Goal: Entertainment & Leisure: Consume media (video, audio)

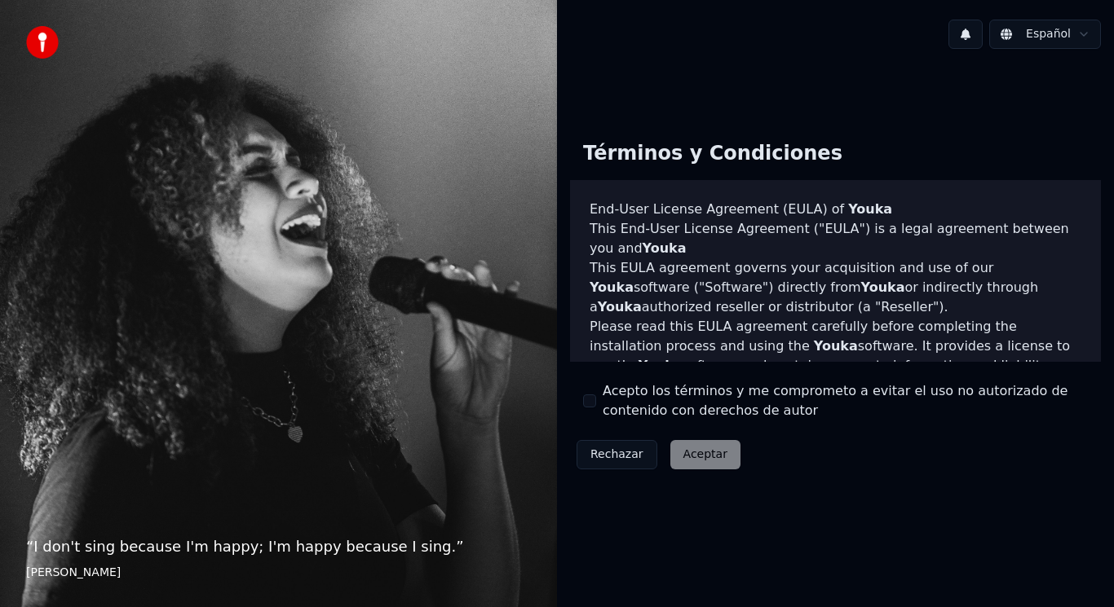
click at [584, 399] on button "Acepto los términos y me comprometo a evitar el uso no autorizado de contenido …" at bounding box center [589, 401] width 13 height 13
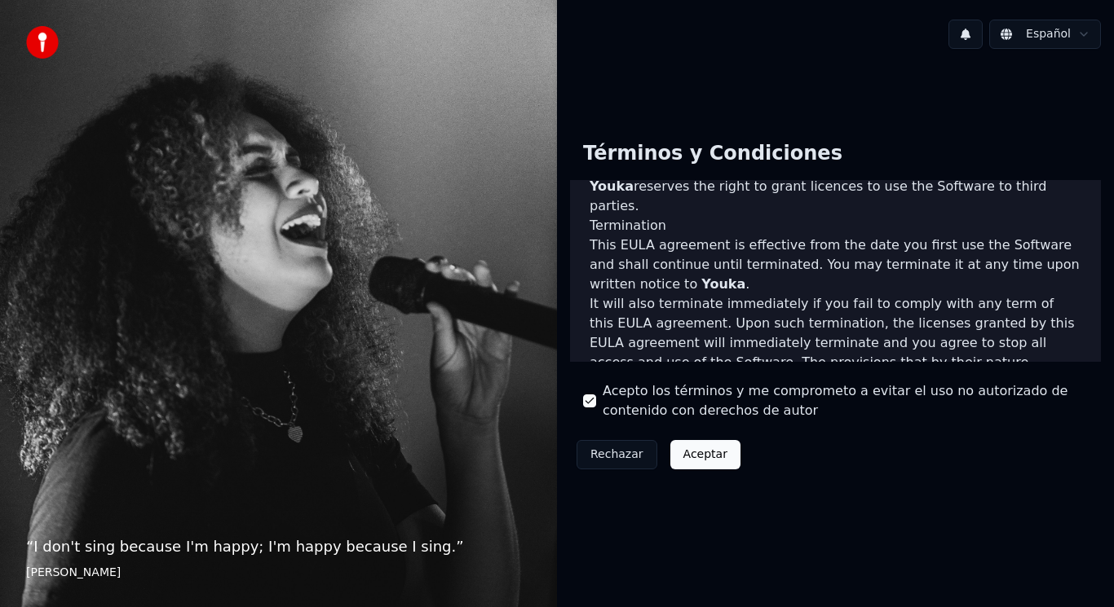
scroll to position [1070, 0]
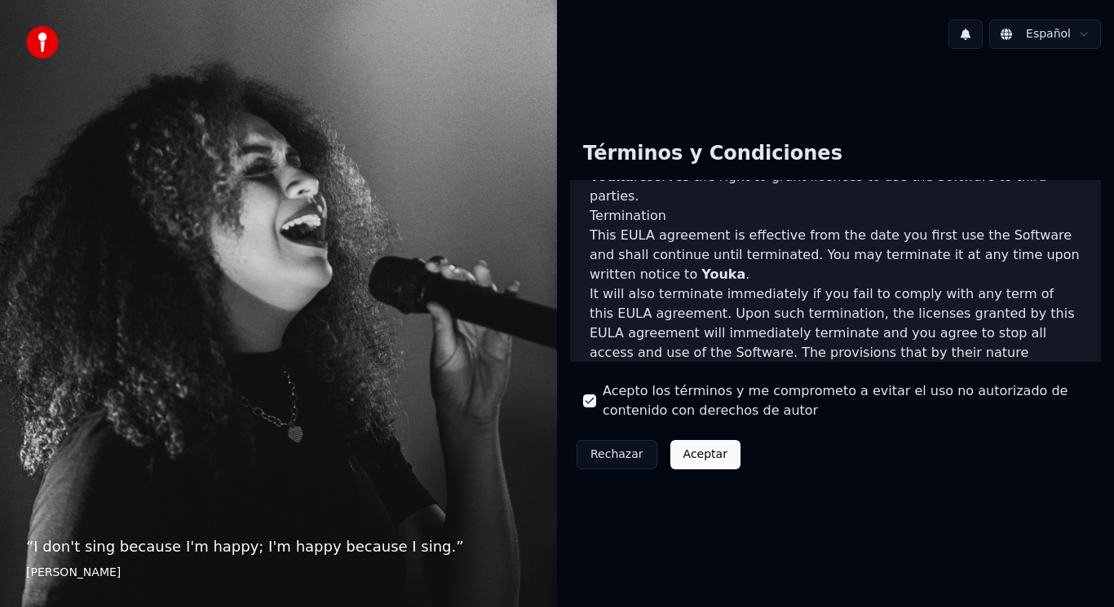
click at [705, 454] on button "Aceptar" at bounding box center [705, 454] width 70 height 29
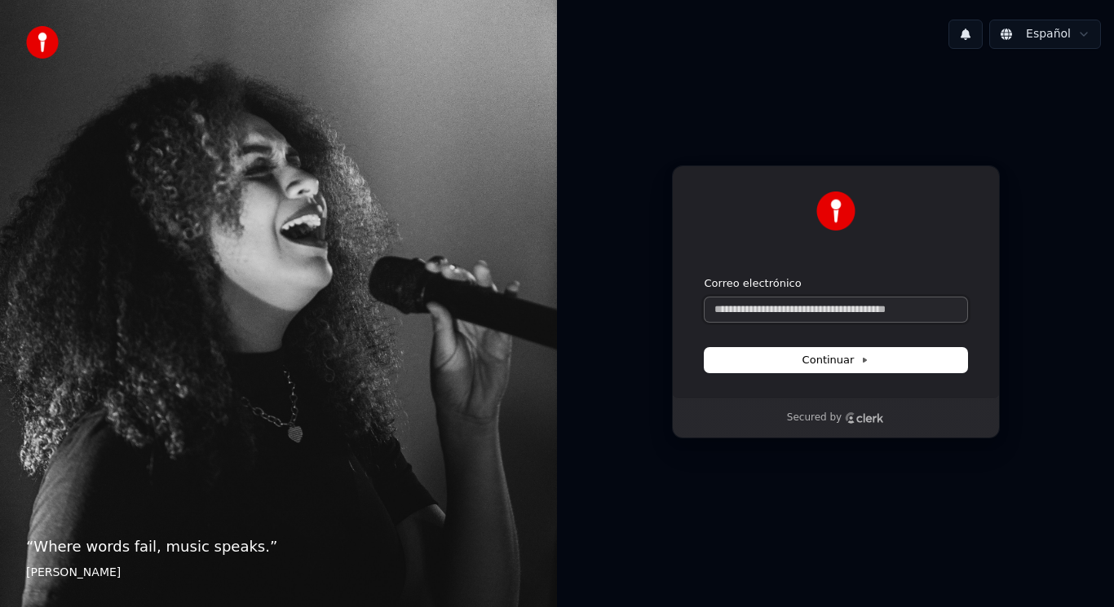
click at [734, 314] on input "Correo electrónico" at bounding box center [835, 310] width 263 height 24
click at [791, 308] on input "Correo electrónico" at bounding box center [835, 310] width 263 height 24
click at [817, 369] on button "Continuar" at bounding box center [835, 360] width 263 height 24
type input "**********"
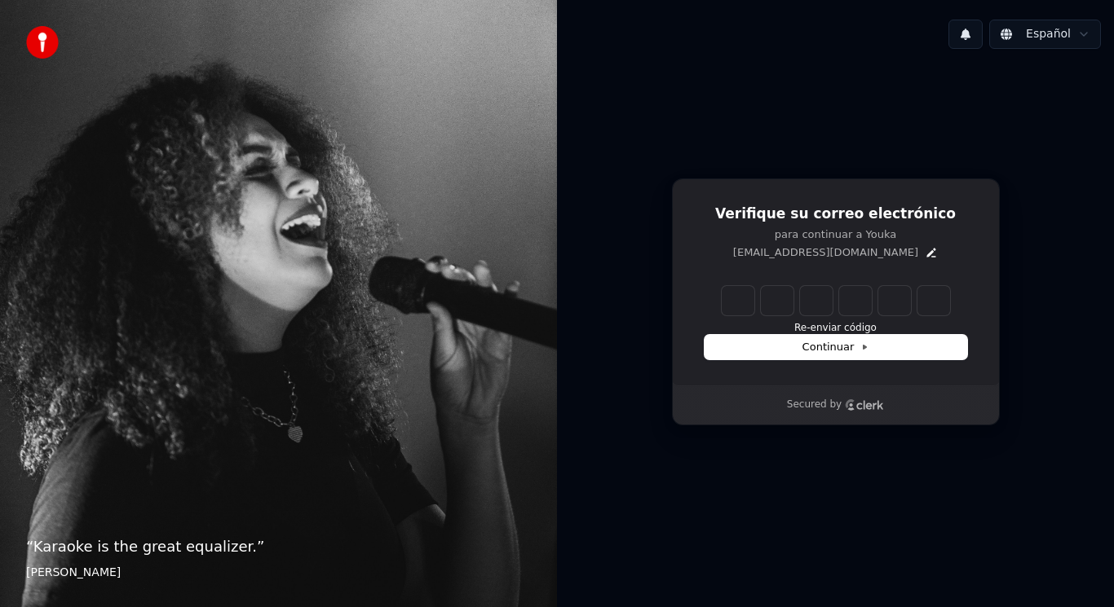
click at [739, 299] on input "Enter verification code" at bounding box center [836, 300] width 228 height 29
paste input "******"
type input "******"
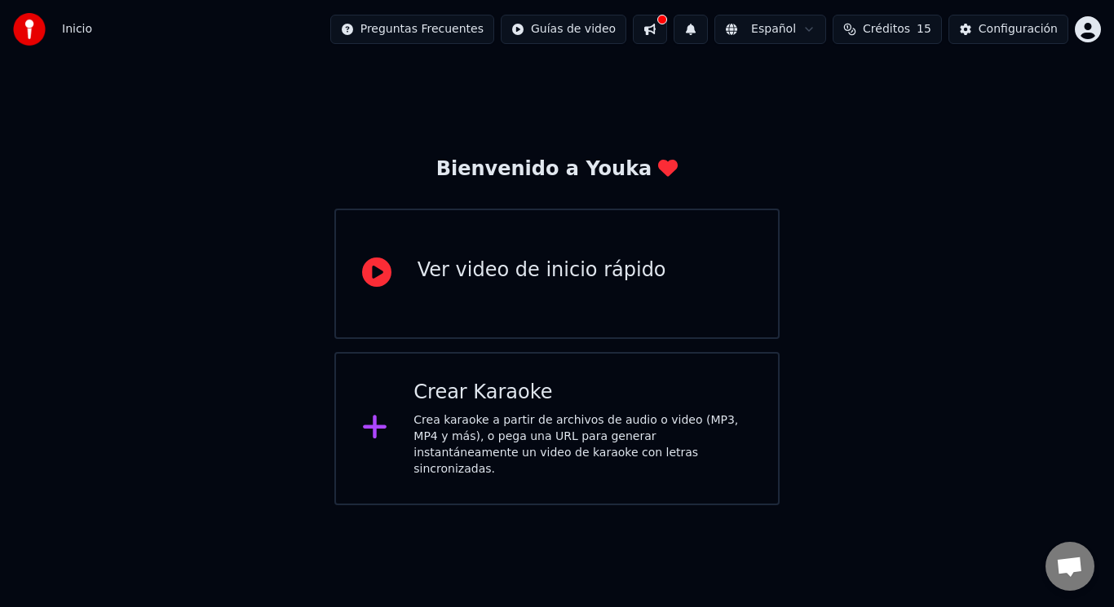
click at [576, 393] on div "Crear Karaoke" at bounding box center [582, 393] width 338 height 26
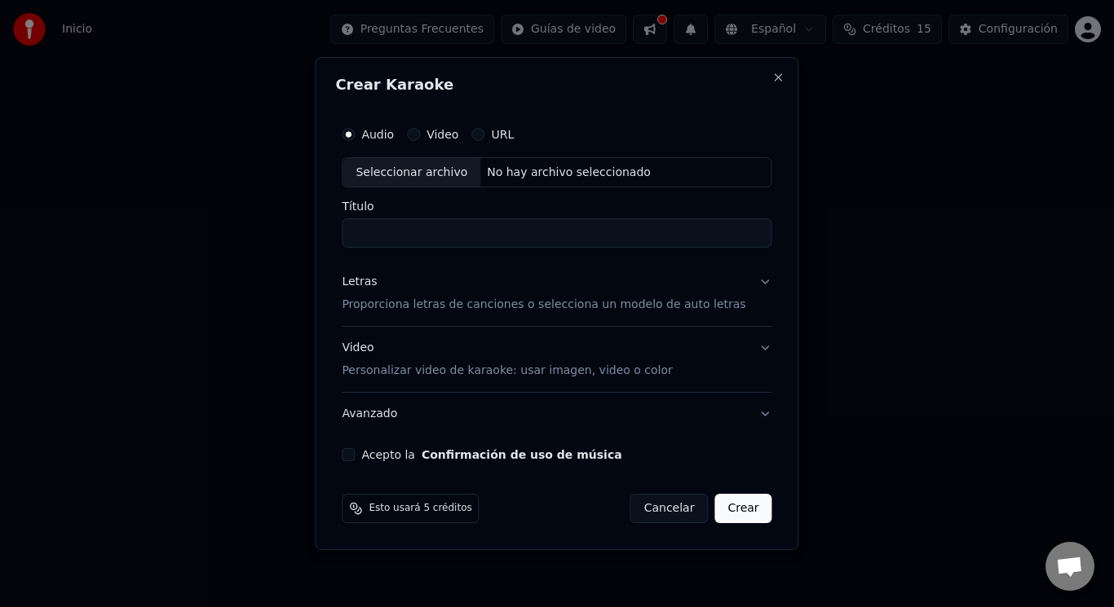
click at [456, 236] on input "Título" at bounding box center [557, 233] width 430 height 29
paste input "**********"
type input "**********"
click at [421, 311] on p "Proporciona letras de canciones o selecciona un modelo de auto letras" at bounding box center [544, 306] width 404 height 16
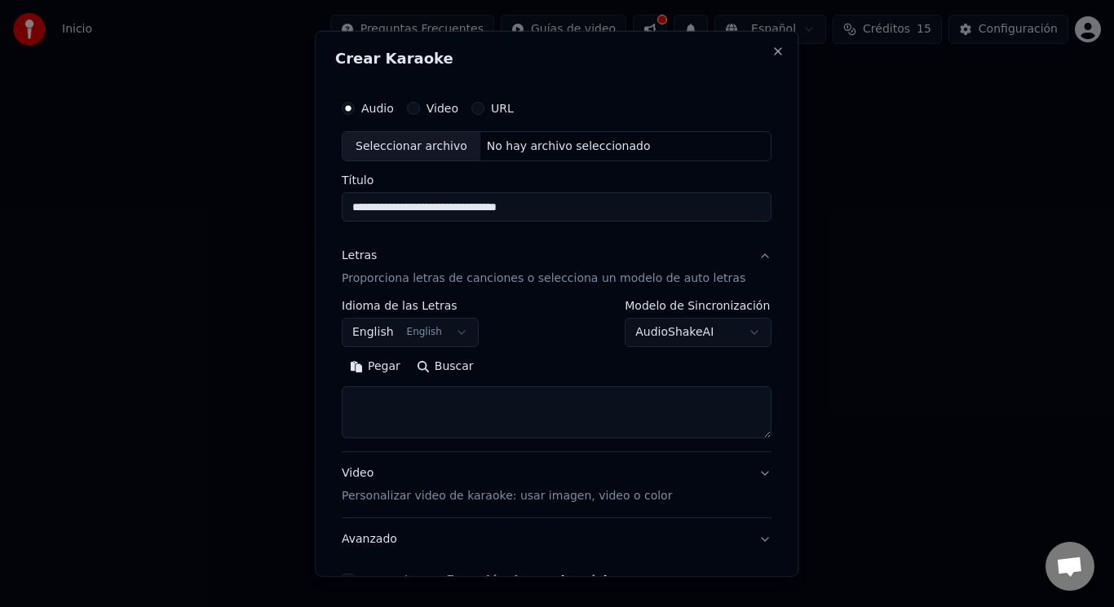
click at [450, 411] on textarea at bounding box center [557, 412] width 430 height 52
click at [388, 368] on button "Pegar" at bounding box center [375, 367] width 67 height 26
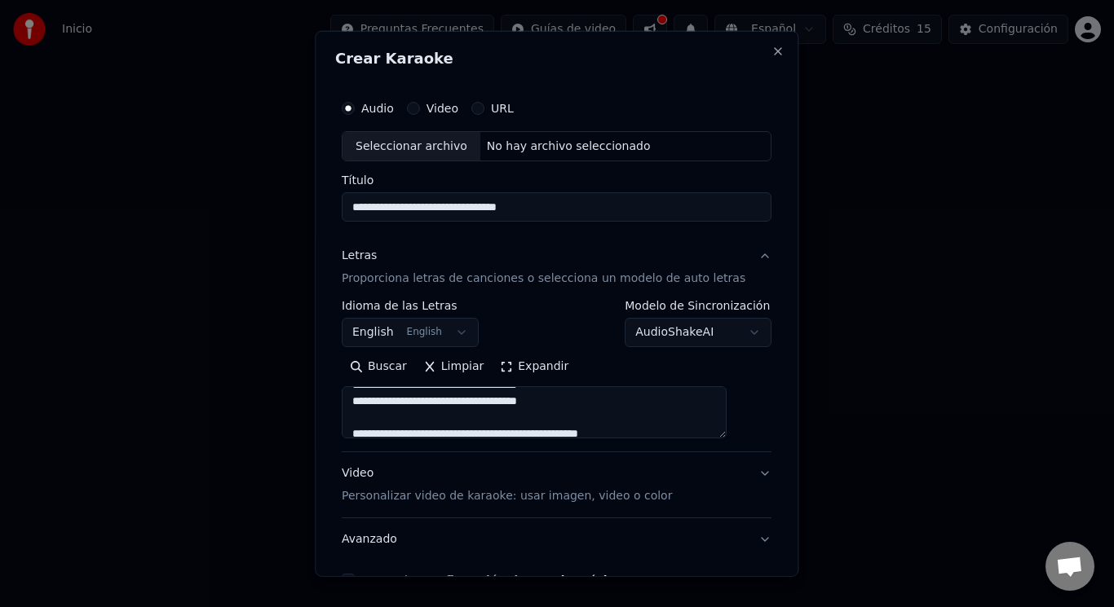
scroll to position [163, 0]
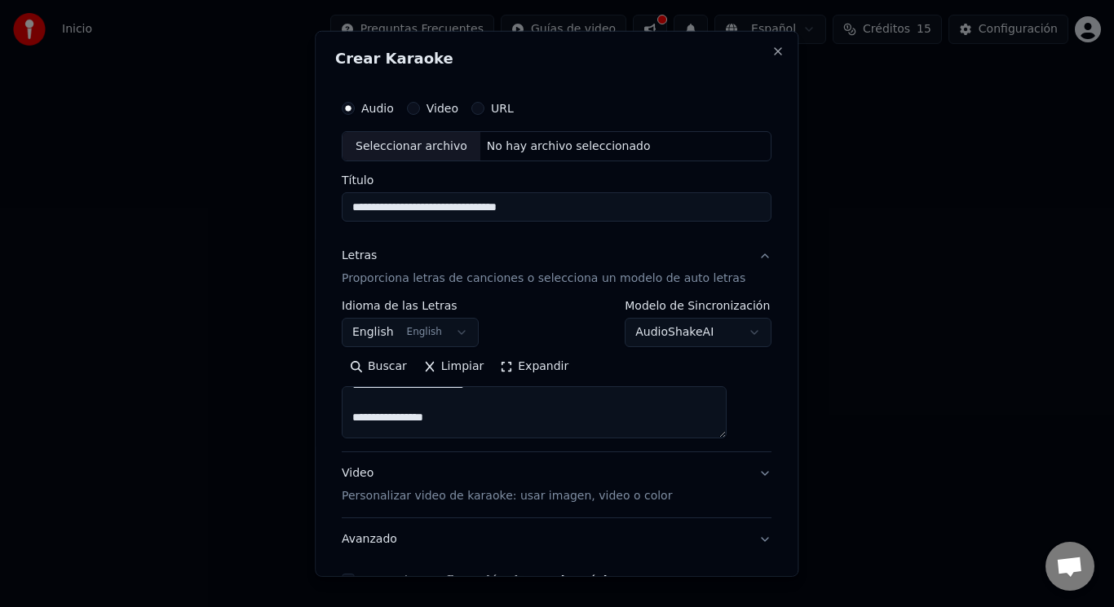
type textarea "**********"
click at [461, 334] on button "English English" at bounding box center [410, 332] width 137 height 29
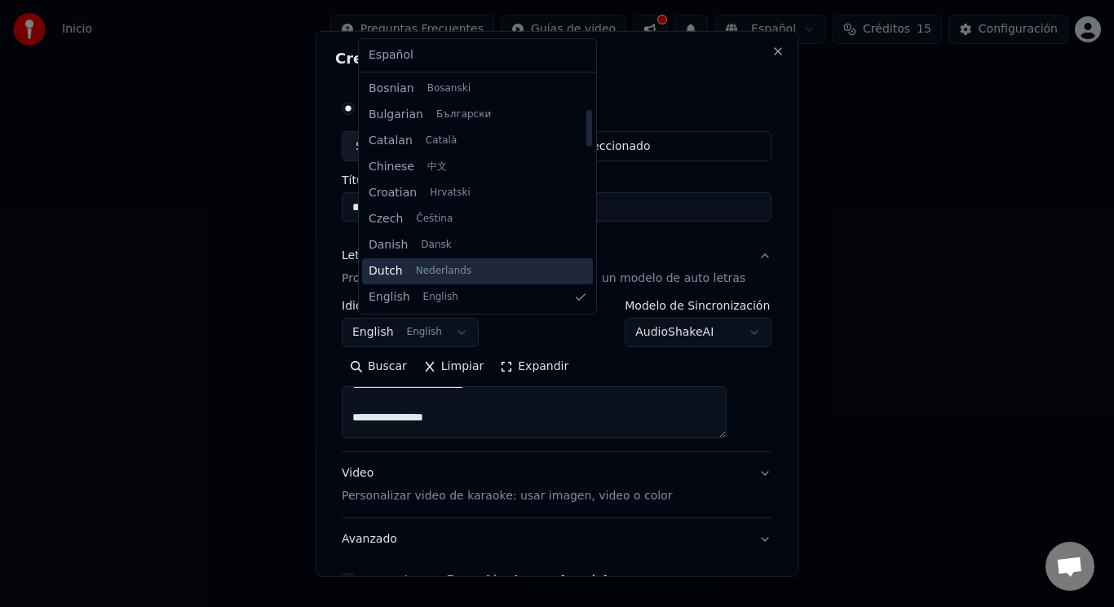
scroll to position [212, 0]
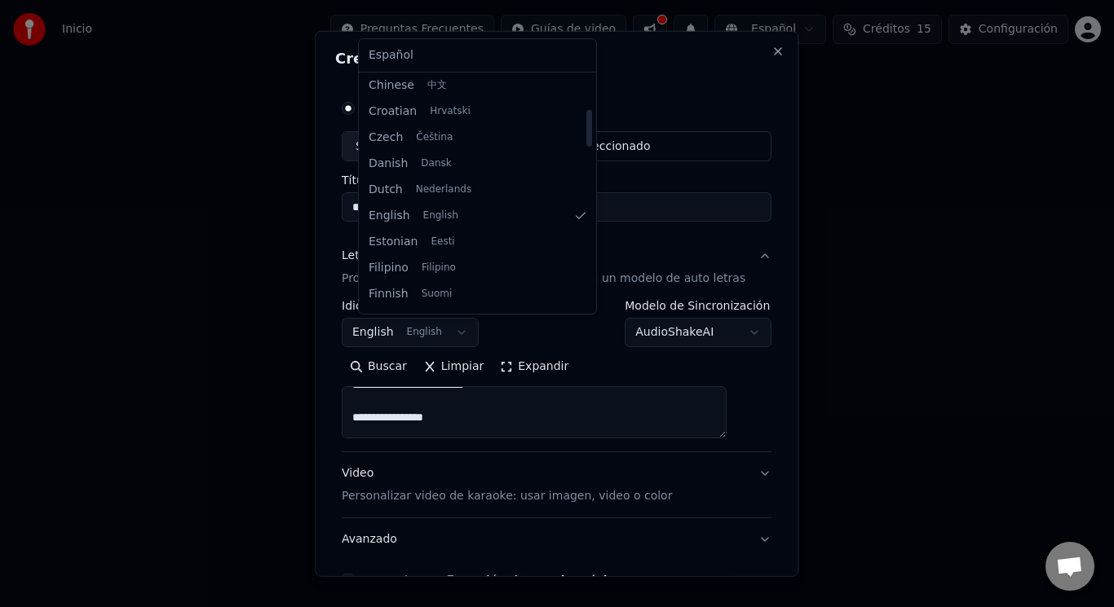
select select "**"
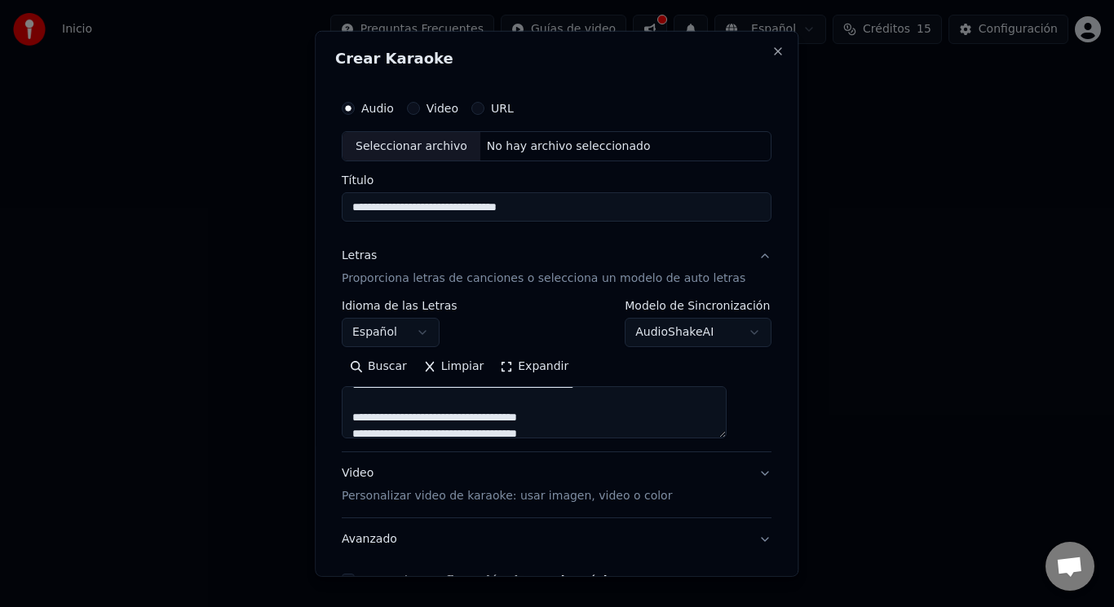
scroll to position [163, 0]
drag, startPoint x: 481, startPoint y: 423, endPoint x: 365, endPoint y: 416, distance: 116.0
click at [365, 416] on textarea "**********" at bounding box center [534, 412] width 385 height 52
type textarea "**********"
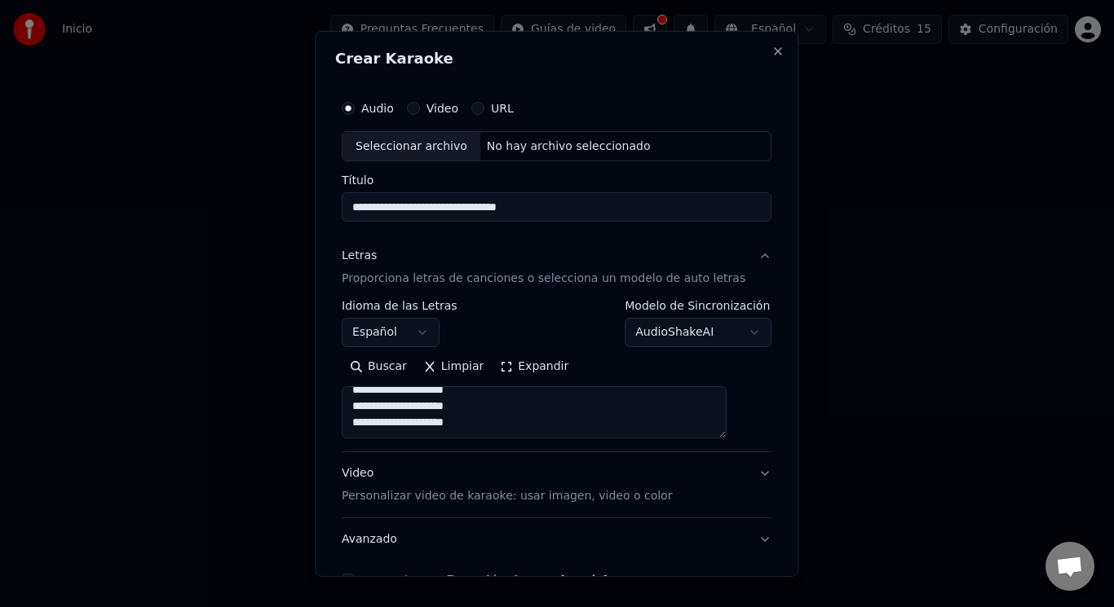
click at [667, 331] on body "**********" at bounding box center [557, 253] width 1114 height 506
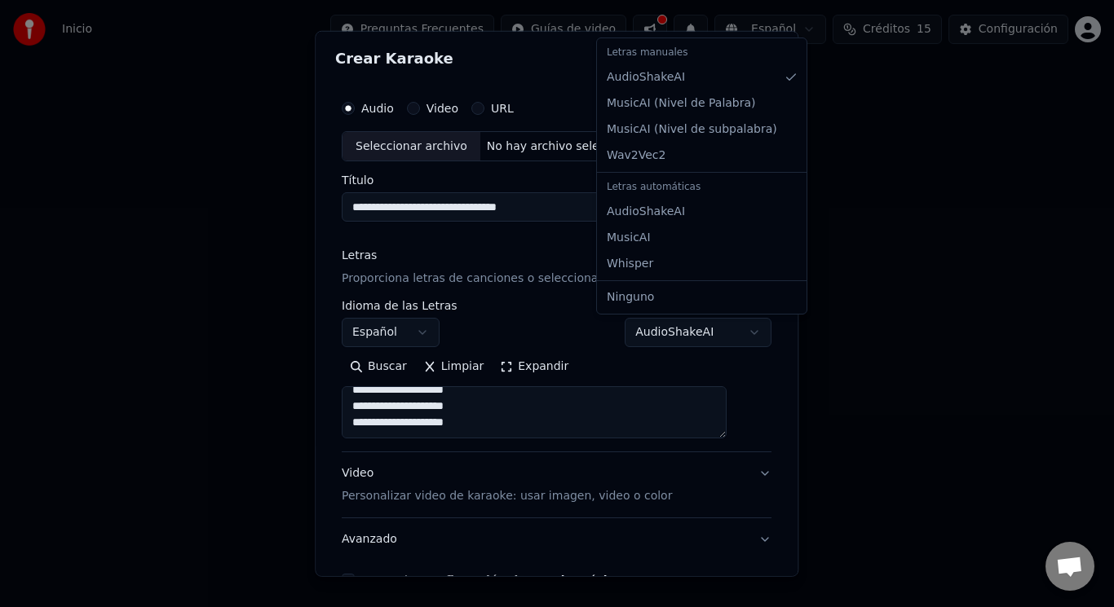
click at [691, 334] on body "**********" at bounding box center [557, 253] width 1114 height 506
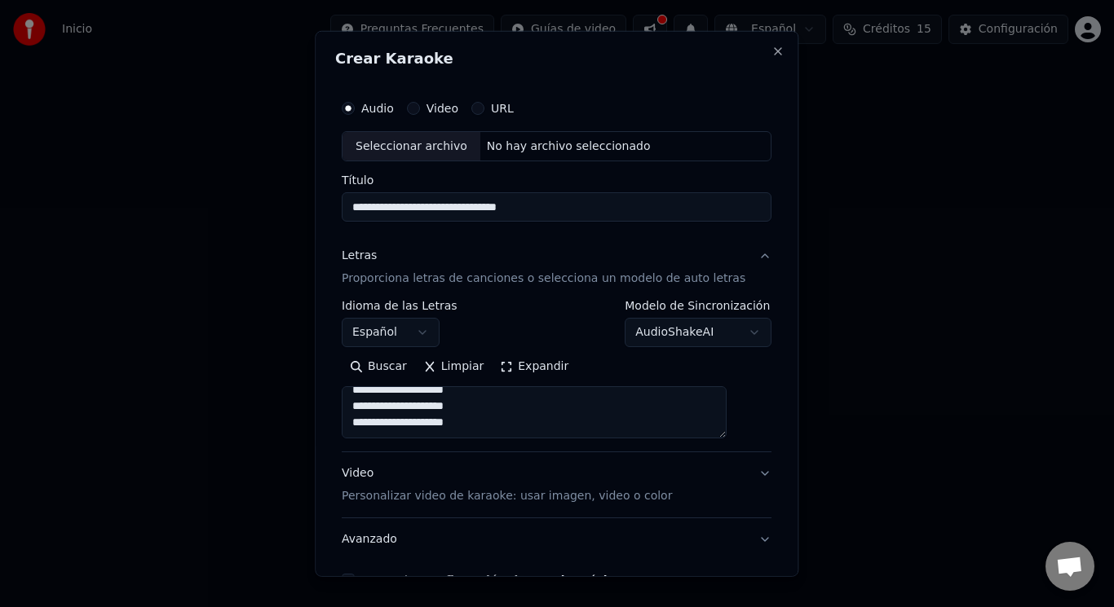
click at [420, 110] on button "Video" at bounding box center [413, 107] width 13 height 13
click at [408, 204] on input "Título" at bounding box center [557, 206] width 430 height 29
paste input "**********"
click at [567, 147] on div "No hay archivo seleccionado" at bounding box center [568, 146] width 177 height 16
type input "**********"
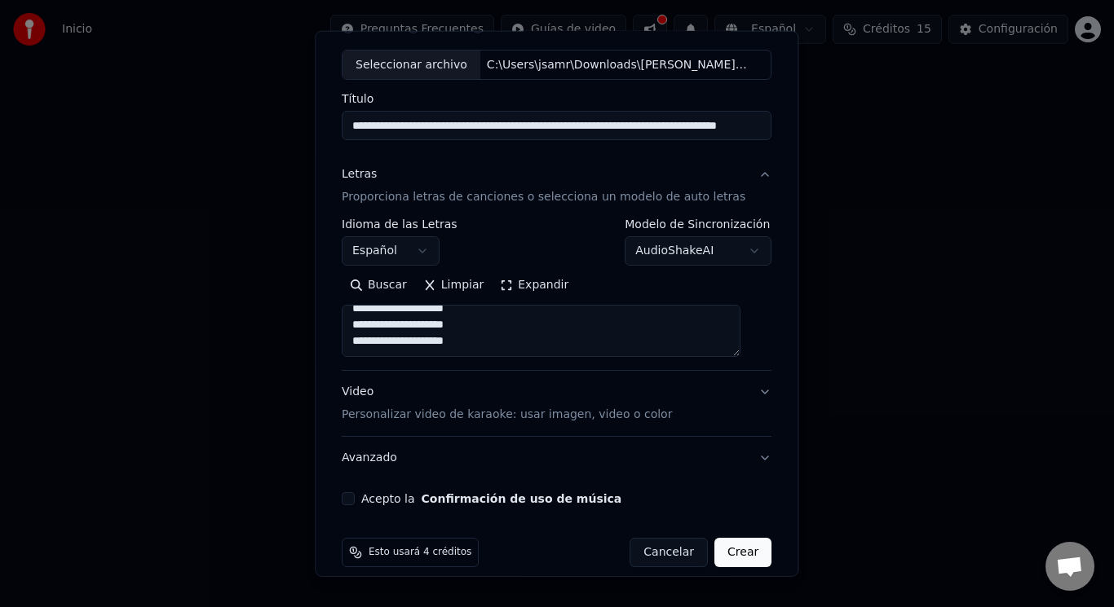
scroll to position [99, 0]
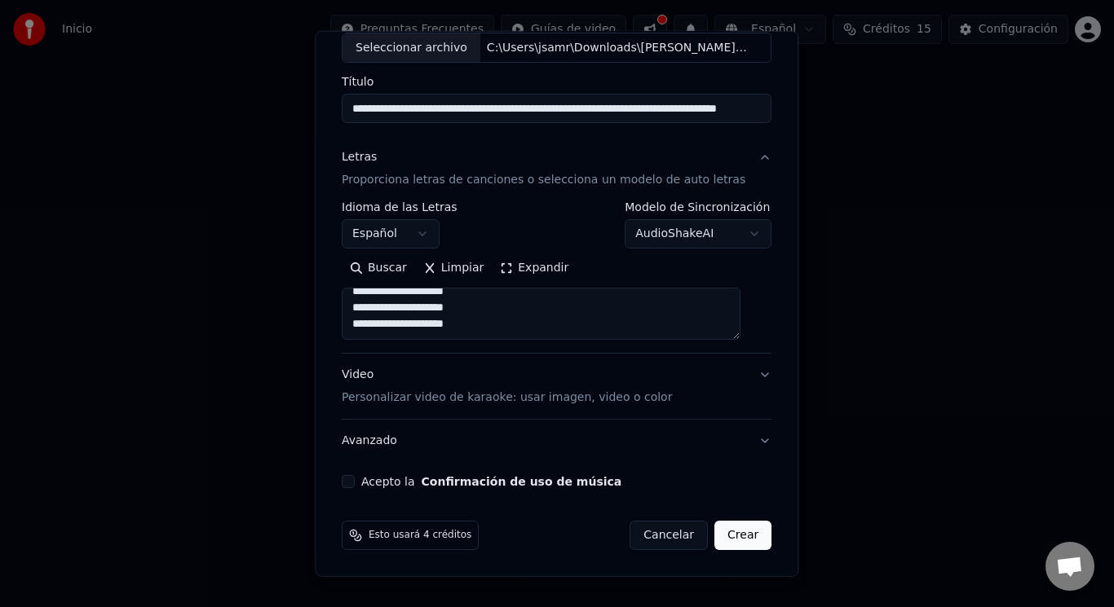
click at [719, 531] on button "Crear" at bounding box center [742, 535] width 57 height 29
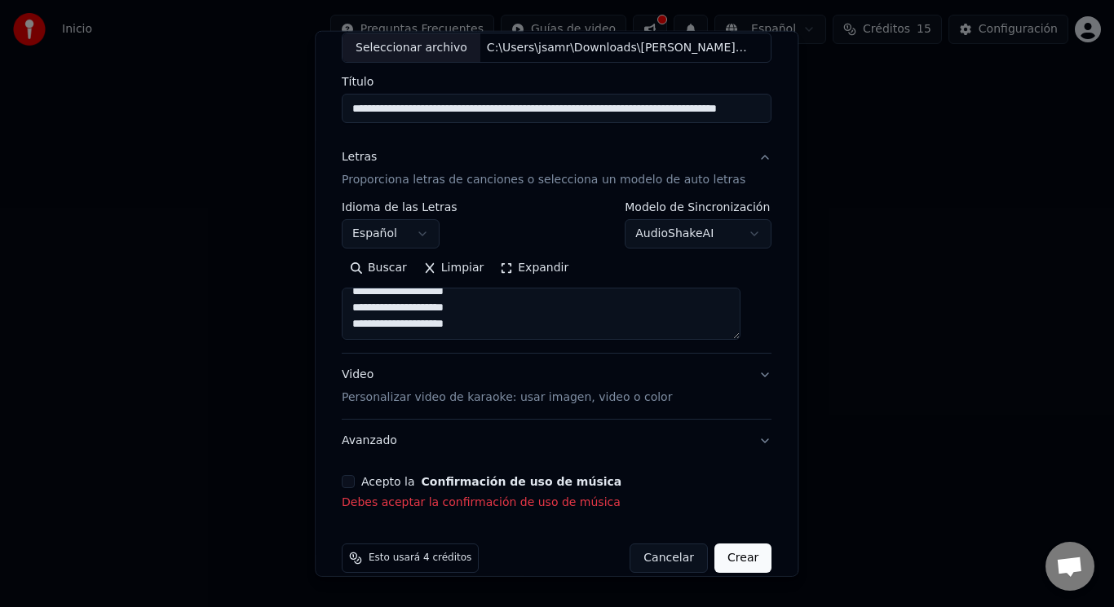
click at [355, 479] on button "Acepto la Confirmación de uso de música" at bounding box center [348, 481] width 13 height 13
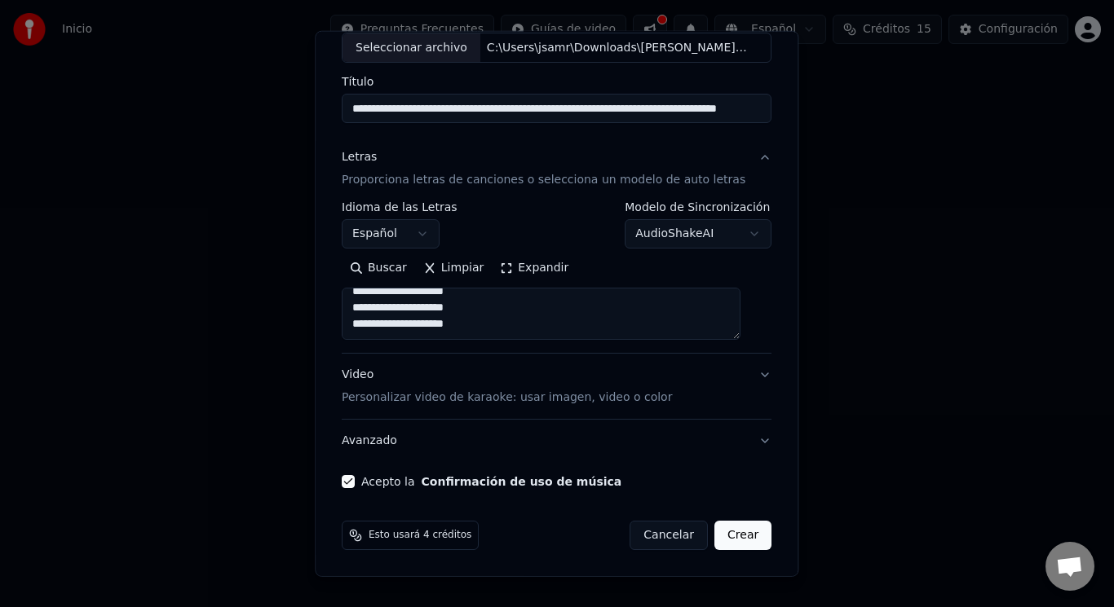
click at [721, 543] on button "Crear" at bounding box center [742, 535] width 57 height 29
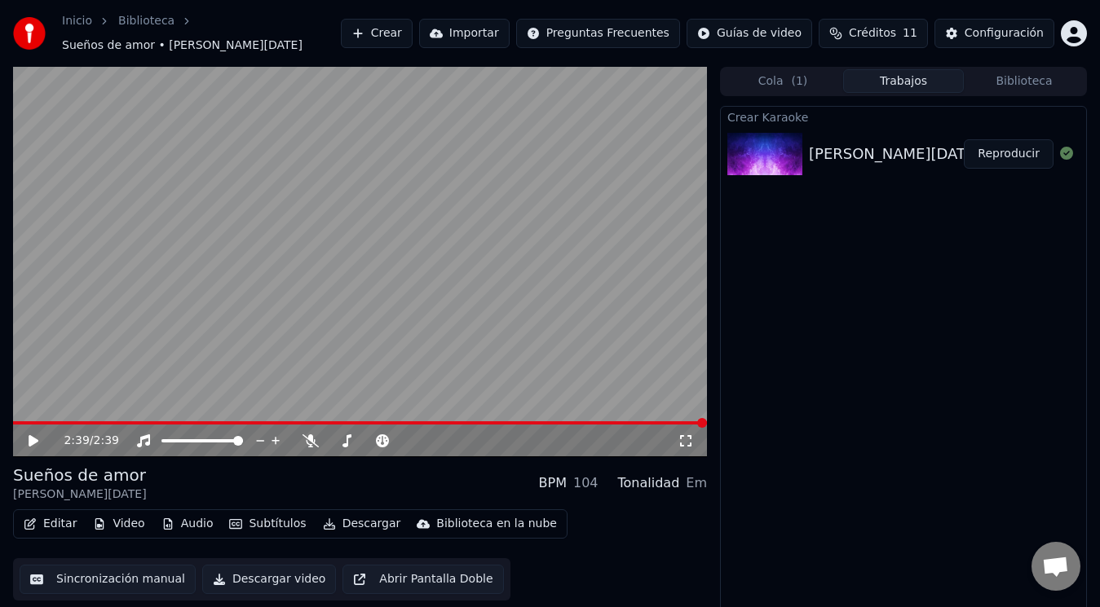
click at [241, 571] on button "Descargar video" at bounding box center [269, 579] width 134 height 29
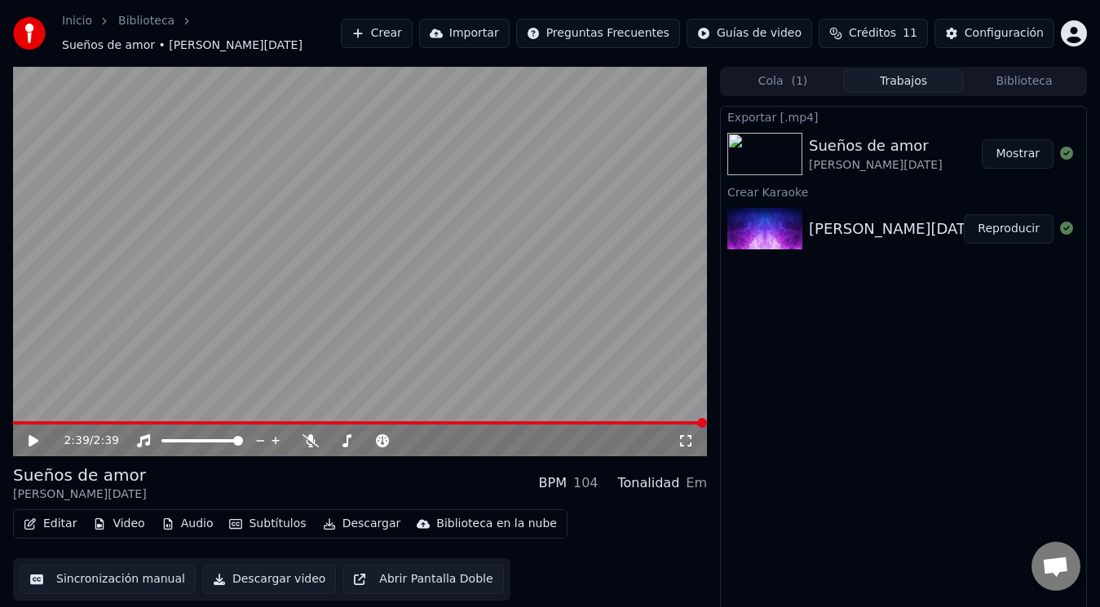
click at [42, 435] on icon at bounding box center [45, 441] width 38 height 13
click at [1006, 154] on button "Mostrar" at bounding box center [1018, 153] width 72 height 29
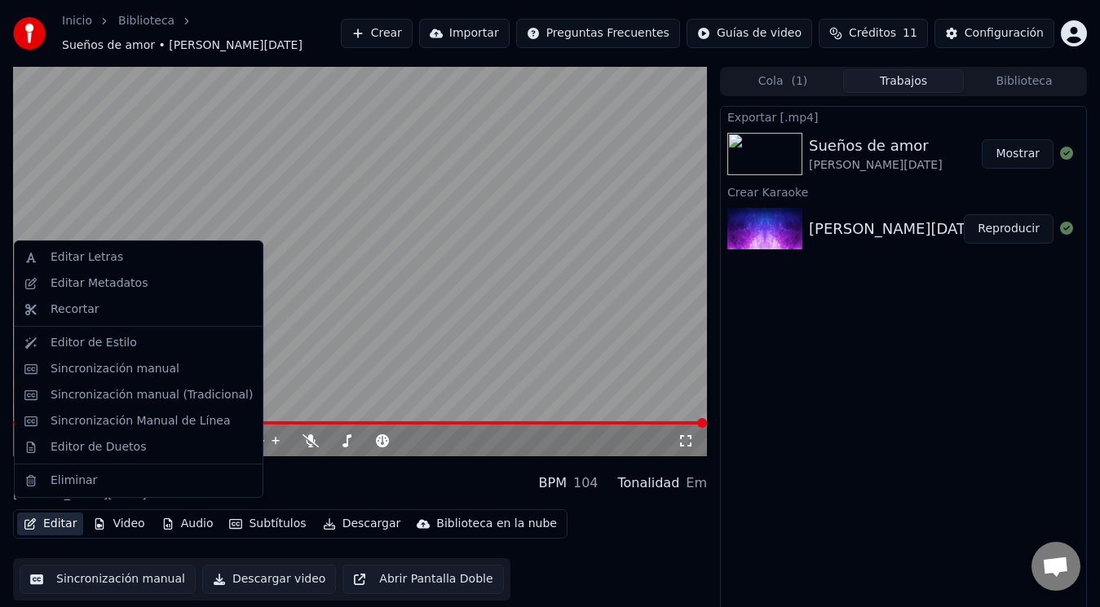
click at [39, 514] on button "Editar" at bounding box center [50, 524] width 66 height 23
click at [170, 340] on div "Editor de Estilo" at bounding box center [152, 343] width 202 height 16
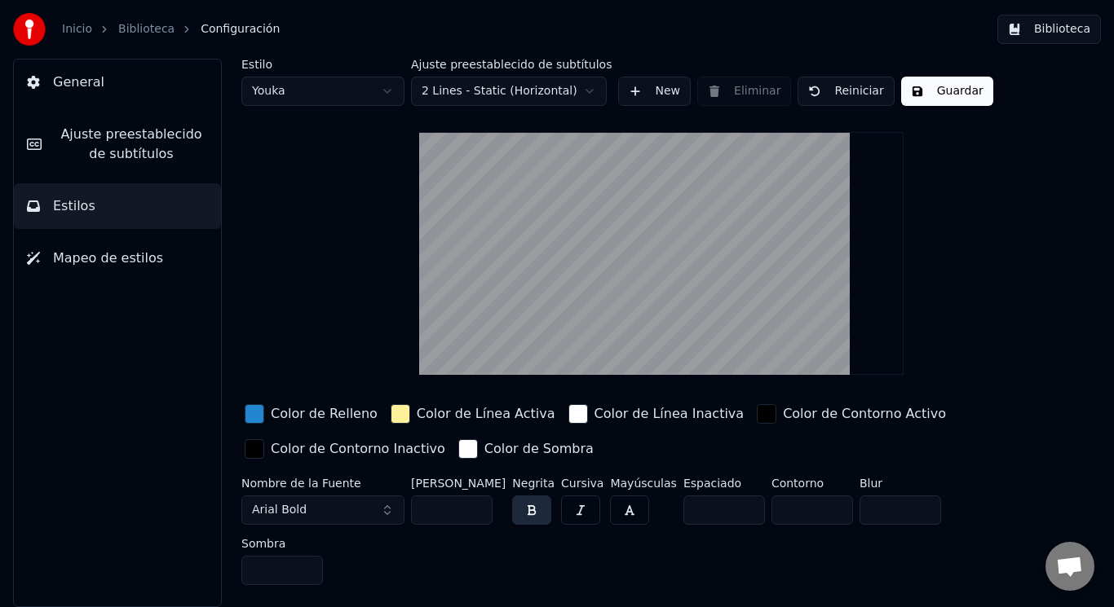
click at [452, 91] on html "Inicio Biblioteca Configuración Biblioteca General Ajuste preestablecido de sub…" at bounding box center [557, 303] width 1114 height 607
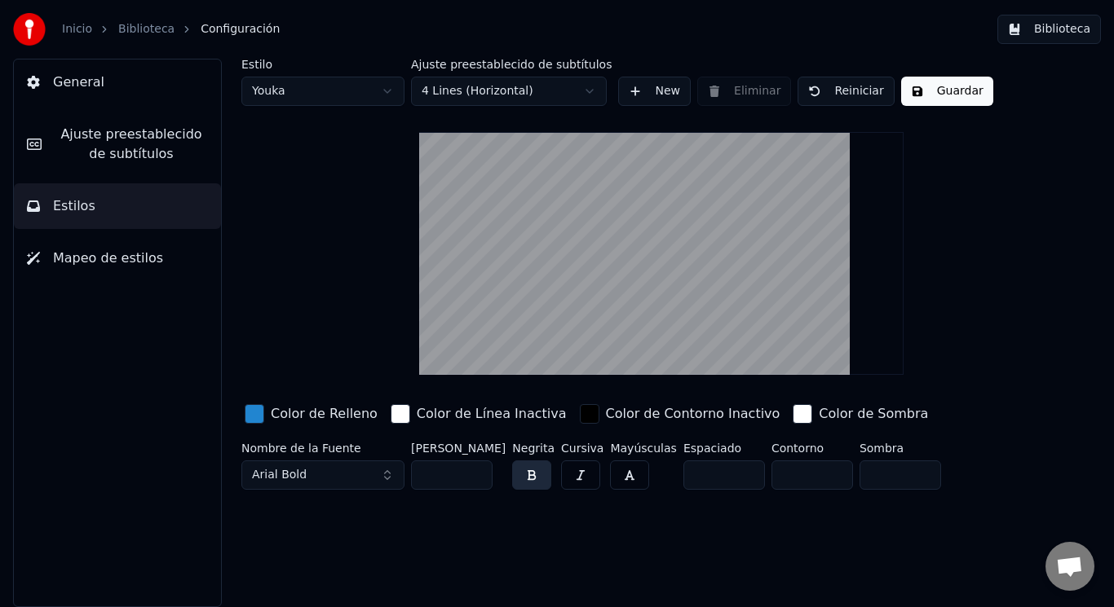
click at [501, 94] on html "Inicio Biblioteca Configuración Biblioteca General Ajuste preestablecido de sub…" at bounding box center [557, 303] width 1114 height 607
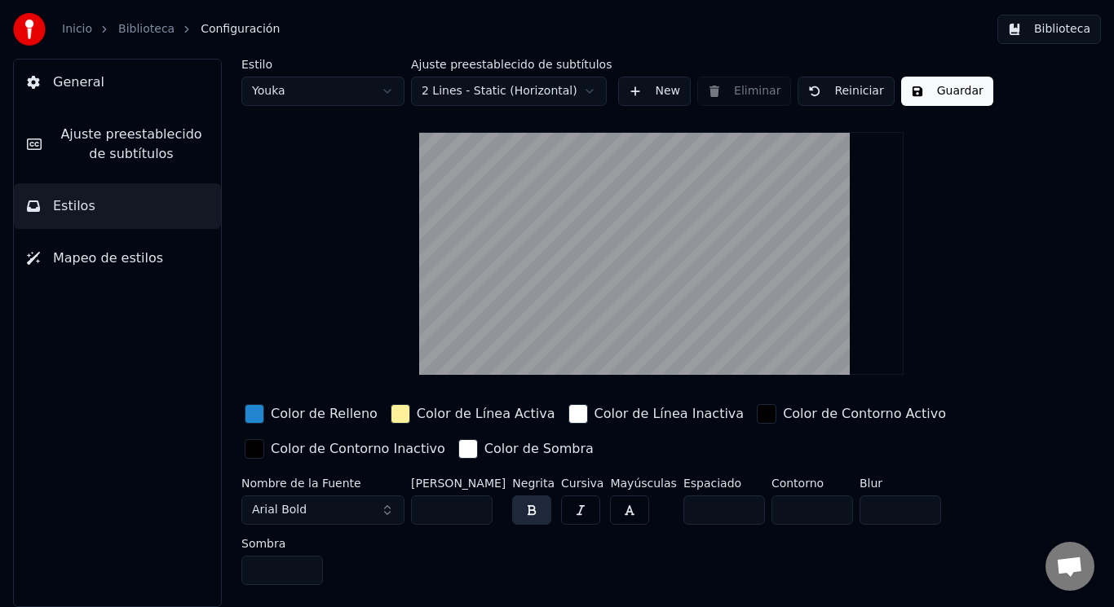
click at [480, 104] on html "Inicio Biblioteca Configuración Biblioteca General Ajuste preestablecido de sub…" at bounding box center [557, 303] width 1114 height 607
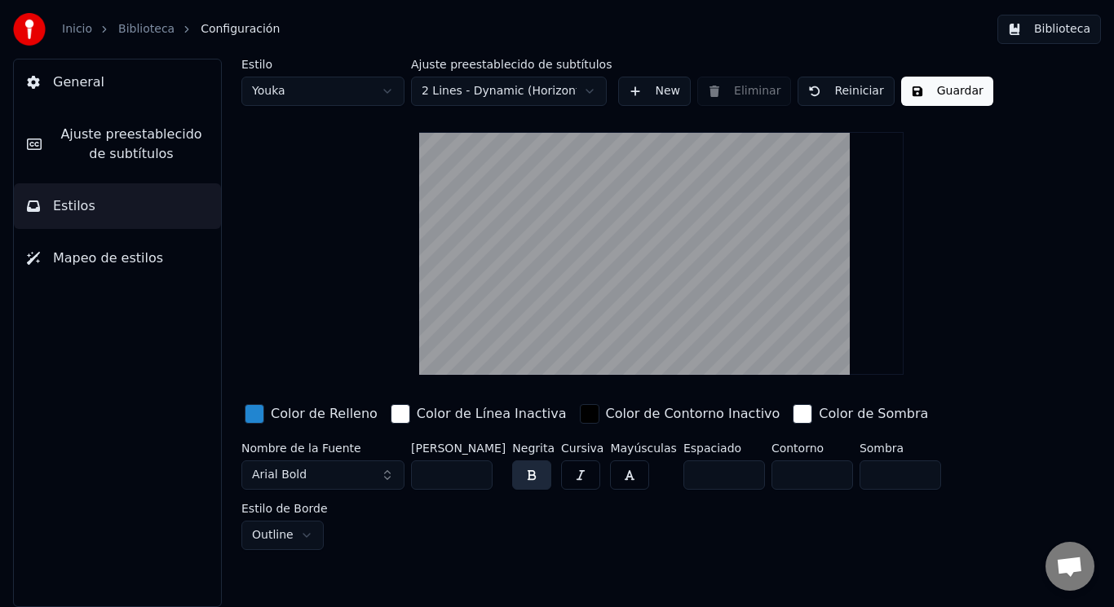
click at [331, 479] on button "Arial Bold" at bounding box center [322, 475] width 163 height 29
click at [385, 467] on button "Arial Bold" at bounding box center [322, 475] width 163 height 29
click at [386, 468] on button "Arial Bold" at bounding box center [322, 475] width 163 height 29
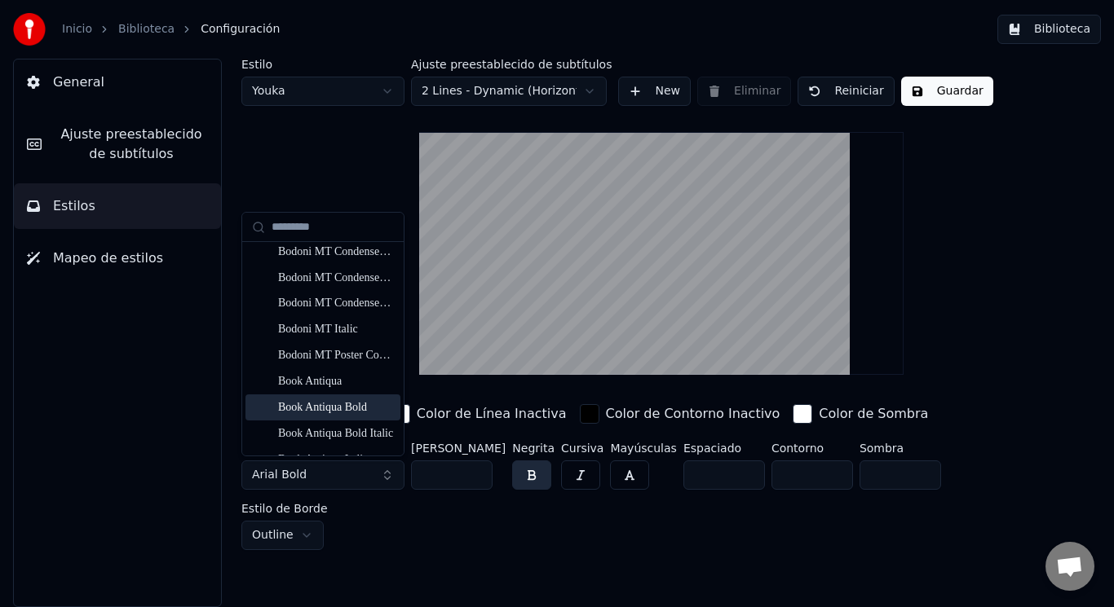
scroll to position [571, 0]
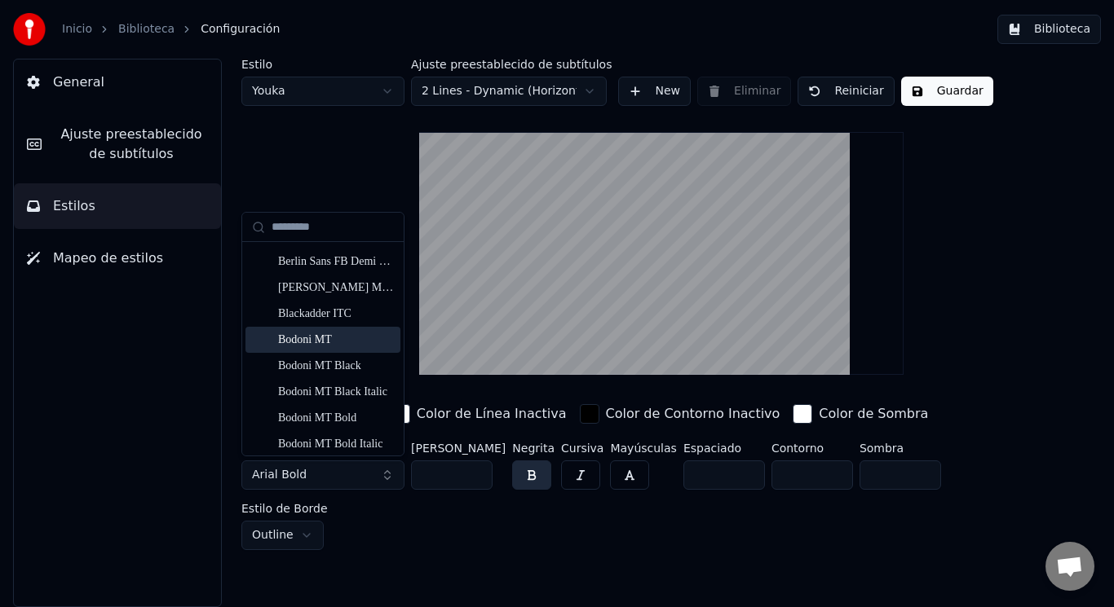
drag, startPoint x: 326, startPoint y: 339, endPoint x: 361, endPoint y: 414, distance: 82.8
click at [326, 338] on div "Bodoni MT" at bounding box center [336, 340] width 116 height 16
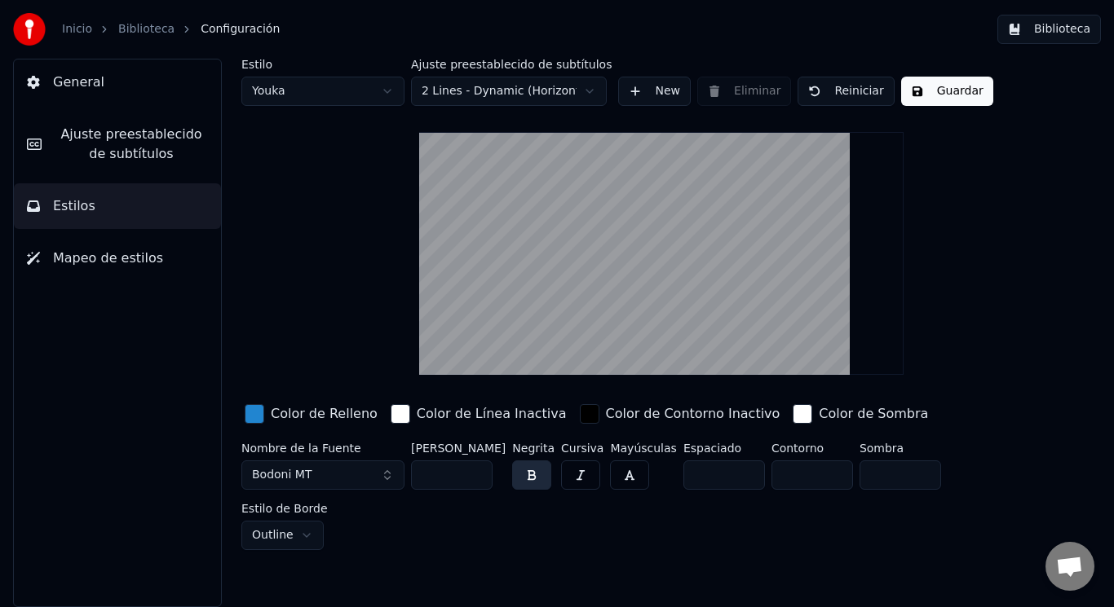
click at [344, 475] on button "Bodoni MT" at bounding box center [322, 475] width 163 height 29
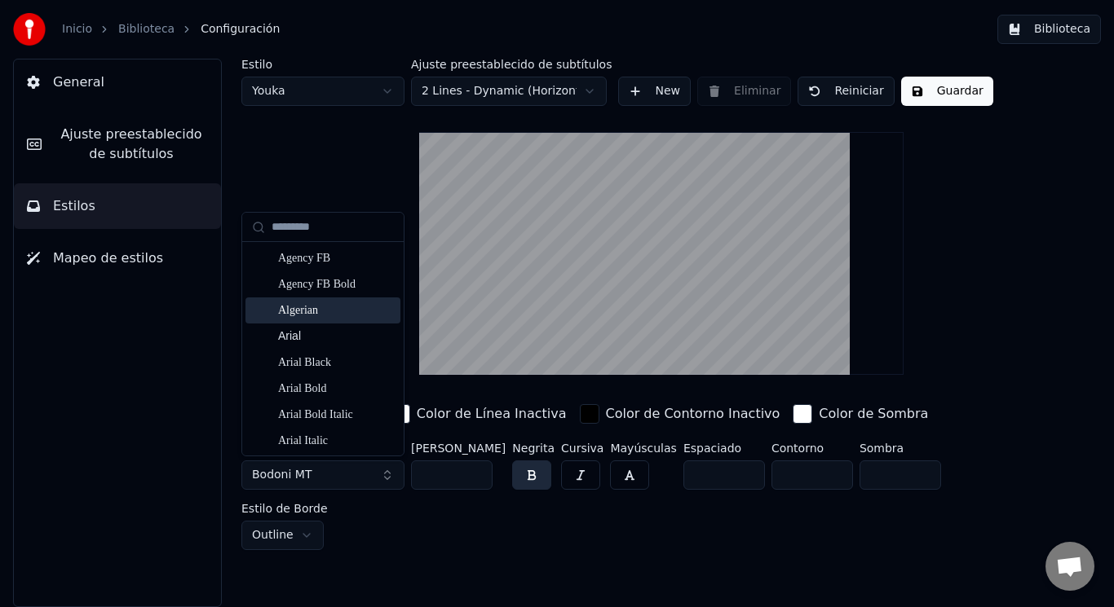
click at [336, 312] on div "Algerian" at bounding box center [336, 310] width 116 height 16
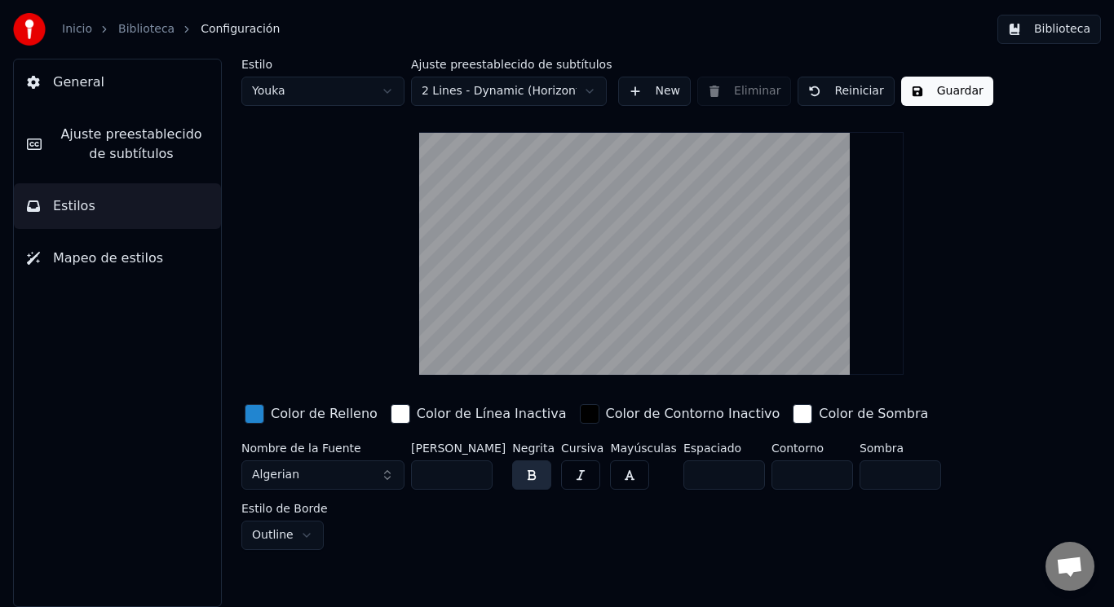
click at [353, 477] on button "Algerian" at bounding box center [322, 475] width 163 height 29
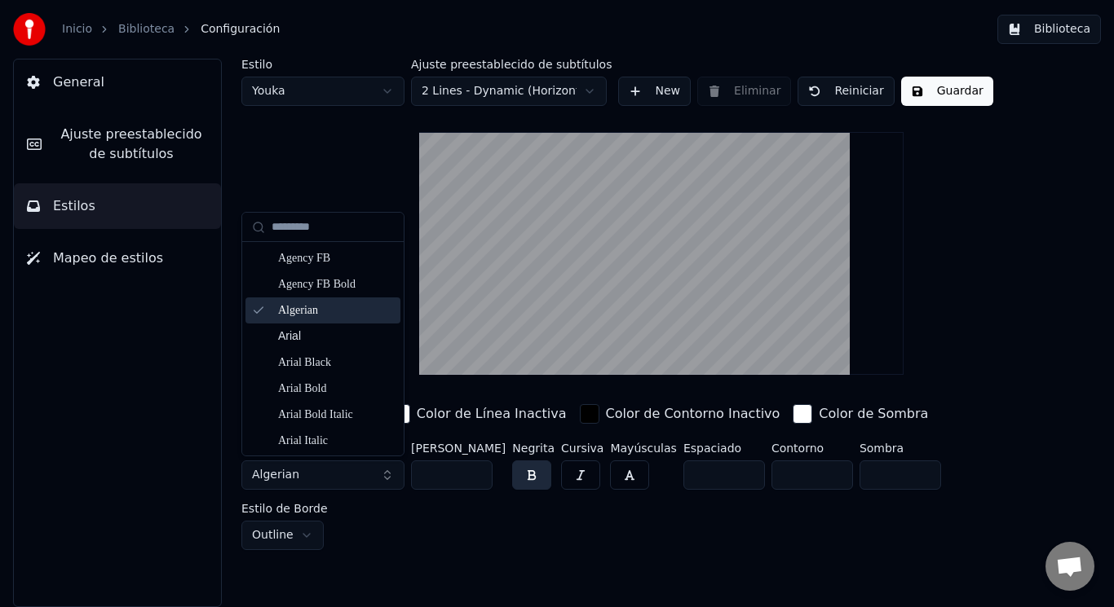
scroll to position [0, 0]
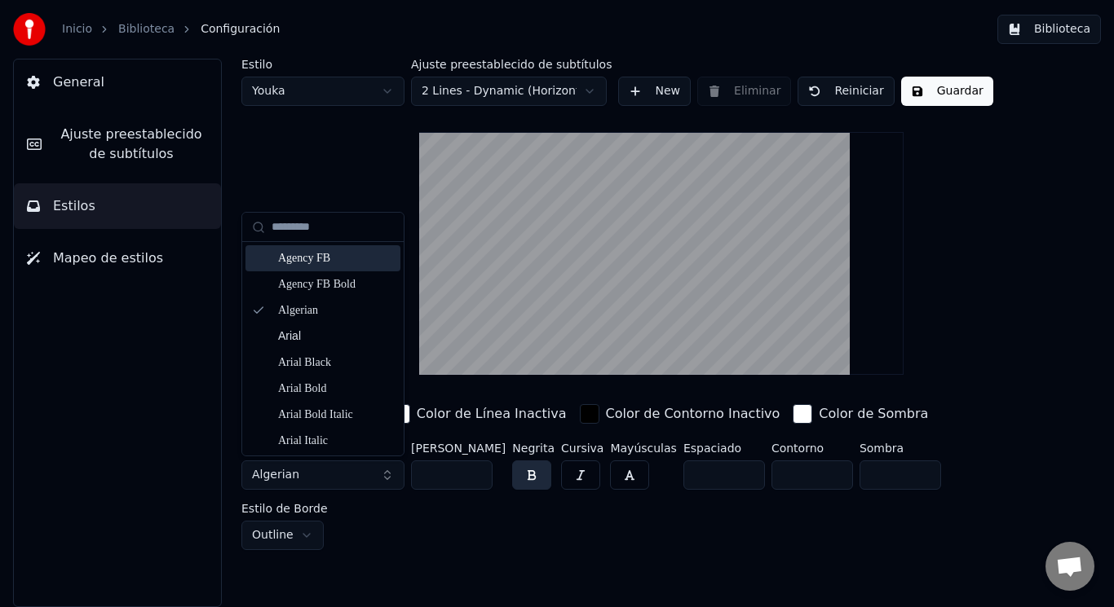
click at [326, 263] on div "Agency FB" at bounding box center [336, 258] width 116 height 16
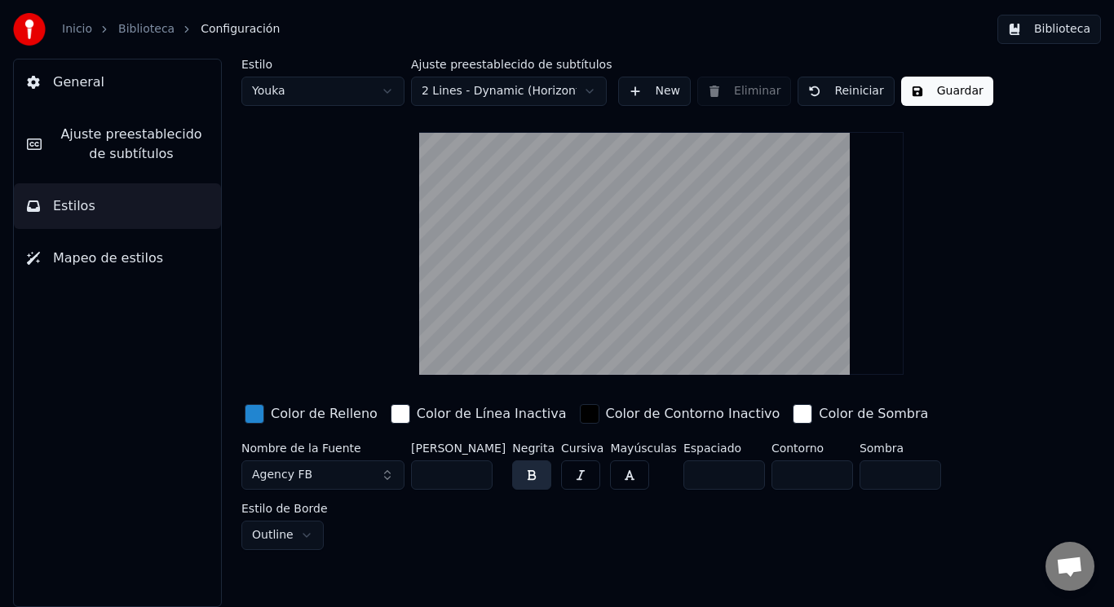
click at [379, 475] on button "Agency FB" at bounding box center [322, 475] width 163 height 29
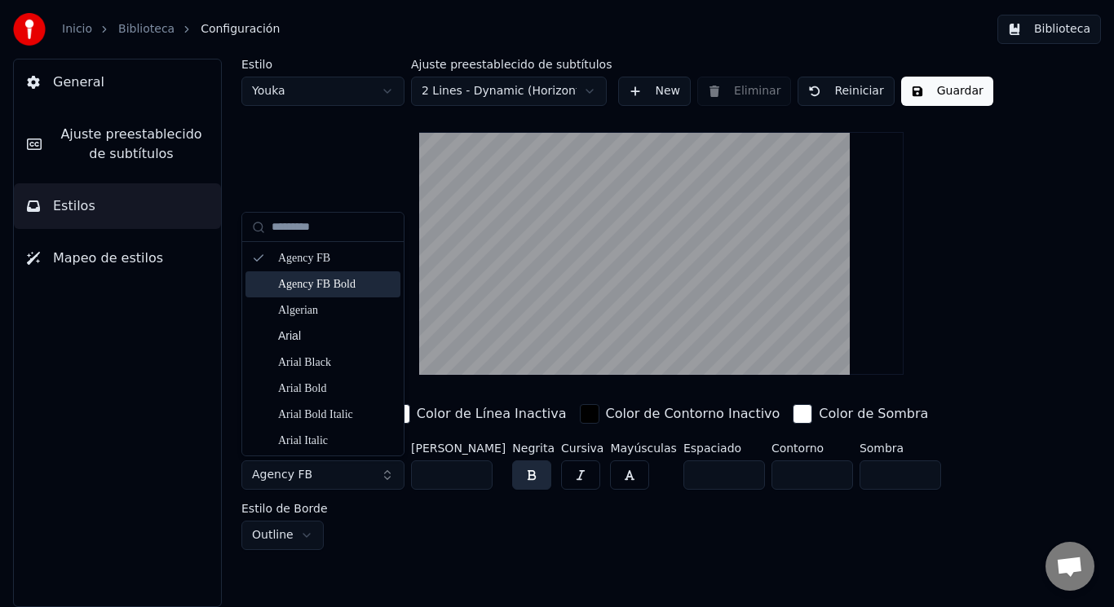
click at [308, 278] on div "Agency FB Bold" at bounding box center [336, 284] width 116 height 16
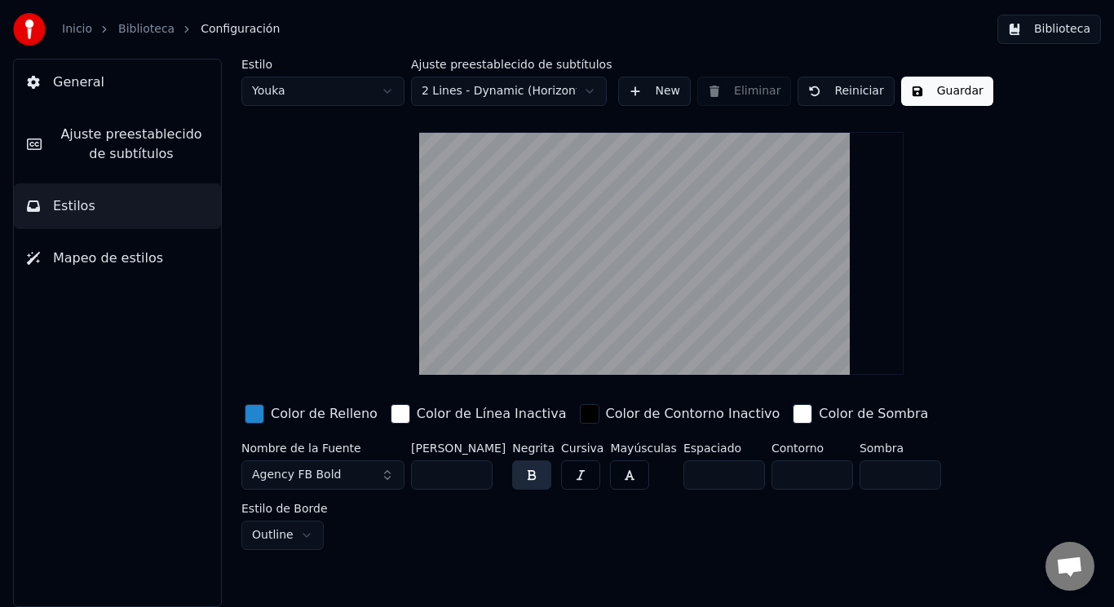
click at [369, 469] on button "Agency FB Bold" at bounding box center [322, 475] width 163 height 29
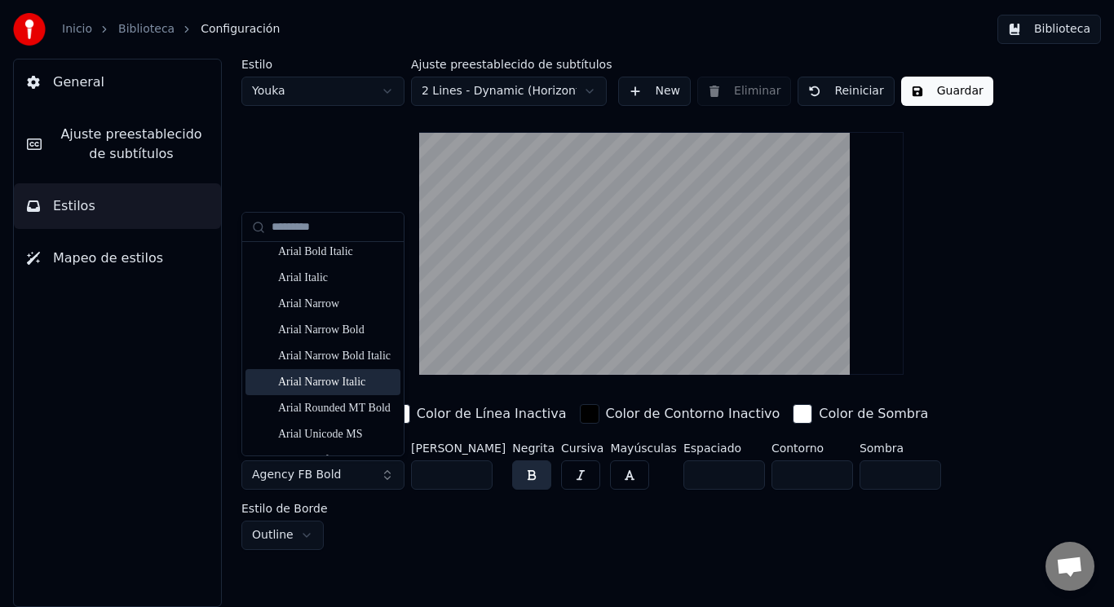
scroll to position [245, 0]
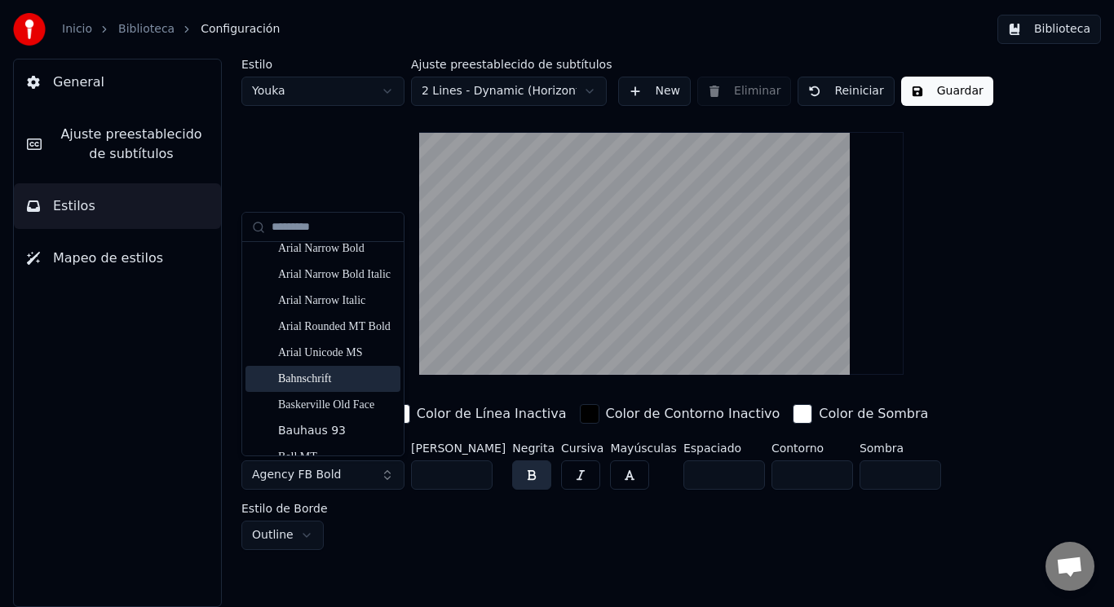
click at [343, 378] on div "Bahnschrift" at bounding box center [336, 379] width 116 height 16
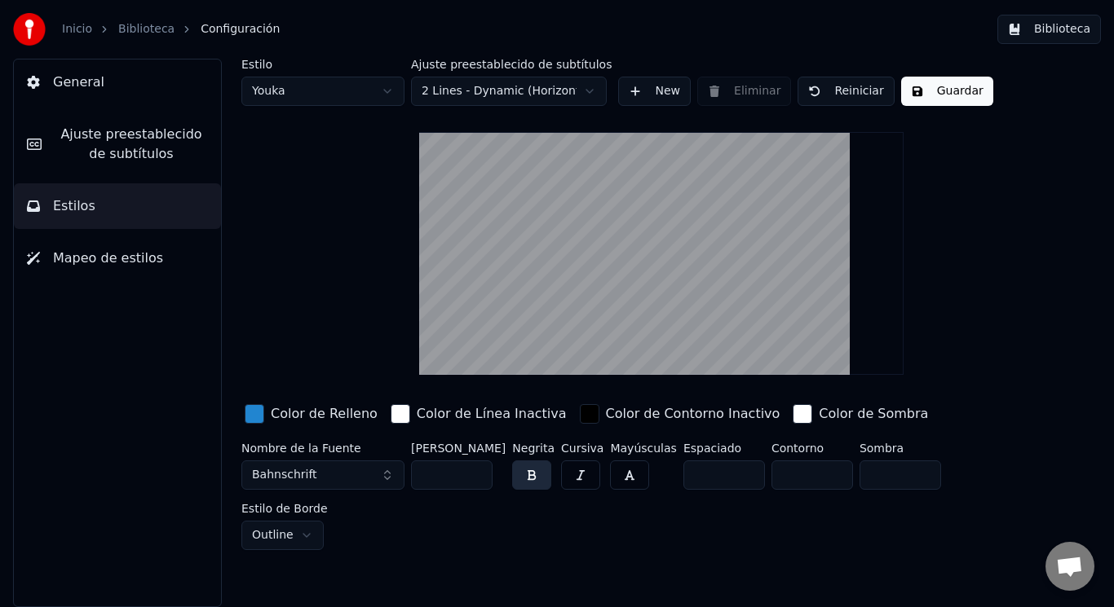
click at [261, 411] on div "button" at bounding box center [255, 414] width 20 height 20
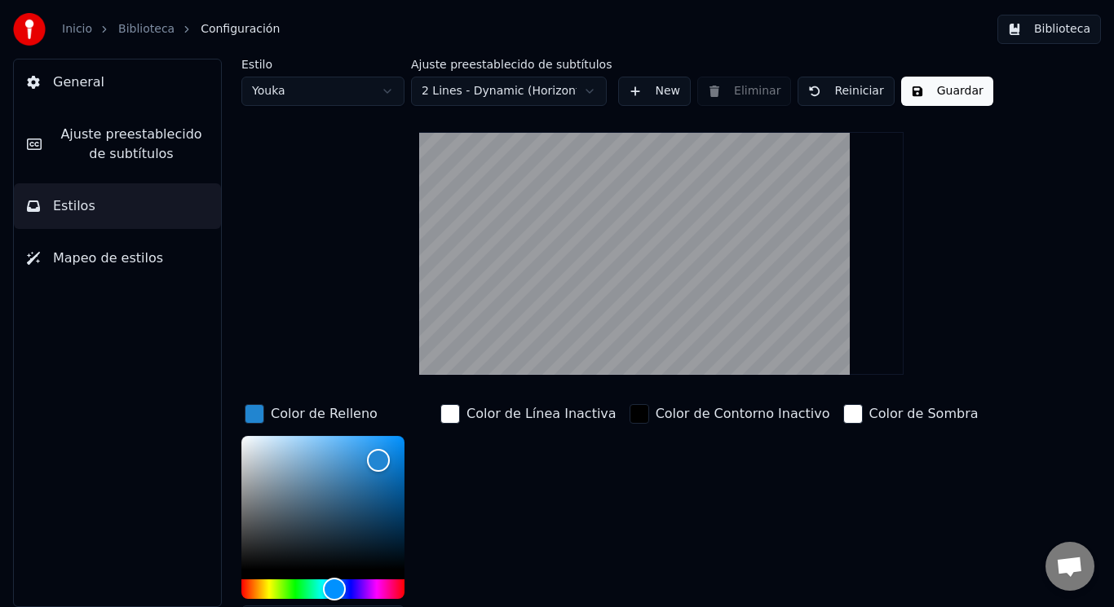
scroll to position [107, 0]
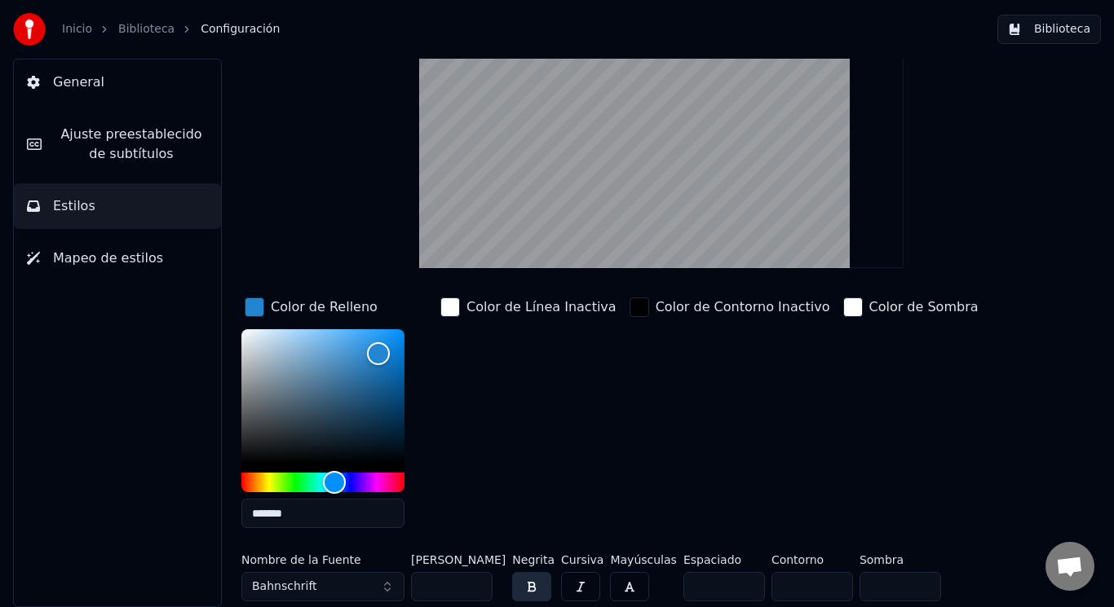
click at [582, 587] on button "button" at bounding box center [580, 586] width 39 height 29
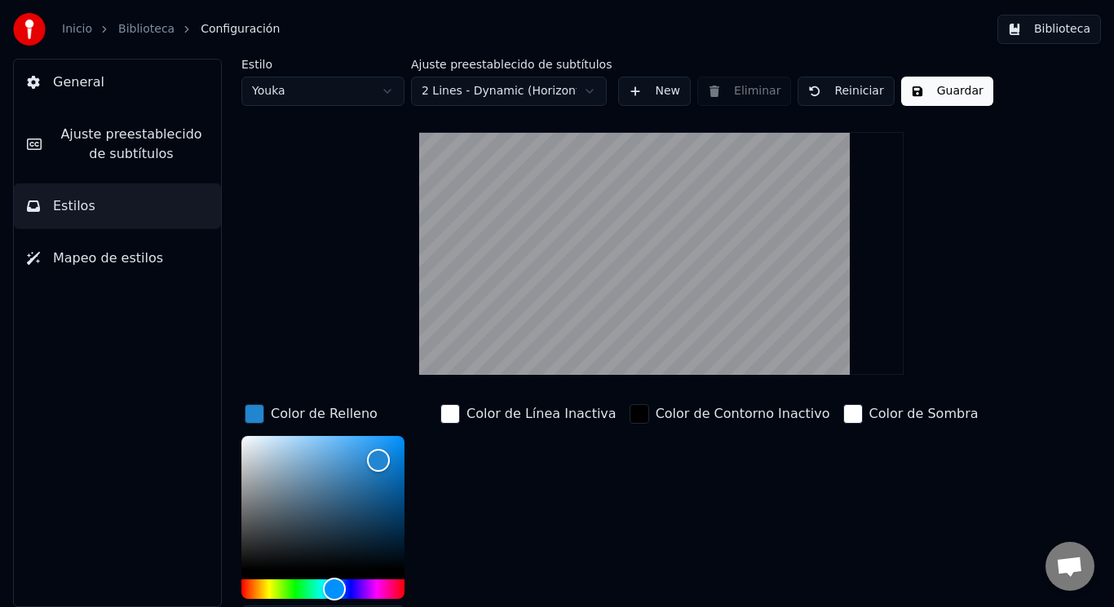
click at [356, 94] on html "Inicio Biblioteca Configuración Biblioteca General Ajuste preestablecido de sub…" at bounding box center [557, 303] width 1114 height 607
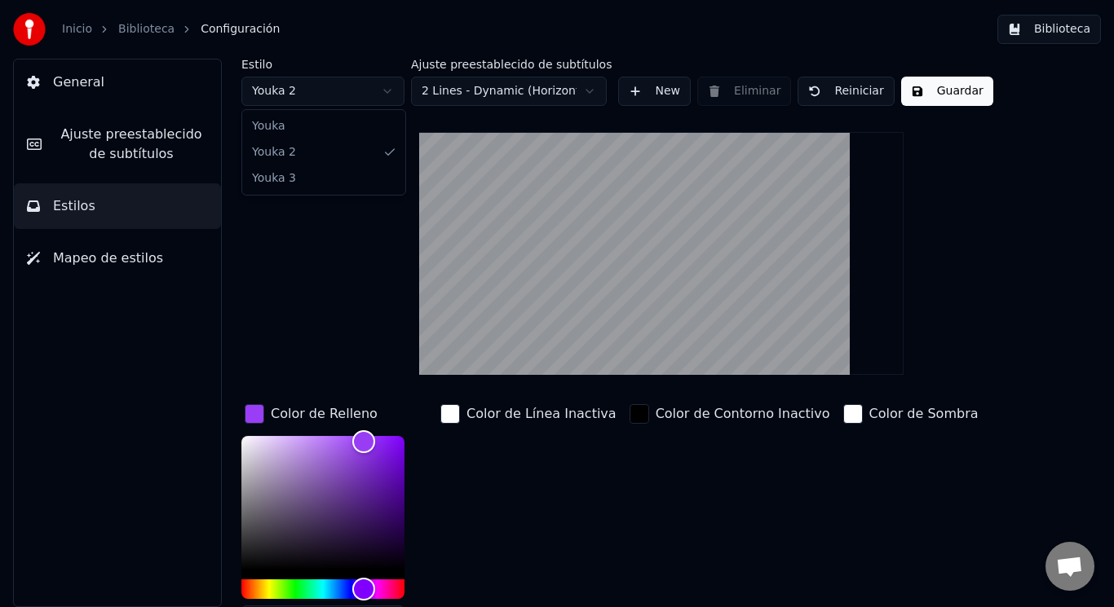
click at [329, 100] on html "Inicio Biblioteca Configuración Biblioteca General Ajuste preestablecido de sub…" at bounding box center [557, 303] width 1114 height 607
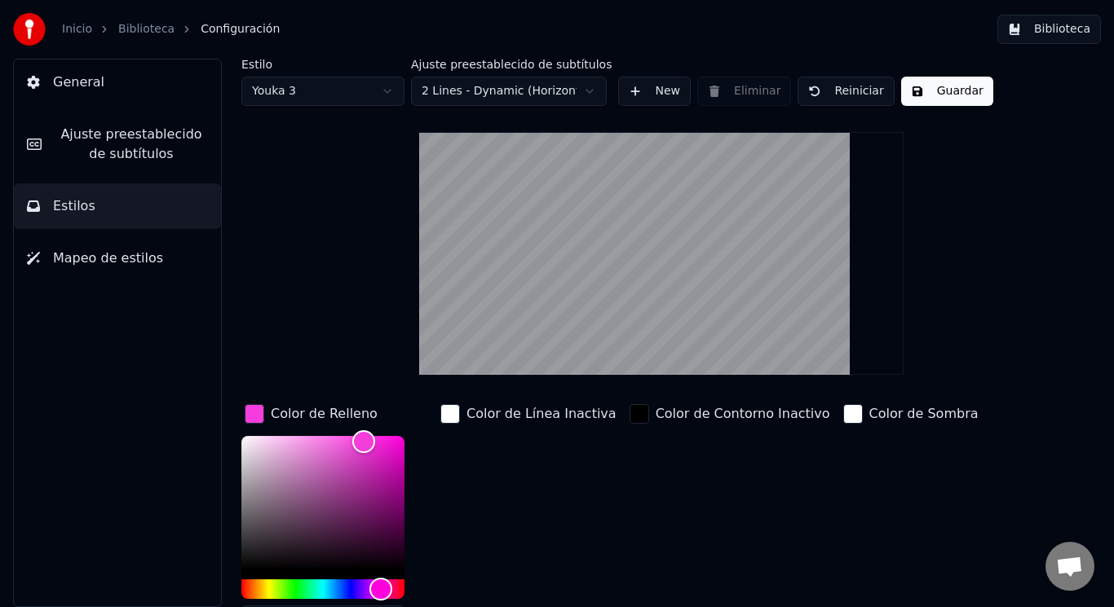
click at [331, 86] on html "Inicio Biblioteca Configuración Biblioteca General Ajuste preestablecido de sub…" at bounding box center [557, 303] width 1114 height 607
type input "*******"
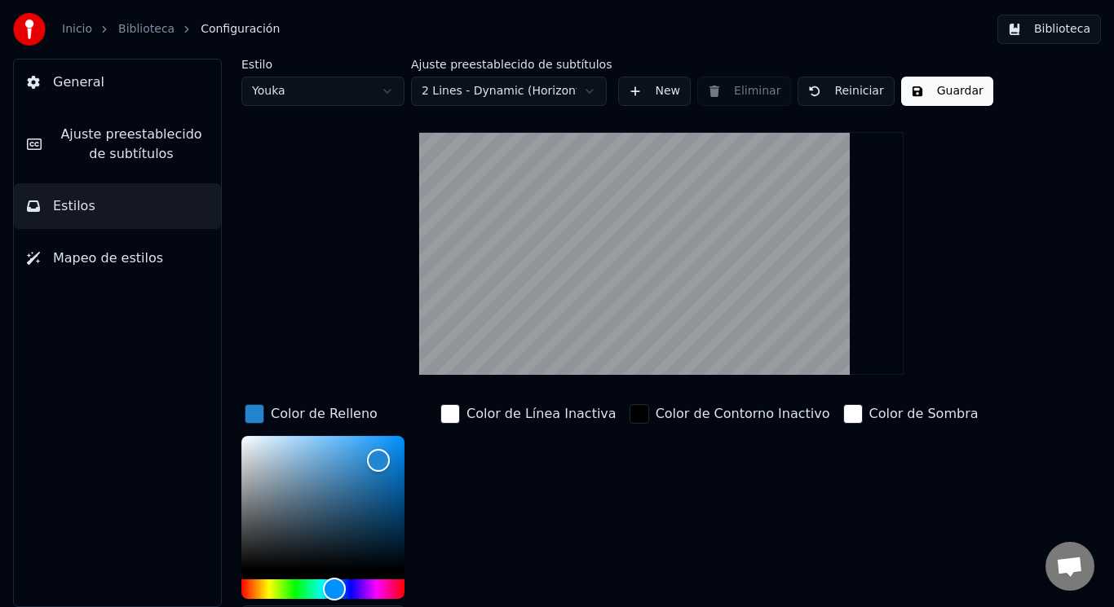
scroll to position [107, 0]
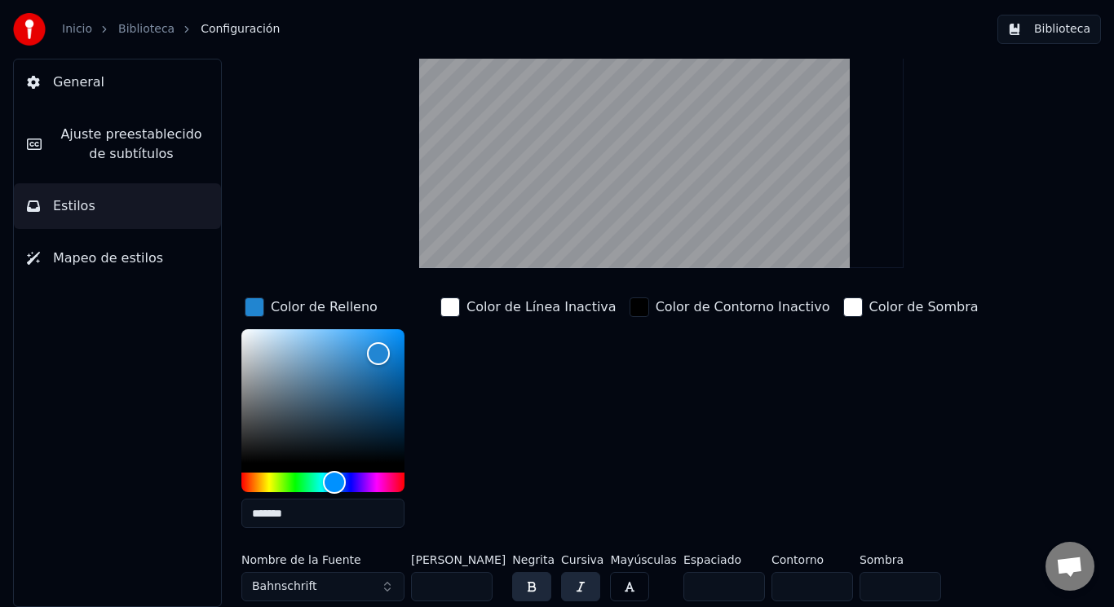
click at [619, 582] on button "button" at bounding box center [629, 586] width 39 height 29
click at [532, 590] on button "button" at bounding box center [531, 586] width 39 height 29
click at [570, 585] on button "button" at bounding box center [580, 586] width 39 height 29
click at [575, 594] on button "button" at bounding box center [580, 586] width 39 height 29
click at [544, 594] on button "button" at bounding box center [531, 586] width 39 height 29
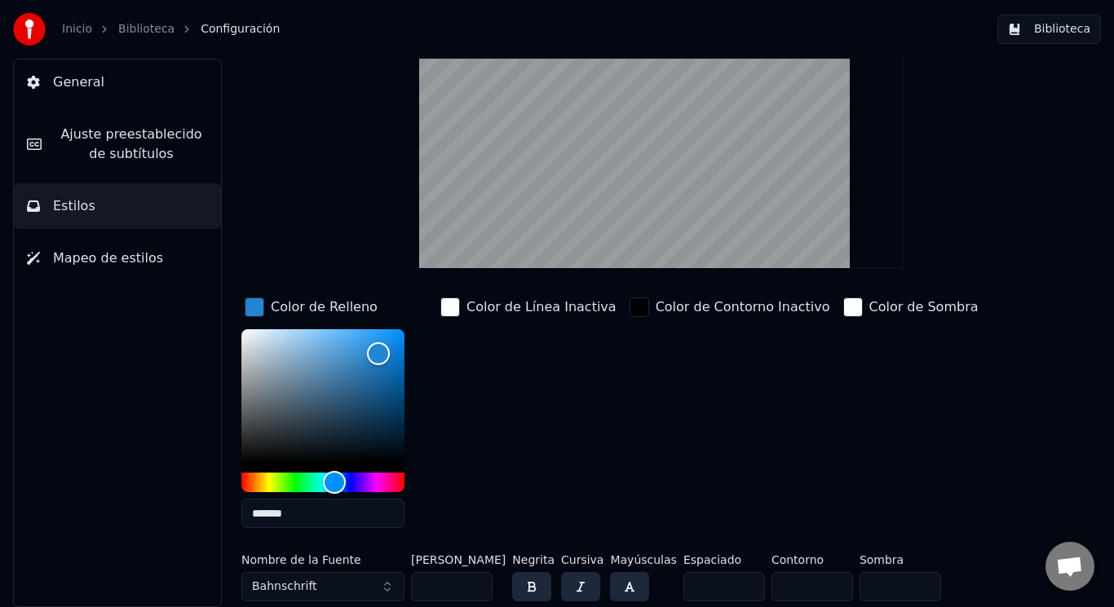
click at [529, 585] on button "button" at bounding box center [531, 586] width 39 height 29
click at [567, 582] on button "button" at bounding box center [580, 586] width 39 height 29
click at [614, 580] on button "button" at bounding box center [629, 586] width 39 height 29
click at [339, 589] on button "Bahnschrift" at bounding box center [322, 586] width 163 height 29
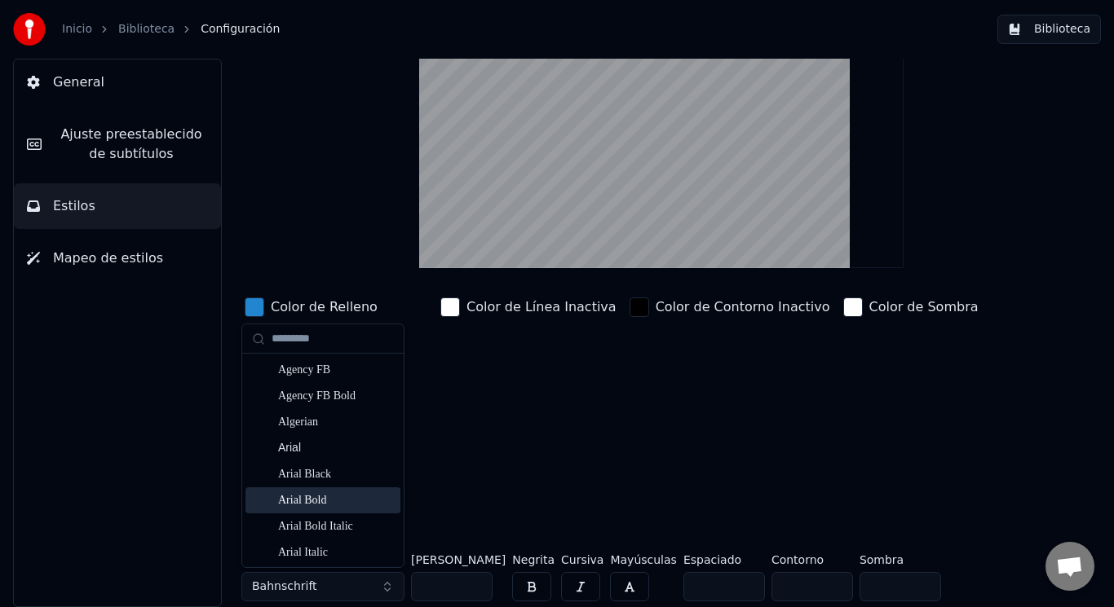
scroll to position [82, 0]
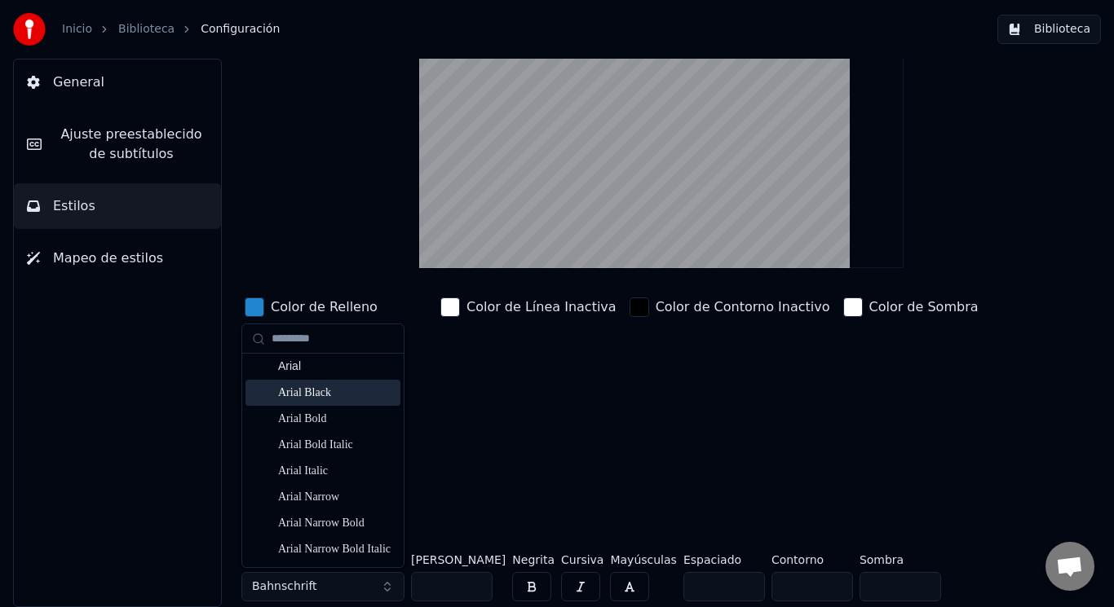
drag, startPoint x: 318, startPoint y: 393, endPoint x: 345, endPoint y: 429, distance: 44.8
click at [318, 392] on div "Arial Black" at bounding box center [336, 393] width 116 height 16
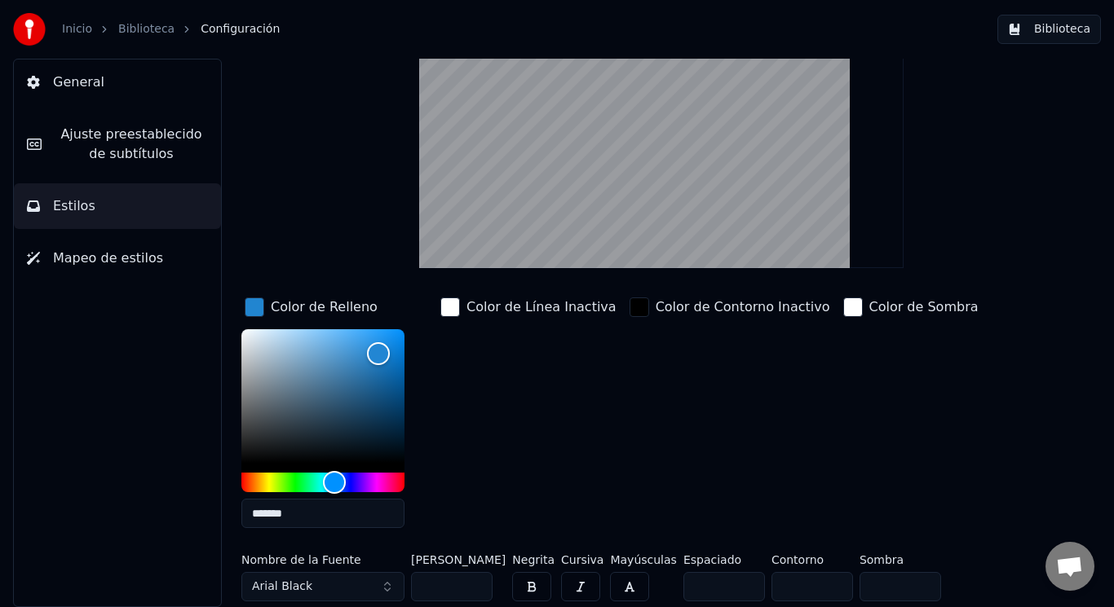
scroll to position [0, 0]
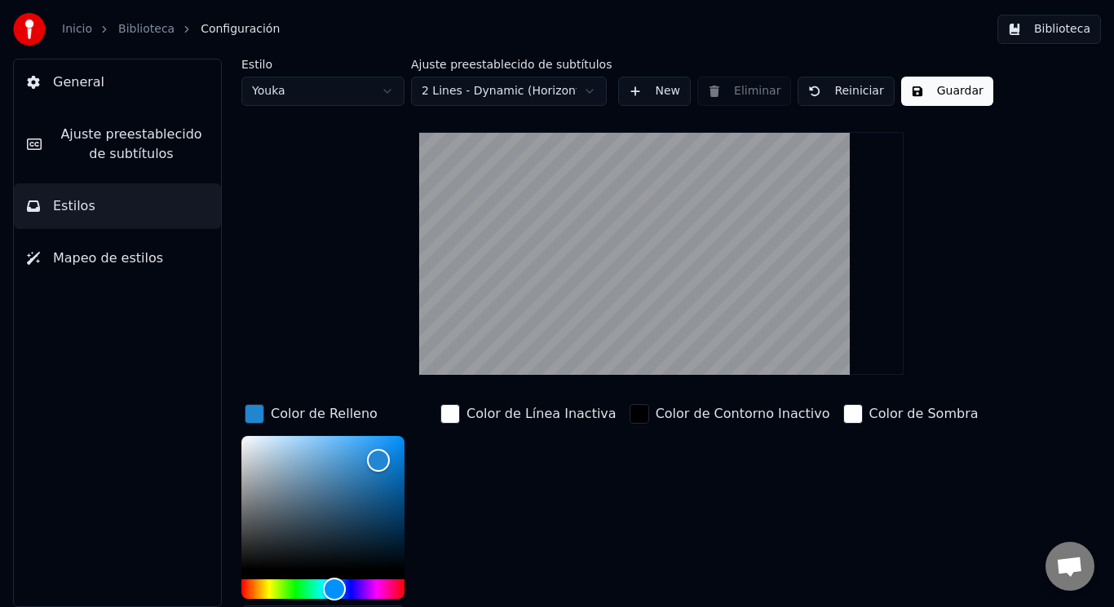
click at [572, 84] on html "Inicio Biblioteca Configuración Biblioteca General Ajuste preestablecido de sub…" at bounding box center [557, 303] width 1114 height 607
click at [815, 409] on html "Inicio Biblioteca Configuración Biblioteca General Ajuste preestablecido de sub…" at bounding box center [557, 303] width 1114 height 607
click at [843, 420] on div "button" at bounding box center [853, 414] width 20 height 20
drag, startPoint x: 937, startPoint y: 446, endPoint x: 979, endPoint y: 423, distance: 48.2
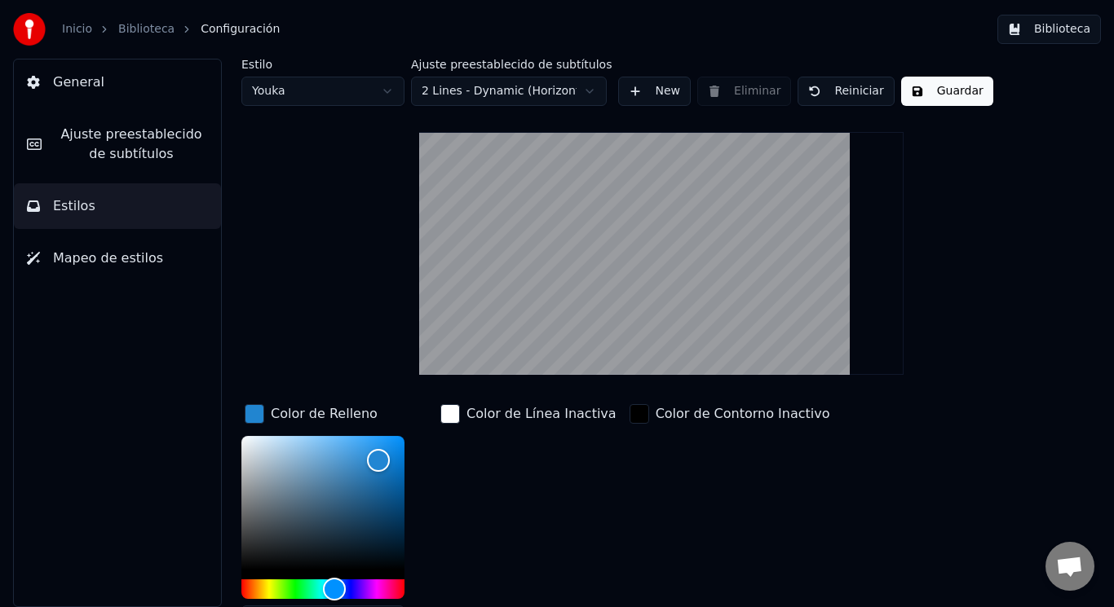
drag, startPoint x: 787, startPoint y: 451, endPoint x: 767, endPoint y: 436, distance: 24.5
click at [974, 324] on div "Estilo Youka Ajuste preestablecido de subtítulos 2 Lines - Dynamic (Horizontal)…" at bounding box center [661, 541] width 840 height 964
click at [832, 96] on button "Reiniciar" at bounding box center [845, 91] width 96 height 29
type input "*******"
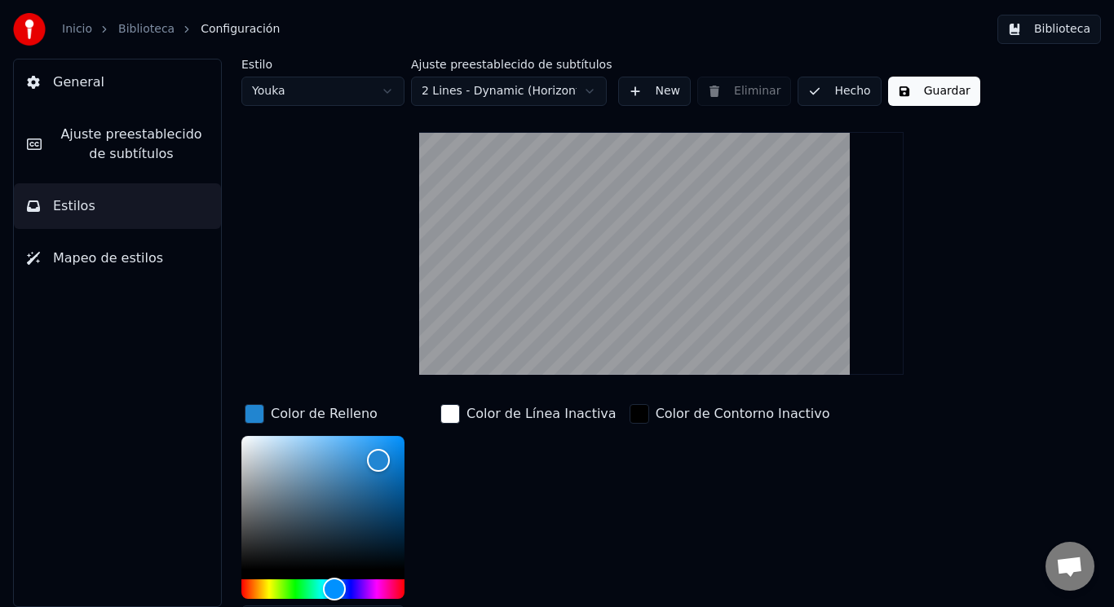
click at [1018, 332] on div "Estilo Youka Ajuste preestablecido de subtítulos 2 Lines - Dynamic (Horizontal)…" at bounding box center [661, 541] width 840 height 964
click at [1049, 451] on div "Estilo Youka Ajuste preestablecido de subtítulos 2 Lines - Dynamic (Horizontal)…" at bounding box center [661, 541] width 840 height 964
click at [626, 559] on div "Color de Contorno Inactivo" at bounding box center [729, 524] width 207 height 247
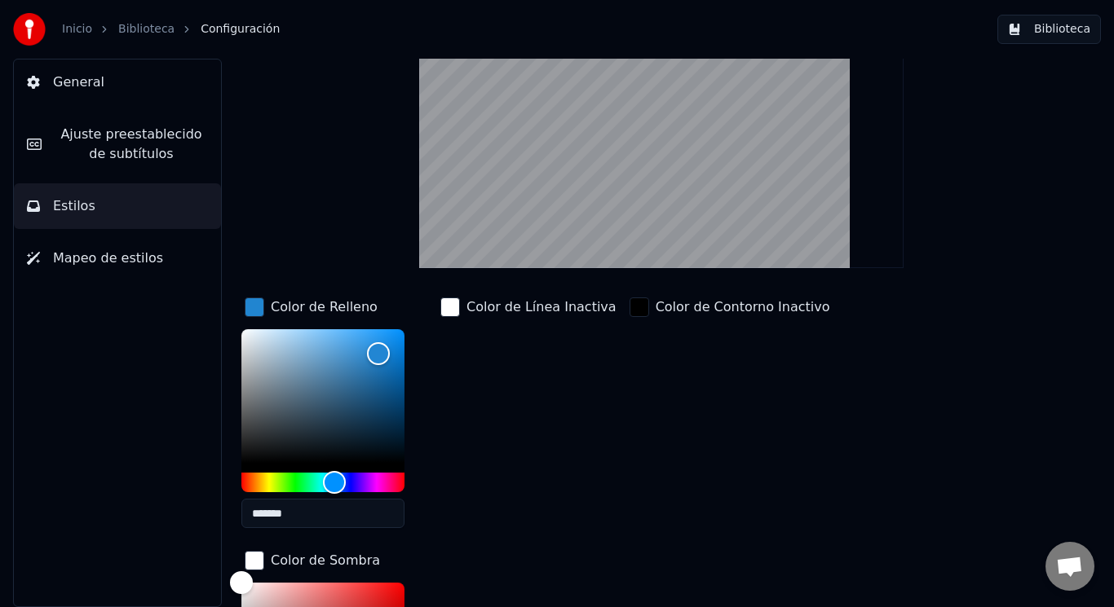
click at [264, 551] on div "button" at bounding box center [255, 561] width 20 height 20
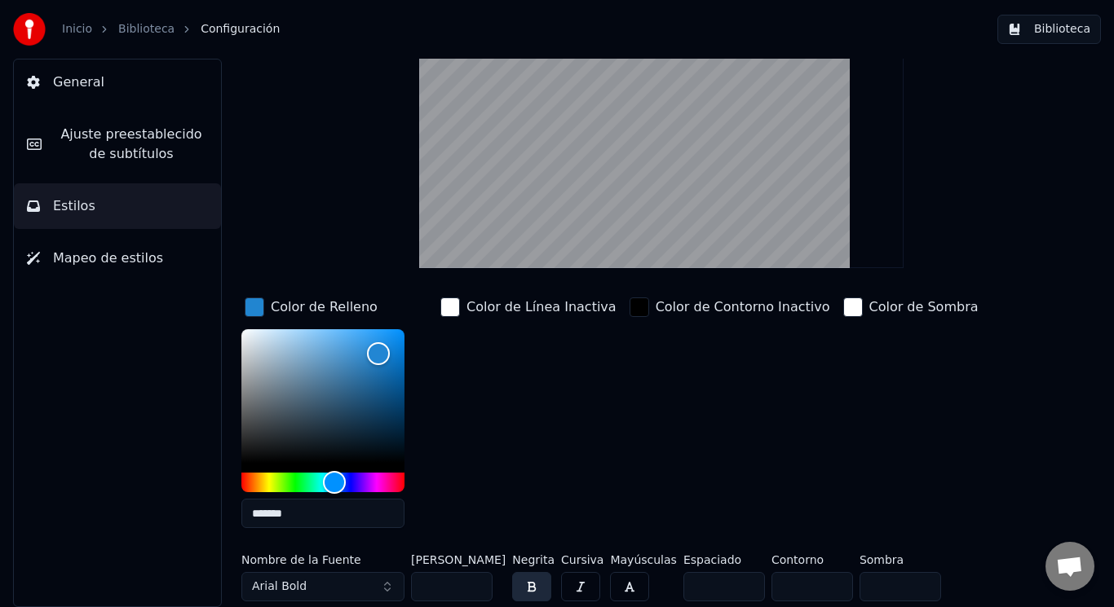
scroll to position [0, 0]
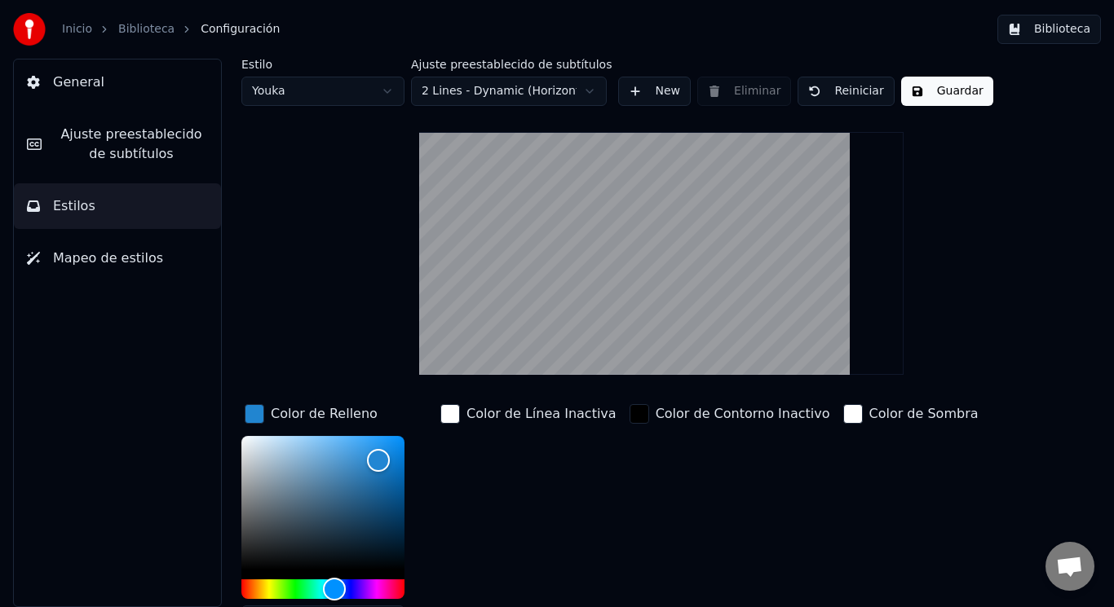
click at [151, 270] on button "Mapeo de estilos" at bounding box center [117, 259] width 207 height 46
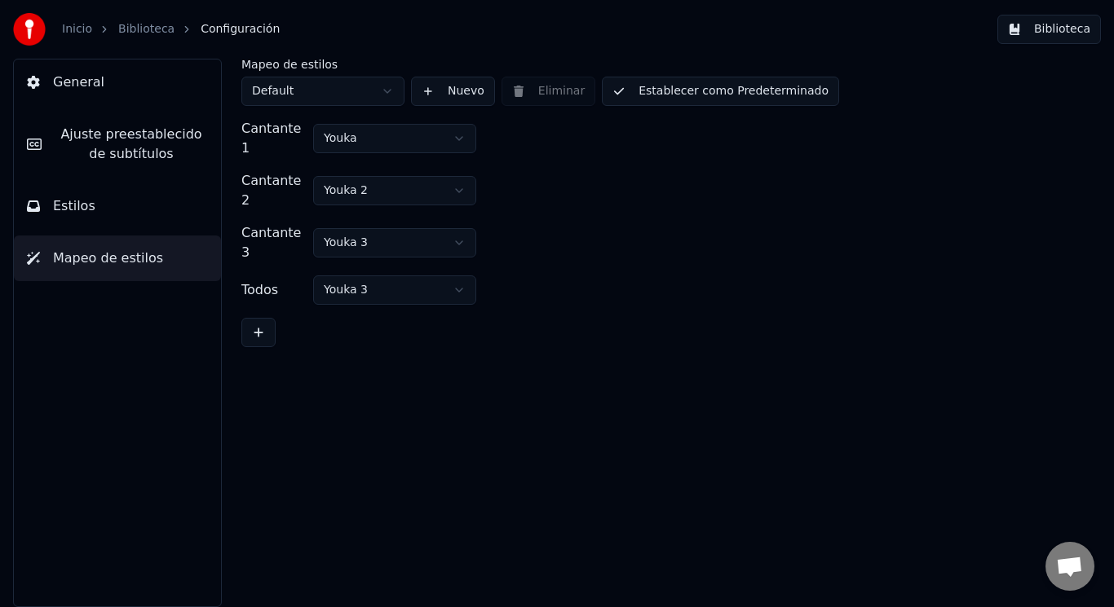
click at [123, 207] on button "Estilos" at bounding box center [117, 206] width 207 height 46
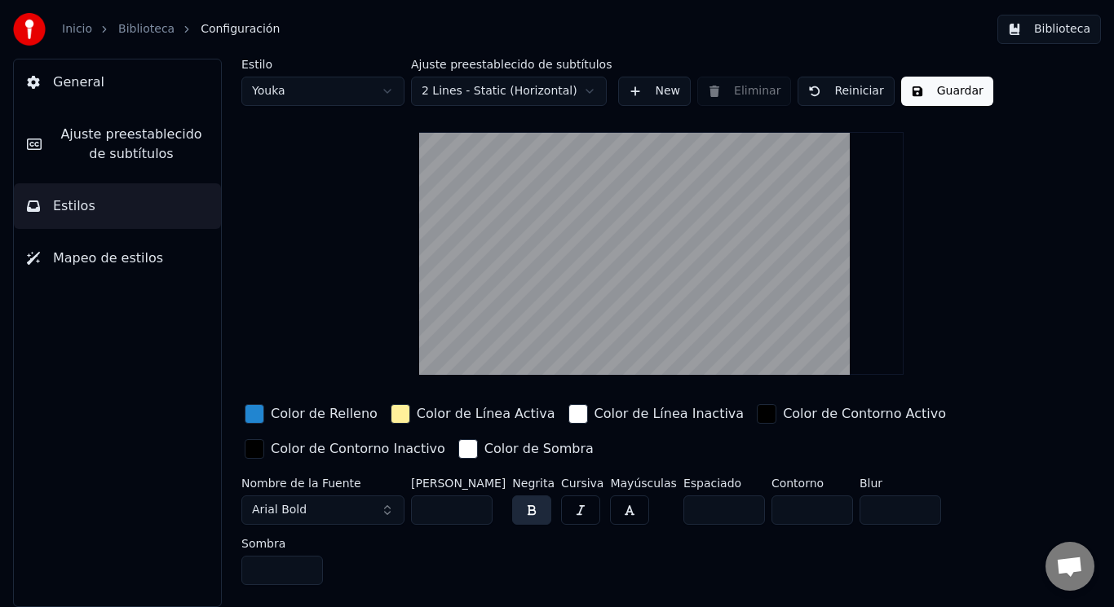
click at [682, 213] on video at bounding box center [661, 253] width 484 height 243
click at [142, 164] on button "Ajuste preestablecido de subtítulos" at bounding box center [117, 144] width 207 height 65
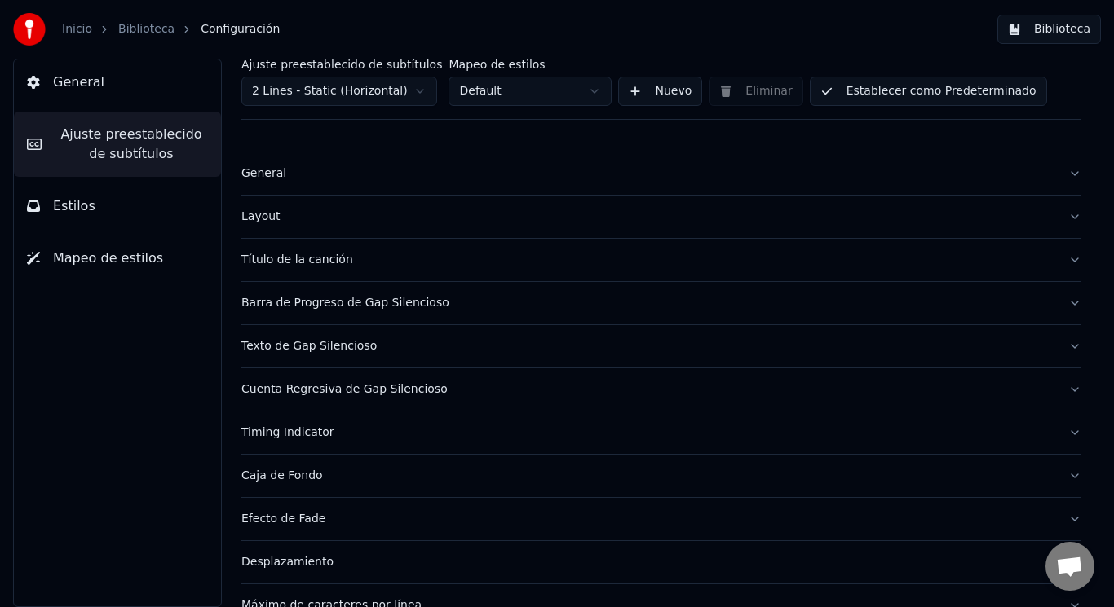
click at [1063, 264] on button "Título de la canción" at bounding box center [661, 260] width 840 height 42
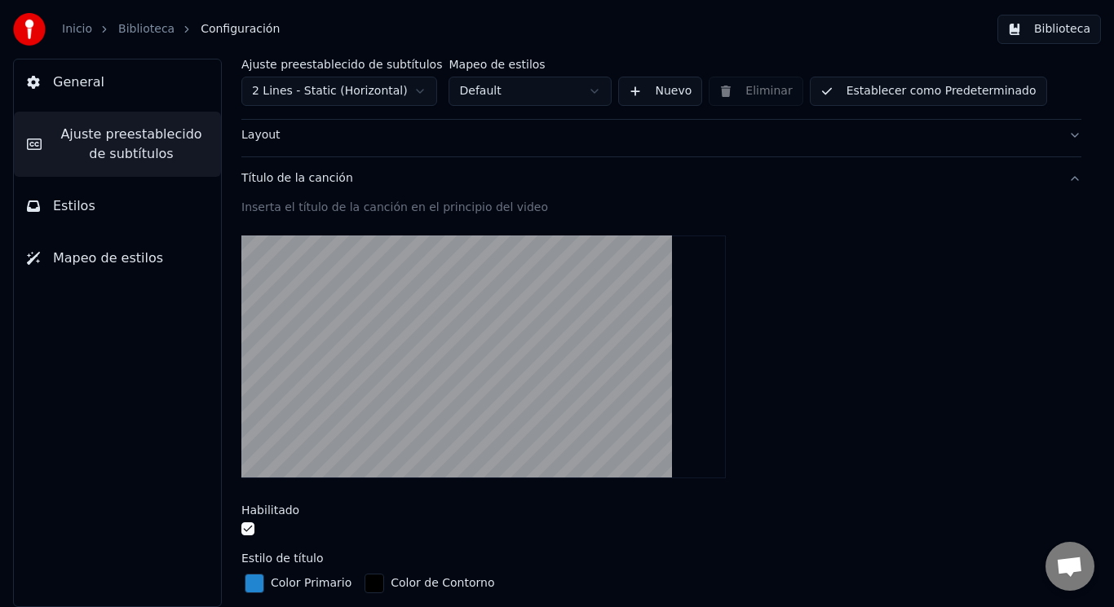
scroll to position [163, 0]
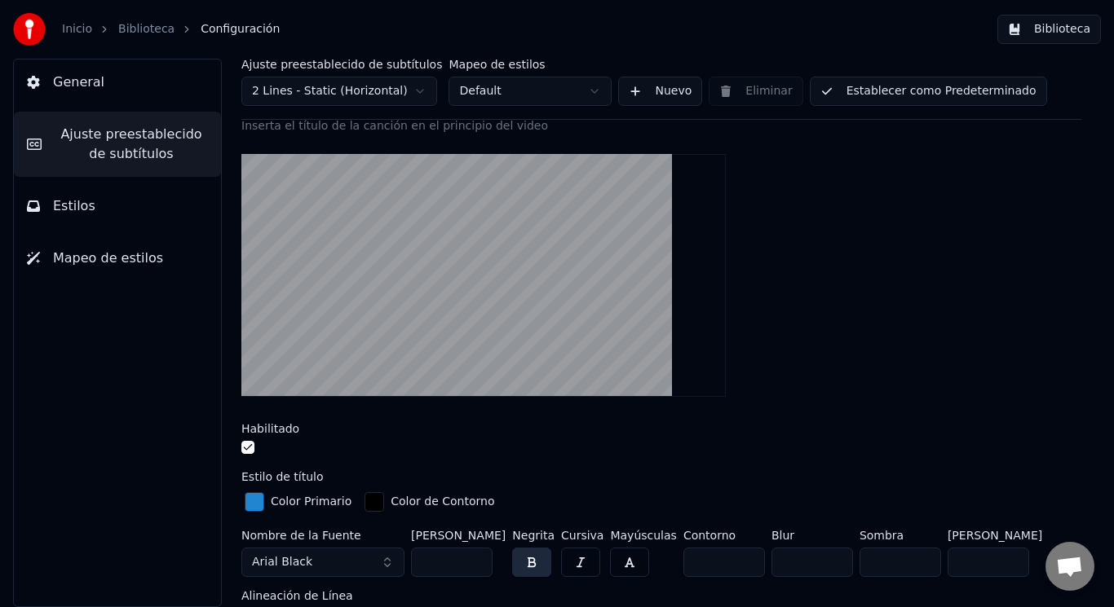
click at [249, 451] on button "button" at bounding box center [247, 447] width 13 height 13
click at [247, 450] on button "button" at bounding box center [247, 447] width 13 height 13
click at [107, 198] on button "Estilos" at bounding box center [117, 206] width 207 height 46
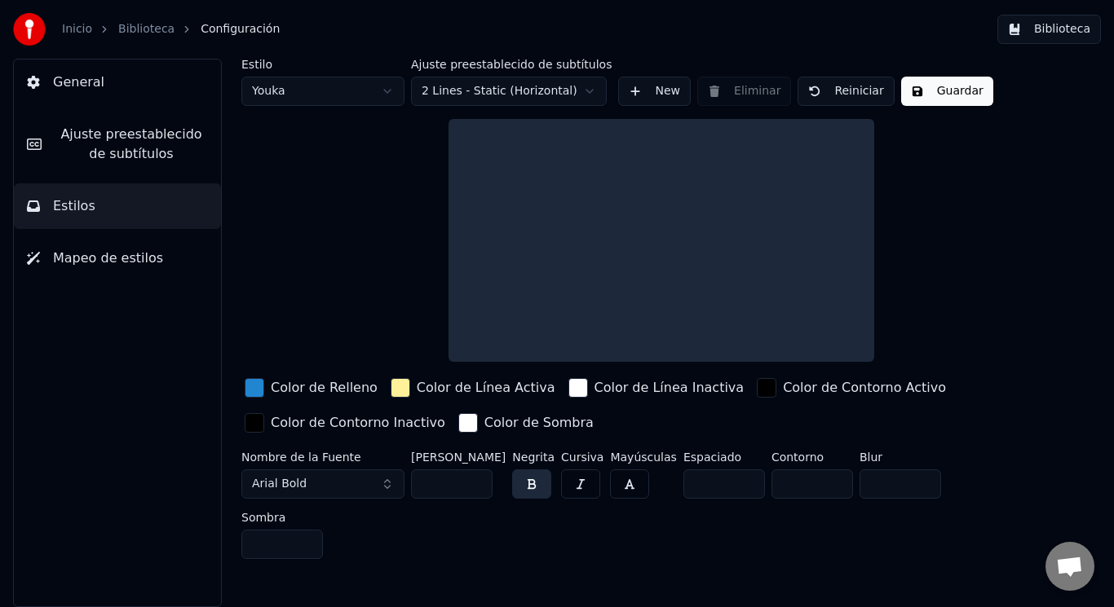
scroll to position [0, 0]
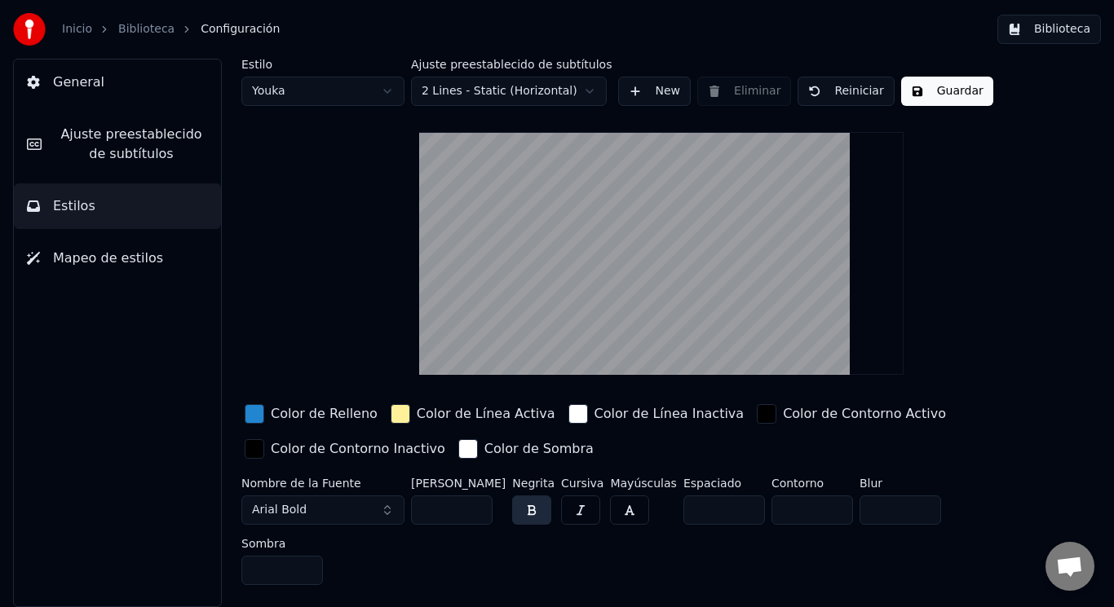
click at [130, 268] on button "Mapeo de estilos" at bounding box center [117, 259] width 207 height 46
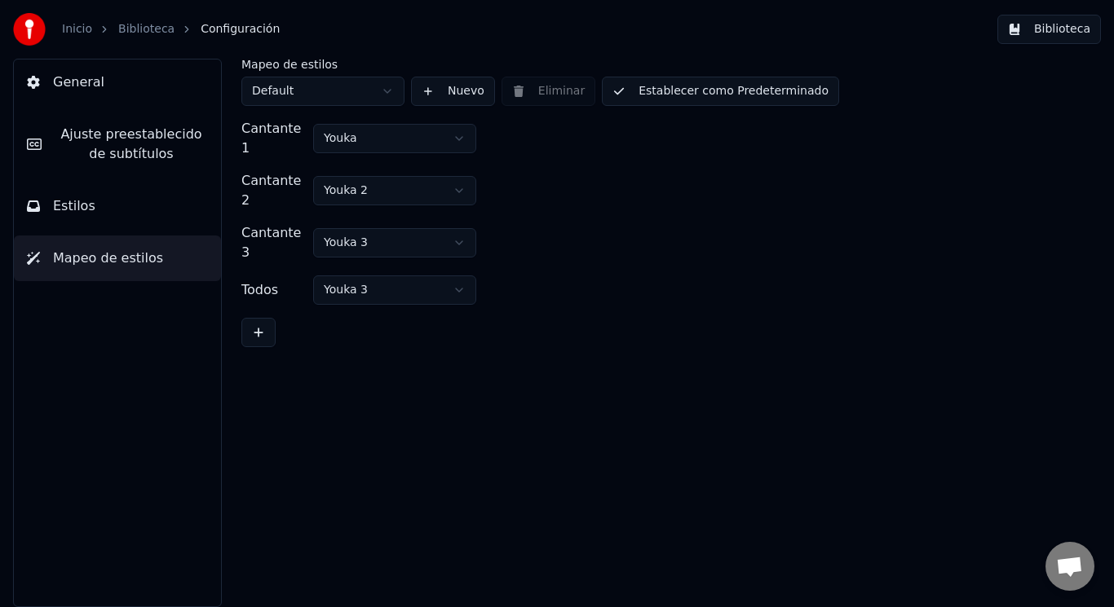
click at [250, 318] on button at bounding box center [258, 332] width 34 height 29
click at [464, 262] on html "Inicio Biblioteca Configuración Biblioteca General [PERSON_NAME] preestablecido…" at bounding box center [557, 303] width 1114 height 607
click at [370, 271] on html "Inicio Biblioteca Configuración Biblioteca General [PERSON_NAME] preestablecido…" at bounding box center [557, 303] width 1114 height 607
click at [373, 264] on html "Inicio Biblioteca Configuración Biblioteca General [PERSON_NAME] preestablecido…" at bounding box center [557, 303] width 1114 height 607
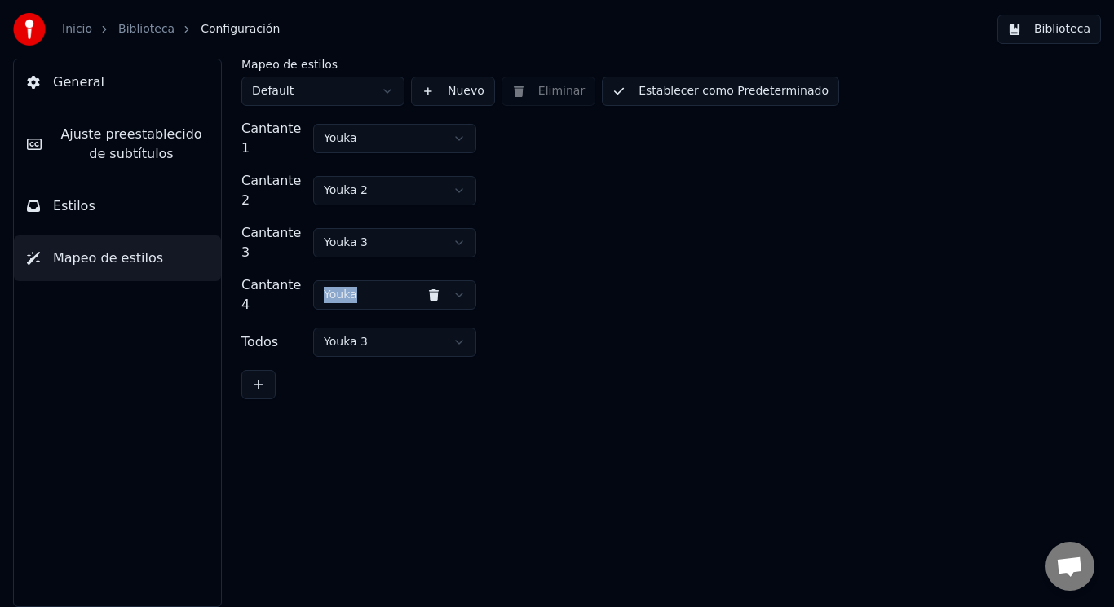
click at [143, 37] on link "Biblioteca" at bounding box center [146, 29] width 56 height 16
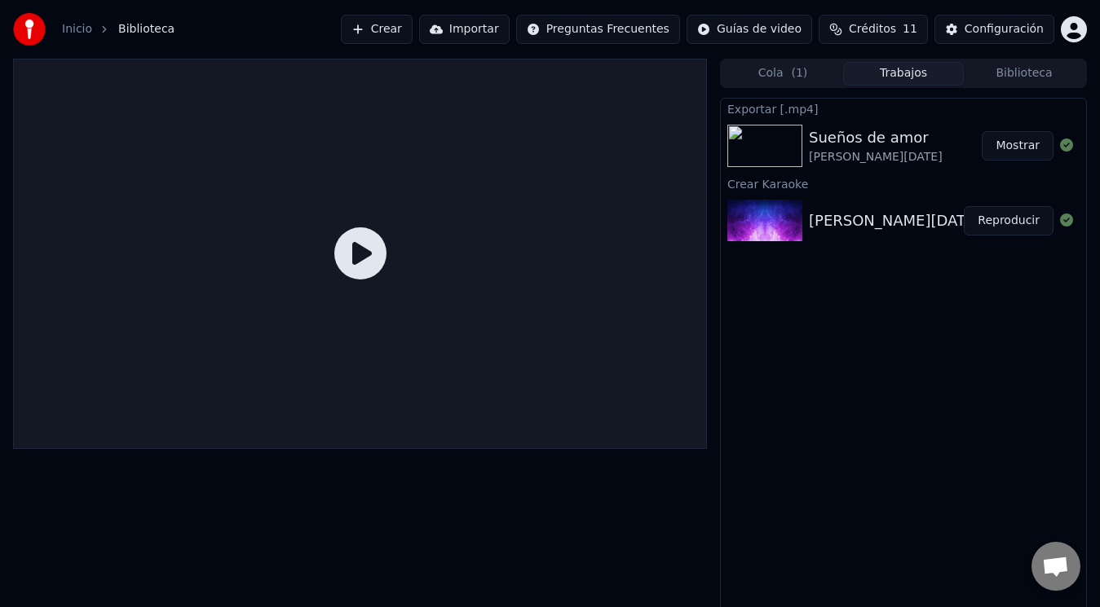
click at [413, 35] on button "Crear" at bounding box center [377, 29] width 72 height 29
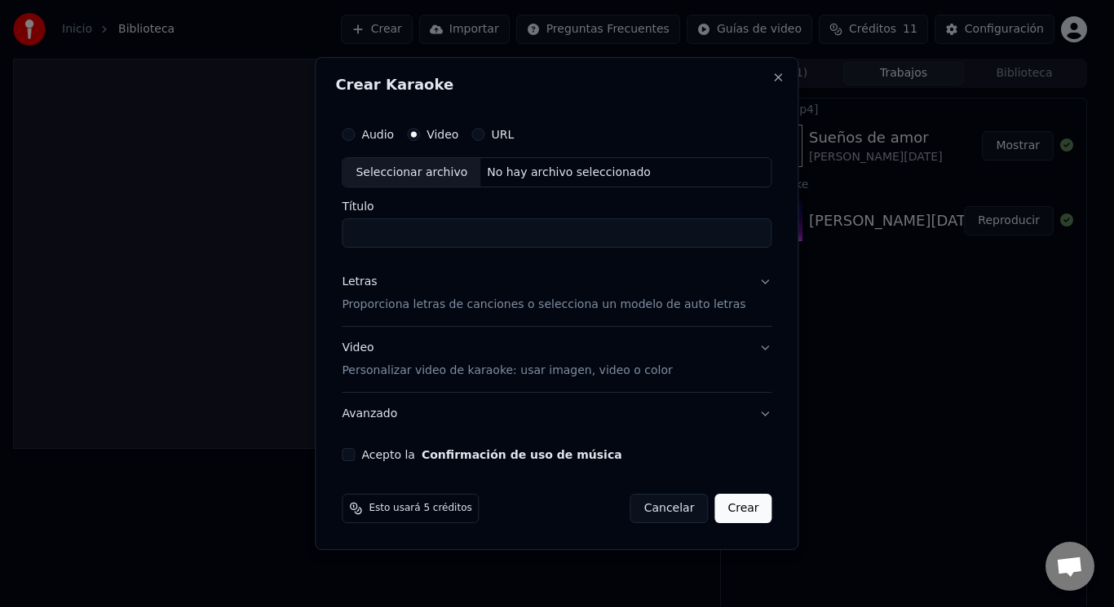
click at [437, 172] on div "Seleccionar archivo" at bounding box center [411, 172] width 138 height 29
type input "**********"
click at [620, 240] on input "**********" at bounding box center [557, 233] width 430 height 29
drag, startPoint x: 640, startPoint y: 238, endPoint x: 600, endPoint y: 267, distance: 49.6
click at [564, 248] on input "**********" at bounding box center [557, 233] width 430 height 29
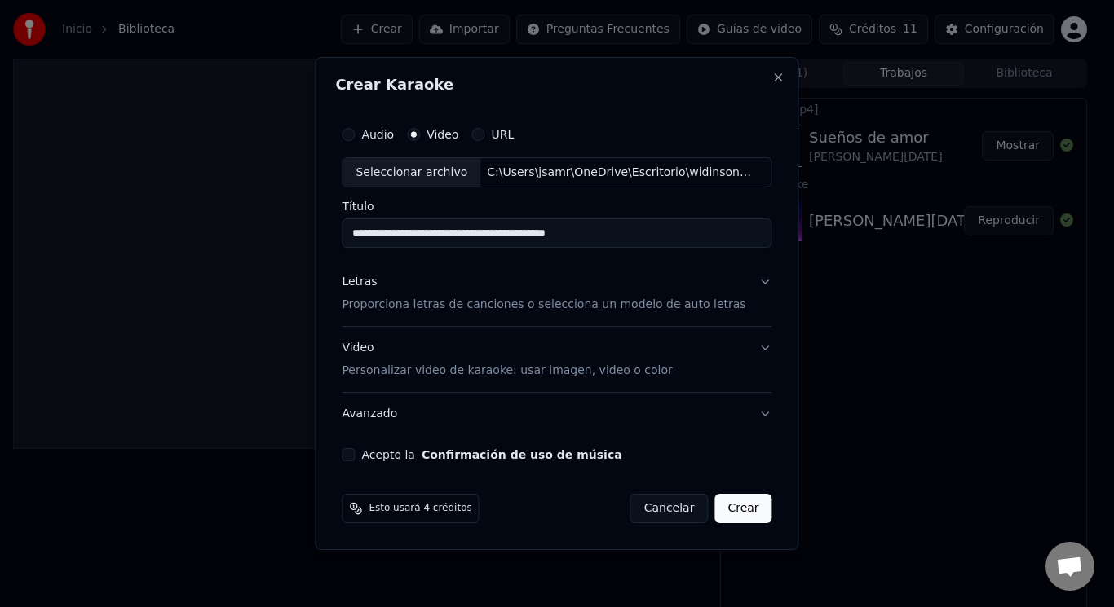
click at [636, 237] on input "**********" at bounding box center [557, 233] width 430 height 29
click at [355, 451] on button "Acepto la Confirmación de uso de música" at bounding box center [348, 454] width 13 height 13
click at [406, 307] on p "Proporciona letras de canciones o selecciona un modelo de auto letras" at bounding box center [544, 306] width 404 height 16
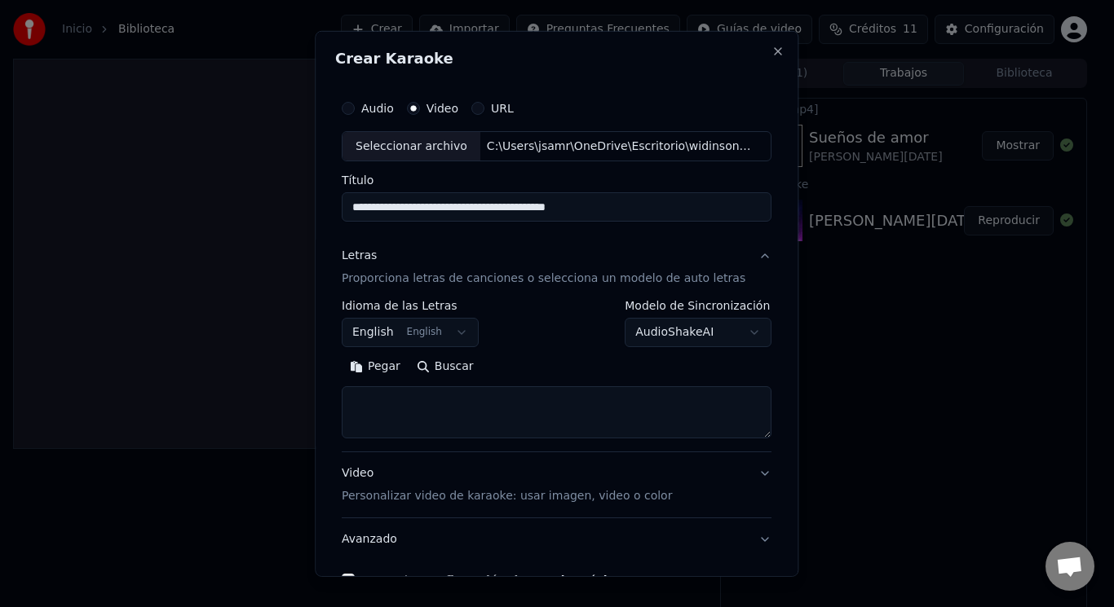
click at [419, 336] on button "English English" at bounding box center [410, 332] width 137 height 29
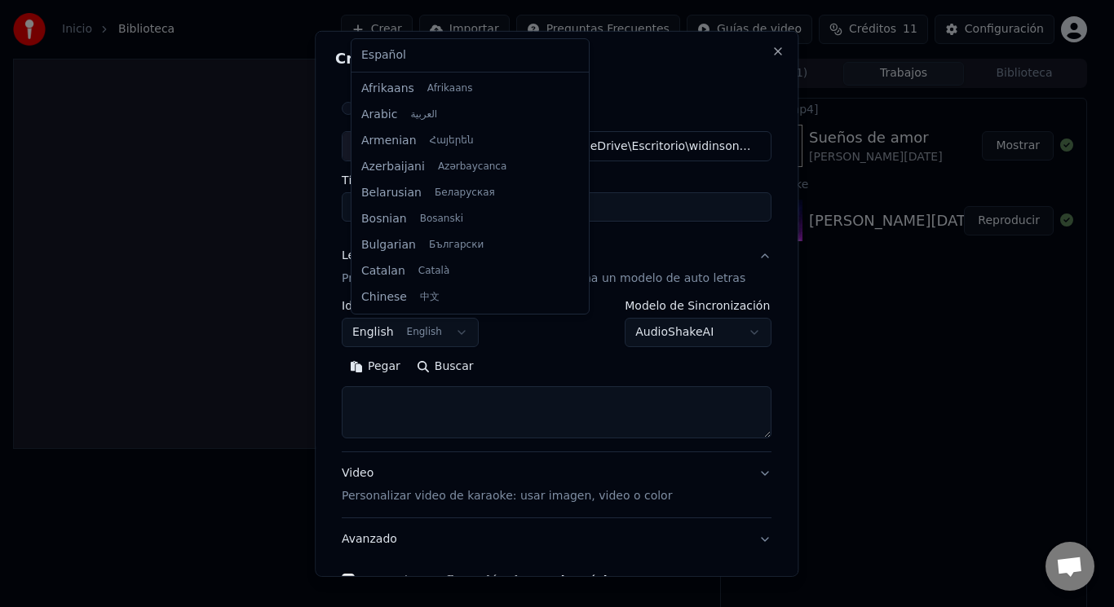
scroll to position [130, 0]
select select "**"
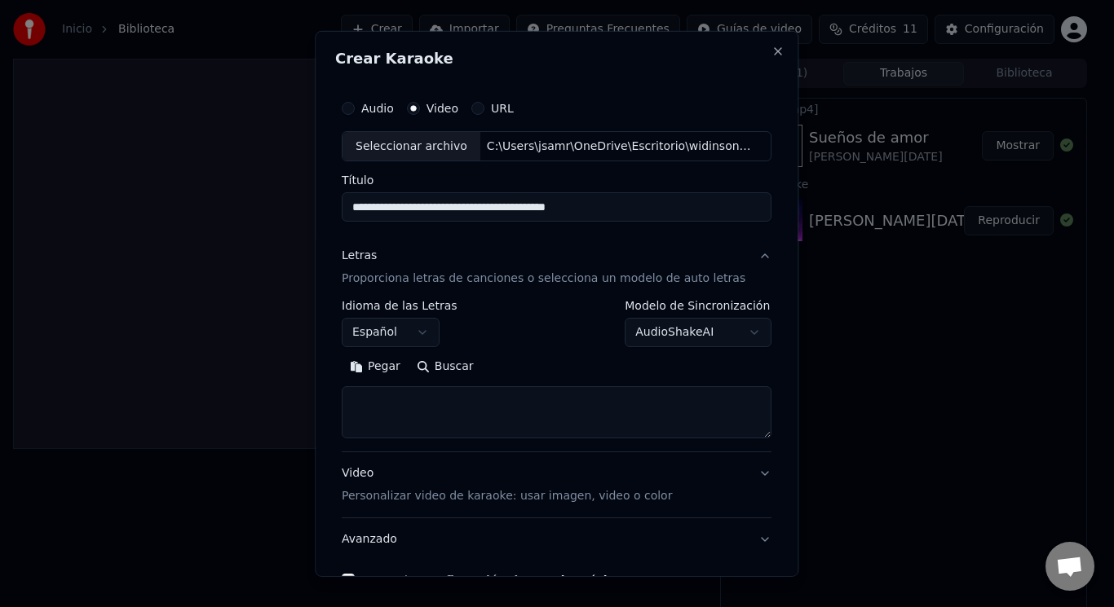
click at [403, 385] on div "Pegar Buscar" at bounding box center [557, 396] width 430 height 85
click at [410, 404] on textarea at bounding box center [557, 412] width 430 height 52
click at [372, 401] on textarea at bounding box center [557, 412] width 430 height 52
paste textarea "**********"
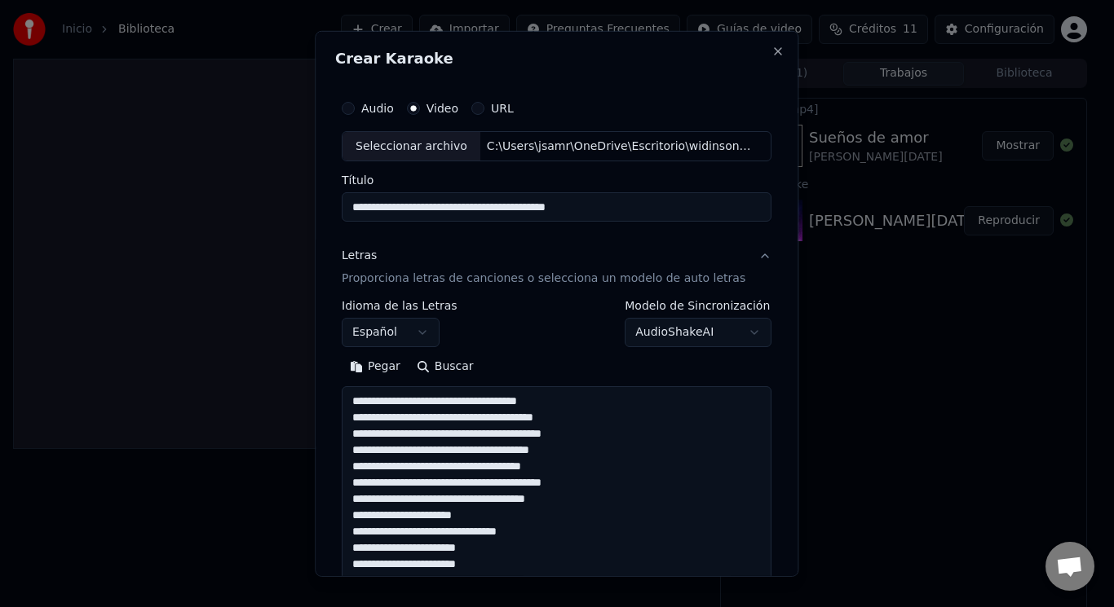
scroll to position [510, 0]
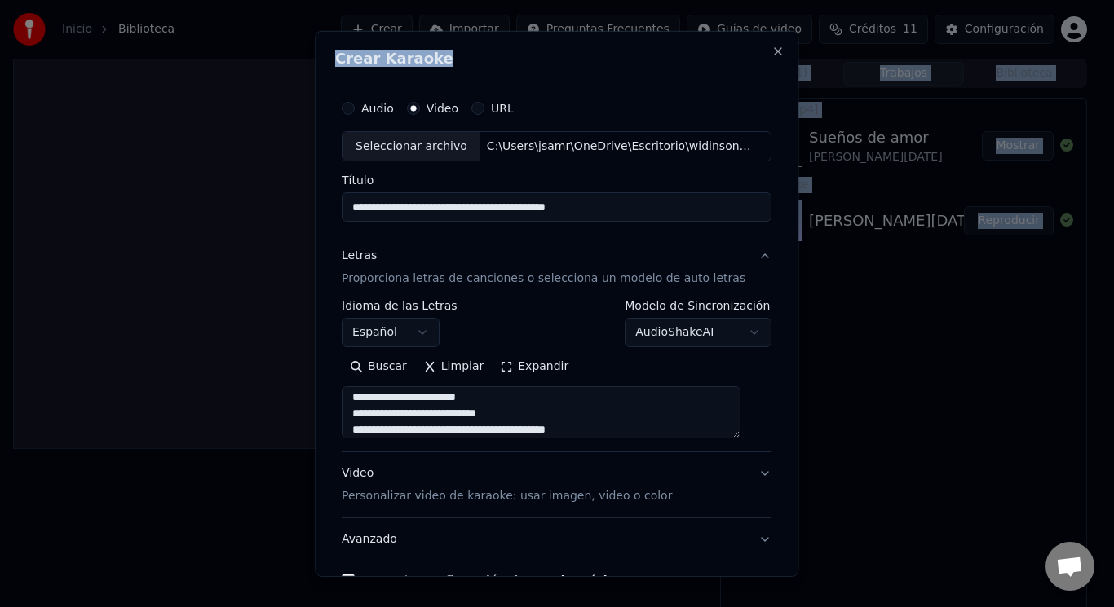
drag, startPoint x: 679, startPoint y: 55, endPoint x: 678, endPoint y: -19, distance: 73.4
click at [678, 0] on html "**********" at bounding box center [557, 303] width 1114 height 607
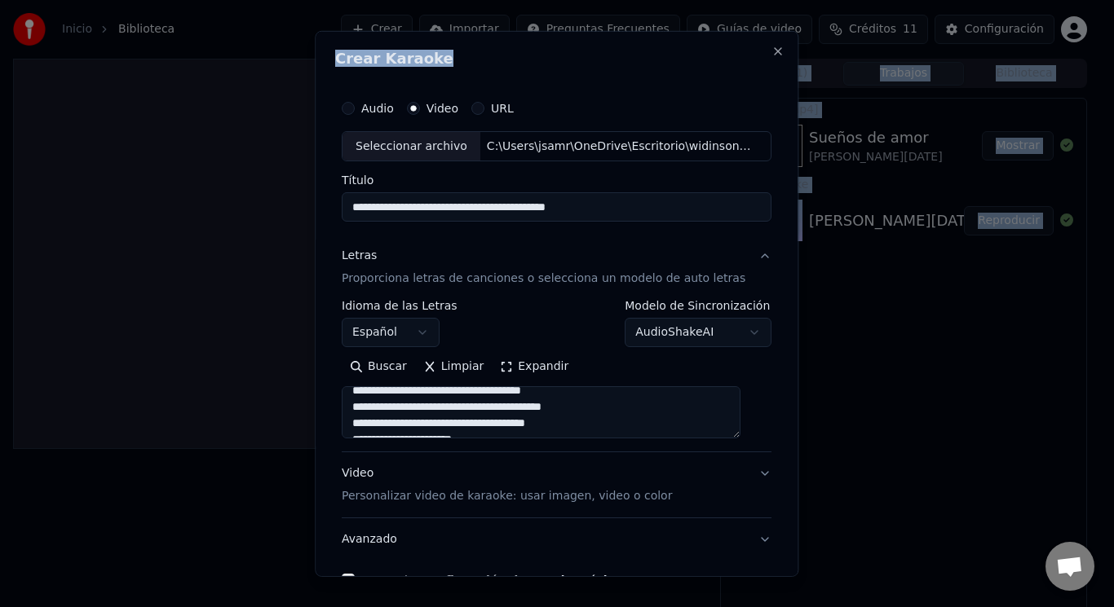
scroll to position [0, 0]
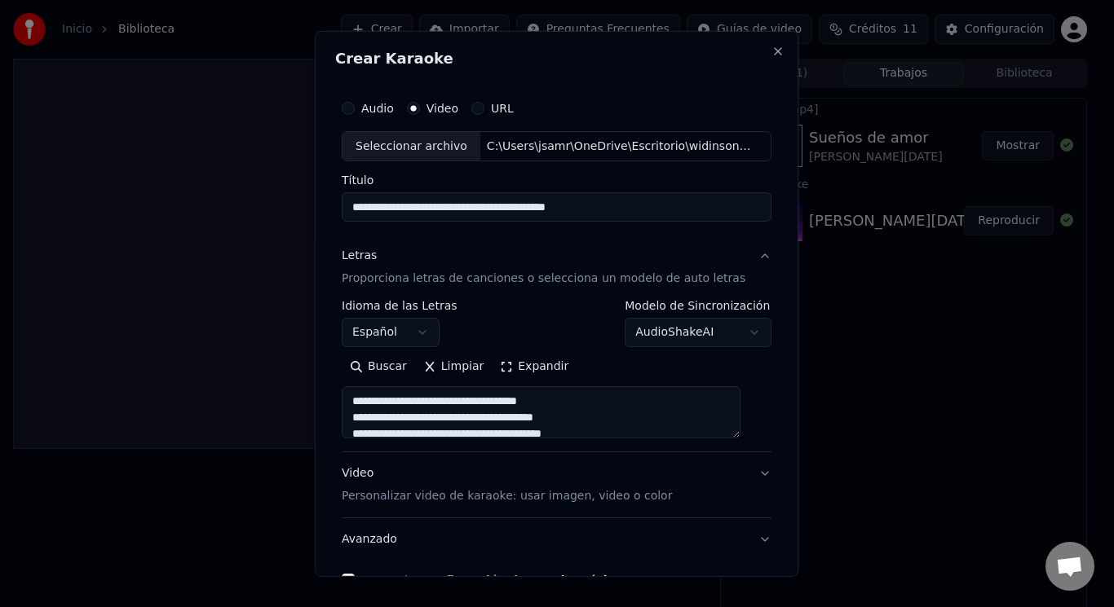
click at [464, 402] on textarea at bounding box center [541, 412] width 399 height 52
click at [411, 419] on textarea at bounding box center [541, 412] width 399 height 52
click at [503, 420] on textarea at bounding box center [541, 412] width 399 height 52
click at [406, 405] on textarea at bounding box center [541, 412] width 399 height 52
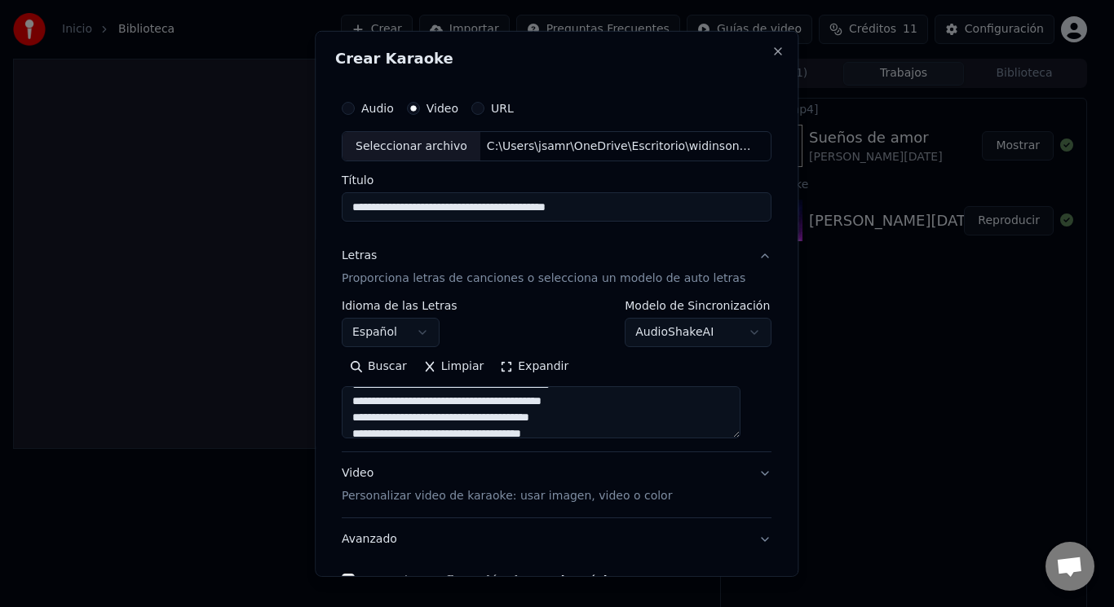
click at [411, 406] on textarea at bounding box center [541, 412] width 399 height 52
click at [605, 407] on textarea at bounding box center [541, 412] width 399 height 52
click at [601, 404] on textarea at bounding box center [541, 412] width 399 height 52
click at [582, 422] on textarea at bounding box center [541, 412] width 399 height 52
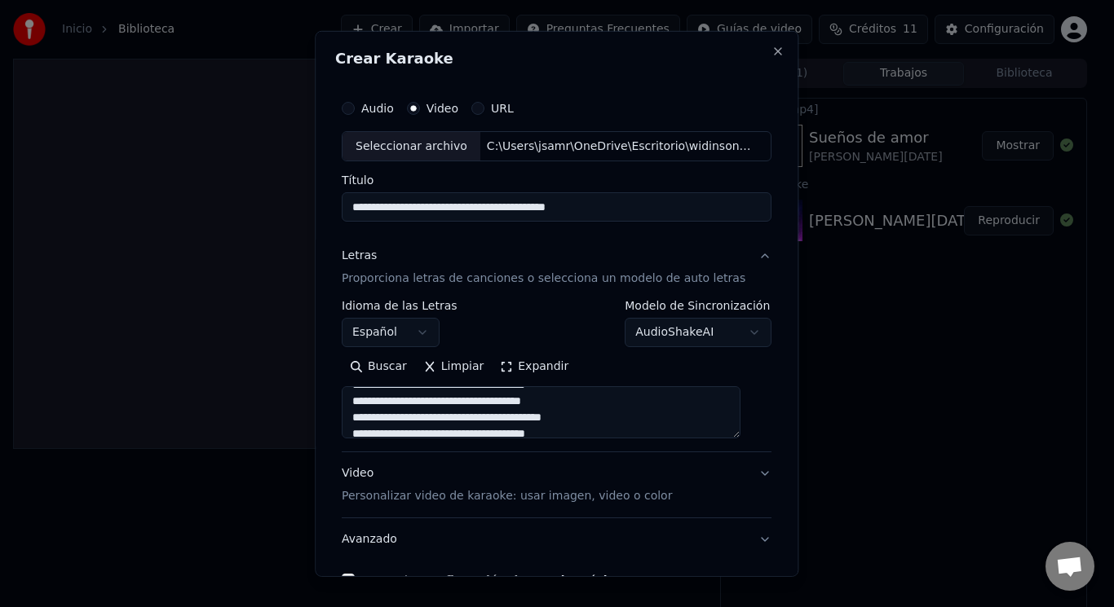
click at [557, 403] on textarea at bounding box center [541, 412] width 399 height 52
click at [564, 404] on textarea at bounding box center [541, 412] width 399 height 52
click at [600, 417] on textarea at bounding box center [541, 412] width 399 height 52
click at [514, 405] on textarea at bounding box center [541, 412] width 399 height 52
click at [451, 420] on textarea at bounding box center [541, 412] width 399 height 52
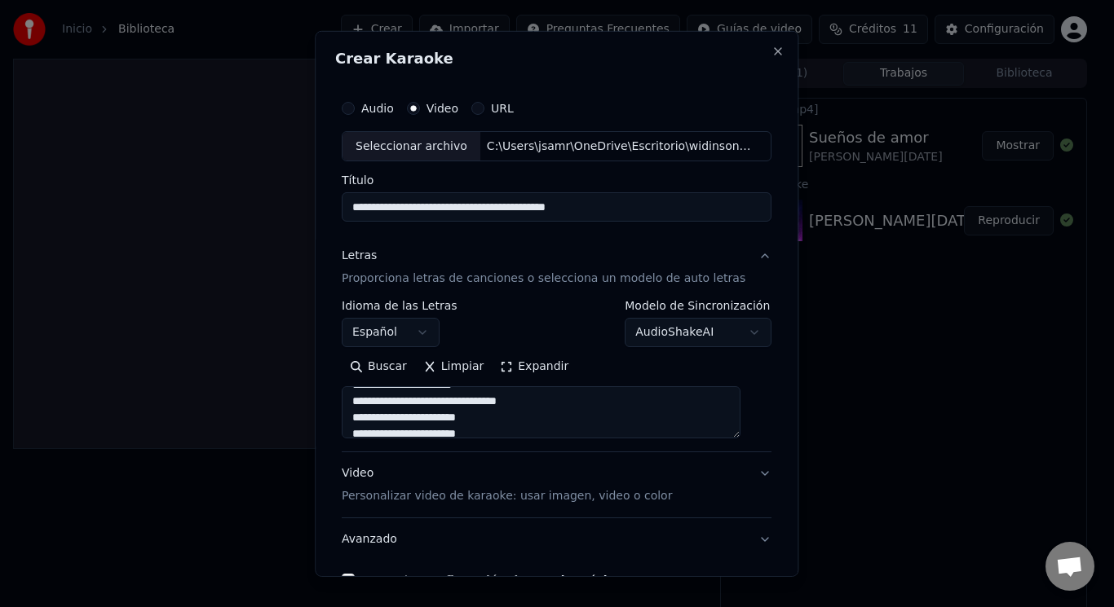
scroll to position [98, 0]
click at [470, 417] on textarea at bounding box center [541, 412] width 399 height 52
click at [532, 404] on textarea at bounding box center [541, 412] width 399 height 52
click at [404, 423] on textarea at bounding box center [541, 412] width 399 height 52
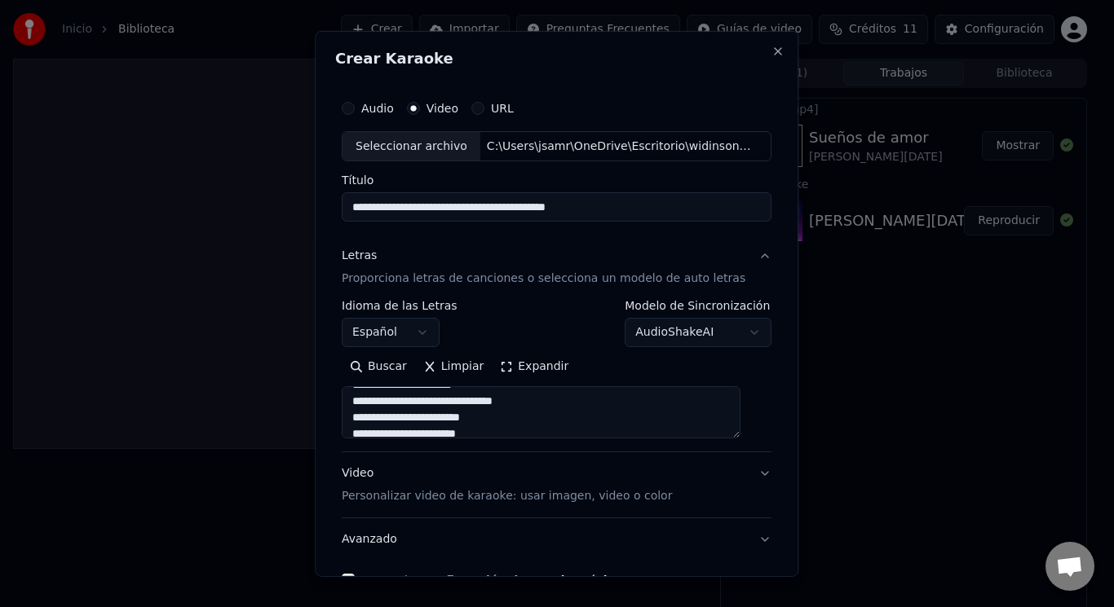
click at [381, 423] on textarea at bounding box center [541, 412] width 399 height 52
click at [369, 438] on textarea at bounding box center [541, 412] width 399 height 52
click at [379, 414] on textarea at bounding box center [541, 412] width 399 height 52
click at [475, 414] on textarea at bounding box center [541, 412] width 399 height 52
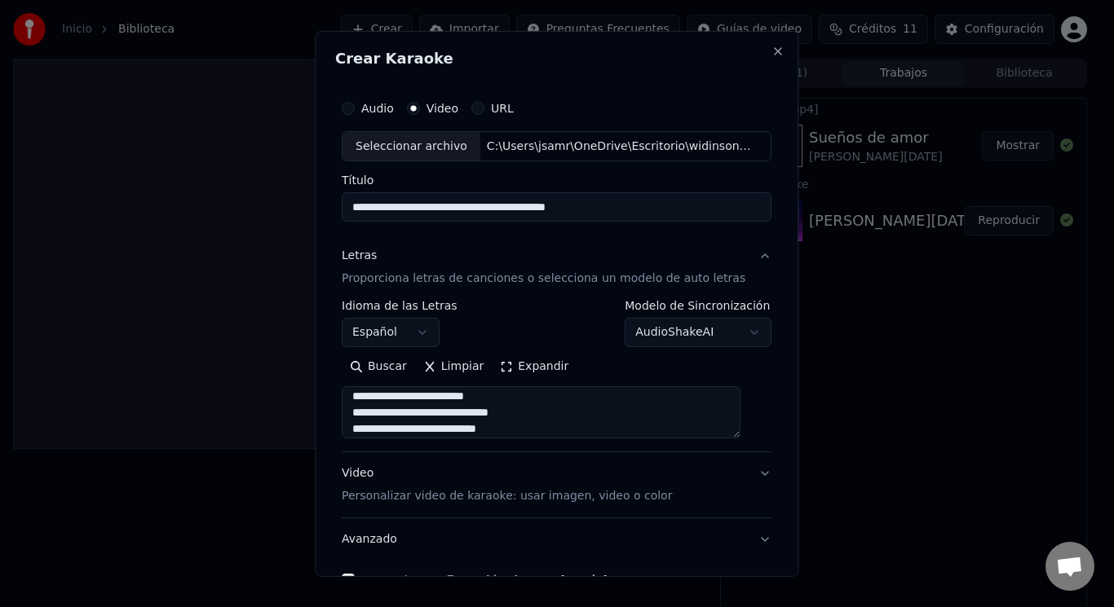
click at [385, 433] on textarea at bounding box center [541, 412] width 399 height 52
click at [508, 428] on textarea at bounding box center [541, 412] width 399 height 52
click at [516, 430] on textarea at bounding box center [541, 412] width 399 height 52
click at [382, 415] on textarea at bounding box center [541, 412] width 399 height 52
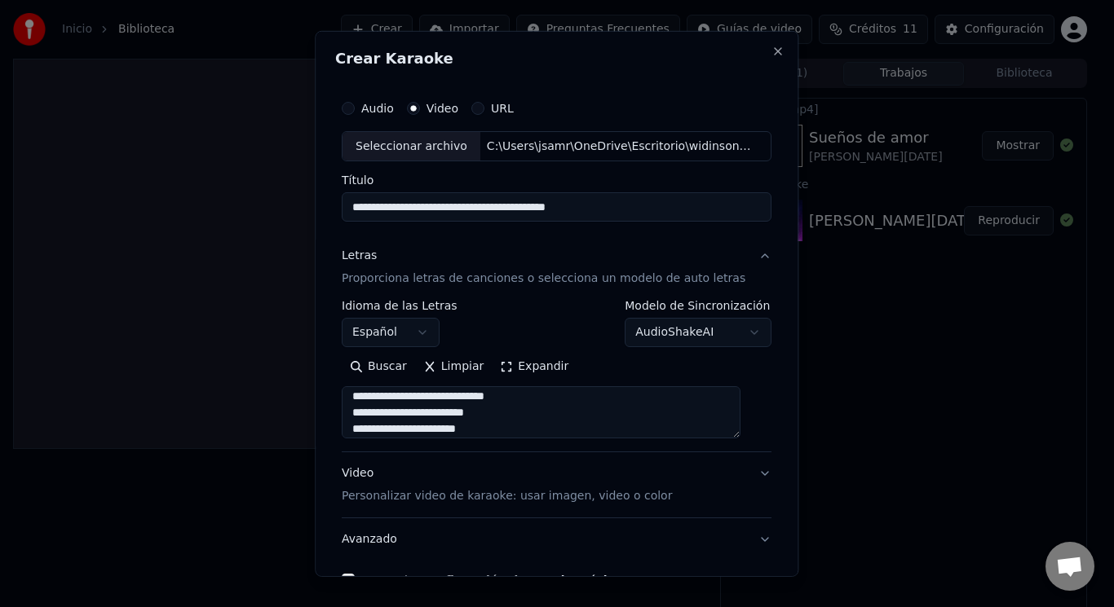
click at [414, 416] on textarea at bounding box center [541, 412] width 399 height 52
click at [367, 433] on textarea at bounding box center [541, 412] width 399 height 52
click at [383, 413] on textarea at bounding box center [541, 412] width 399 height 52
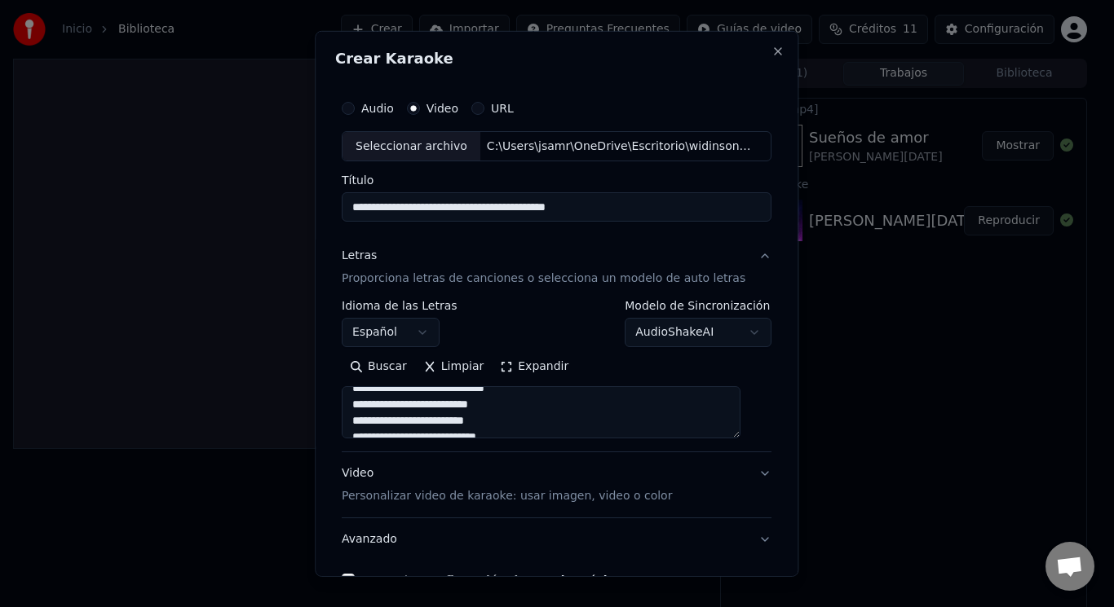
drag, startPoint x: 534, startPoint y: 432, endPoint x: 476, endPoint y: 410, distance: 61.9
click at [473, 414] on textarea at bounding box center [541, 412] width 399 height 52
click at [476, 410] on textarea at bounding box center [541, 412] width 399 height 52
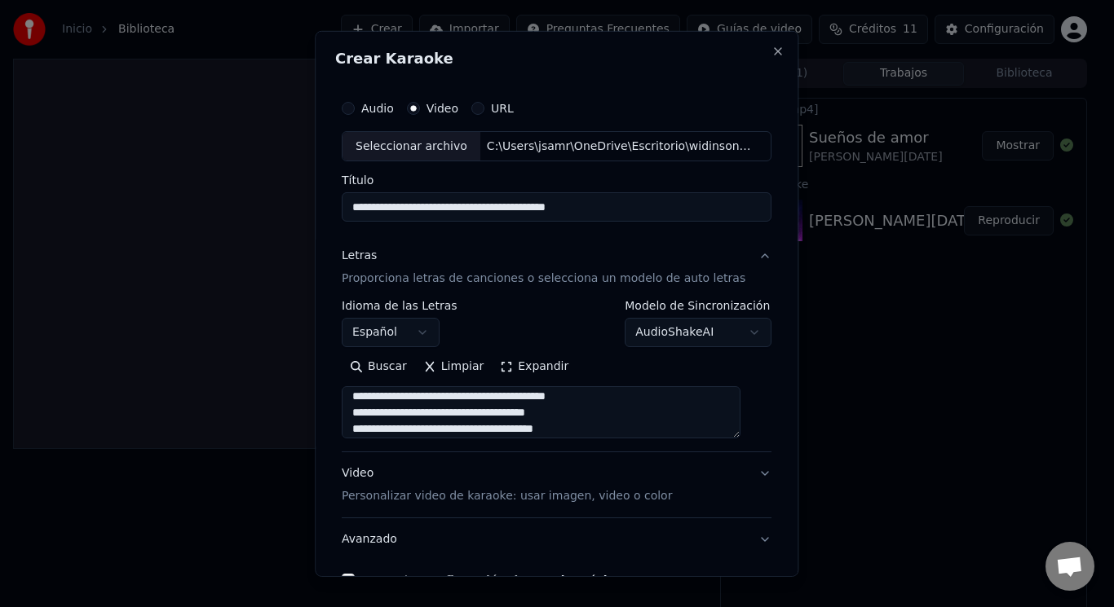
scroll to position [106, 0]
drag, startPoint x: 363, startPoint y: 406, endPoint x: 527, endPoint y: 406, distance: 163.9
click at [528, 406] on textarea at bounding box center [541, 412] width 399 height 52
click at [502, 413] on textarea at bounding box center [541, 412] width 399 height 52
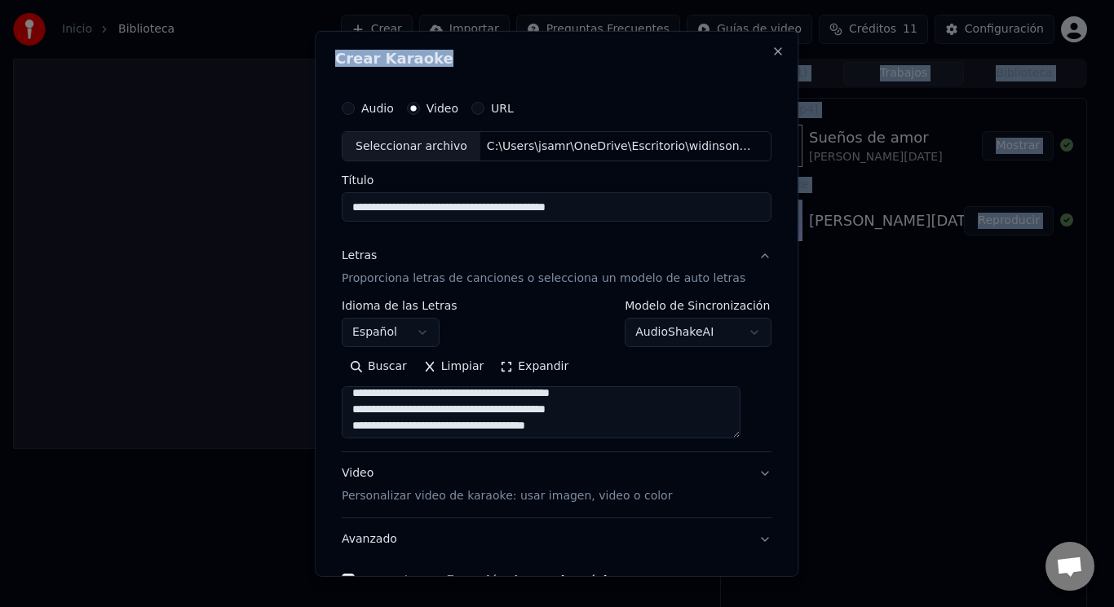
drag, startPoint x: 647, startPoint y: 57, endPoint x: 558, endPoint y: -19, distance: 116.8
click at [558, 0] on html "**********" at bounding box center [557, 303] width 1114 height 607
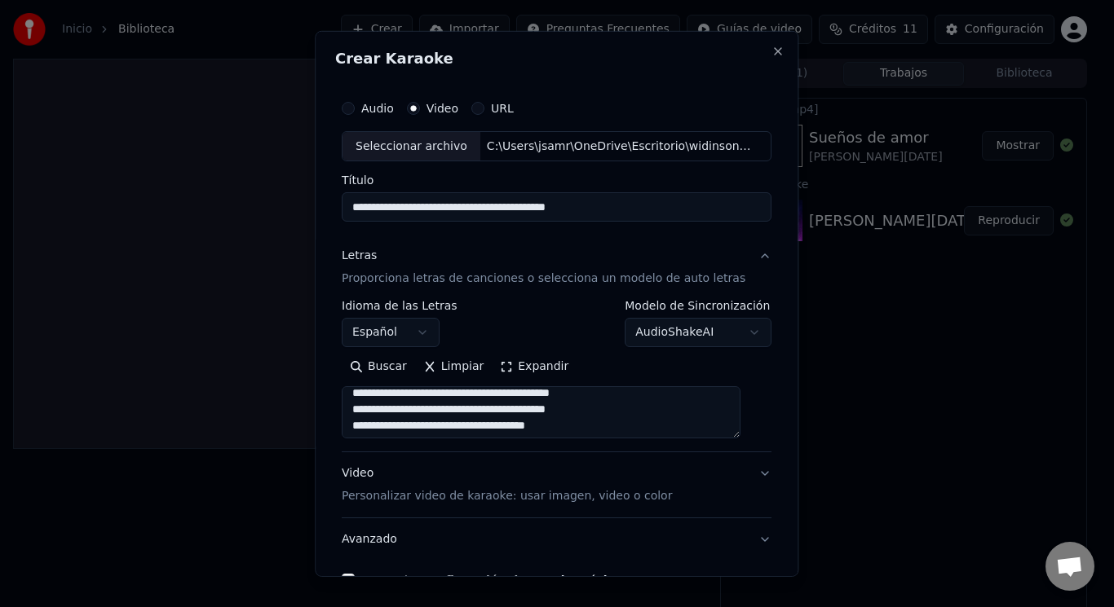
click at [528, 417] on textarea at bounding box center [541, 412] width 399 height 52
click at [508, 358] on button "Expandir" at bounding box center [534, 367] width 85 height 26
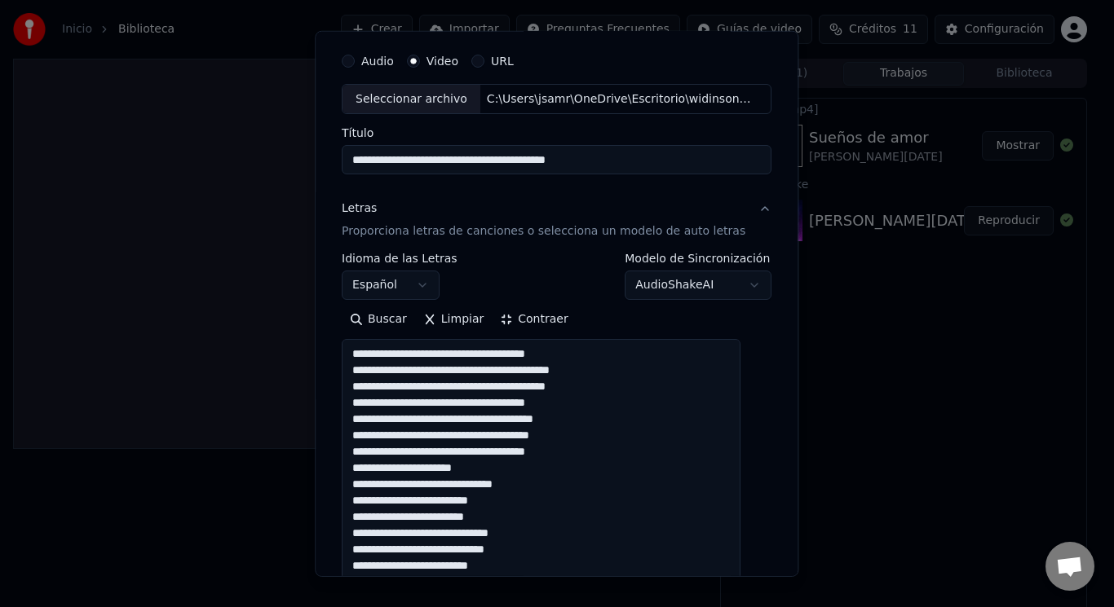
scroll to position [80, 0]
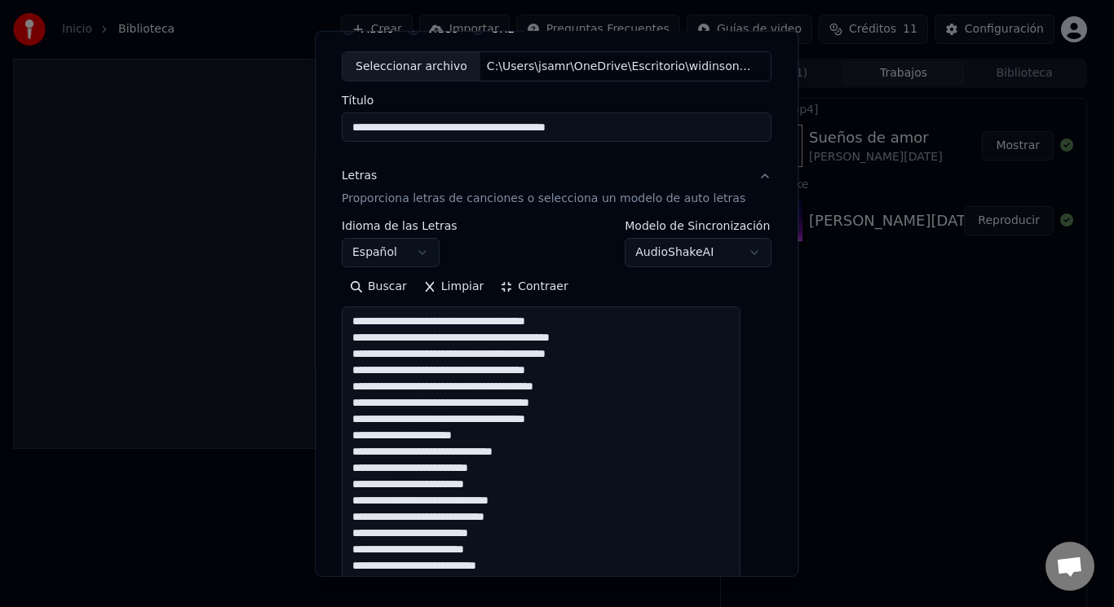
drag, startPoint x: 361, startPoint y: 549, endPoint x: 520, endPoint y: 517, distance: 162.1
click at [520, 517] on textarea at bounding box center [541, 590] width 399 height 567
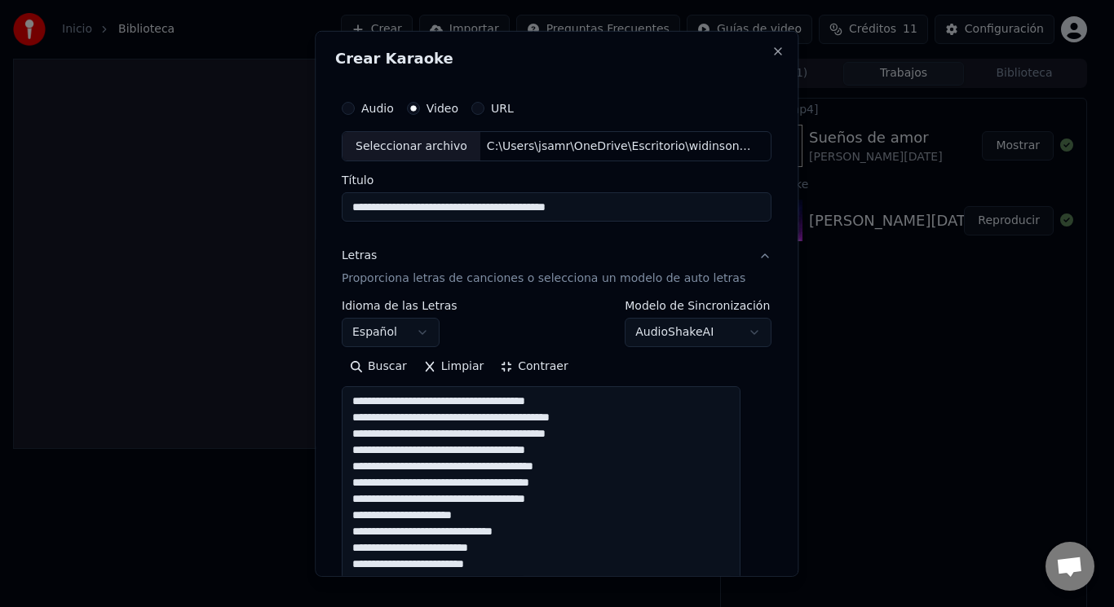
paste textarea "**********"
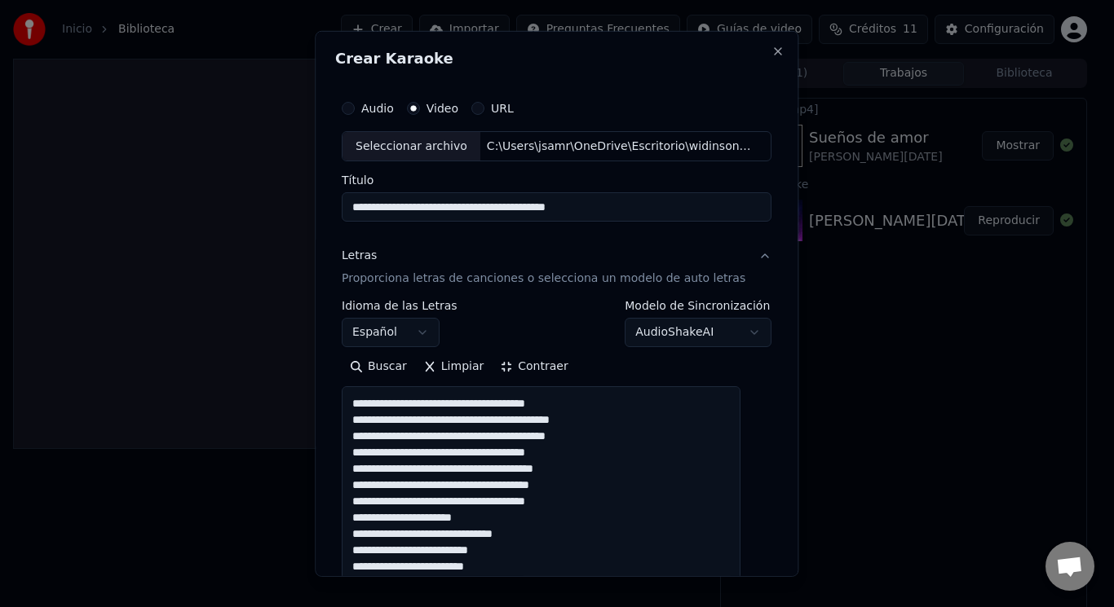
scroll to position [83, 0]
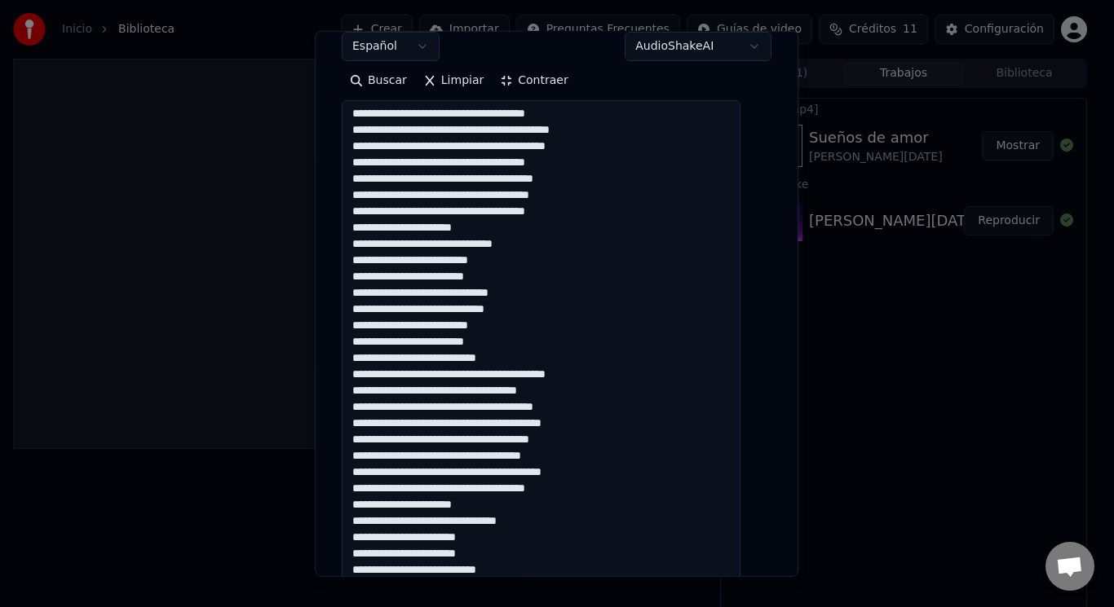
scroll to position [290, 0]
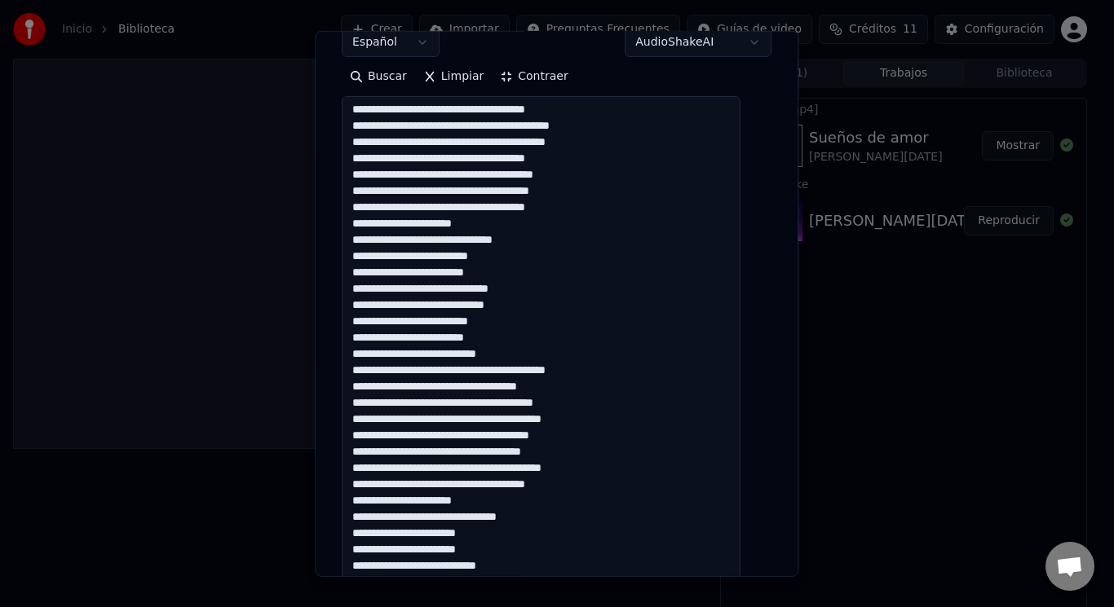
drag, startPoint x: 523, startPoint y: 304, endPoint x: 362, endPoint y: 258, distance: 167.8
click at [362, 258] on textarea at bounding box center [541, 379] width 399 height 567
drag, startPoint x: 358, startPoint y: 322, endPoint x: 505, endPoint y: 368, distance: 153.7
click at [505, 368] on textarea at bounding box center [541, 379] width 399 height 567
paste textarea "*** **"
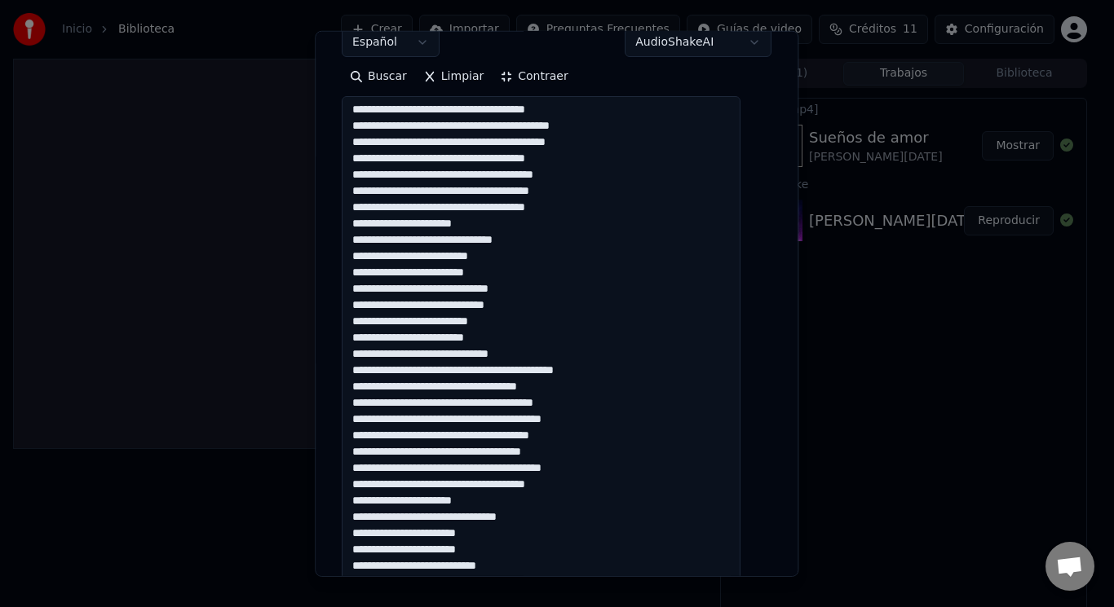
click at [529, 373] on textarea at bounding box center [541, 379] width 399 height 567
click at [583, 369] on textarea at bounding box center [541, 379] width 399 height 567
click at [523, 376] on textarea at bounding box center [541, 379] width 399 height 567
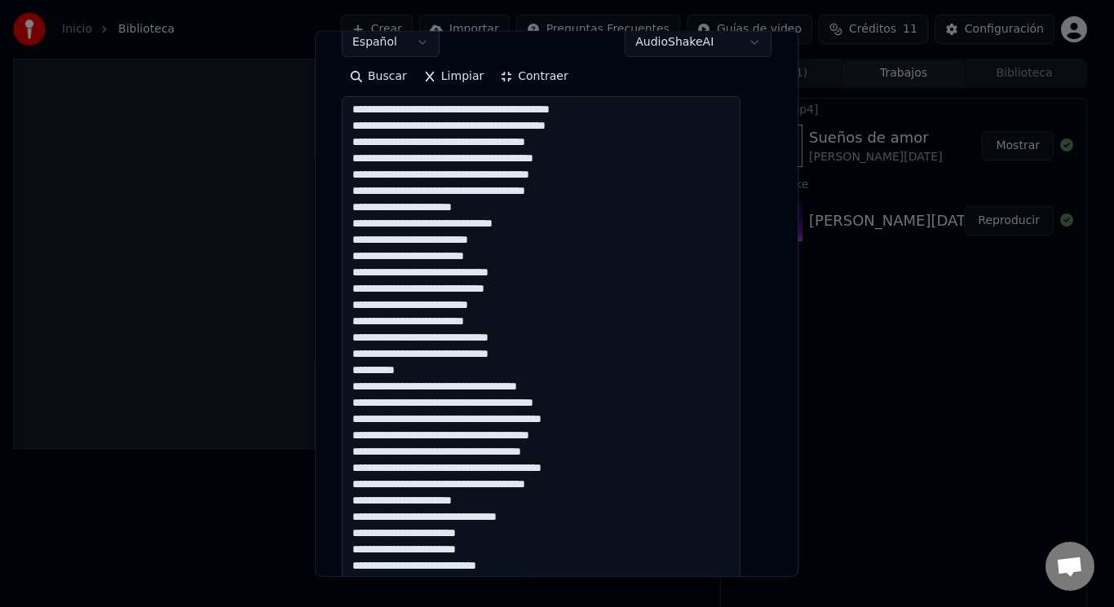
scroll to position [19, 0]
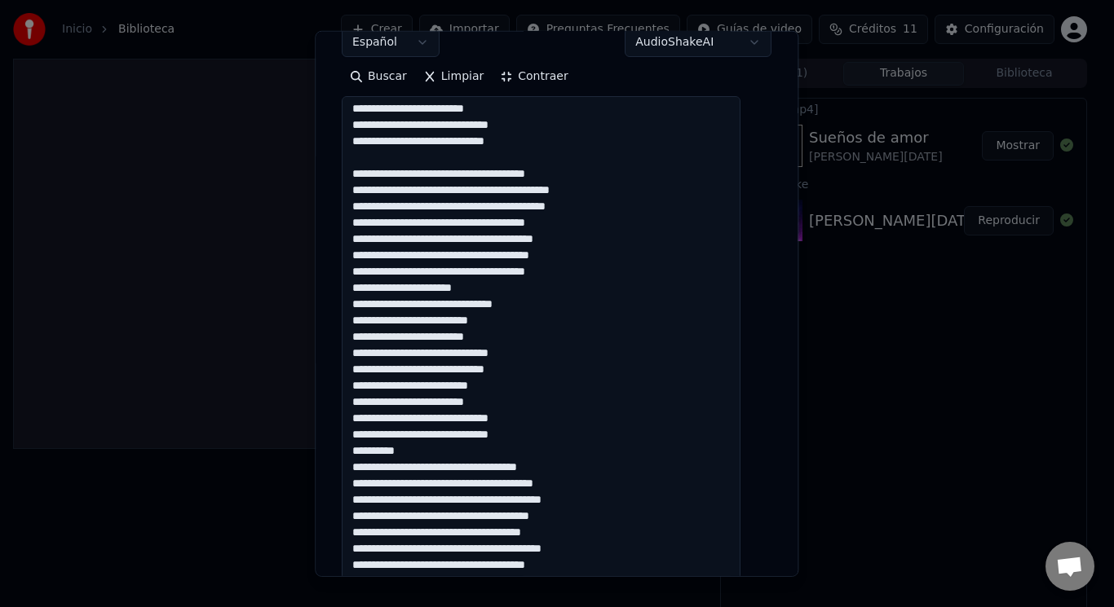
drag, startPoint x: 361, startPoint y: 174, endPoint x: 474, endPoint y: 290, distance: 161.4
click at [474, 290] on textarea at bounding box center [541, 379] width 399 height 567
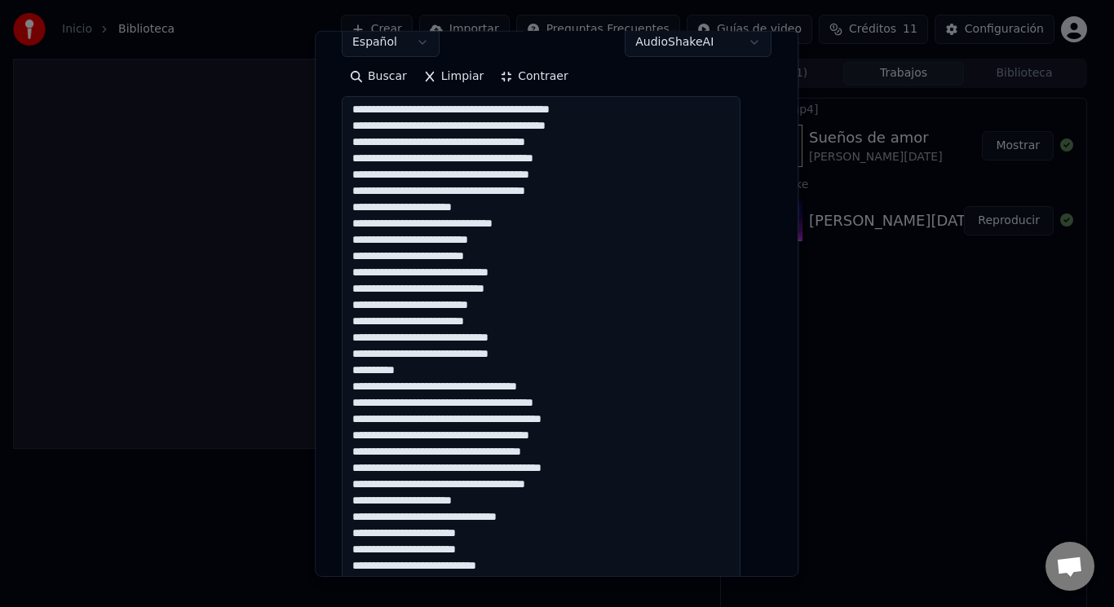
drag, startPoint x: 360, startPoint y: 391, endPoint x: 476, endPoint y: 499, distance: 159.2
click at [476, 499] on textarea at bounding box center [541, 379] width 399 height 567
paste textarea "**********"
drag, startPoint x: 361, startPoint y: 227, endPoint x: 542, endPoint y: 401, distance: 250.8
click at [522, 291] on textarea at bounding box center [541, 379] width 399 height 567
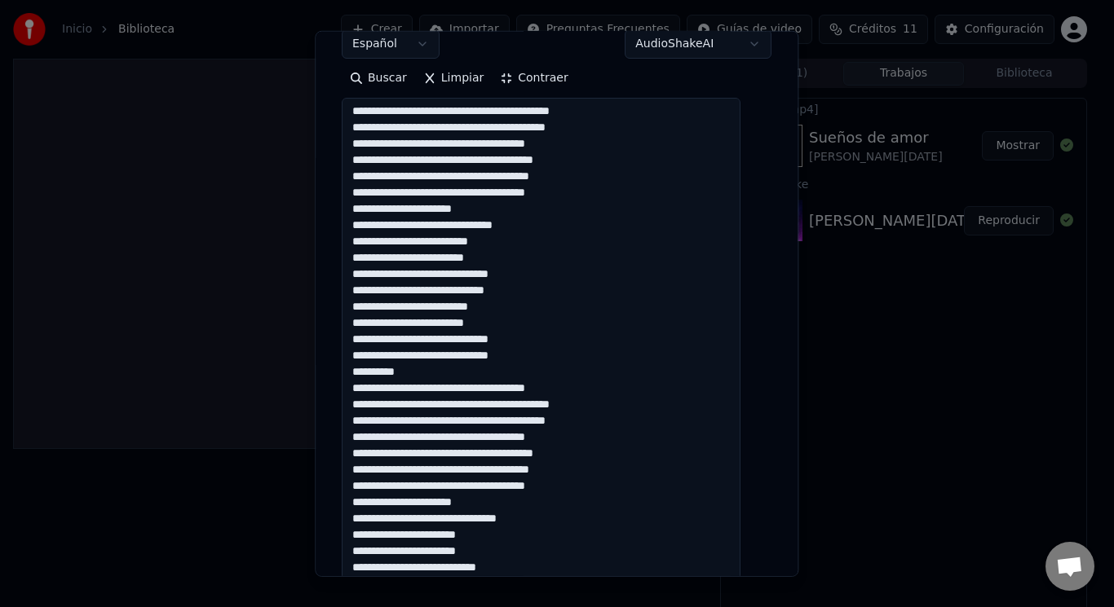
scroll to position [296, 0]
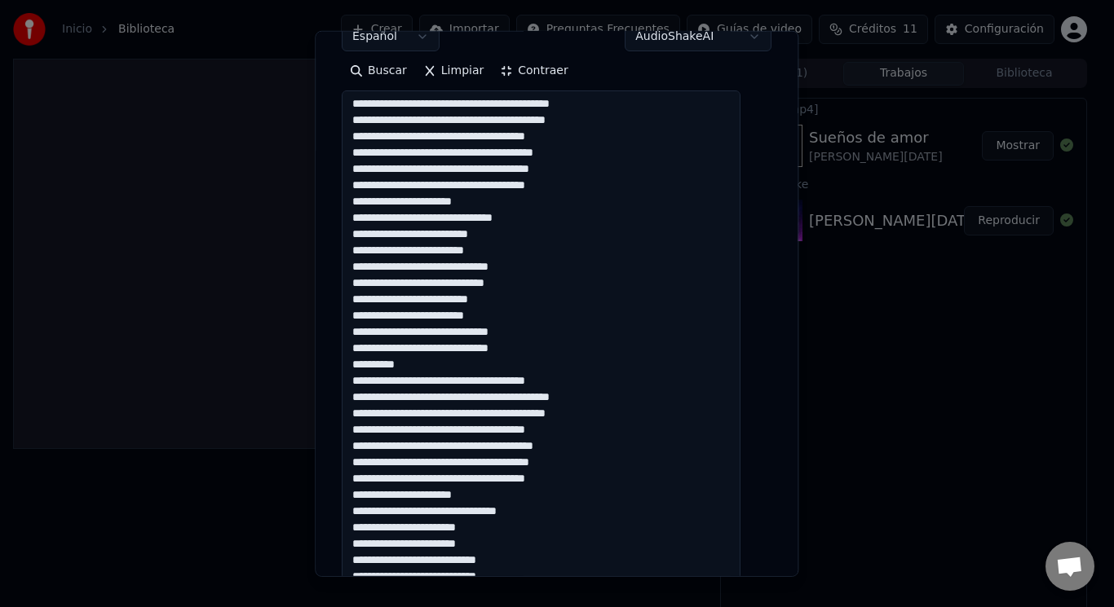
drag, startPoint x: 439, startPoint y: 366, endPoint x: 364, endPoint y: 218, distance: 166.3
click at [364, 218] on textarea at bounding box center [541, 374] width 399 height 567
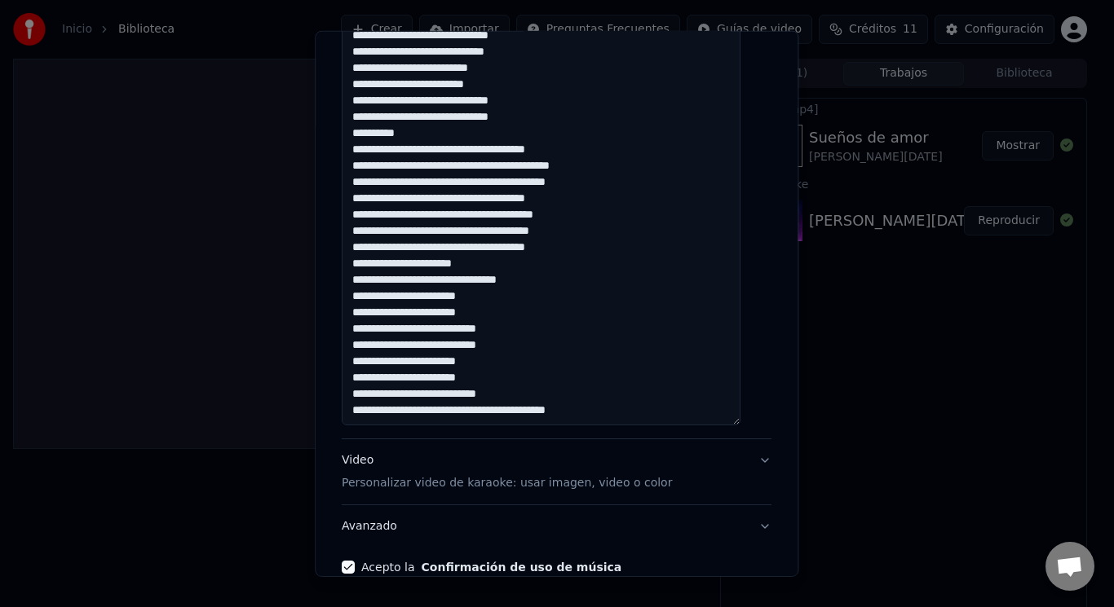
scroll to position [475, 0]
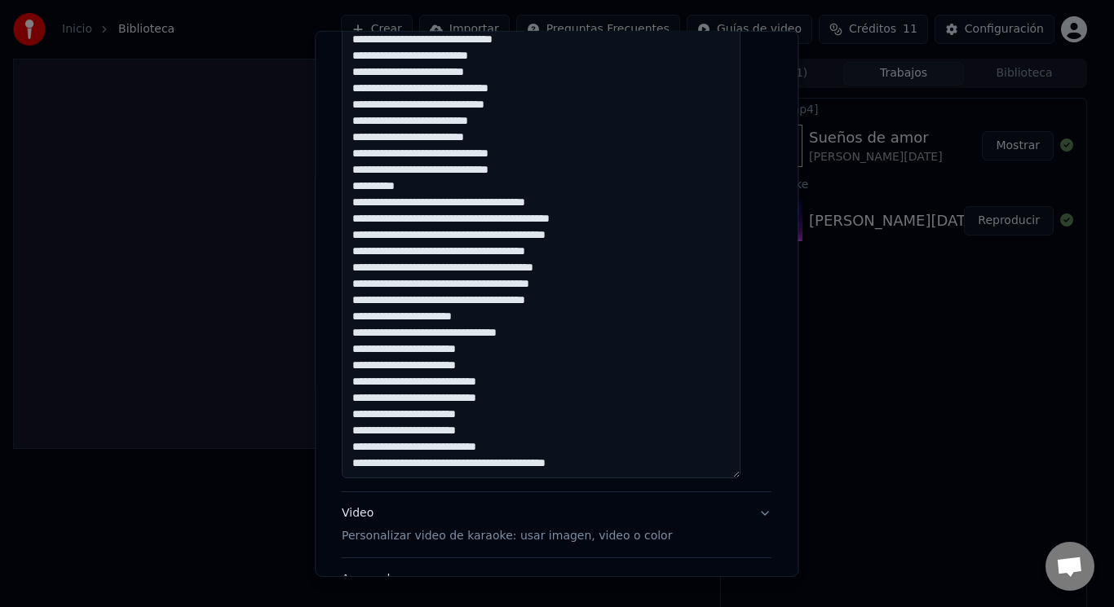
drag, startPoint x: 364, startPoint y: 331, endPoint x: 581, endPoint y: 470, distance: 256.7
click at [581, 470] on textarea at bounding box center [541, 195] width 399 height 567
paste textarea "**********"
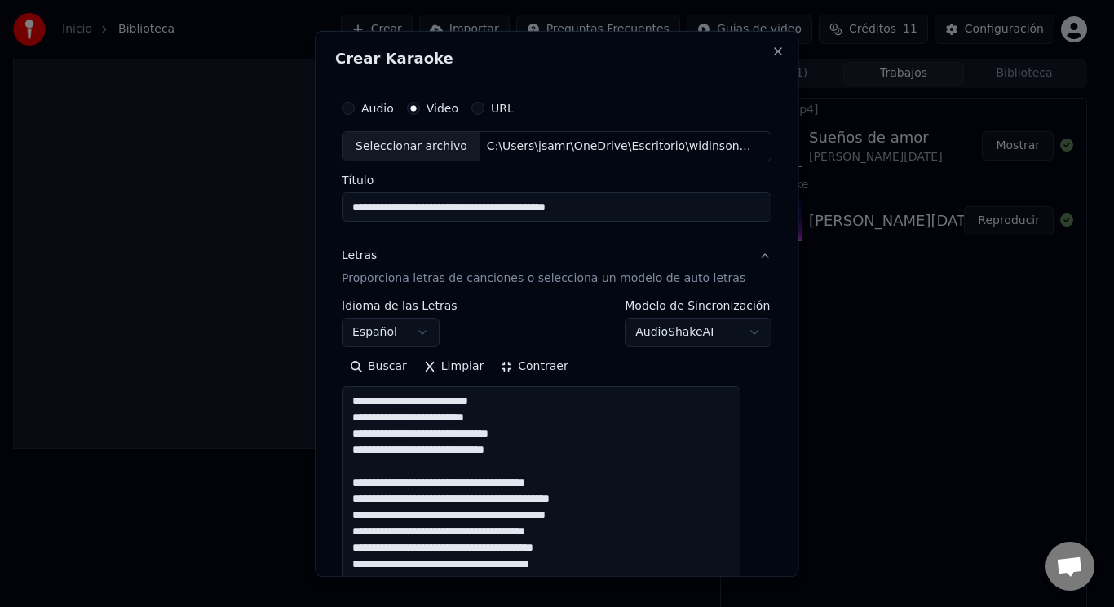
scroll to position [82, 0]
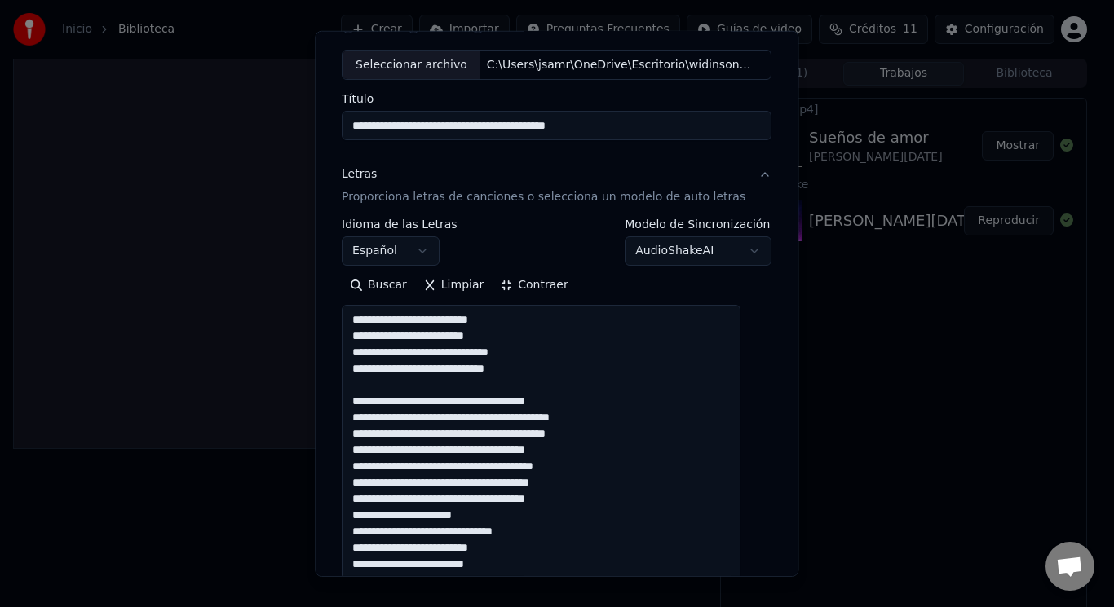
type textarea "**********"
click at [366, 129] on input "**********" at bounding box center [557, 125] width 430 height 29
click at [422, 129] on input "**********" at bounding box center [557, 125] width 430 height 29
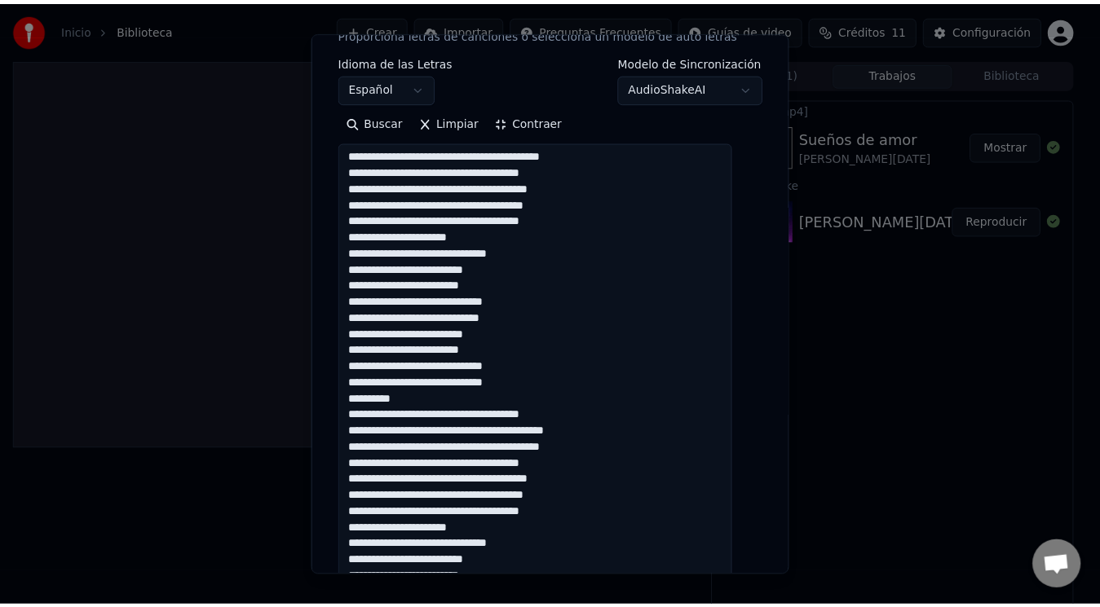
scroll to position [613, 0]
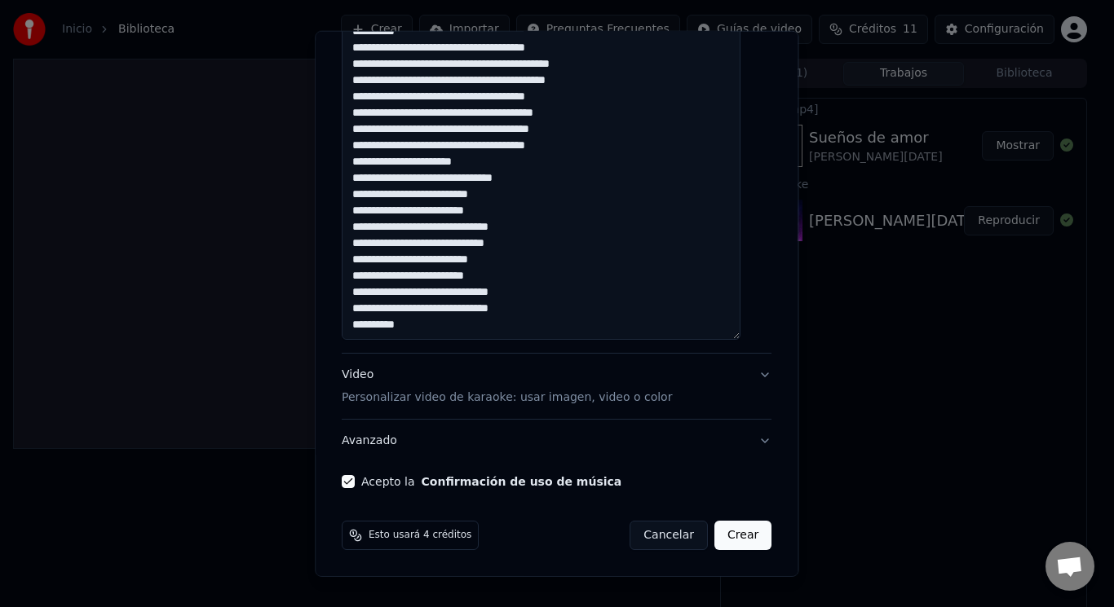
type input "**********"
click at [724, 544] on button "Crear" at bounding box center [742, 535] width 57 height 29
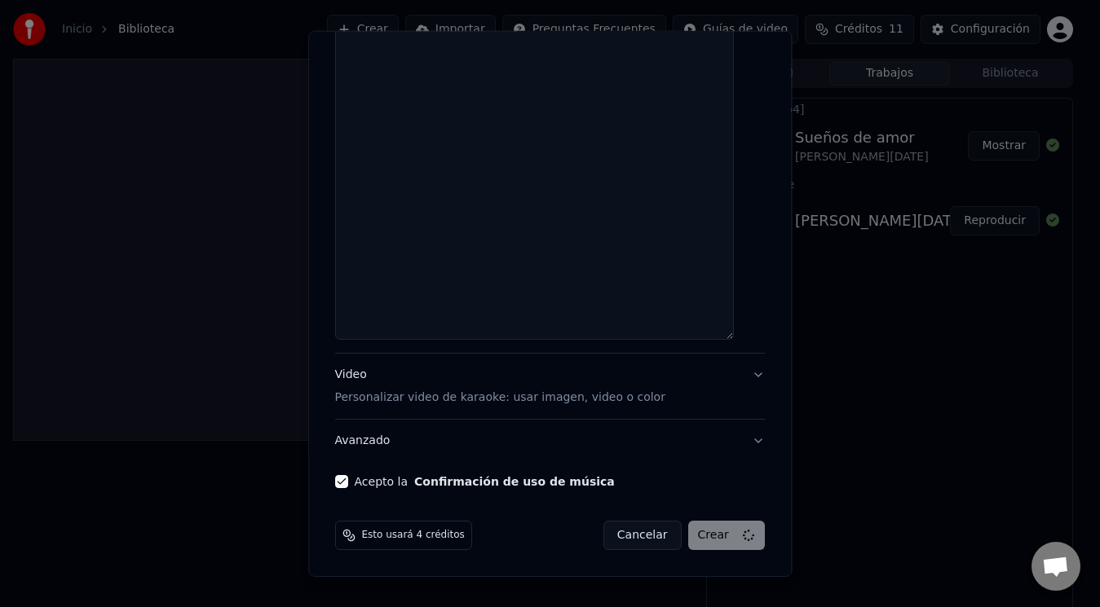
select select
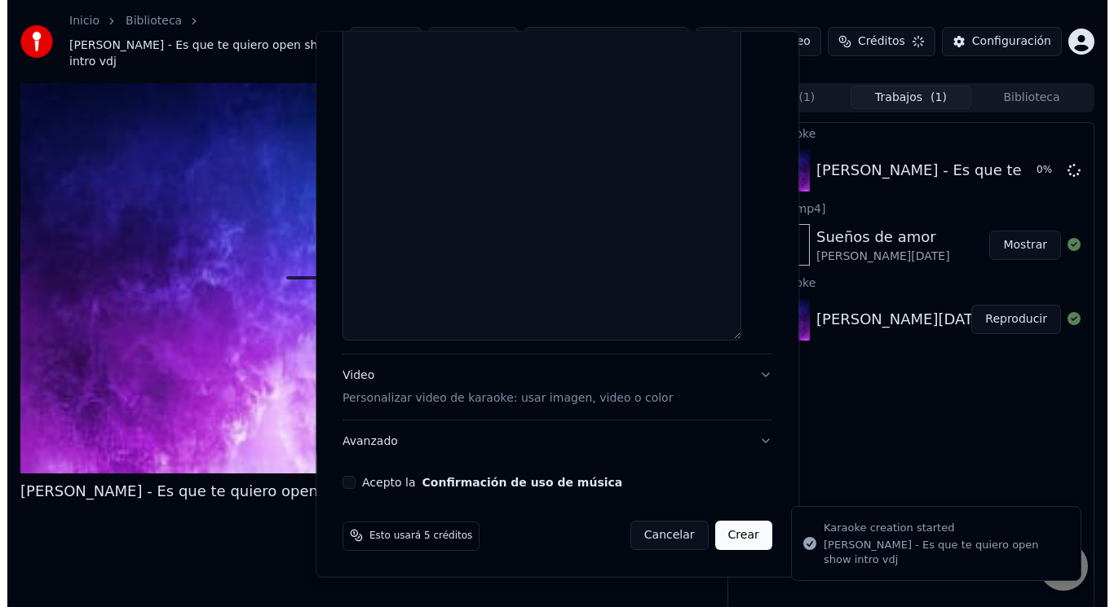
scroll to position [0, 0]
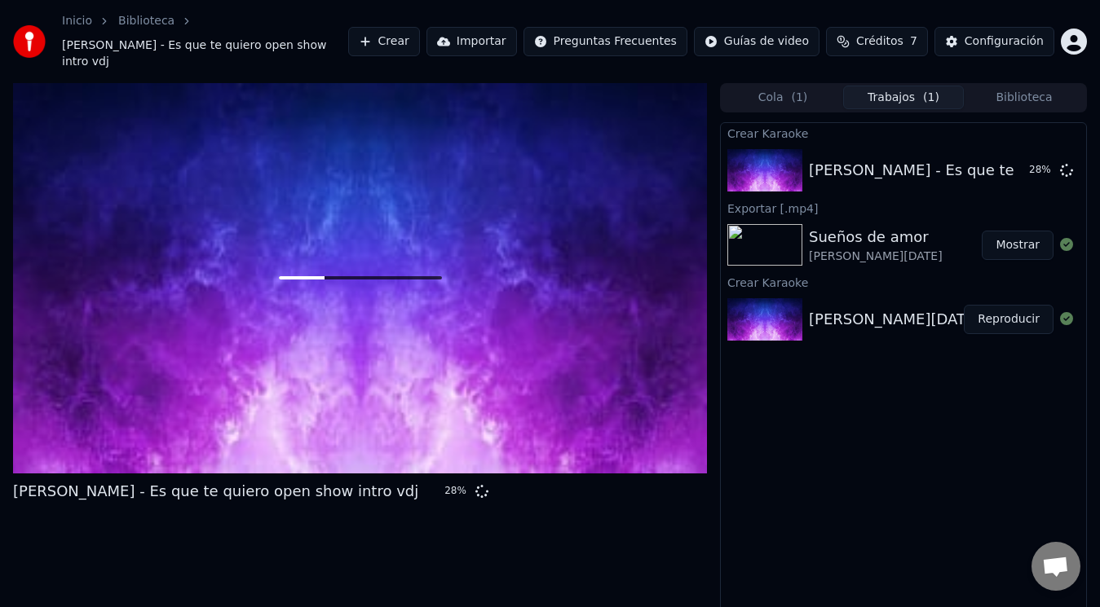
click at [885, 33] on span "Créditos" at bounding box center [879, 41] width 47 height 16
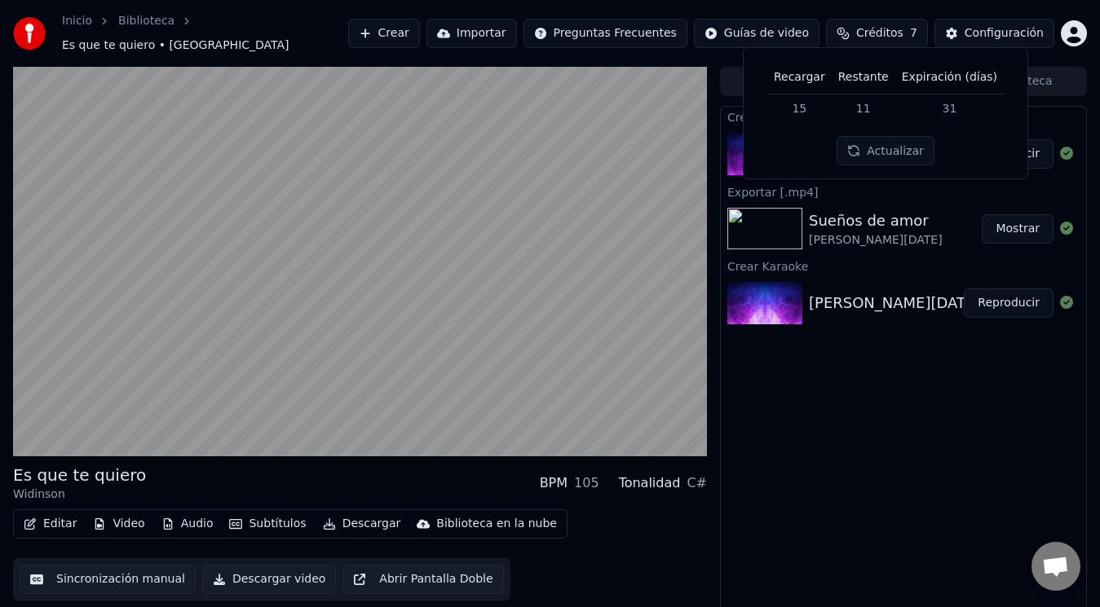
click at [866, 506] on div "Crear Karaoke Widinson - Es que te quiero open show intro vdj Reproducir Export…" at bounding box center [903, 364] width 367 height 516
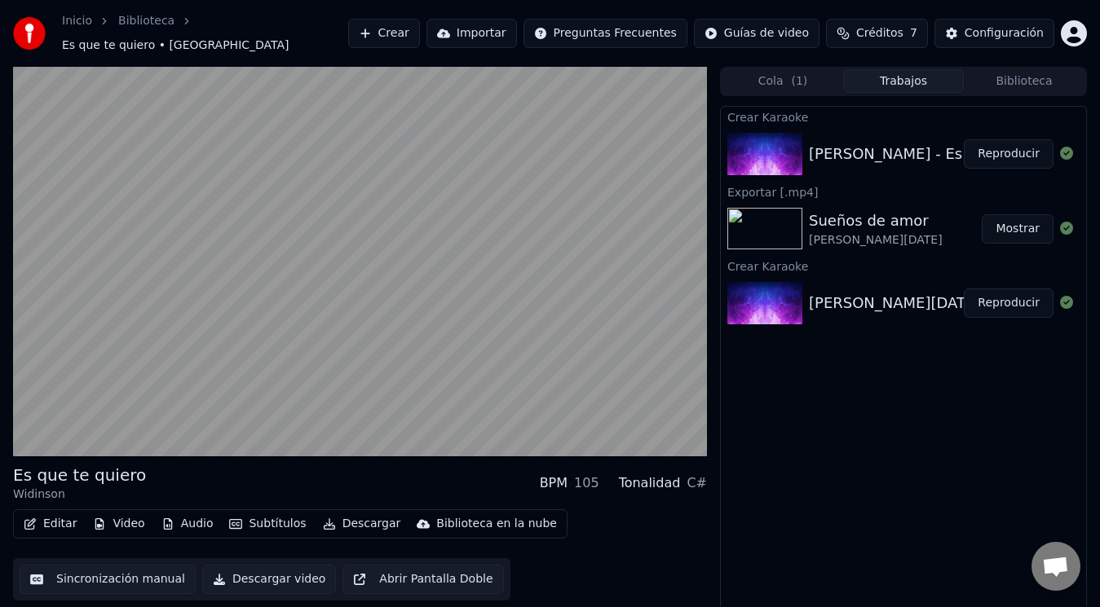
click at [42, 519] on button "Editar" at bounding box center [50, 524] width 66 height 23
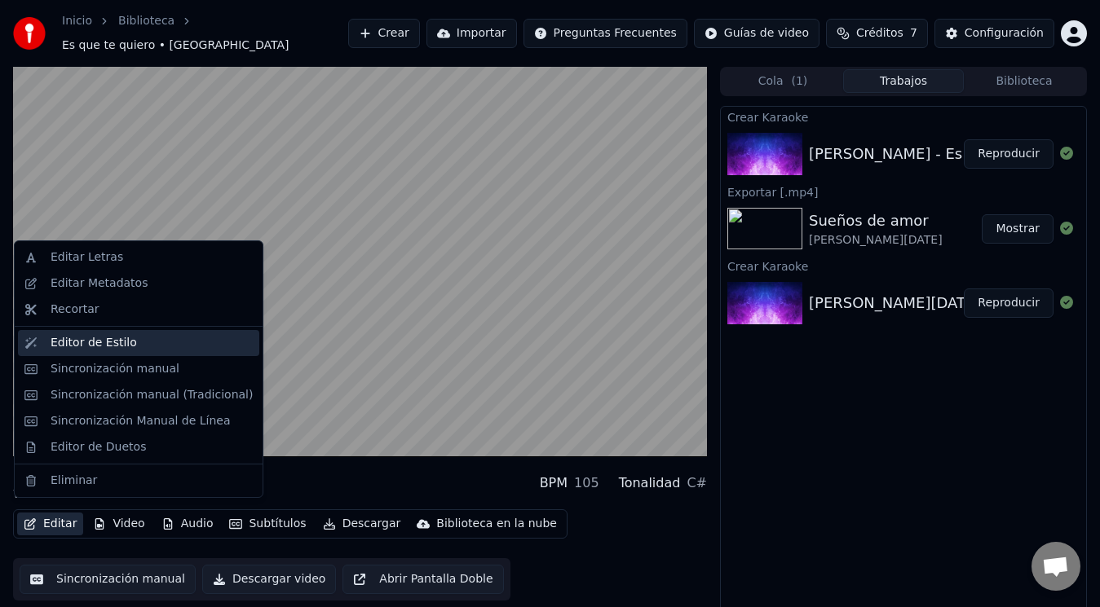
click at [107, 345] on div "Editor de Estilo" at bounding box center [94, 343] width 86 height 16
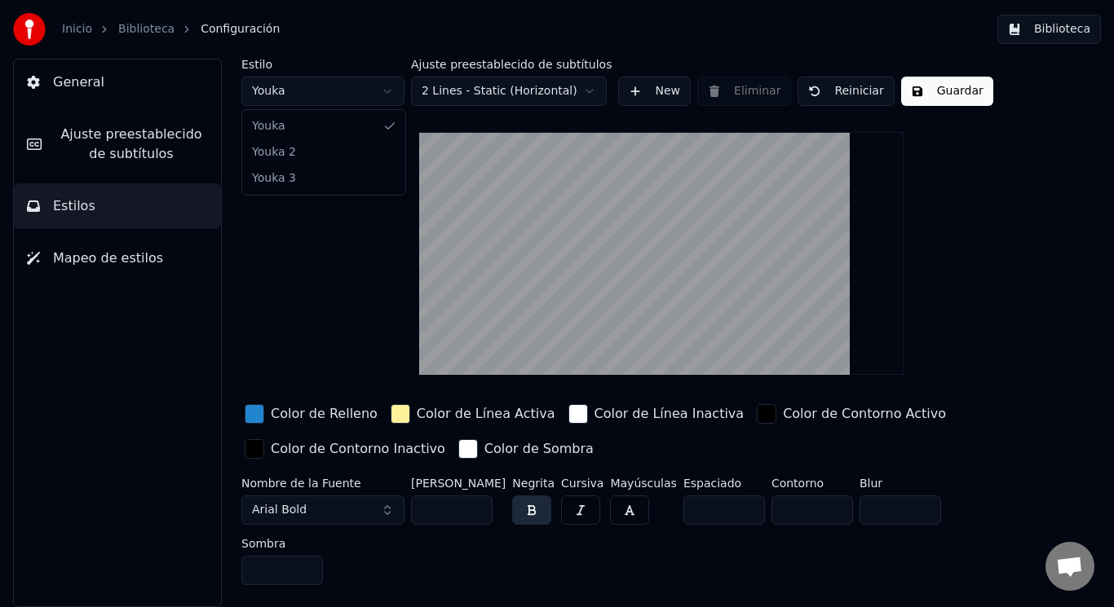
click at [297, 99] on html "Inicio Biblioteca Configuración Biblioteca General Ajuste preestablecido de sub…" at bounding box center [557, 303] width 1114 height 607
click at [307, 253] on html "Inicio Biblioteca Configuración Biblioteca General Ajuste preestablecido de sub…" at bounding box center [557, 303] width 1114 height 607
click at [657, 88] on button "New" at bounding box center [654, 91] width 73 height 29
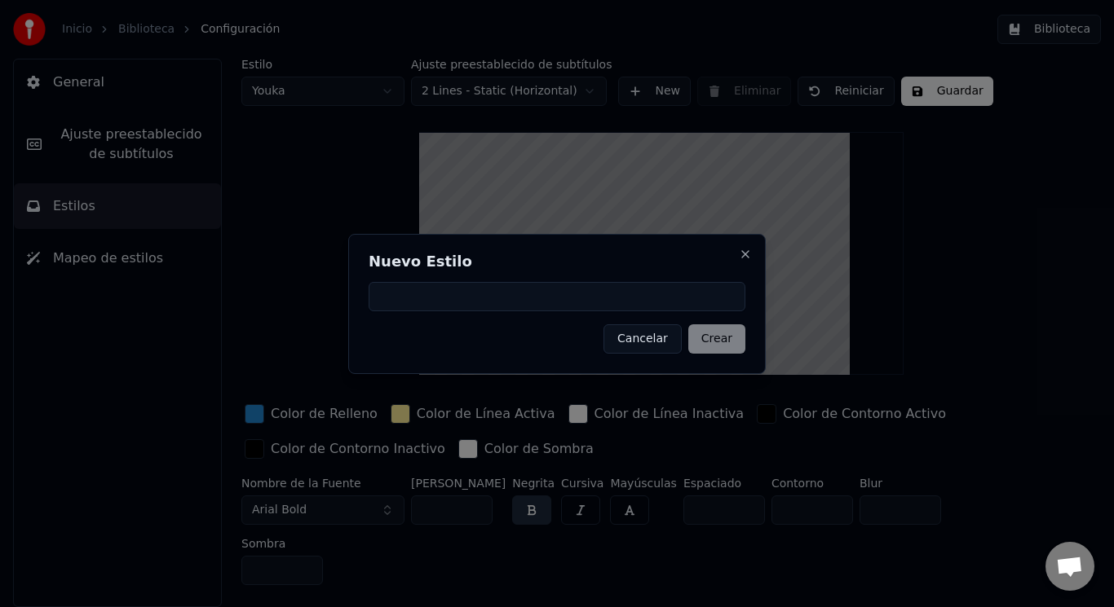
click at [461, 300] on input at bounding box center [557, 296] width 377 height 29
type input "****"
click at [716, 353] on button "Crear" at bounding box center [716, 339] width 57 height 29
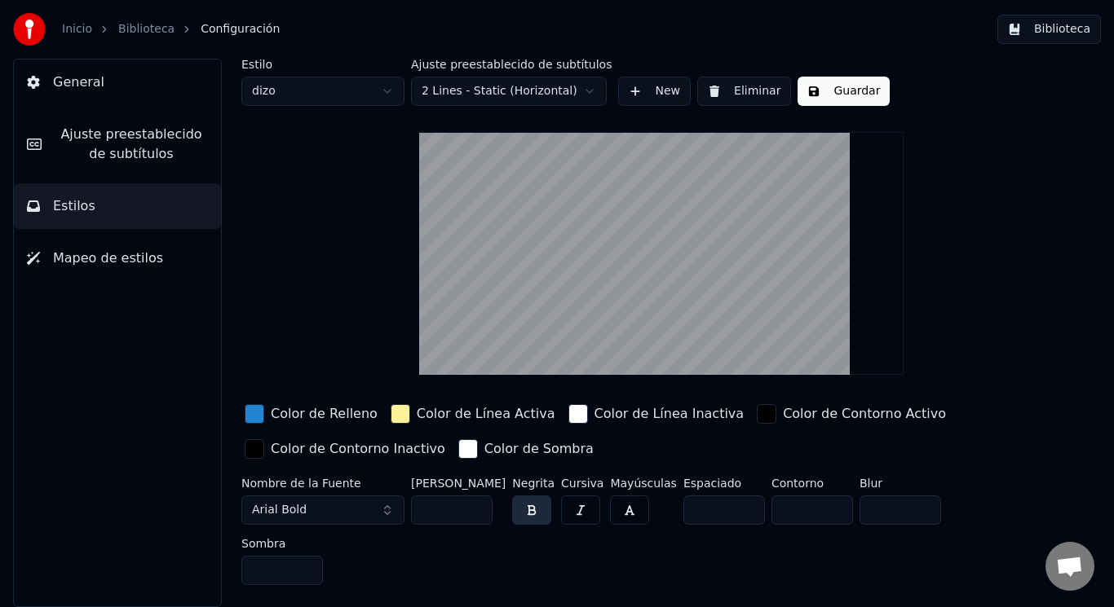
click at [93, 150] on span "Ajuste preestablecido de subtítulos" at bounding box center [131, 144] width 153 height 39
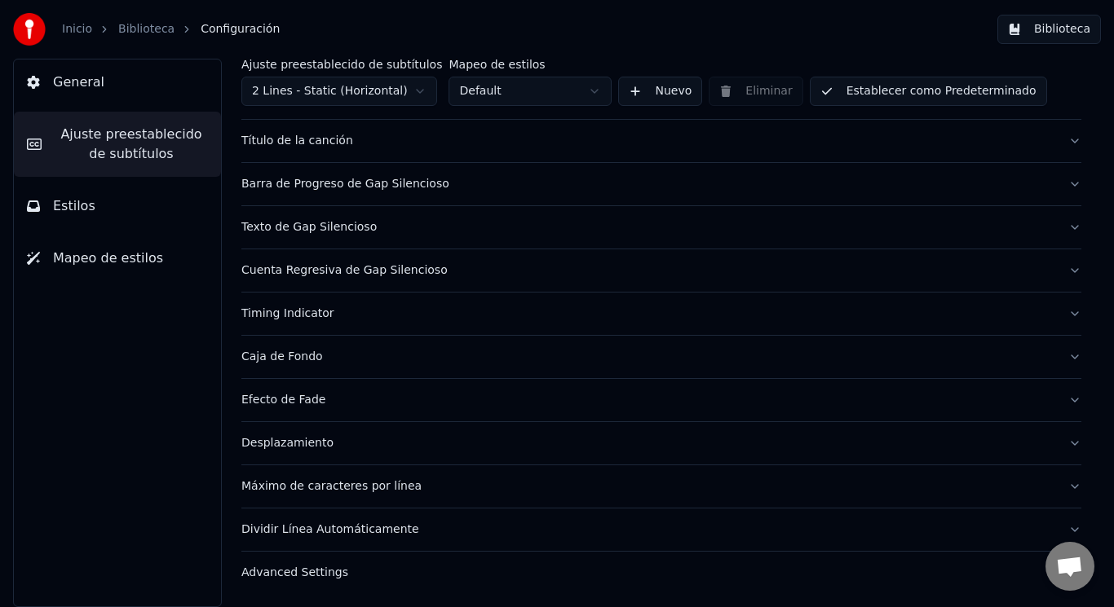
scroll to position [38, 0]
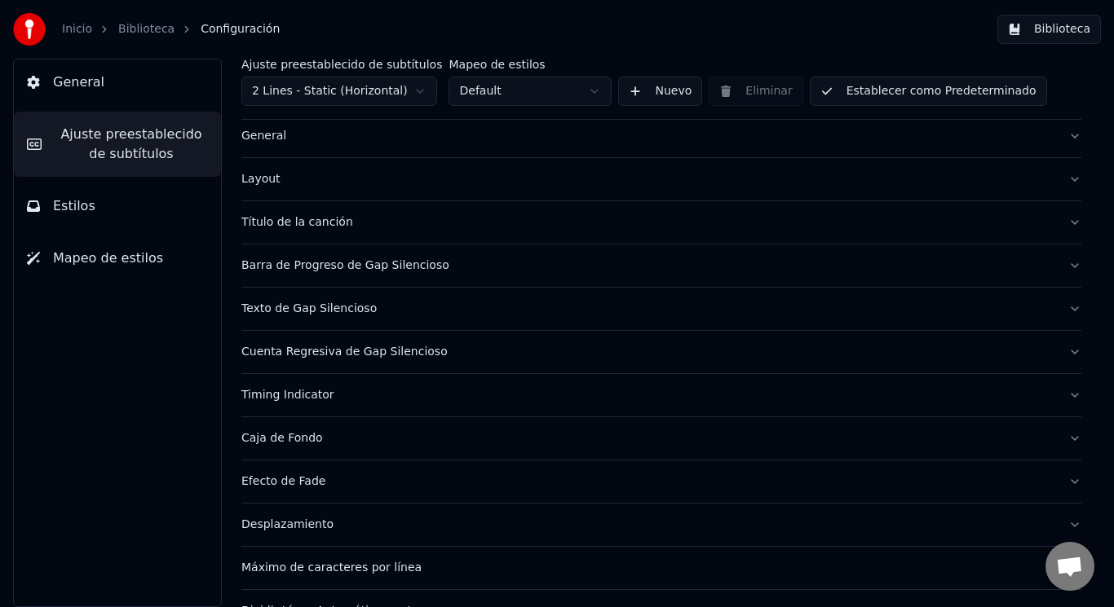
click at [1059, 228] on button "Título de la canción" at bounding box center [661, 222] width 840 height 42
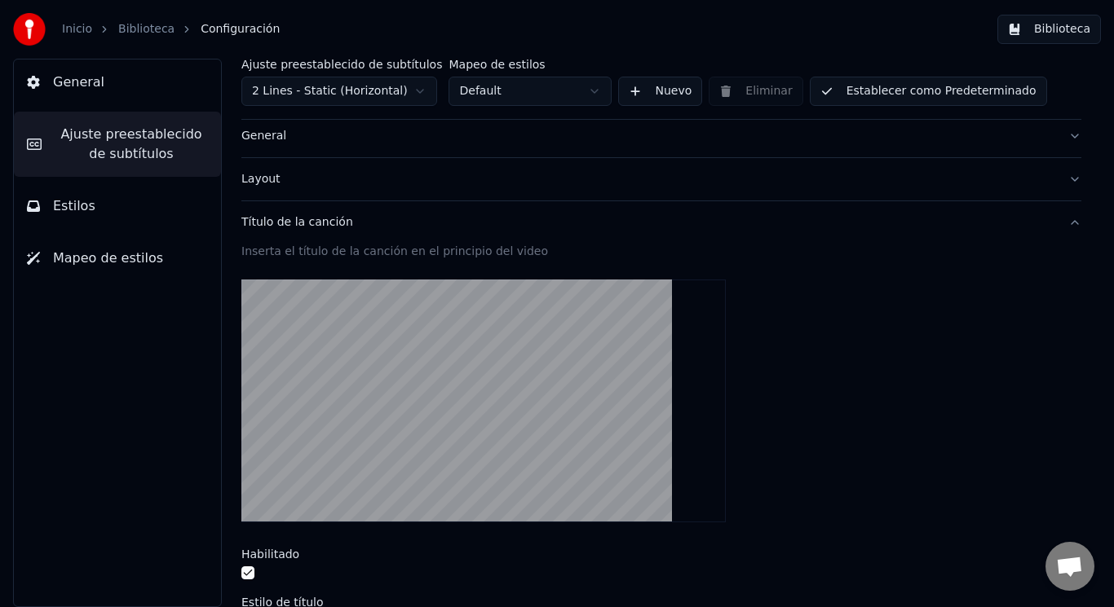
scroll to position [119, 0]
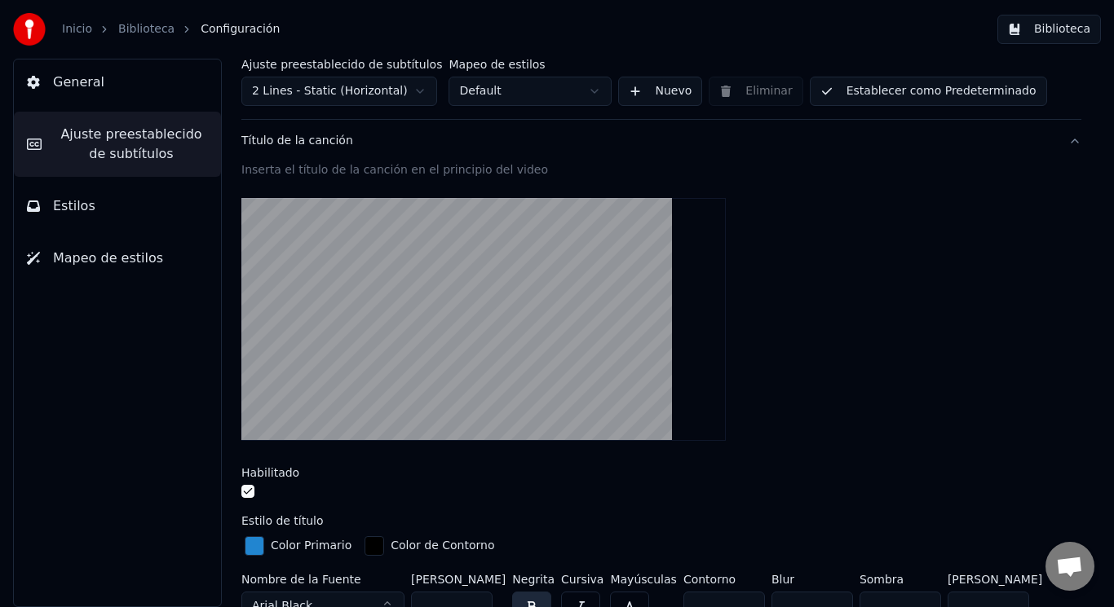
click at [251, 489] on button "button" at bounding box center [247, 491] width 13 height 13
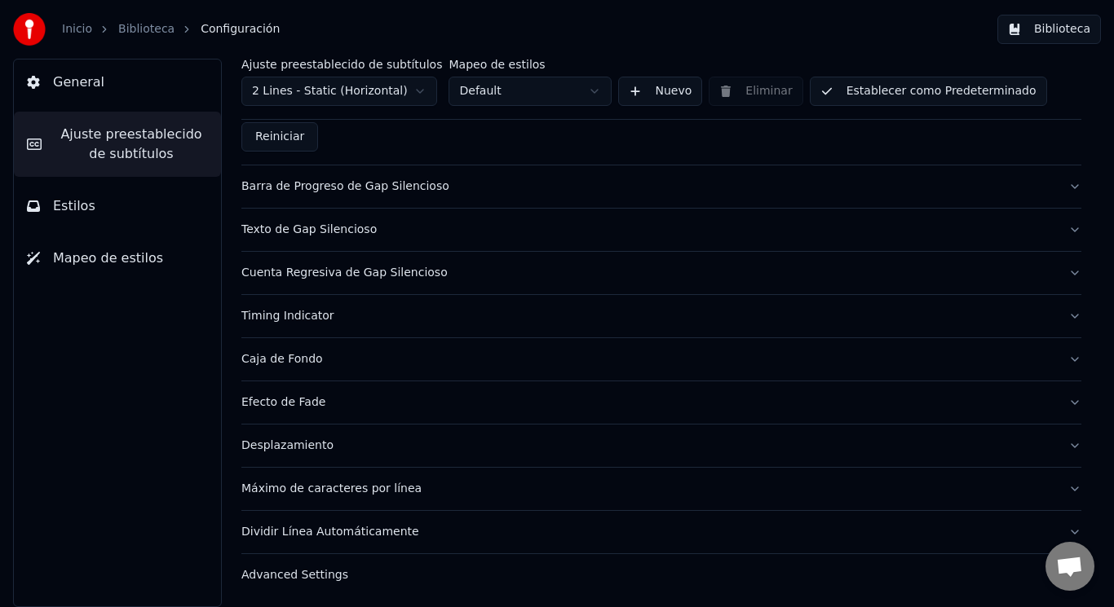
scroll to position [1024, 0]
click at [143, 204] on button "Estilos" at bounding box center [117, 206] width 207 height 46
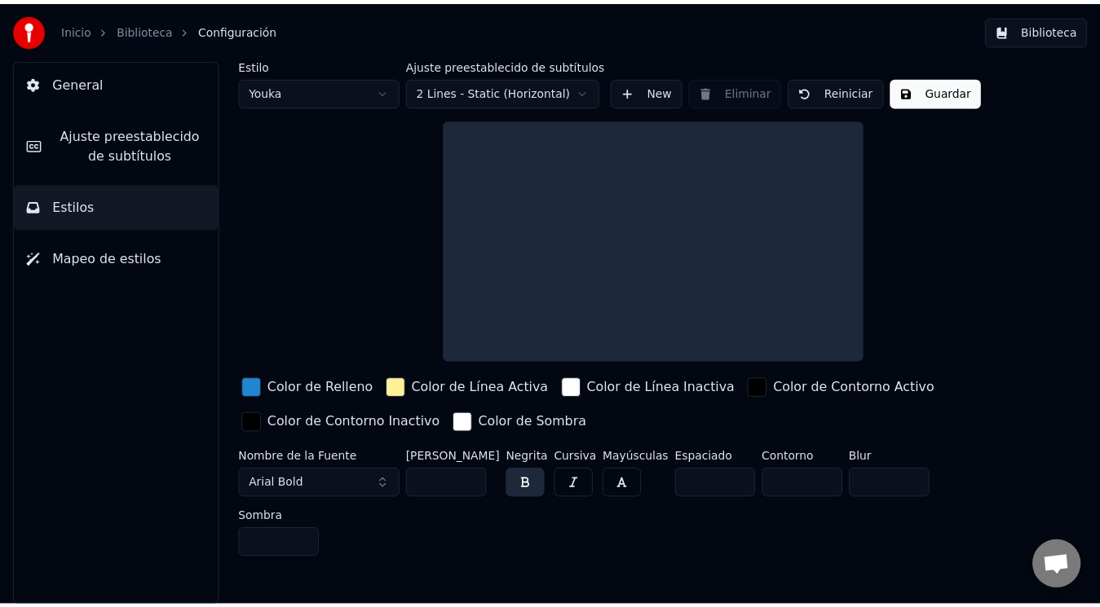
scroll to position [0, 0]
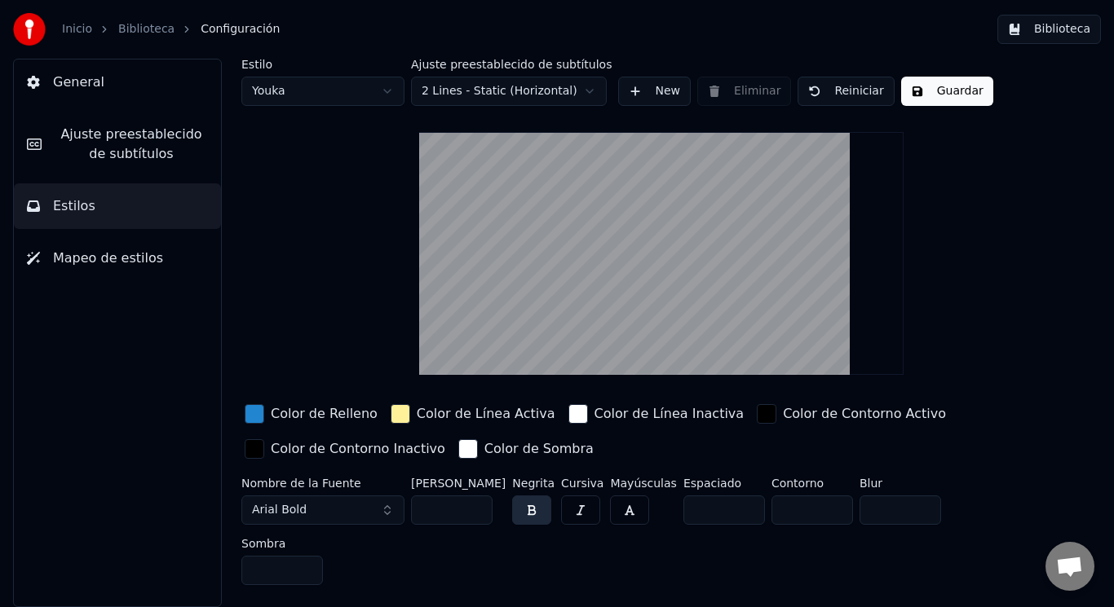
click at [927, 97] on button "Guardar" at bounding box center [947, 91] width 92 height 29
click at [139, 36] on link "Biblioteca" at bounding box center [146, 29] width 56 height 16
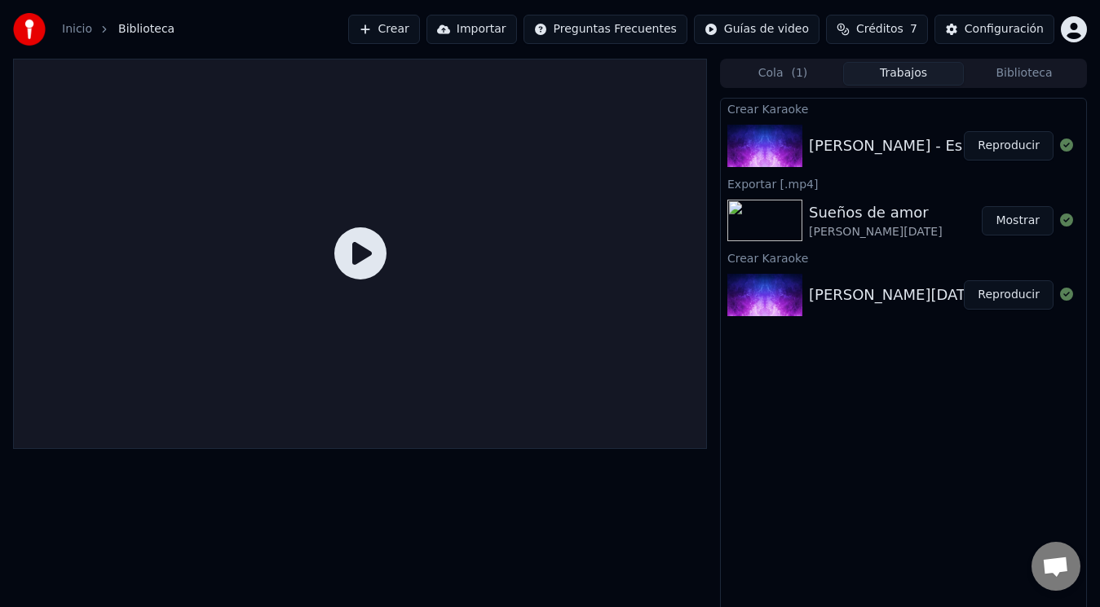
click at [355, 262] on icon at bounding box center [360, 253] width 52 height 52
click at [354, 245] on icon at bounding box center [360, 253] width 52 height 52
click at [823, 158] on div "[PERSON_NAME] - Es que te quiero open show intro vdj Reproducir" at bounding box center [903, 145] width 365 height 55
click at [383, 242] on icon at bounding box center [360, 253] width 52 height 52
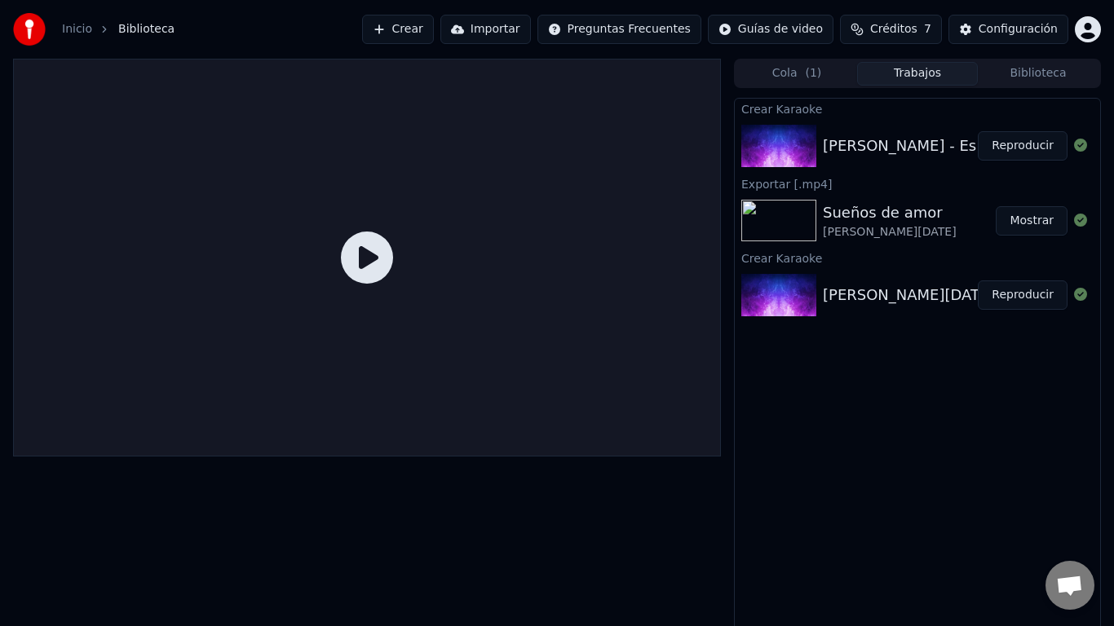
click at [721, 175] on div at bounding box center [367, 258] width 708 height 398
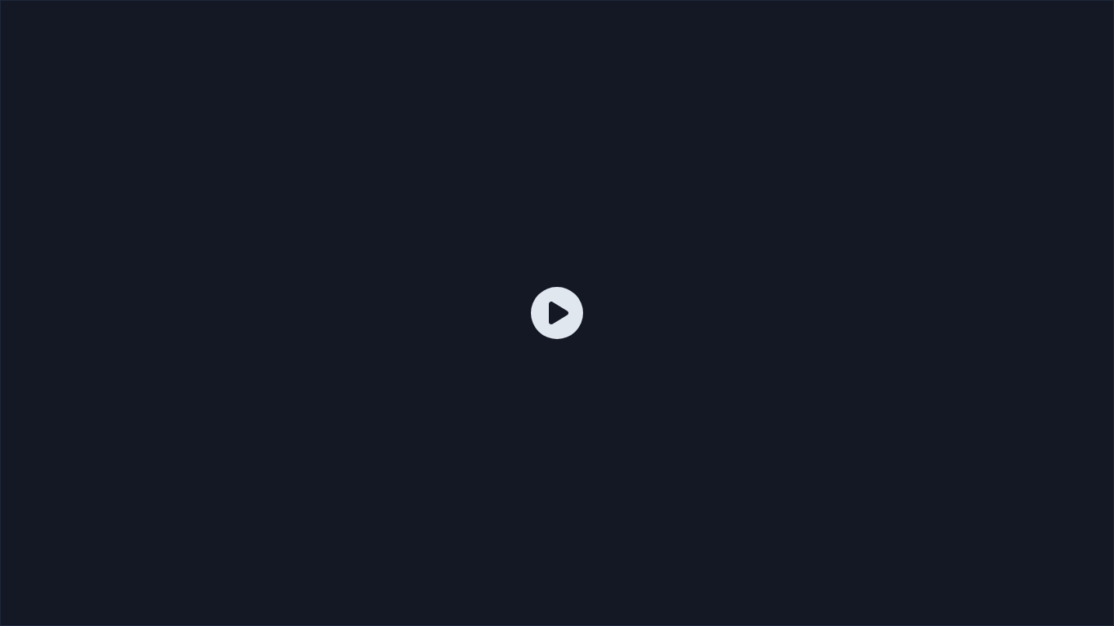
click at [790, 175] on div at bounding box center [557, 313] width 1114 height 626
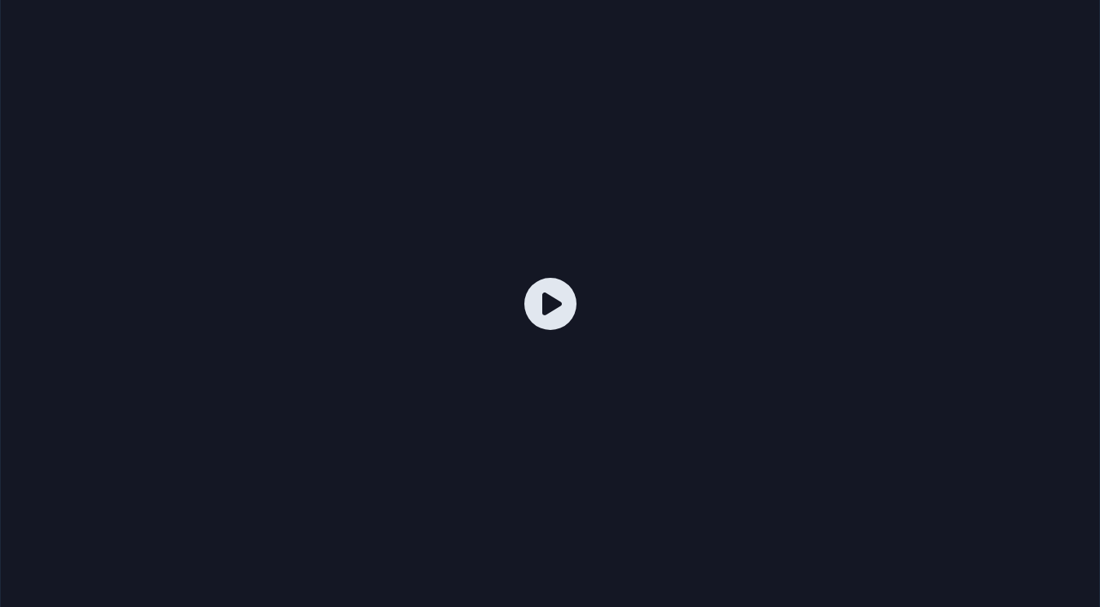
click at [770, 156] on img at bounding box center [764, 146] width 75 height 42
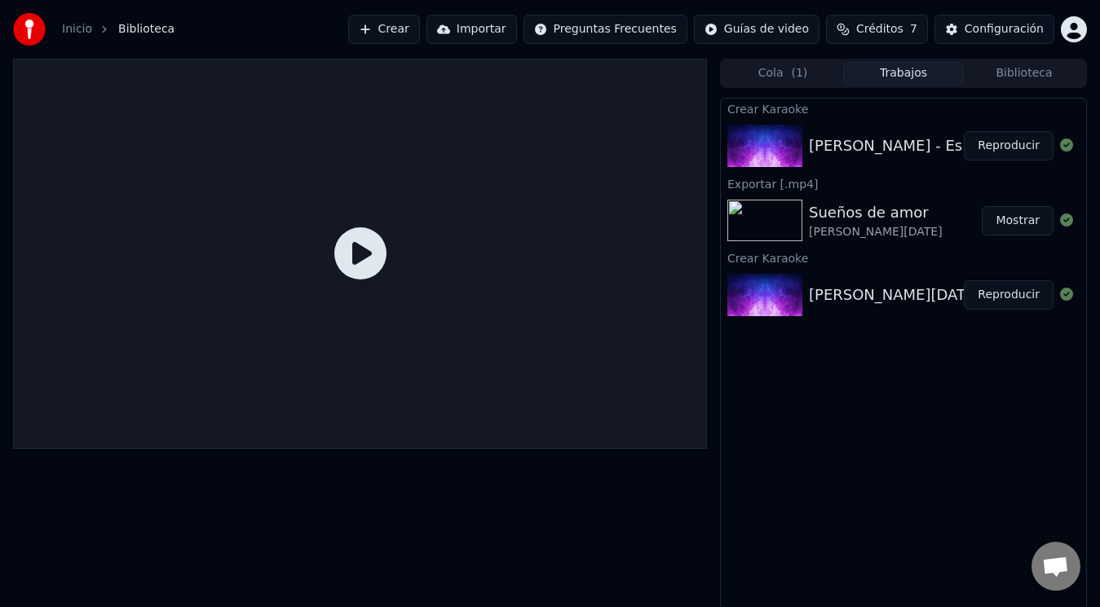
click at [770, 156] on img at bounding box center [764, 146] width 75 height 42
click at [932, 144] on div "[PERSON_NAME] - Es que te quiero open show intro vdj" at bounding box center [1011, 146] width 405 height 23
click at [1001, 139] on button "Reproducir" at bounding box center [1009, 145] width 90 height 29
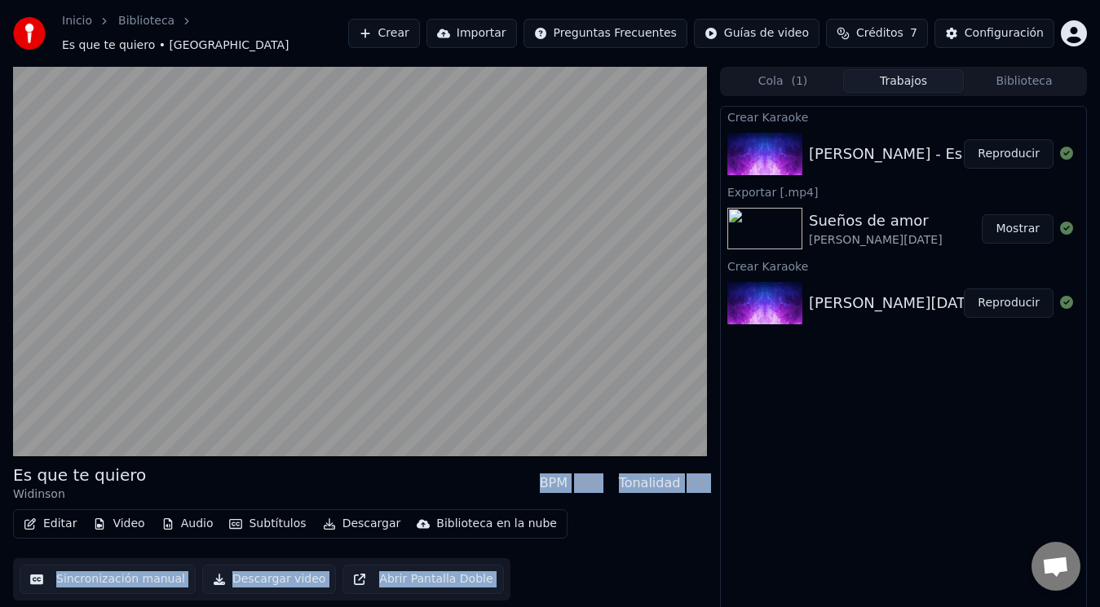
click at [710, 488] on div "Es que te quiero Widinson BPM 105 Tonalidad C# Editar Video Audio Subtítulos De…" at bounding box center [550, 344] width 1100 height 555
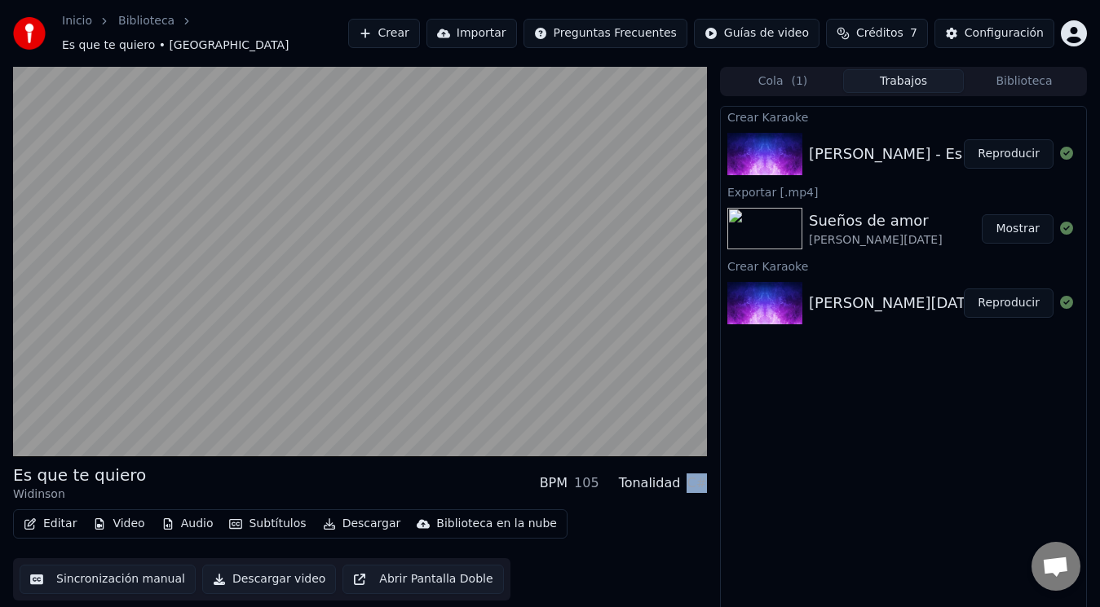
drag, startPoint x: 692, startPoint y: 480, endPoint x: 712, endPoint y: 479, distance: 19.6
click at [712, 479] on div "Es que te quiero Widinson BPM 105 Tonalidad C# Editar Video Audio Subtítulos De…" at bounding box center [550, 344] width 1100 height 555
click at [708, 487] on div "Es que te quiero Widinson BPM 105 Tonalidad C# Editar Video Audio Subtítulos De…" at bounding box center [550, 344] width 1100 height 555
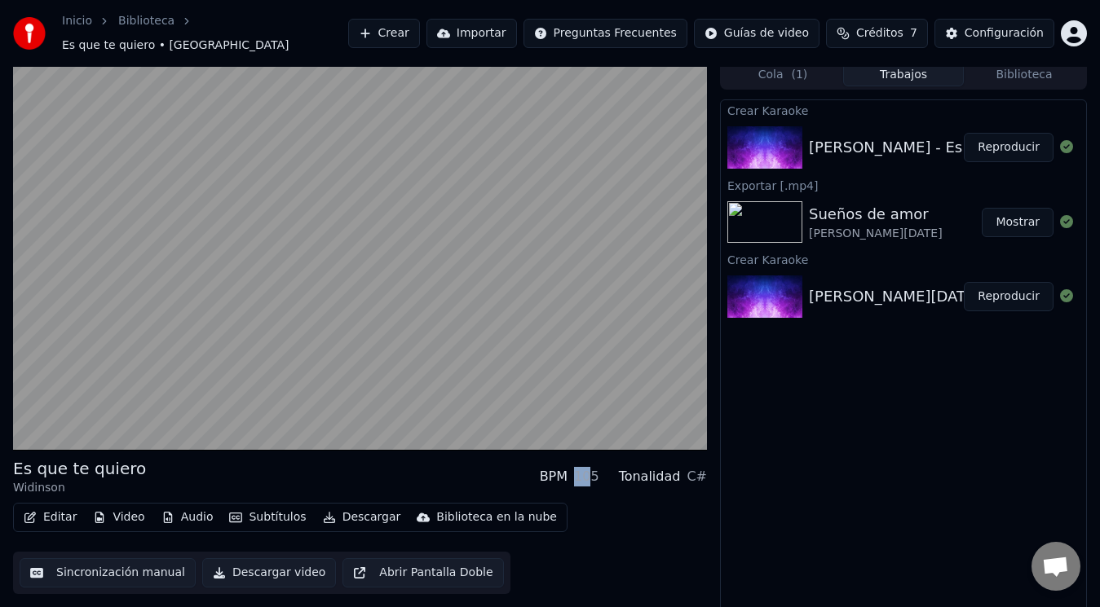
drag, startPoint x: 585, startPoint y: 475, endPoint x: 603, endPoint y: 473, distance: 18.1
click at [599, 473] on div "BPM 105" at bounding box center [570, 477] width 60 height 20
click at [651, 537] on div "Editar Video Audio Subtítulos Descargar Biblioteca en la nube Sincronización ma…" at bounding box center [360, 548] width 694 height 91
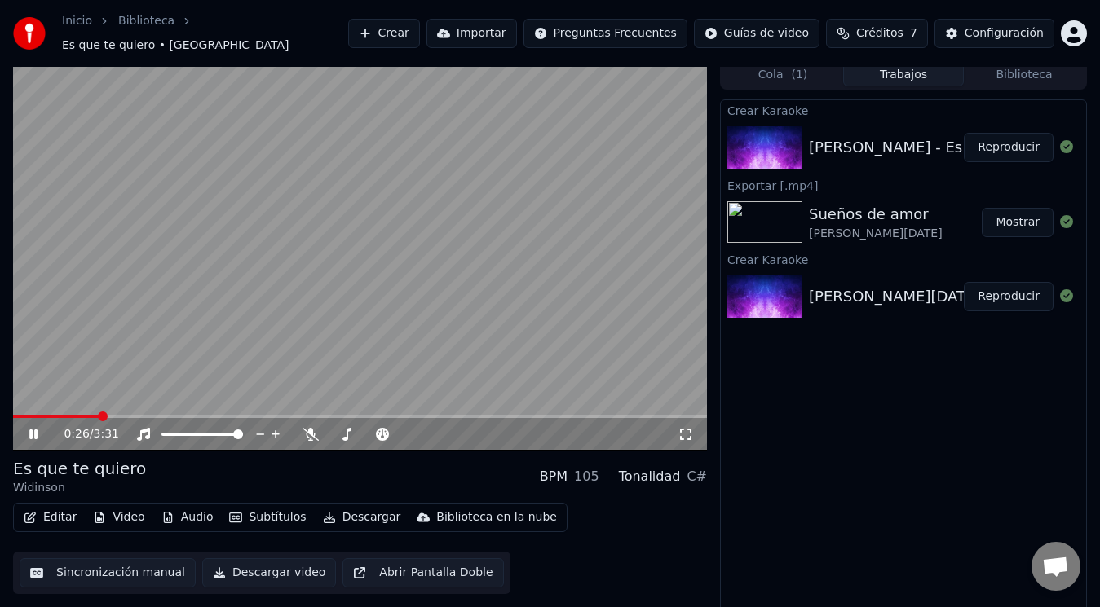
scroll to position [0, 0]
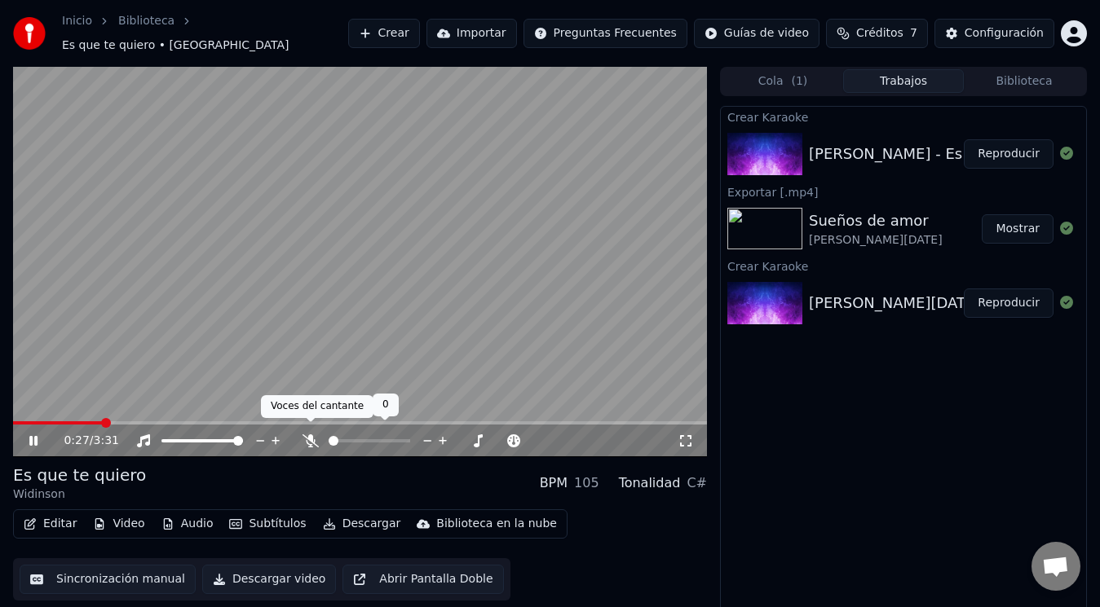
click at [308, 435] on icon at bounding box center [310, 441] width 16 height 13
drag, startPoint x: 357, startPoint y: 439, endPoint x: 340, endPoint y: 440, distance: 17.2
click at [340, 440] on div at bounding box center [384, 441] width 131 height 16
click at [410, 443] on span at bounding box center [405, 441] width 10 height 10
click at [50, 422] on span at bounding box center [67, 423] width 108 height 3
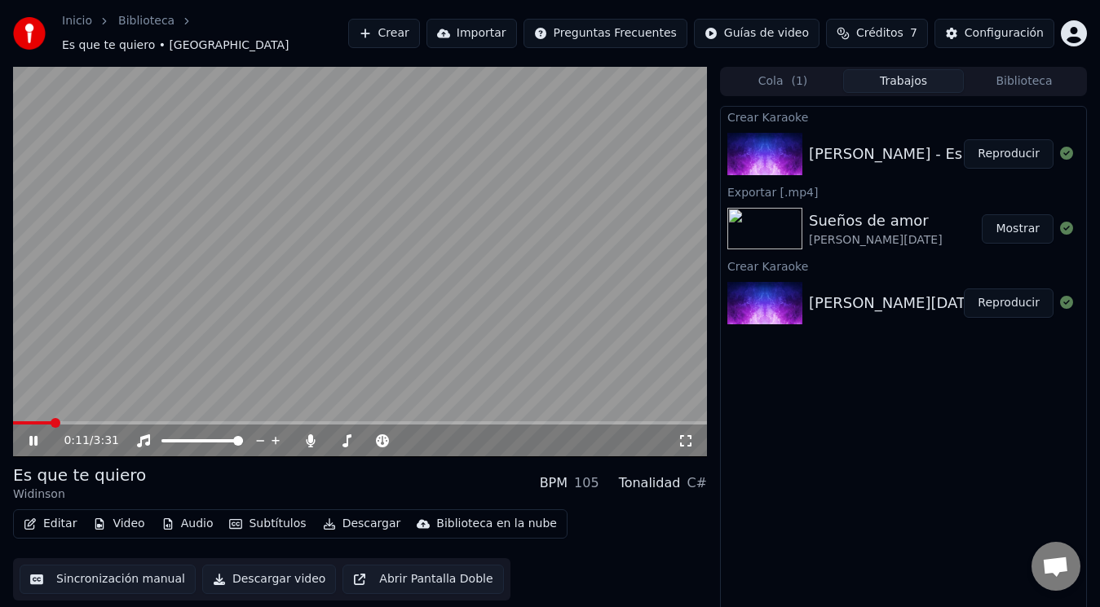
click at [19, 412] on video at bounding box center [360, 262] width 694 height 391
click at [21, 425] on div "0:11 / 3:31" at bounding box center [360, 441] width 694 height 33
click at [38, 425] on div "0:11 / 3:31" at bounding box center [360, 441] width 694 height 33
click at [13, 423] on span at bounding box center [32, 423] width 39 height 3
click at [29, 435] on icon at bounding box center [34, 440] width 10 height 11
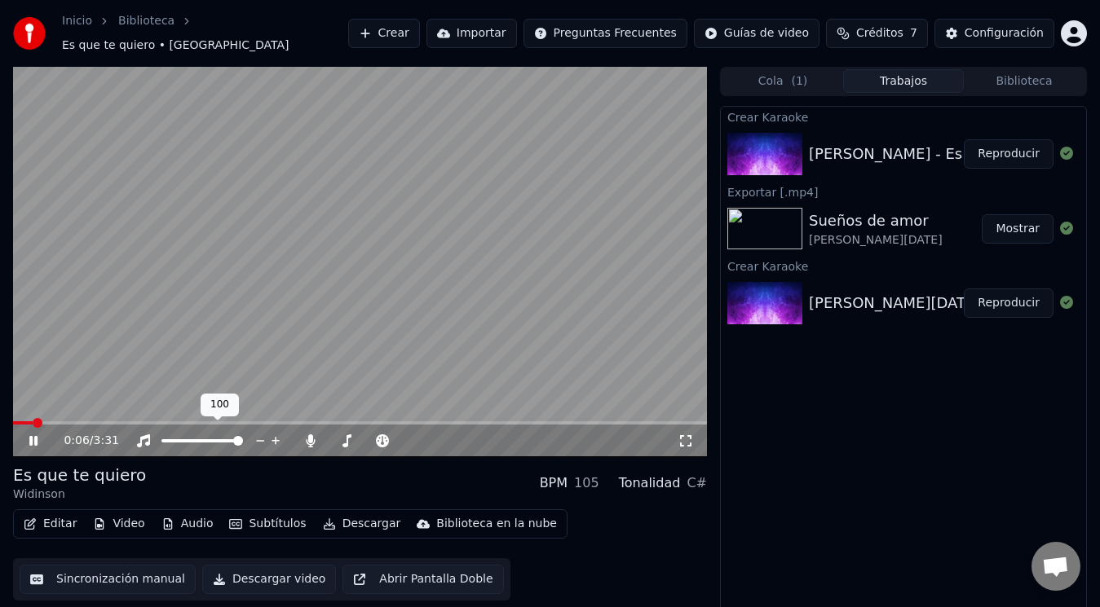
click at [243, 438] on span at bounding box center [238, 441] width 10 height 10
click at [378, 439] on span at bounding box center [354, 440] width 50 height 3
click at [161, 436] on span at bounding box center [166, 441] width 10 height 10
drag, startPoint x: 42, startPoint y: 411, endPoint x: 15, endPoint y: 414, distance: 27.9
click at [14, 414] on div "0:09 / 3:31" at bounding box center [360, 262] width 694 height 391
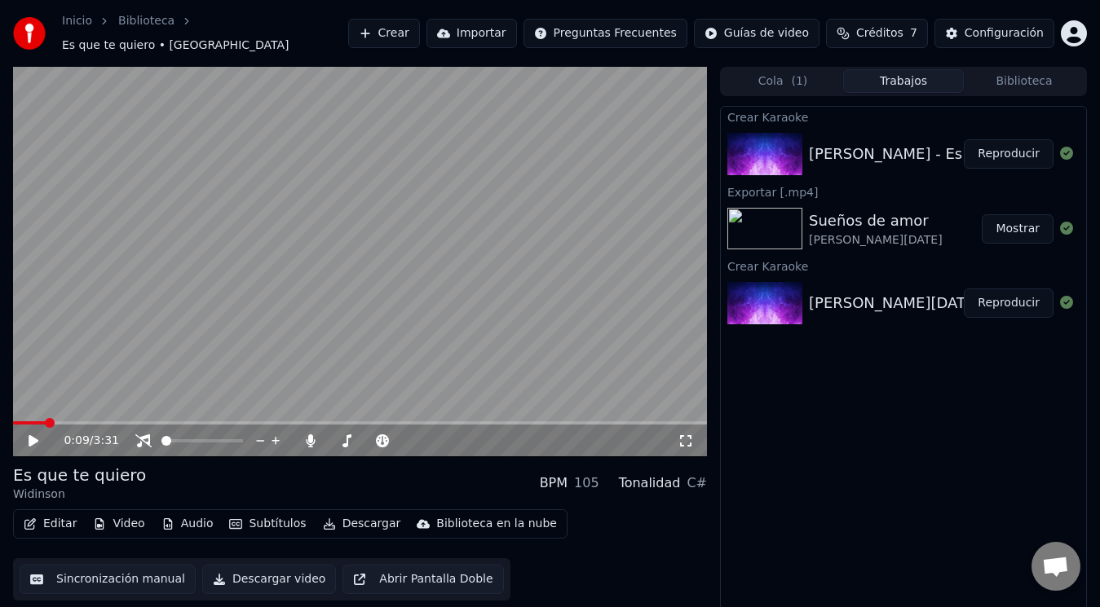
click at [23, 411] on video at bounding box center [360, 262] width 694 height 391
click at [13, 422] on span at bounding box center [19, 423] width 13 height 3
click at [242, 444] on span at bounding box center [237, 441] width 10 height 10
click at [329, 439] on span at bounding box center [329, 440] width 0 height 3
click at [410, 436] on span at bounding box center [405, 441] width 10 height 10
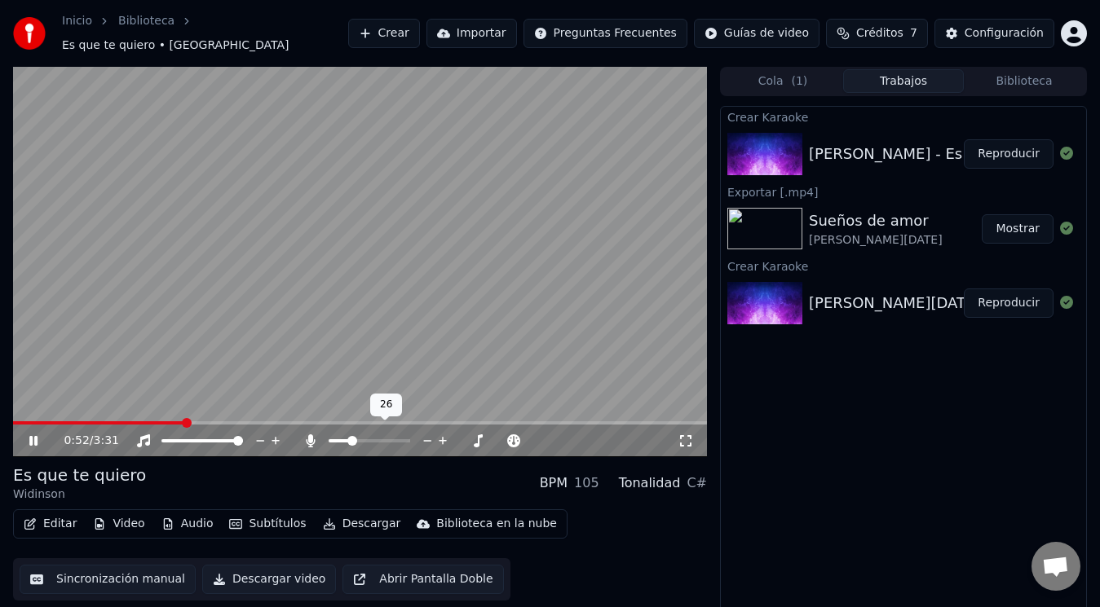
click at [350, 439] on span at bounding box center [339, 440] width 21 height 3
click at [408, 436] on span at bounding box center [403, 441] width 10 height 10
click at [396, 436] on span at bounding box center [400, 441] width 10 height 10
click at [403, 436] on span at bounding box center [405, 441] width 10 height 10
click at [454, 436] on span at bounding box center [453, 441] width 10 height 10
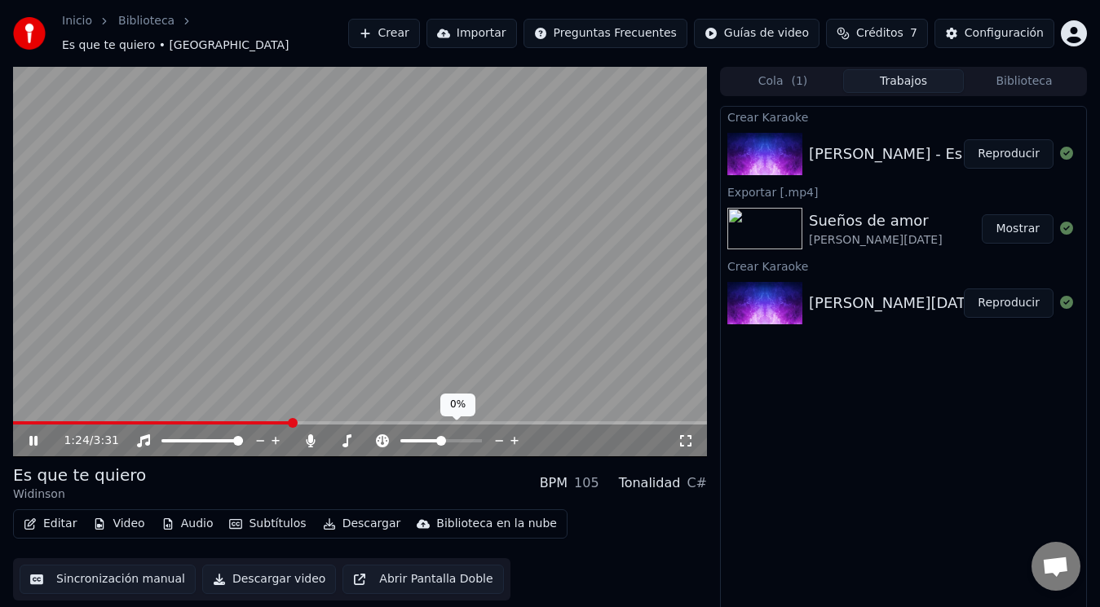
click at [441, 437] on span at bounding box center [441, 441] width 10 height 10
click at [161, 446] on span at bounding box center [166, 441] width 10 height 10
click at [302, 422] on span at bounding box center [176, 423] width 326 height 3
click at [910, 35] on button "Créditos 7" at bounding box center [877, 33] width 102 height 29
click at [243, 439] on span at bounding box center [202, 440] width 82 height 3
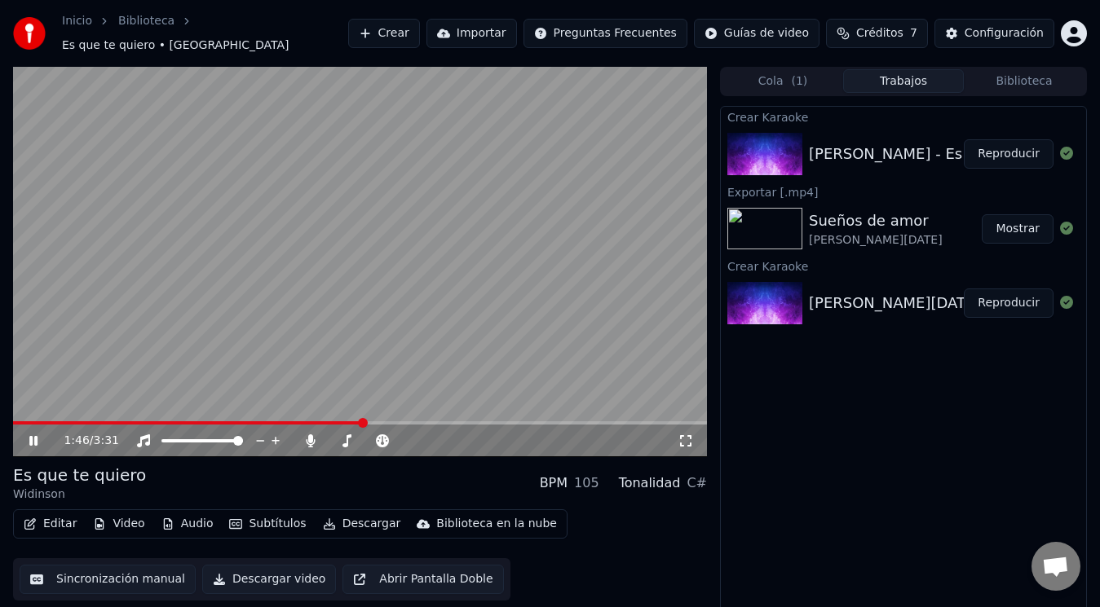
click at [267, 482] on div "Es que te quiero Widinson BPM 105 Tonalidad C#" at bounding box center [360, 483] width 694 height 39
click at [241, 574] on button "Descargar video" at bounding box center [269, 579] width 134 height 29
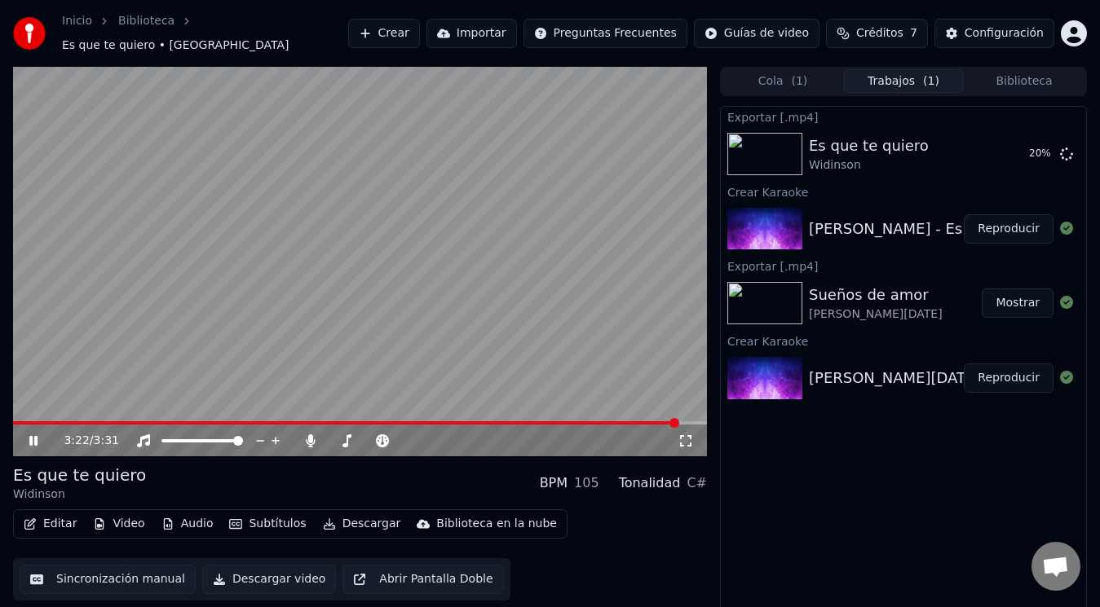
click at [230, 422] on span at bounding box center [345, 423] width 665 height 3
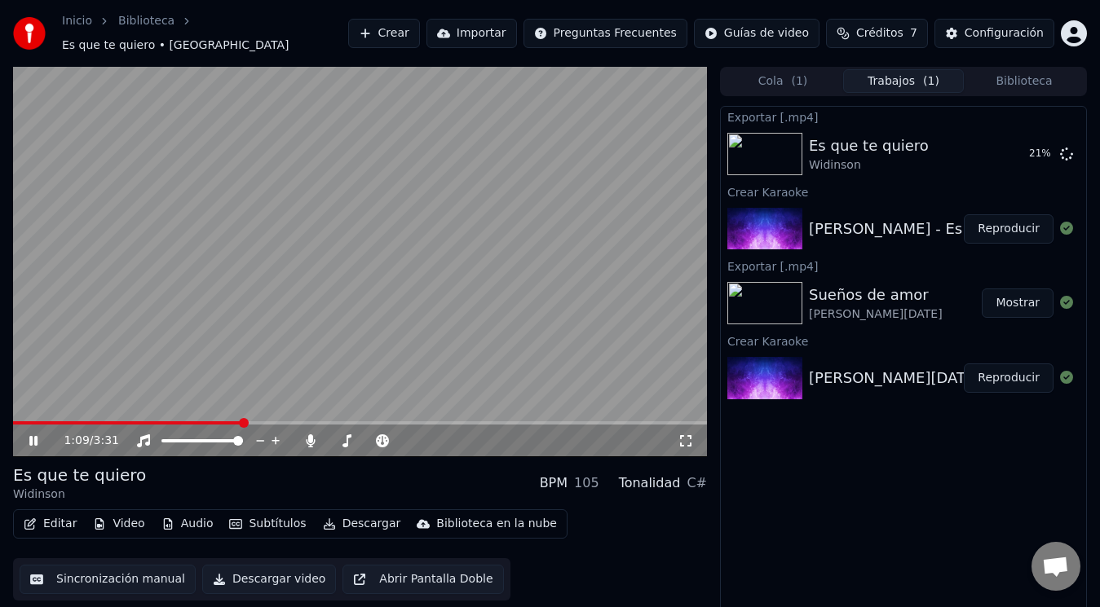
click at [413, 425] on div "1:09 / 3:31" at bounding box center [360, 441] width 694 height 33
click at [426, 422] on span at bounding box center [360, 423] width 694 height 3
click at [593, 425] on div "2:10 / 3:31" at bounding box center [360, 441] width 694 height 33
click at [599, 422] on span at bounding box center [360, 423] width 694 height 3
click at [532, 411] on video at bounding box center [360, 262] width 694 height 391
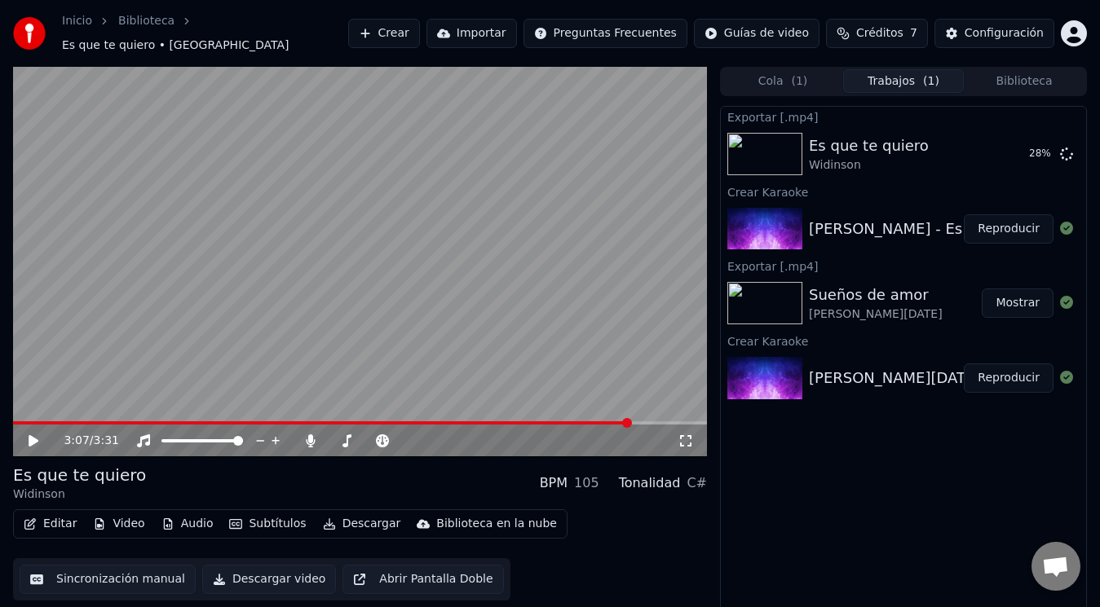
click at [532, 422] on span at bounding box center [321, 423] width 617 height 3
click at [360, 356] on video at bounding box center [360, 262] width 694 height 391
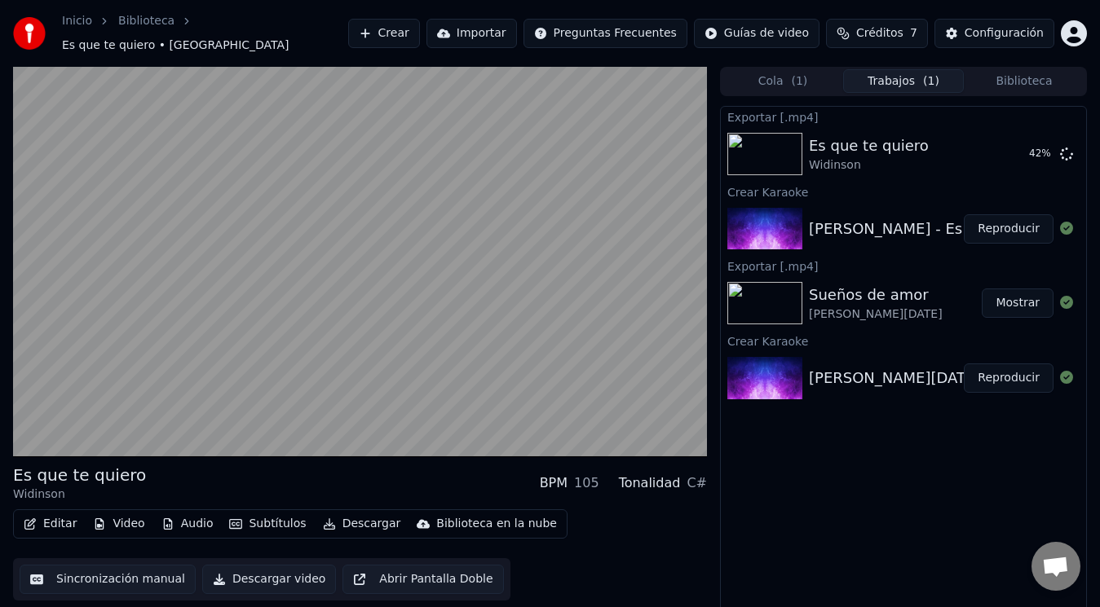
click at [903, 31] on span "Créditos" at bounding box center [879, 33] width 47 height 16
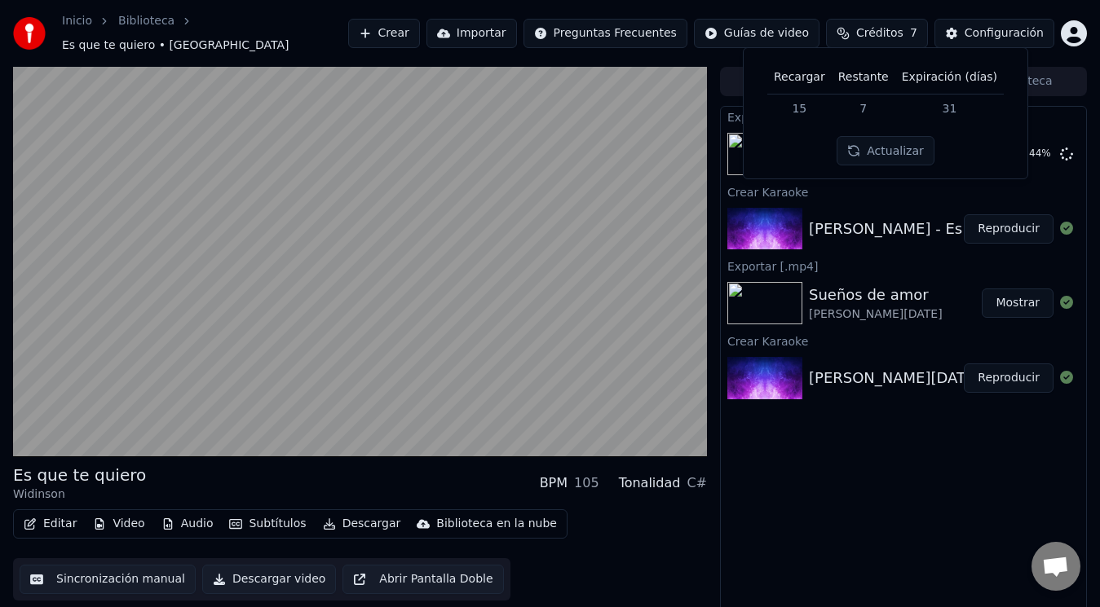
click at [882, 161] on button "Actualizar" at bounding box center [885, 150] width 97 height 29
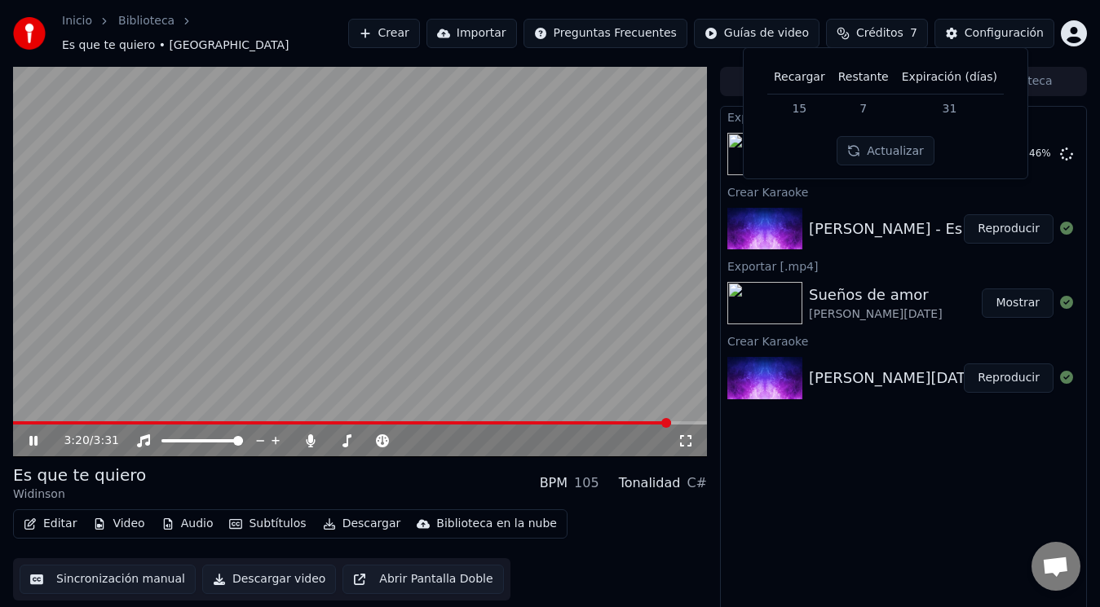
click at [611, 67] on video at bounding box center [360, 262] width 694 height 391
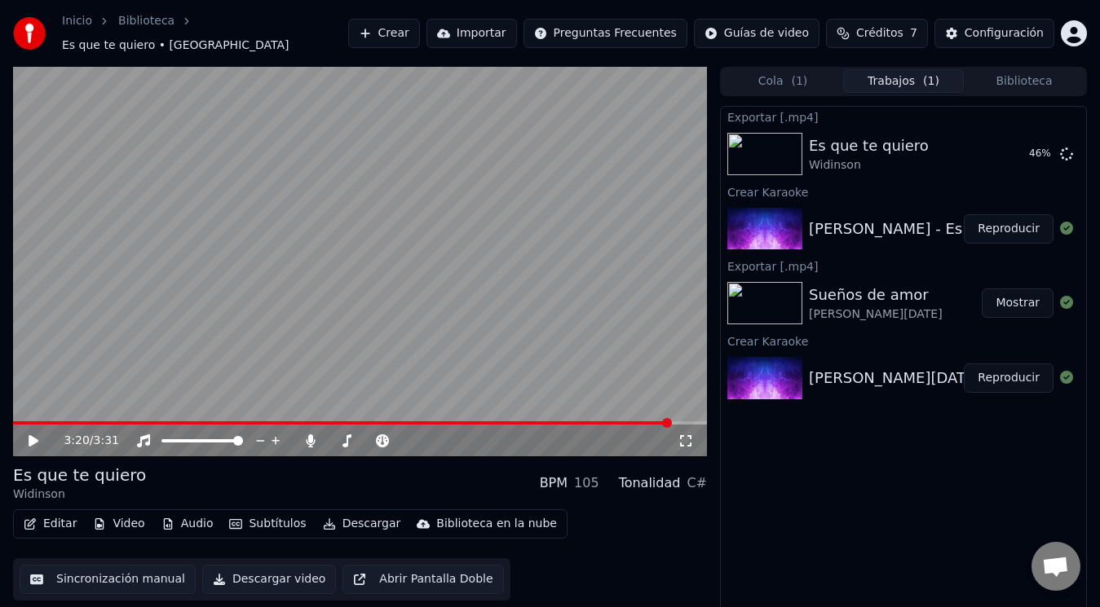
click at [509, 174] on video at bounding box center [360, 262] width 694 height 391
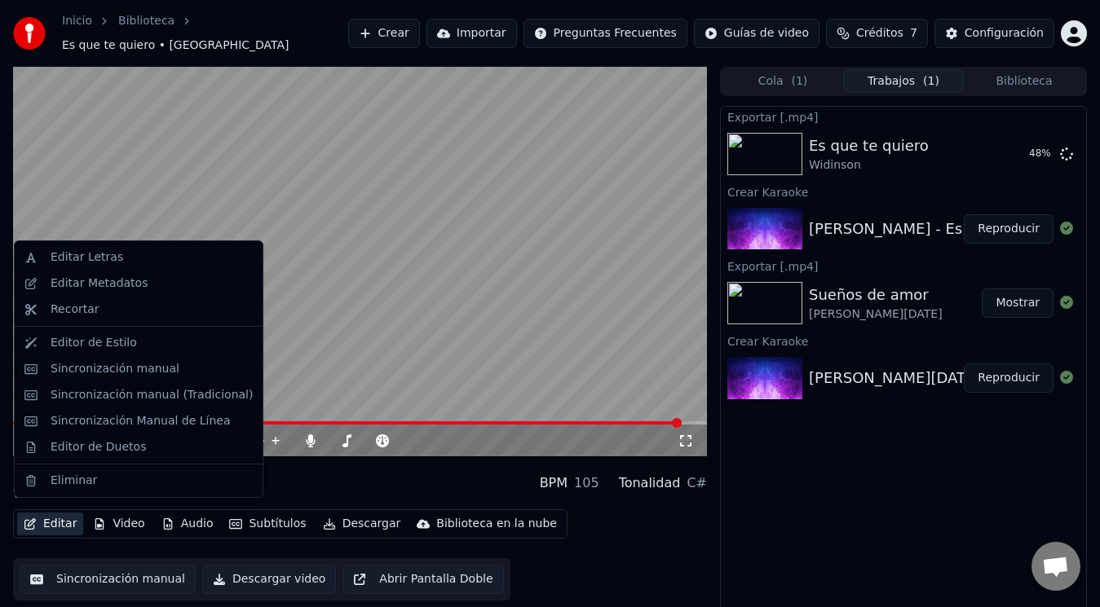
click at [46, 519] on button "Editar" at bounding box center [50, 524] width 66 height 23
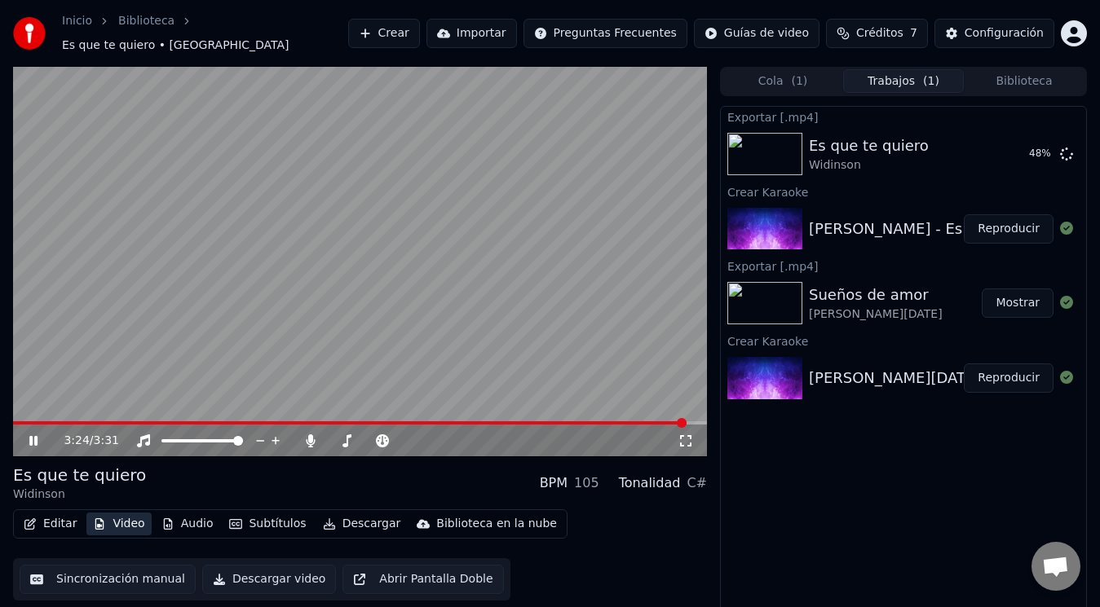
click at [104, 513] on button "Video" at bounding box center [118, 524] width 64 height 23
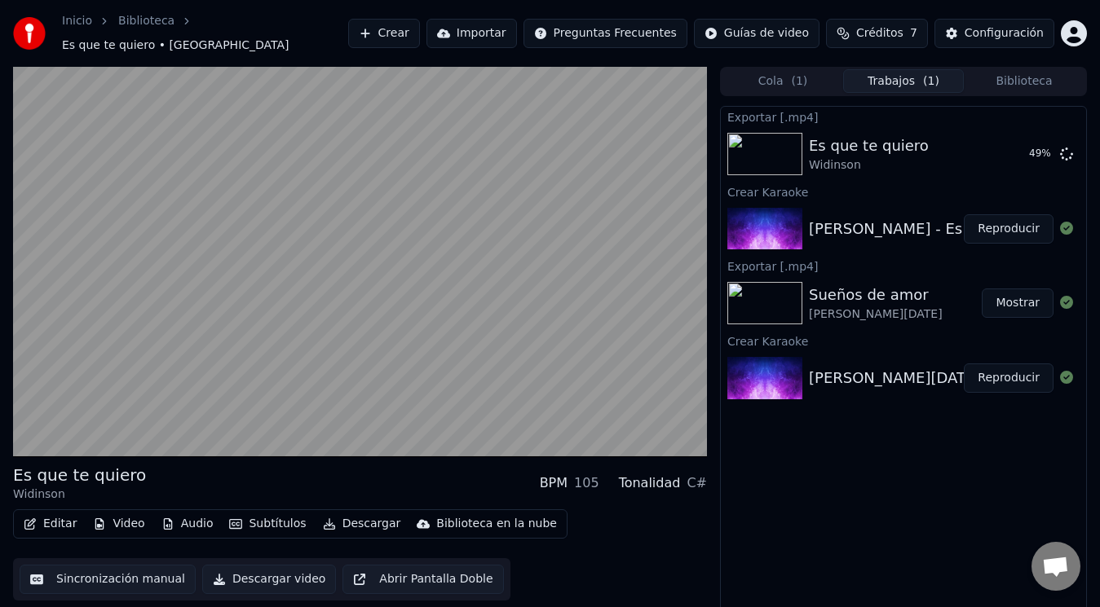
click at [179, 517] on button "Audio" at bounding box center [187, 524] width 65 height 23
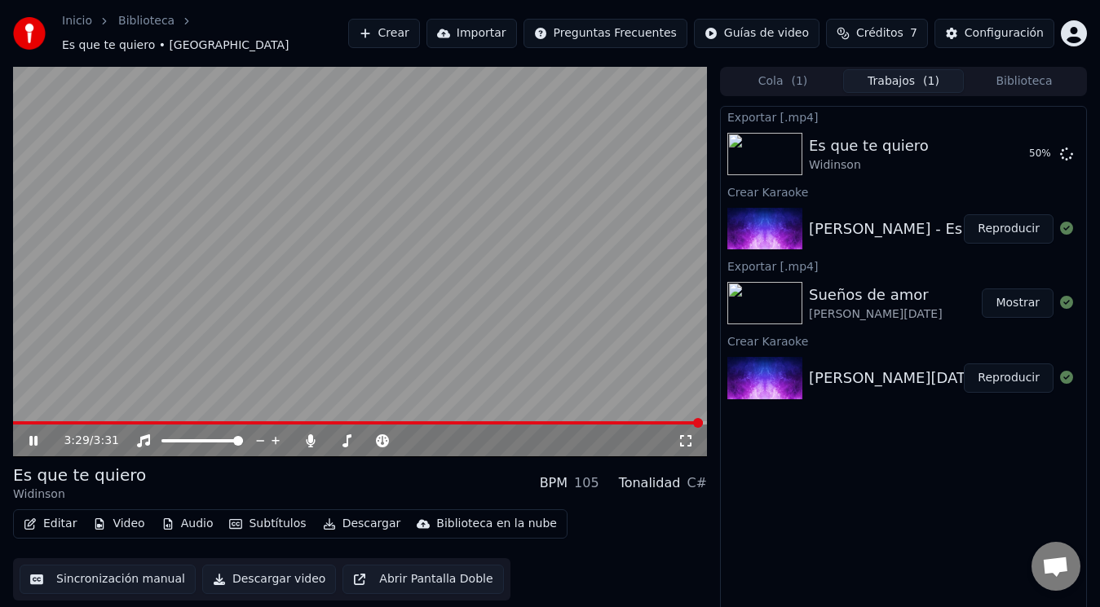
click at [608, 425] on div "3:29 / 3:31" at bounding box center [360, 441] width 694 height 33
click at [598, 422] on span at bounding box center [358, 423] width 691 height 3
click at [249, 519] on button "Subtítulos" at bounding box center [268, 524] width 90 height 23
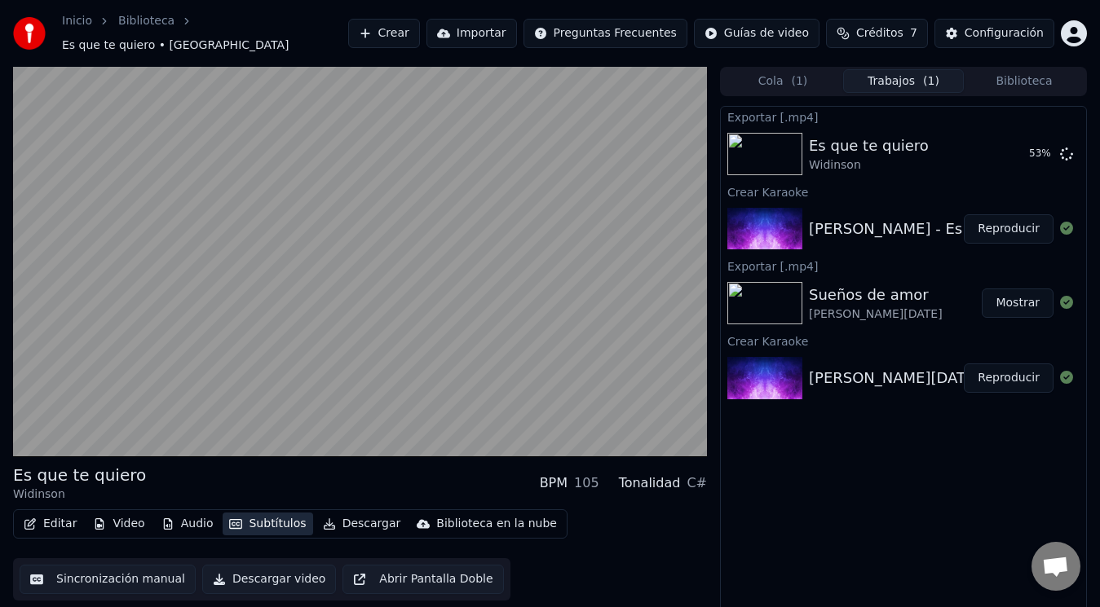
click at [250, 517] on button "Subtítulos" at bounding box center [268, 524] width 90 height 23
click at [179, 524] on button "Audio" at bounding box center [187, 524] width 65 height 23
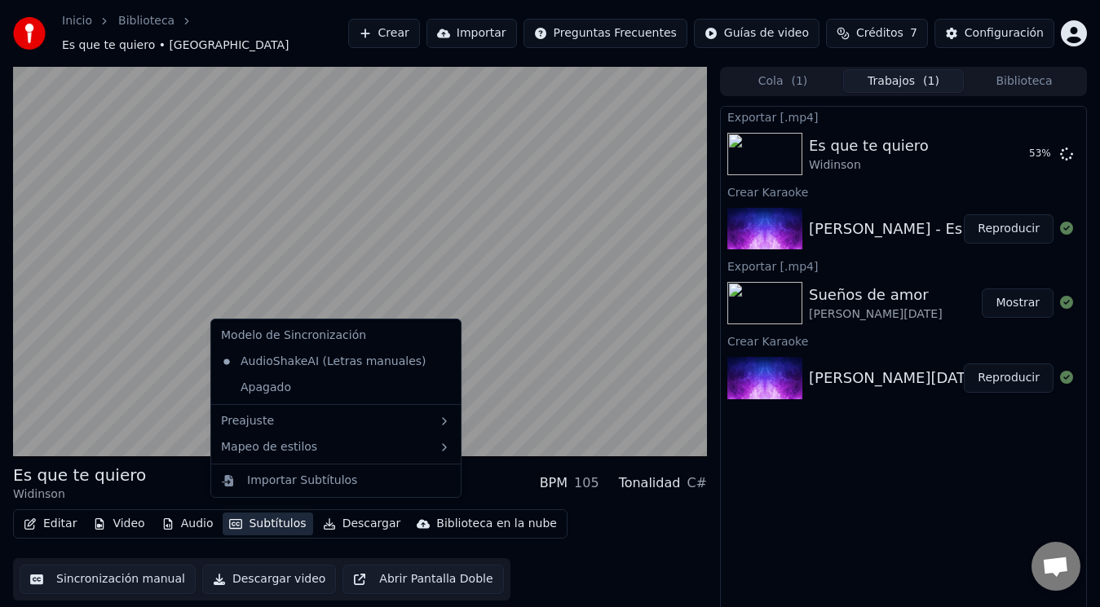
click at [245, 514] on button "Subtítulos" at bounding box center [268, 524] width 90 height 23
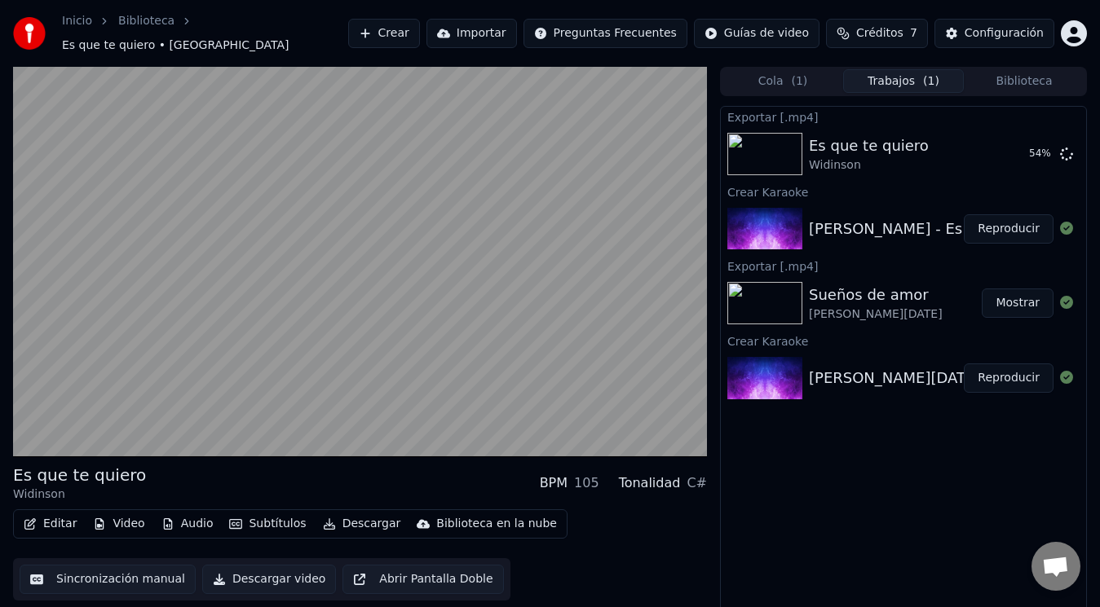
click at [245, 514] on button "Subtítulos" at bounding box center [268, 524] width 90 height 23
click at [196, 518] on button "Audio" at bounding box center [187, 524] width 65 height 23
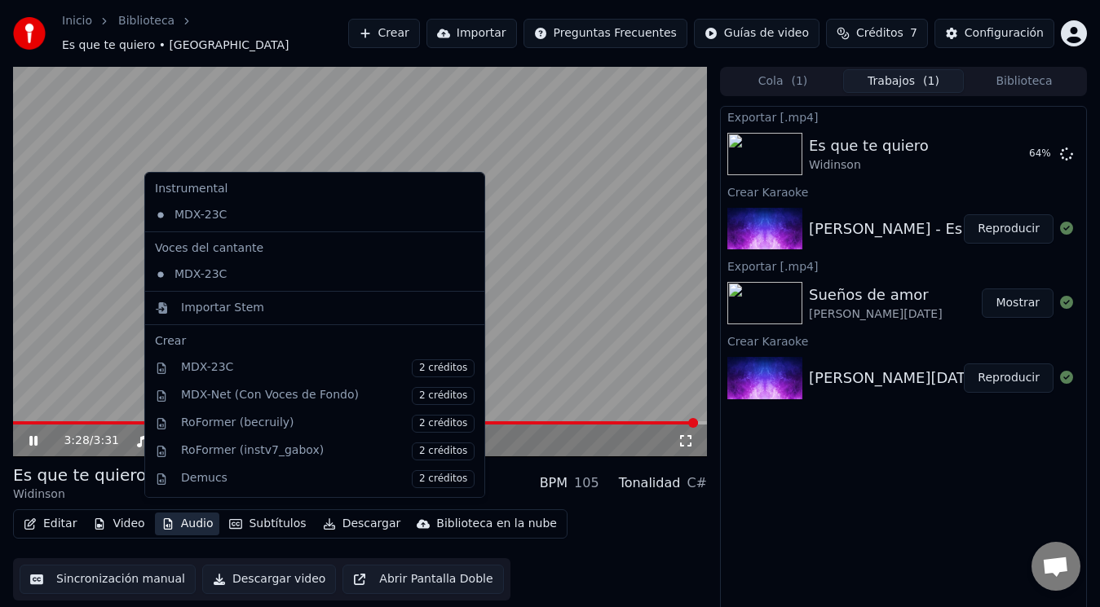
drag, startPoint x: 625, startPoint y: 543, endPoint x: 594, endPoint y: 499, distance: 54.3
click at [625, 543] on div "Editar Video Audio Subtítulos Descargar Biblioteca en la nube Sincronización ma…" at bounding box center [360, 555] width 694 height 91
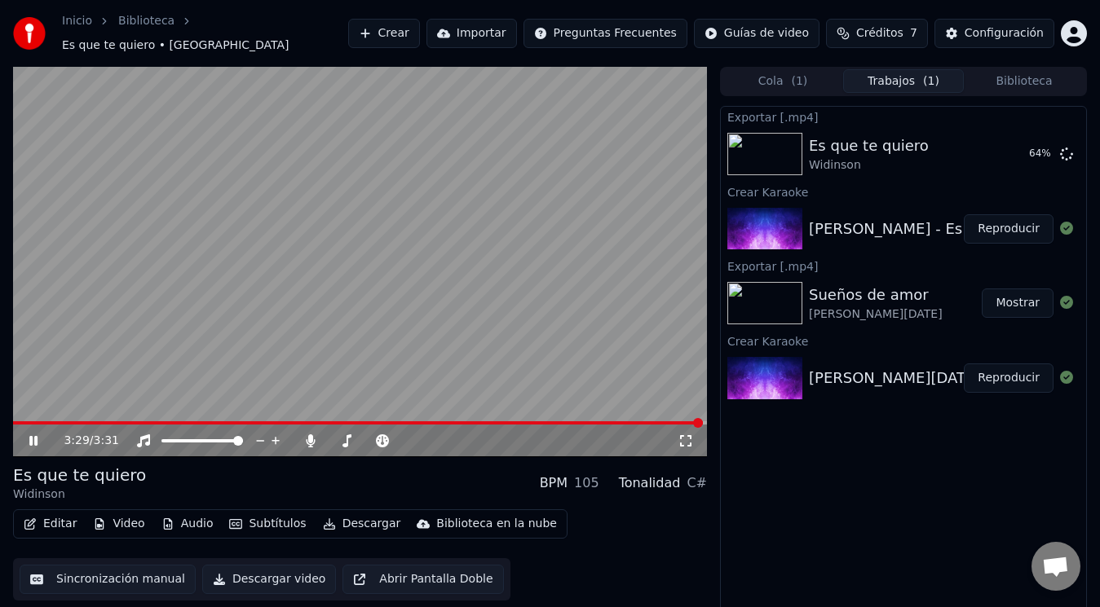
click at [506, 422] on span at bounding box center [358, 423] width 690 height 3
click at [188, 519] on button "Audio" at bounding box center [187, 524] width 65 height 23
click at [668, 555] on div "Editar Video Audio Subtítulos Descargar Biblioteca en la nube Sincronización ma…" at bounding box center [360, 555] width 694 height 91
click at [890, 28] on span "Créditos" at bounding box center [879, 33] width 47 height 16
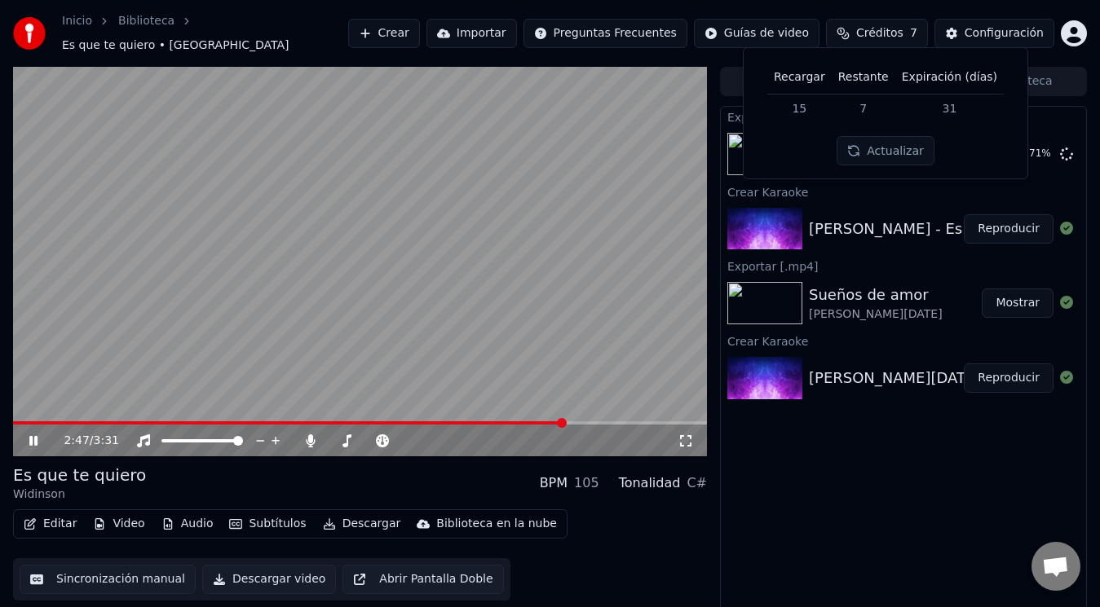
click at [815, 108] on td "15" at bounding box center [799, 108] width 64 height 29
click at [881, 156] on button "Actualizar" at bounding box center [885, 150] width 97 height 29
click at [1093, 110] on div "2:54 / 3:31 Es que te quiero Widinson BPM 105 Tonalidad C# Editar Video Audio S…" at bounding box center [550, 344] width 1100 height 555
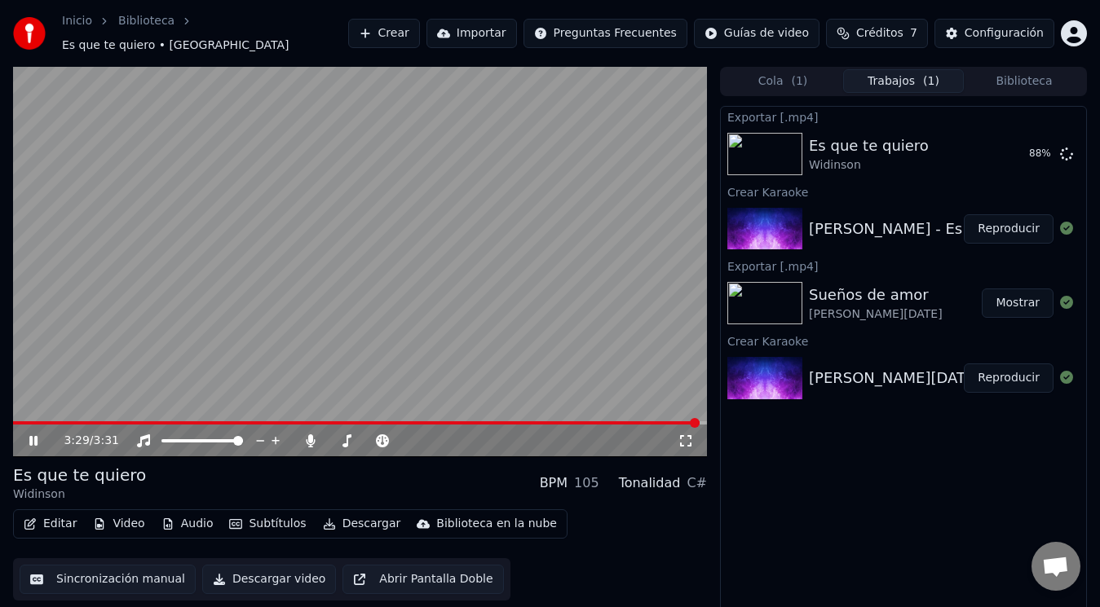
click at [32, 436] on icon at bounding box center [33, 441] width 8 height 10
click at [113, 422] on span at bounding box center [356, 423] width 687 height 3
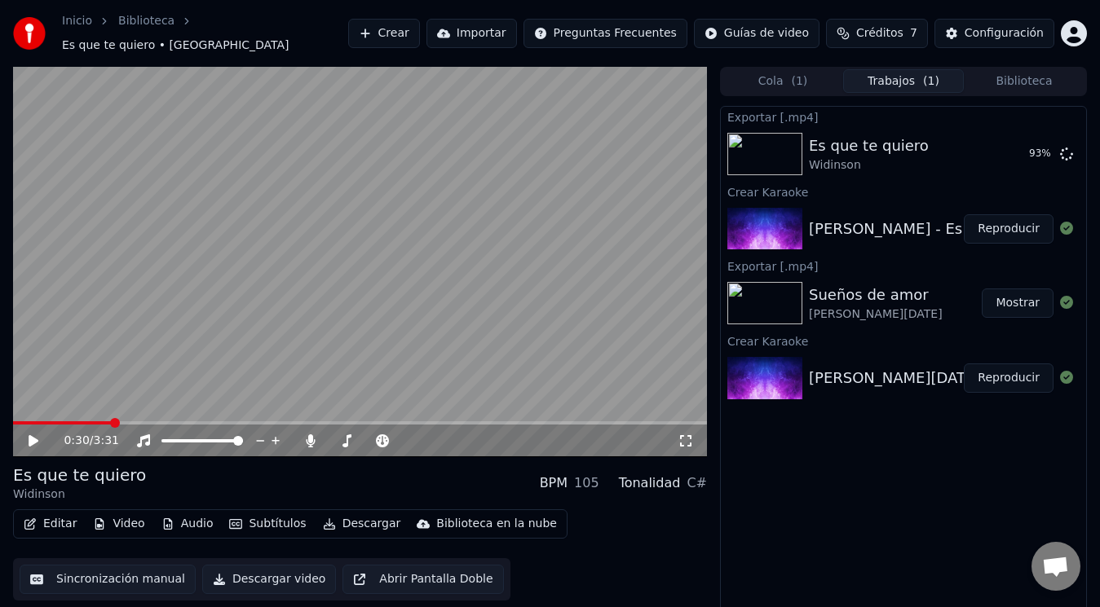
click at [44, 425] on div "0:30 / 3:31" at bounding box center [360, 441] width 694 height 33
click at [35, 435] on icon at bounding box center [34, 440] width 10 height 11
click at [693, 435] on icon at bounding box center [686, 441] width 16 height 13
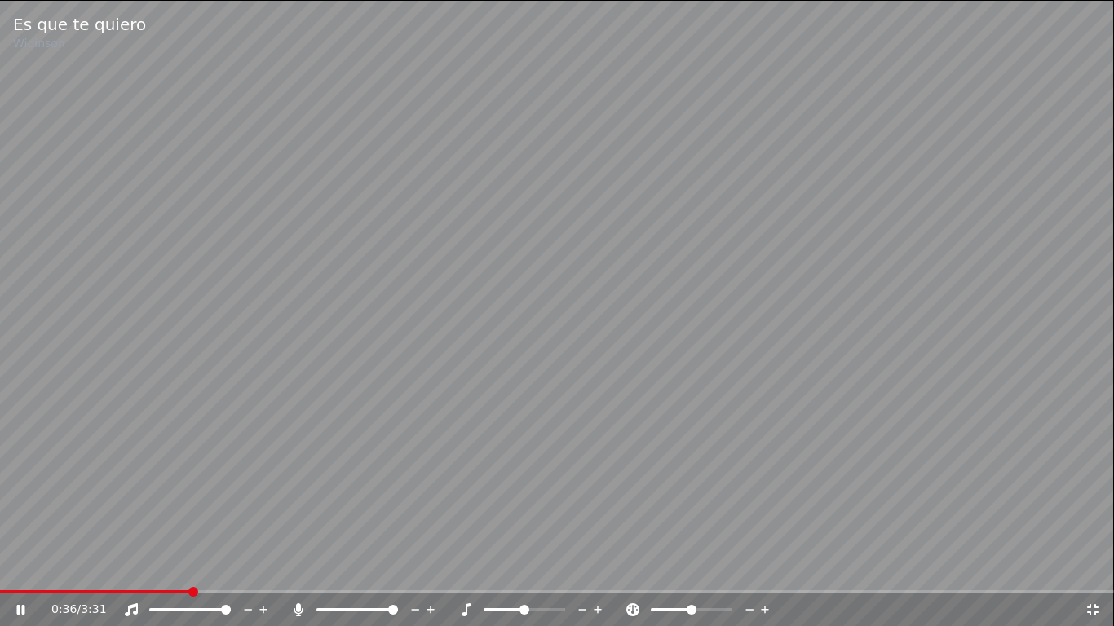
click at [1085, 607] on icon at bounding box center [1092, 609] width 16 height 13
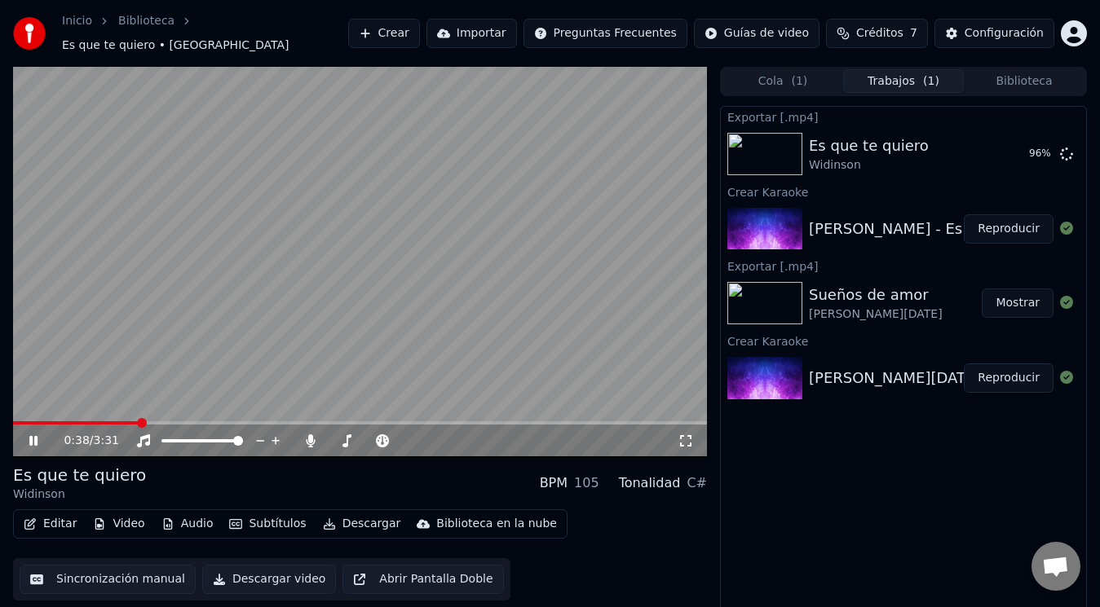
click at [33, 435] on icon at bounding box center [45, 441] width 38 height 13
click at [37, 435] on icon at bounding box center [45, 441] width 38 height 13
click at [30, 436] on icon at bounding box center [33, 441] width 8 height 10
click at [987, 148] on button "Mostrar" at bounding box center [1018, 153] width 72 height 29
click at [899, 35] on span "Créditos" at bounding box center [879, 33] width 47 height 16
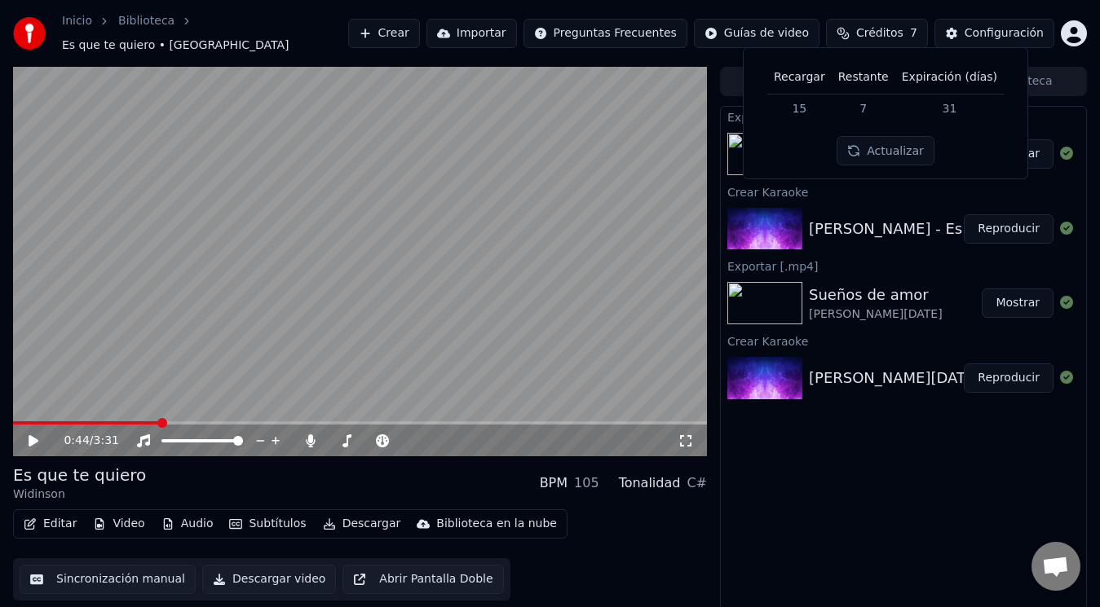
click at [893, 153] on button "Actualizar" at bounding box center [885, 150] width 97 height 29
click at [843, 2] on div "Inicio Biblioteca Es que te quiero • Widinson Crear Importar Preguntas Frecuent…" at bounding box center [550, 33] width 1100 height 67
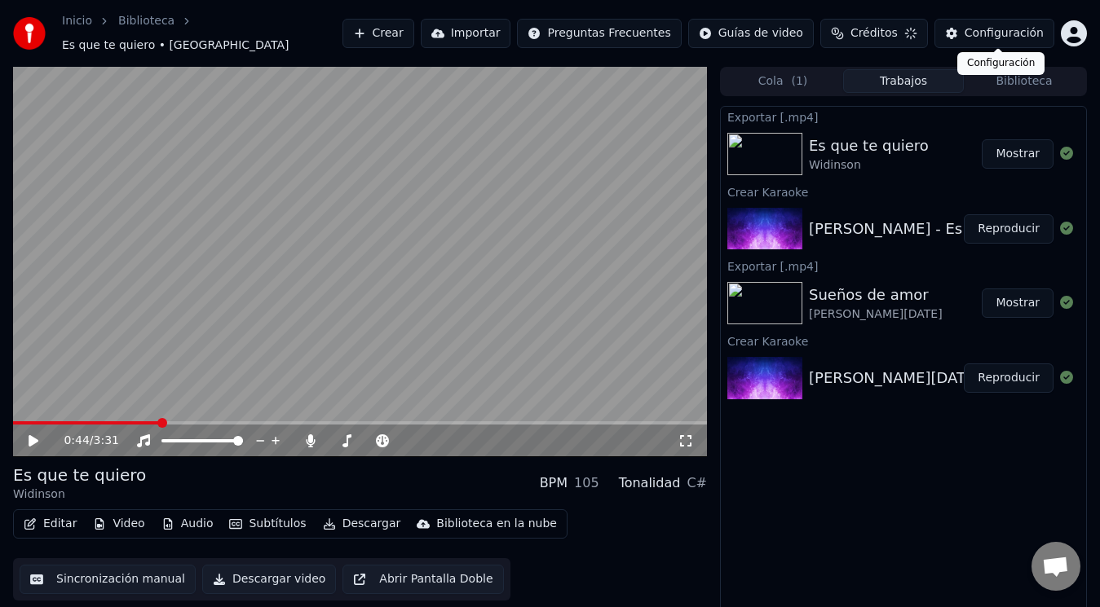
click at [976, 25] on div "Configuración" at bounding box center [1004, 33] width 79 height 16
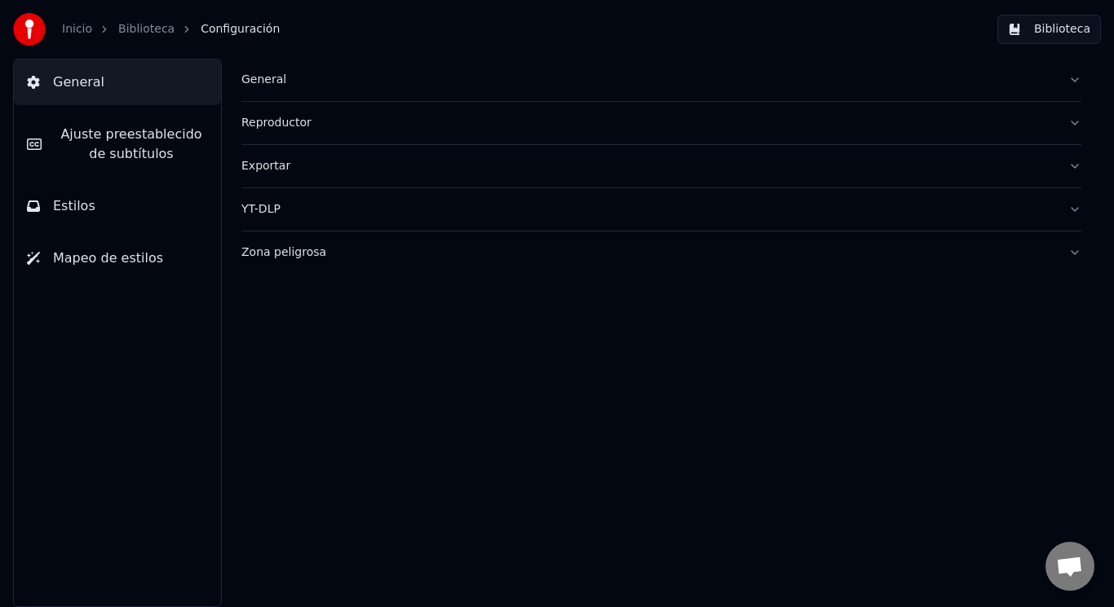
click at [125, 32] on link "Biblioteca" at bounding box center [146, 29] width 56 height 16
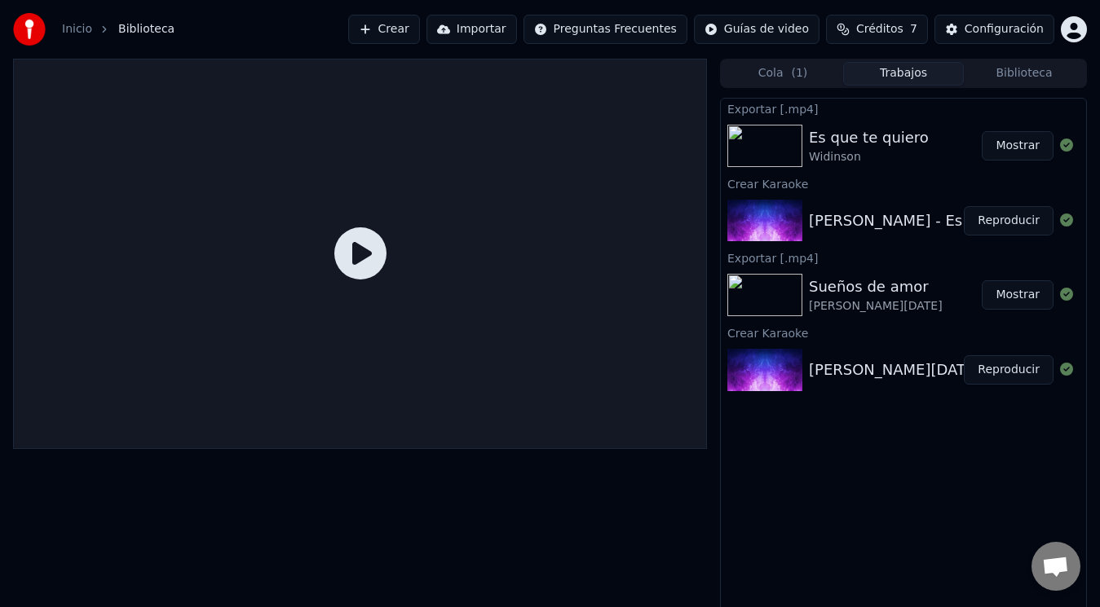
click at [903, 26] on span "Créditos" at bounding box center [879, 29] width 47 height 16
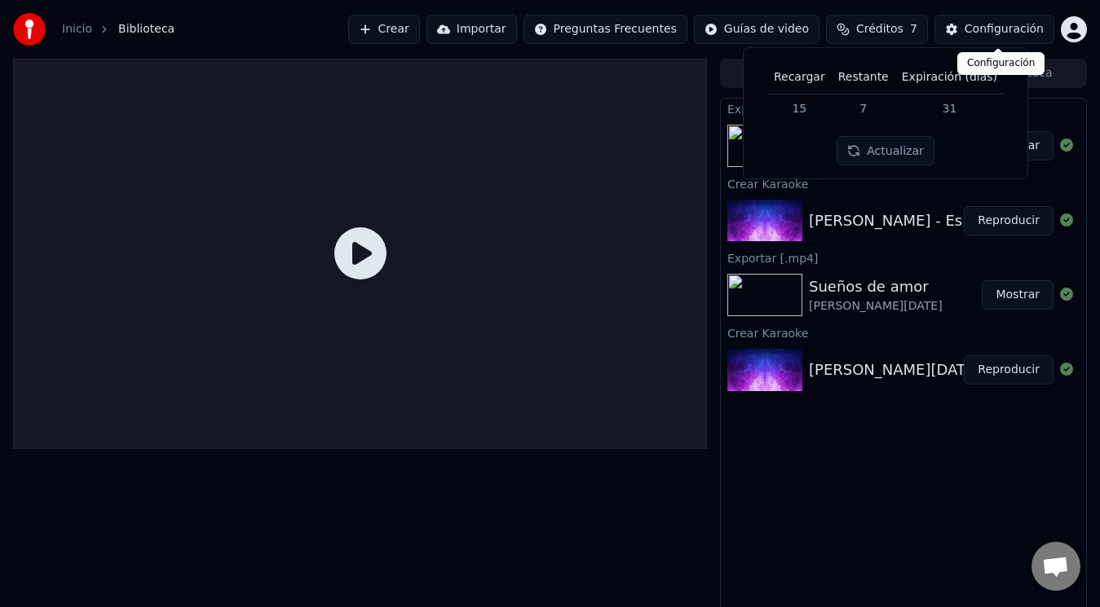
click at [1043, 35] on div "Configuración" at bounding box center [1004, 29] width 79 height 16
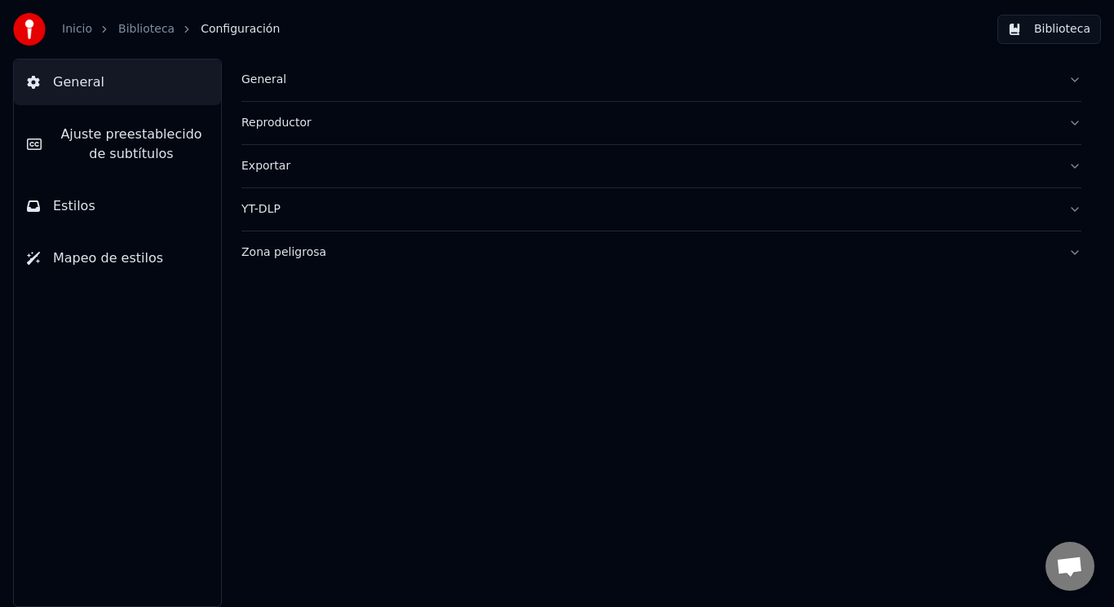
click at [141, 30] on link "Biblioteca" at bounding box center [146, 29] width 56 height 16
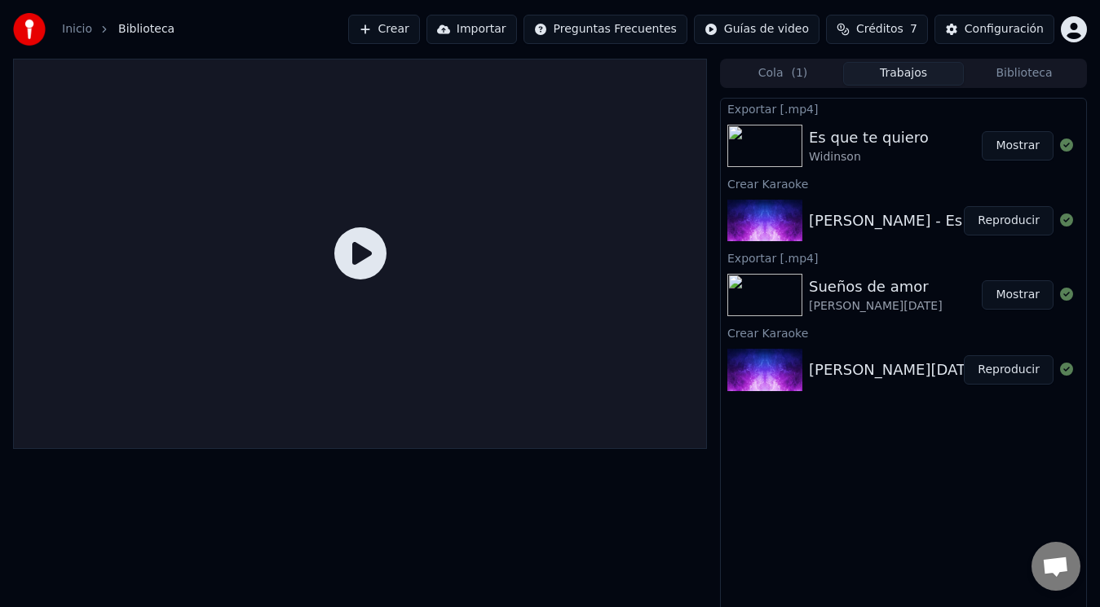
click at [1075, 31] on html "Inicio Biblioteca Crear Importar Preguntas Frecuentes Guías de video Créditos 7…" at bounding box center [550, 303] width 1100 height 607
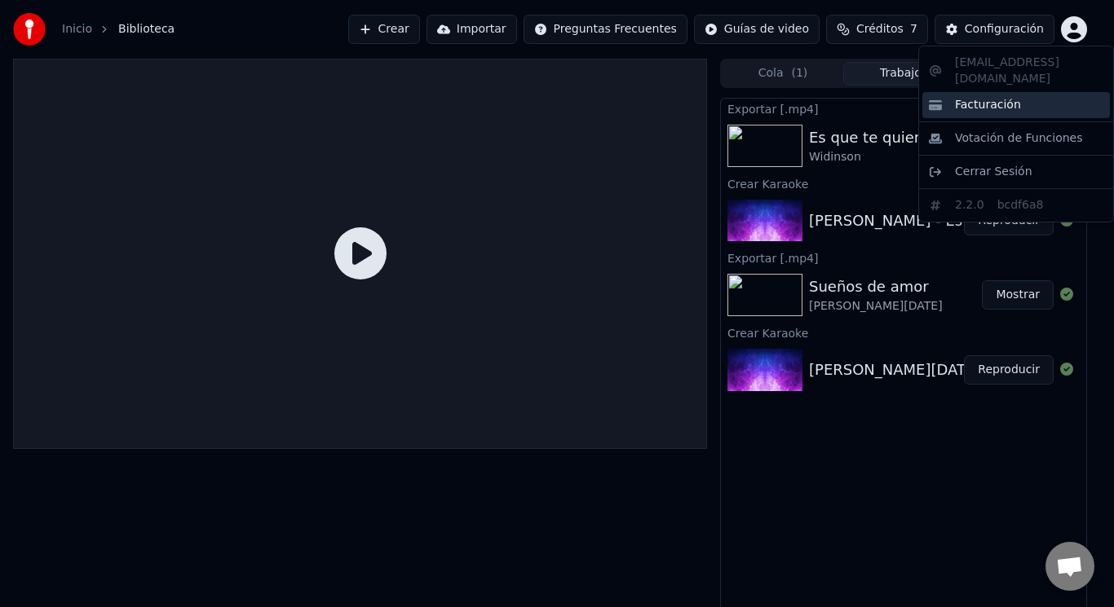
click at [1000, 97] on span "Facturación" at bounding box center [988, 105] width 66 height 16
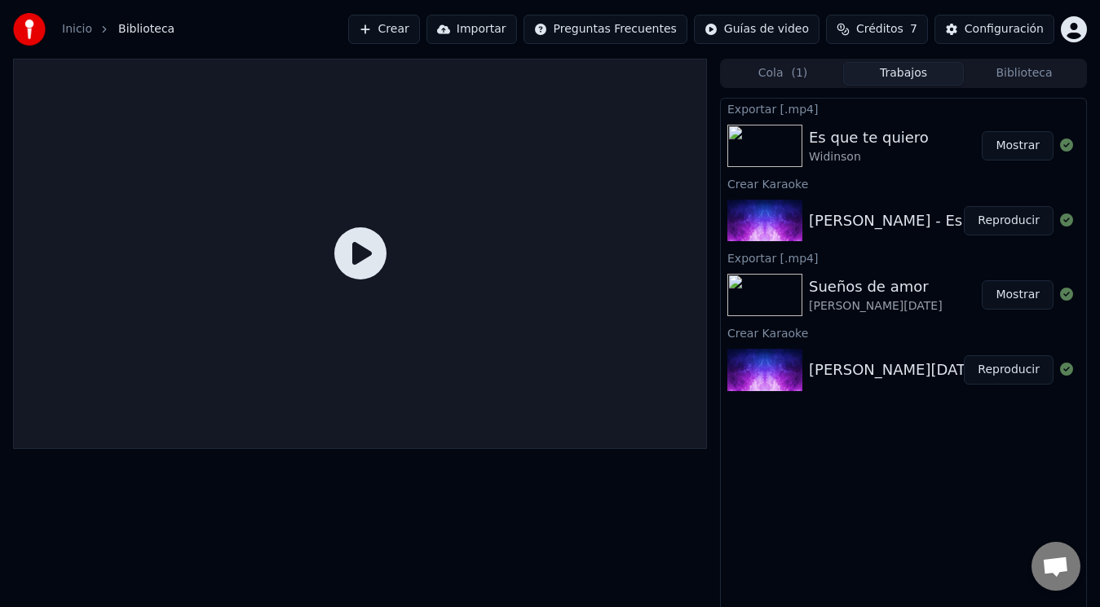
click at [420, 28] on button "Crear" at bounding box center [384, 29] width 72 height 29
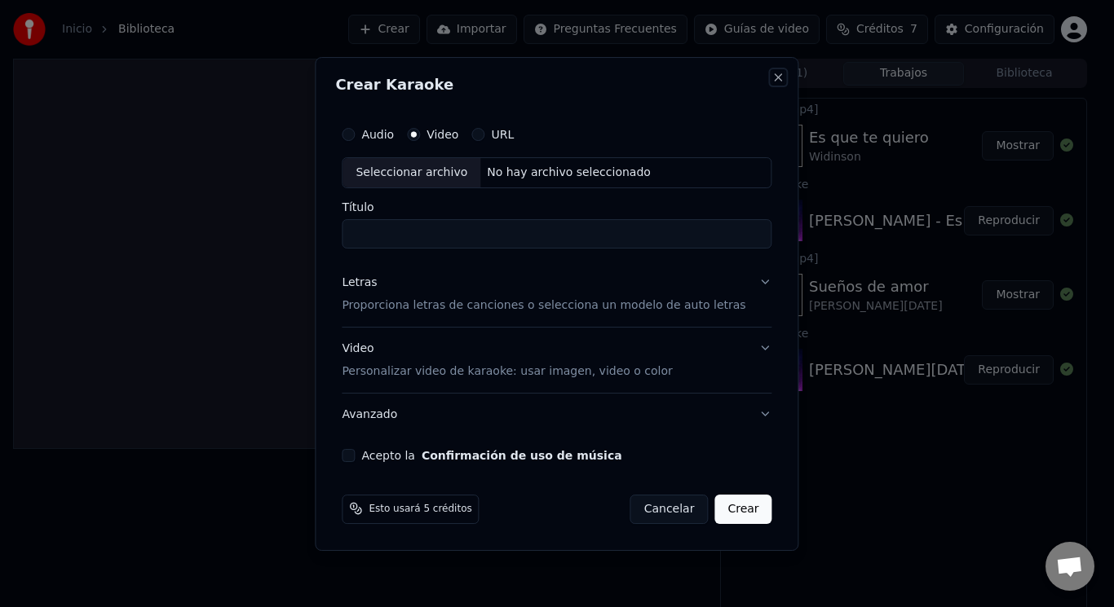
click at [772, 78] on button "Close" at bounding box center [778, 77] width 13 height 13
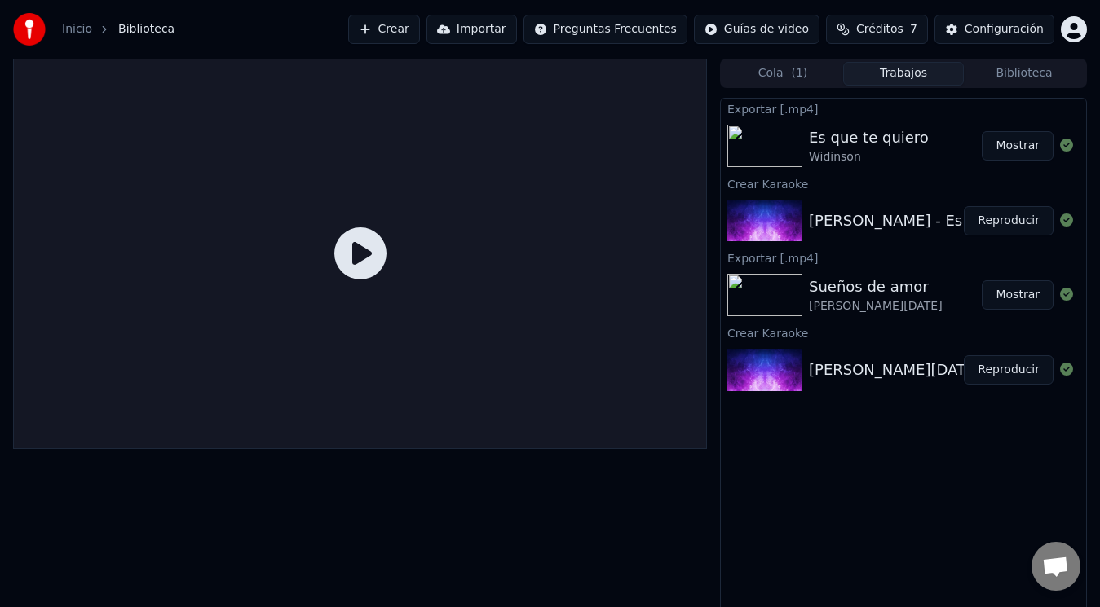
click at [420, 39] on button "Crear" at bounding box center [384, 29] width 72 height 29
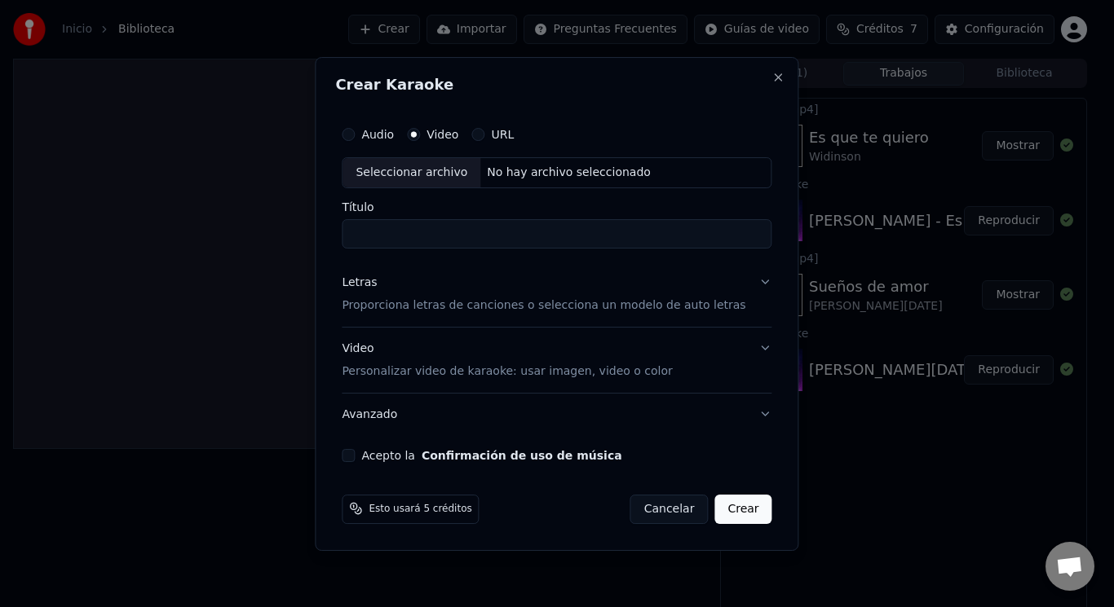
click at [466, 176] on div "Seleccionar archivo" at bounding box center [411, 172] width 138 height 29
type input "**********"
click at [373, 234] on input "**********" at bounding box center [557, 233] width 430 height 29
click at [420, 312] on p "Proporciona letras de canciones o selecciona un modelo de auto letras" at bounding box center [544, 306] width 404 height 16
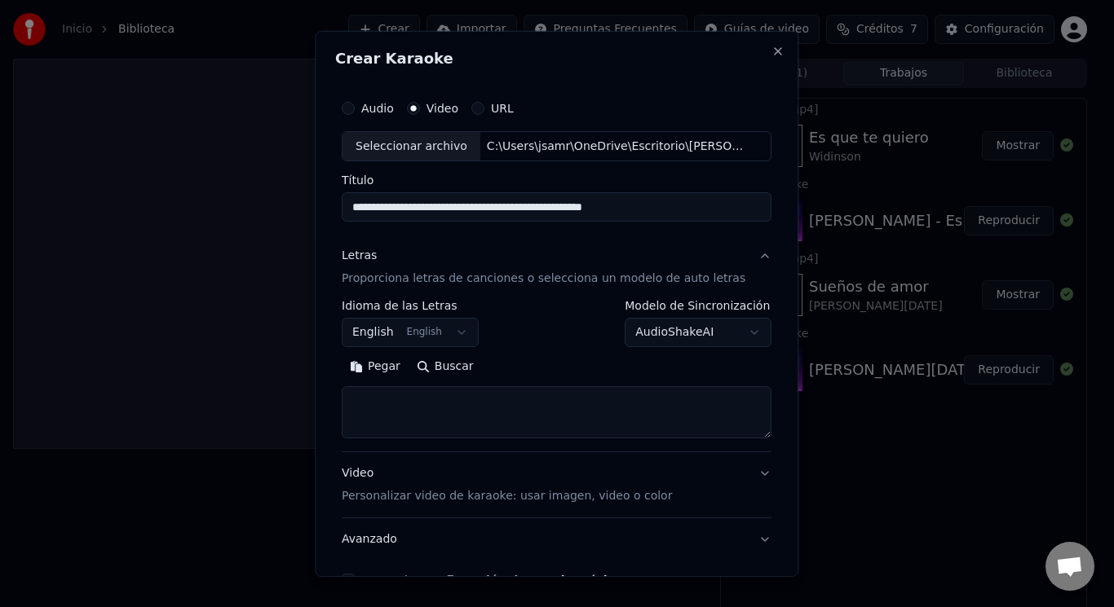
click at [426, 338] on body "**********" at bounding box center [550, 303] width 1100 height 607
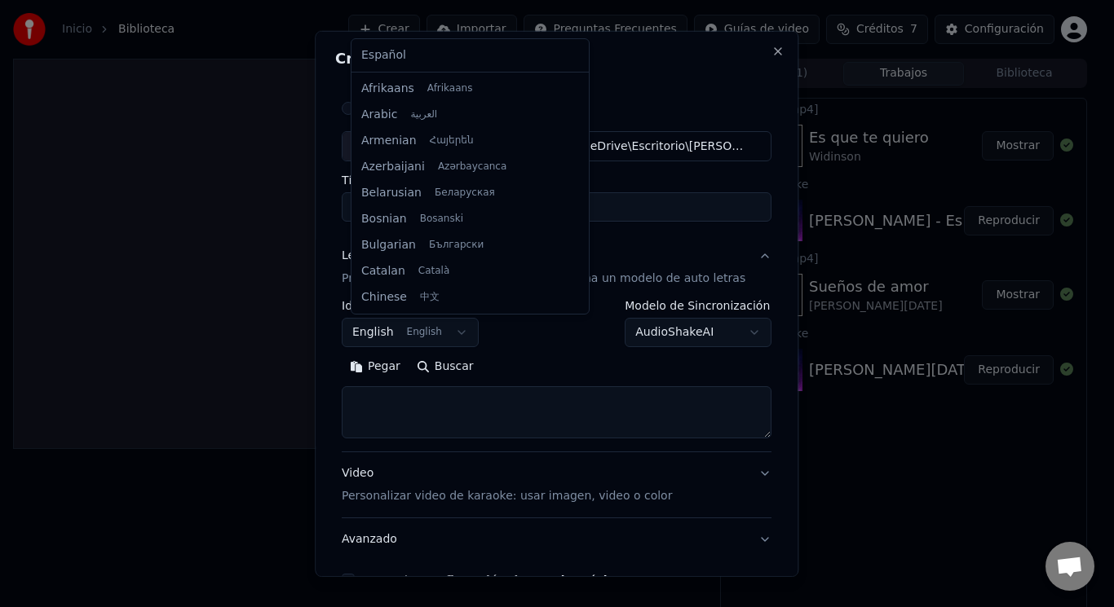
scroll to position [130, 0]
select select "**"
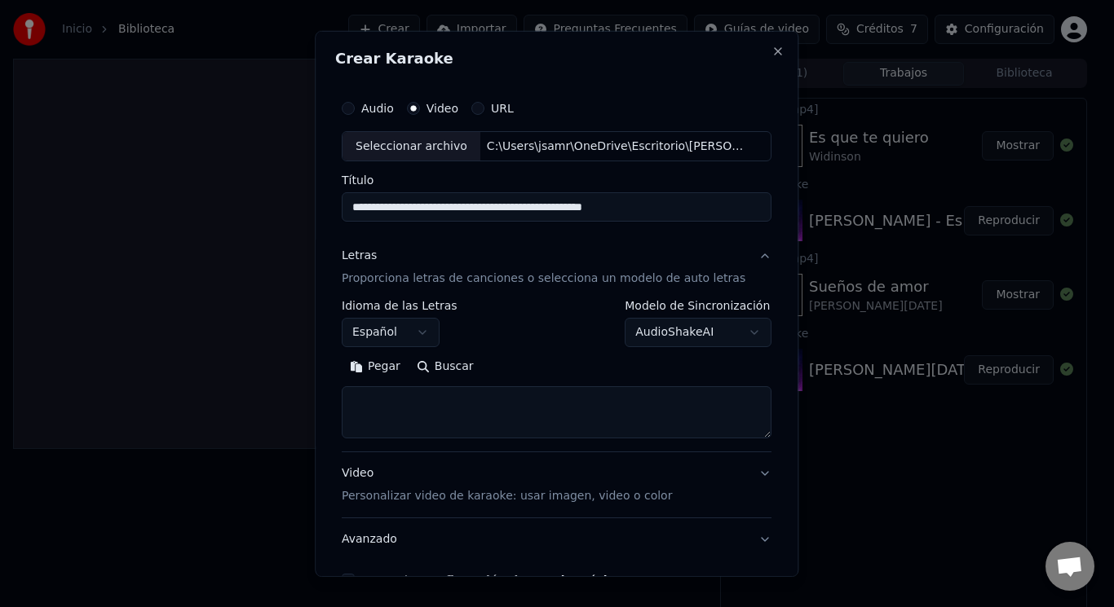
click at [392, 400] on textarea at bounding box center [557, 412] width 430 height 52
paste textarea "**********"
click at [517, 374] on button "Expandir" at bounding box center [534, 367] width 85 height 26
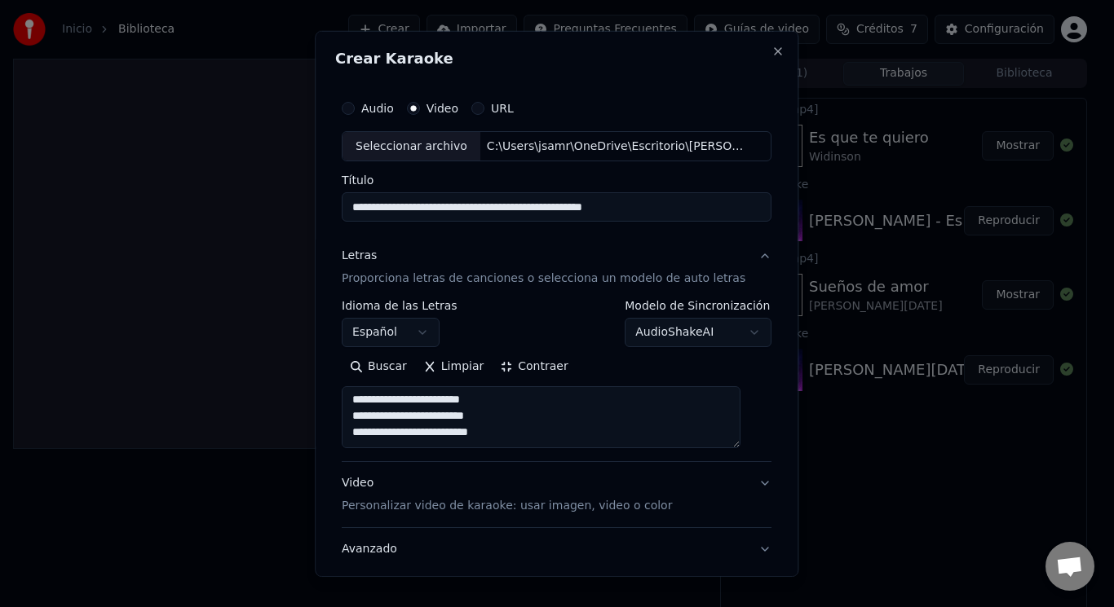
scroll to position [27, 0]
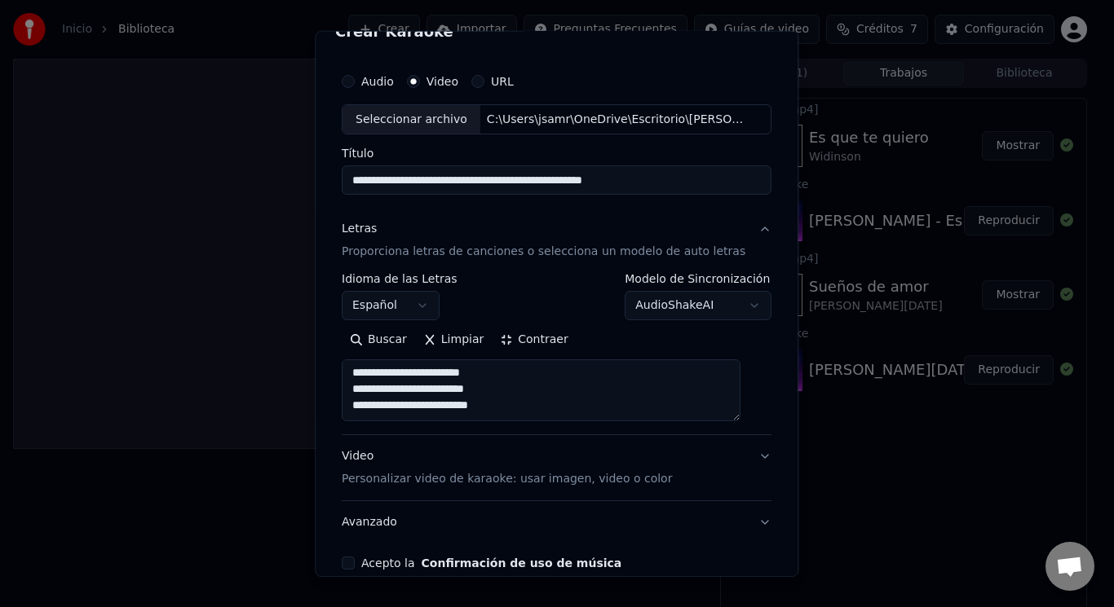
click at [519, 341] on button "Contraer" at bounding box center [534, 340] width 84 height 26
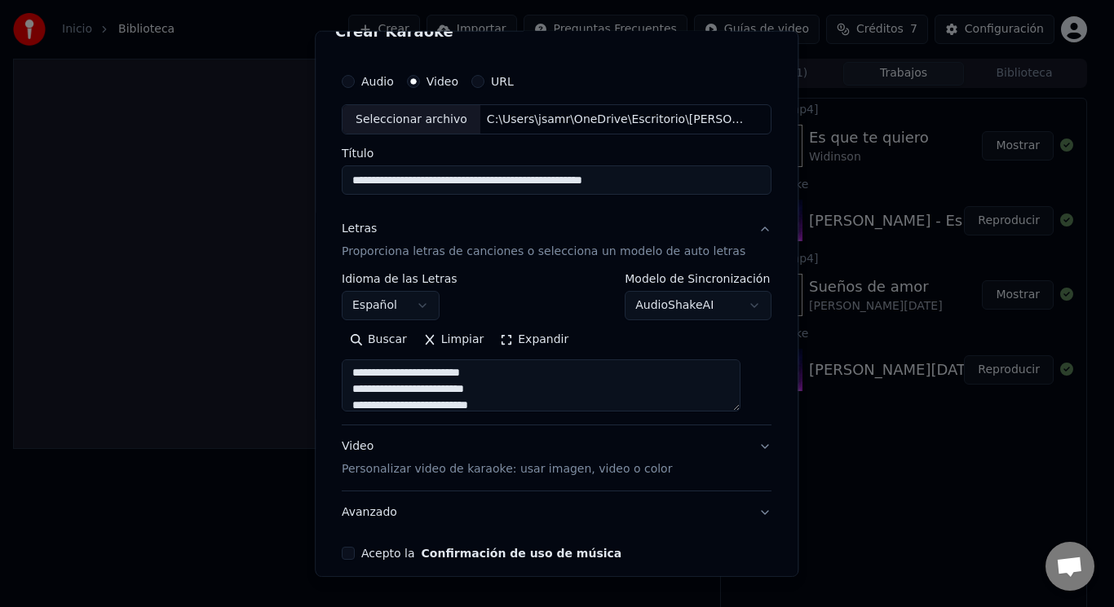
click at [522, 345] on button "Expandir" at bounding box center [534, 340] width 85 height 26
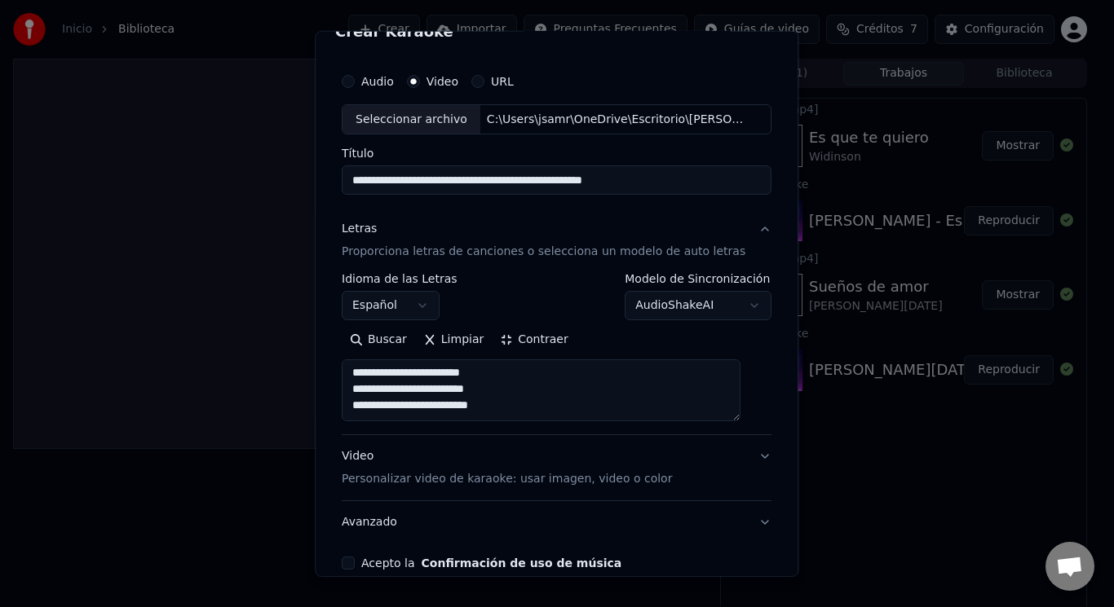
click at [528, 337] on button "Contraer" at bounding box center [534, 340] width 84 height 26
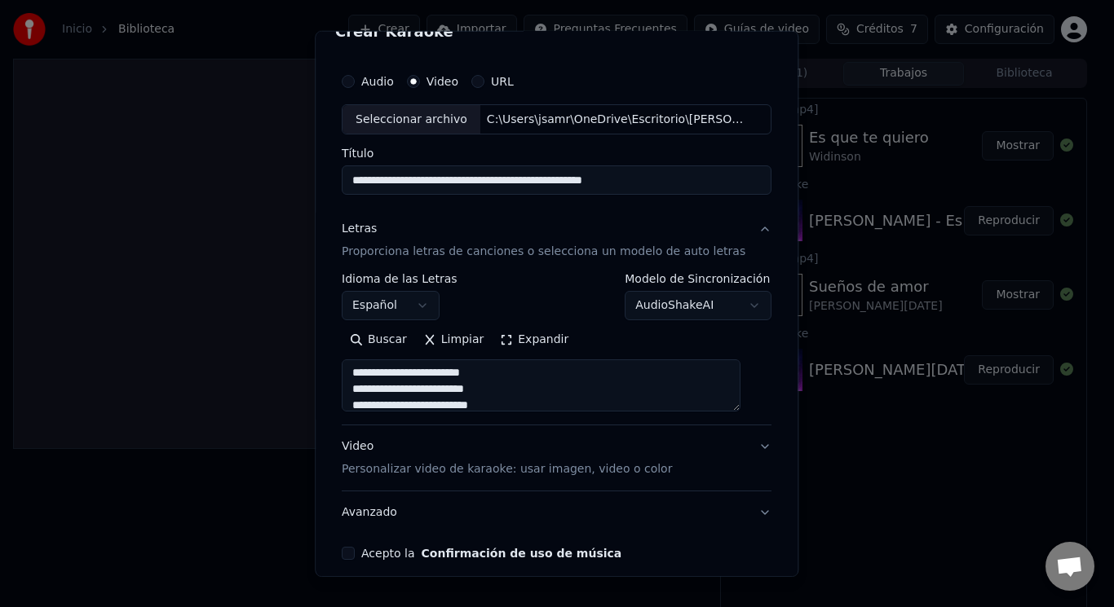
click at [536, 408] on textarea "**********" at bounding box center [541, 386] width 399 height 52
drag, startPoint x: 375, startPoint y: 379, endPoint x: 392, endPoint y: 380, distance: 17.1
click at [375, 379] on textarea "**********" at bounding box center [541, 386] width 399 height 52
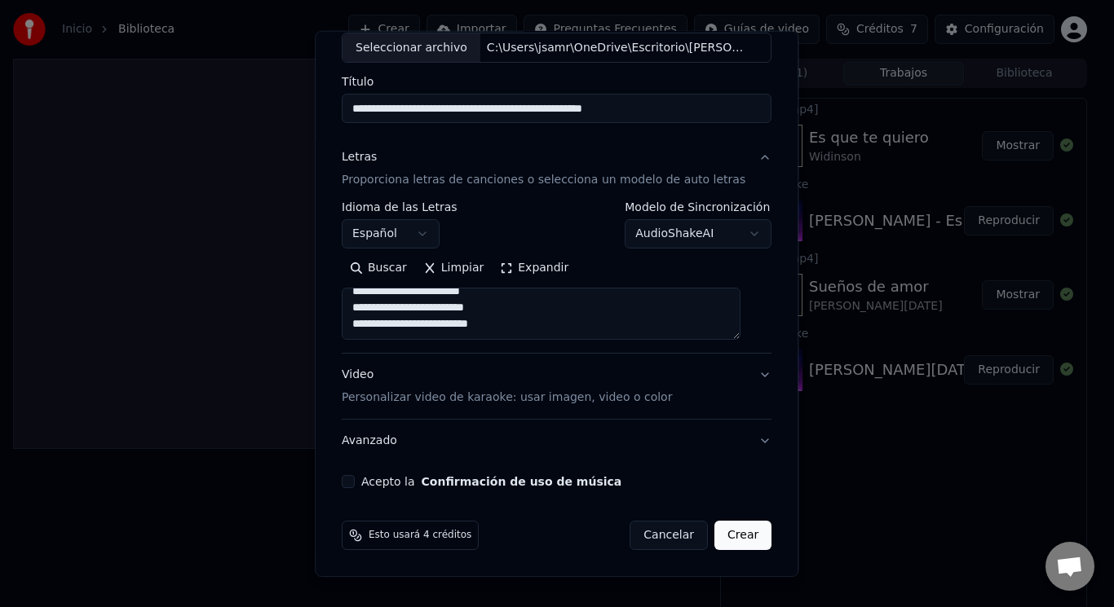
scroll to position [0, 0]
drag, startPoint x: 499, startPoint y: 291, endPoint x: 363, endPoint y: 300, distance: 136.5
click at [363, 300] on textarea "**********" at bounding box center [541, 314] width 399 height 52
click at [510, 312] on textarea "**********" at bounding box center [541, 314] width 399 height 52
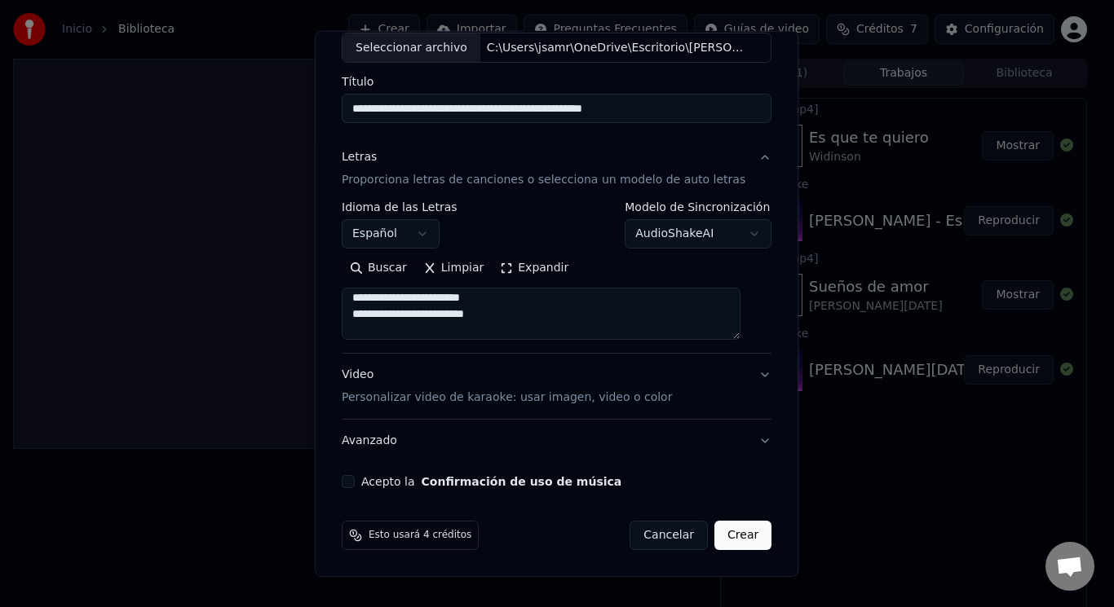
paste textarea "**********"
drag, startPoint x: 511, startPoint y: 328, endPoint x: 572, endPoint y: 269, distance: 84.8
click at [512, 328] on textarea "**********" at bounding box center [541, 314] width 399 height 52
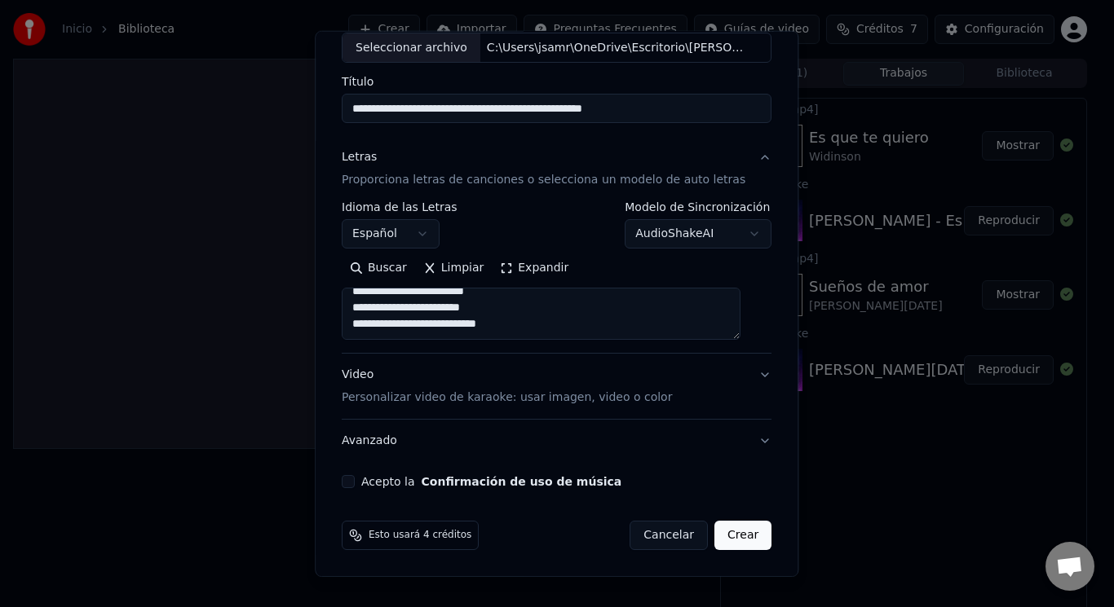
paste textarea "**********"
click at [551, 273] on button "Expandir" at bounding box center [534, 268] width 85 height 26
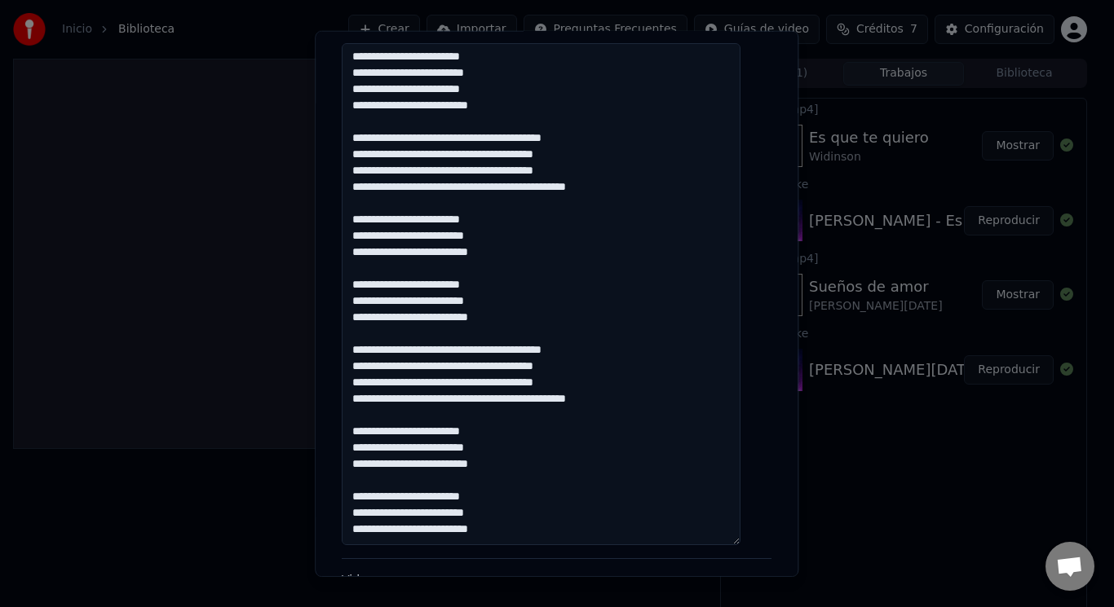
scroll to position [0, 0]
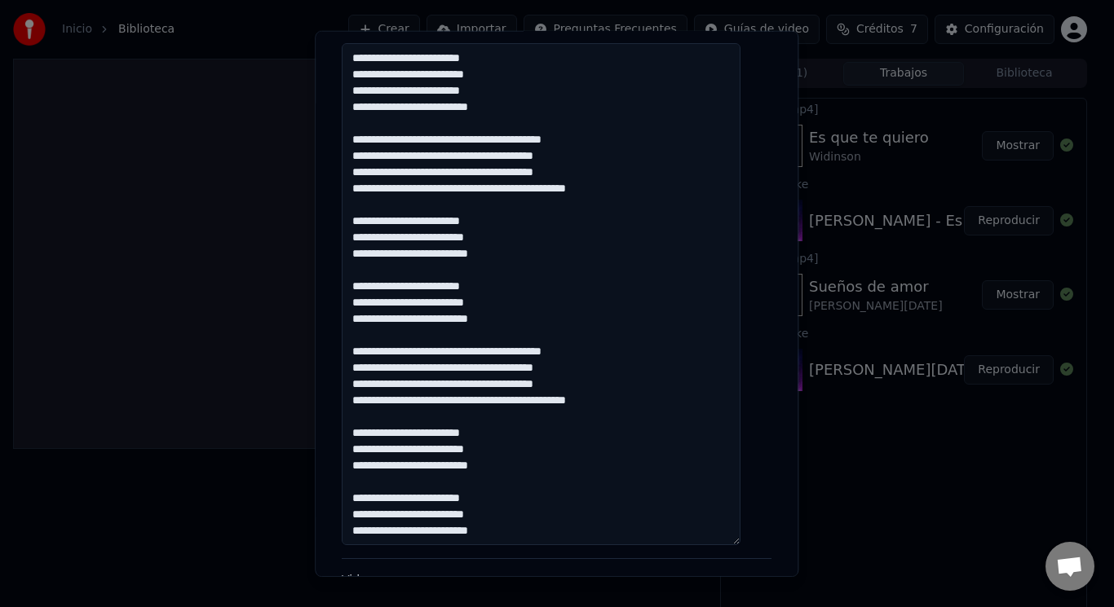
drag, startPoint x: 499, startPoint y: 221, endPoint x: 361, endPoint y: 223, distance: 137.8
click at [361, 223] on textarea "**********" at bounding box center [541, 294] width 399 height 502
click at [506, 236] on textarea "**********" at bounding box center [541, 294] width 399 height 502
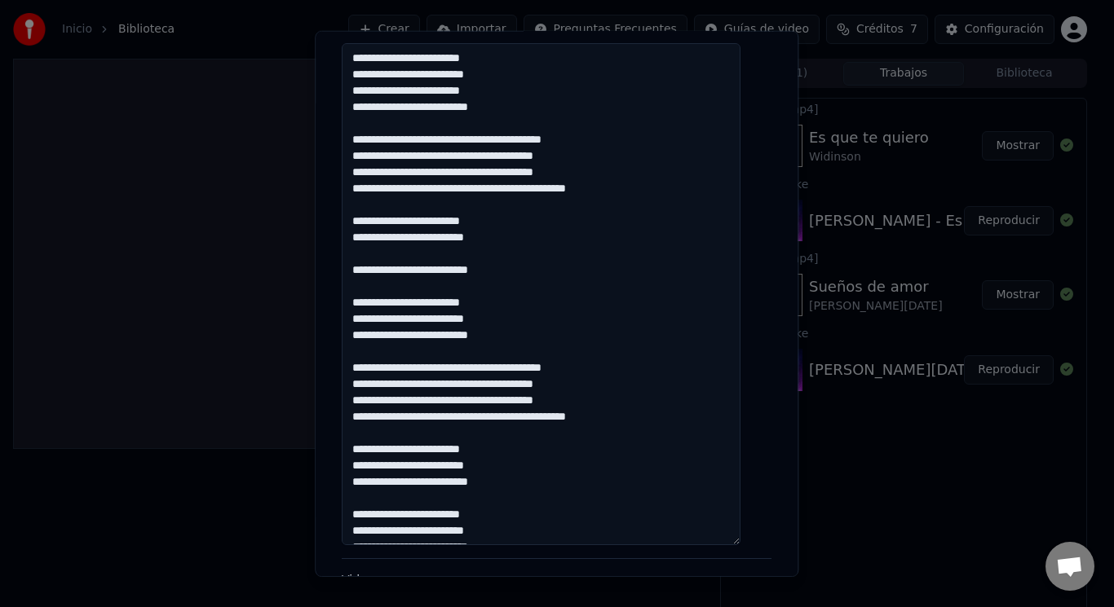
paste textarea "**********"
drag, startPoint x: 500, startPoint y: 300, endPoint x: 363, endPoint y: 310, distance: 137.3
click at [363, 310] on textarea "**********" at bounding box center [541, 294] width 399 height 502
click at [496, 317] on textarea "**********" at bounding box center [541, 294] width 399 height 502
click at [500, 318] on textarea "**********" at bounding box center [541, 294] width 399 height 502
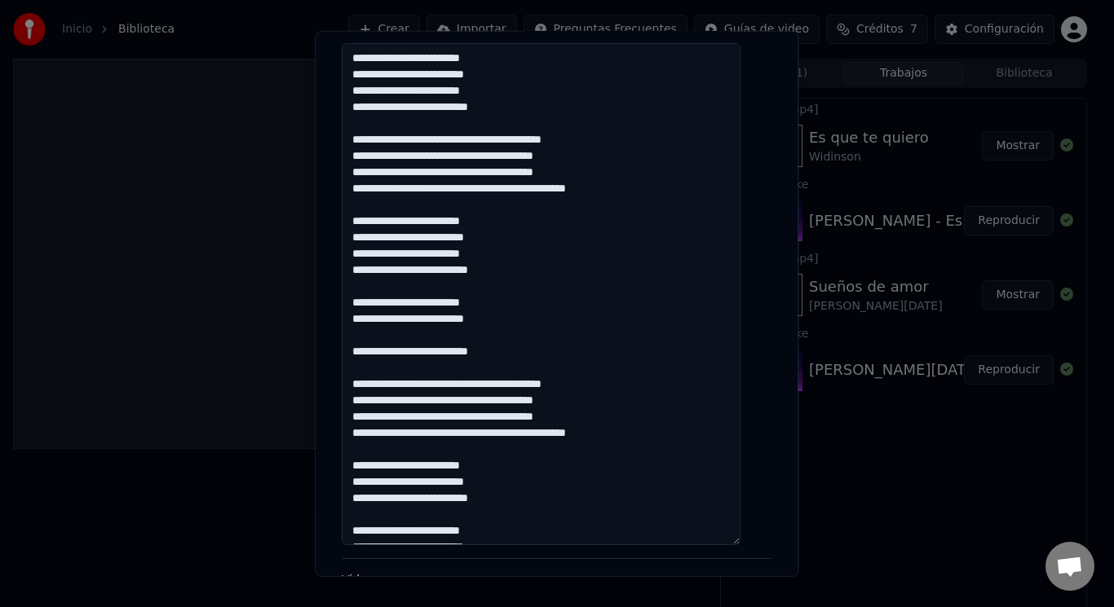
paste textarea "**********"
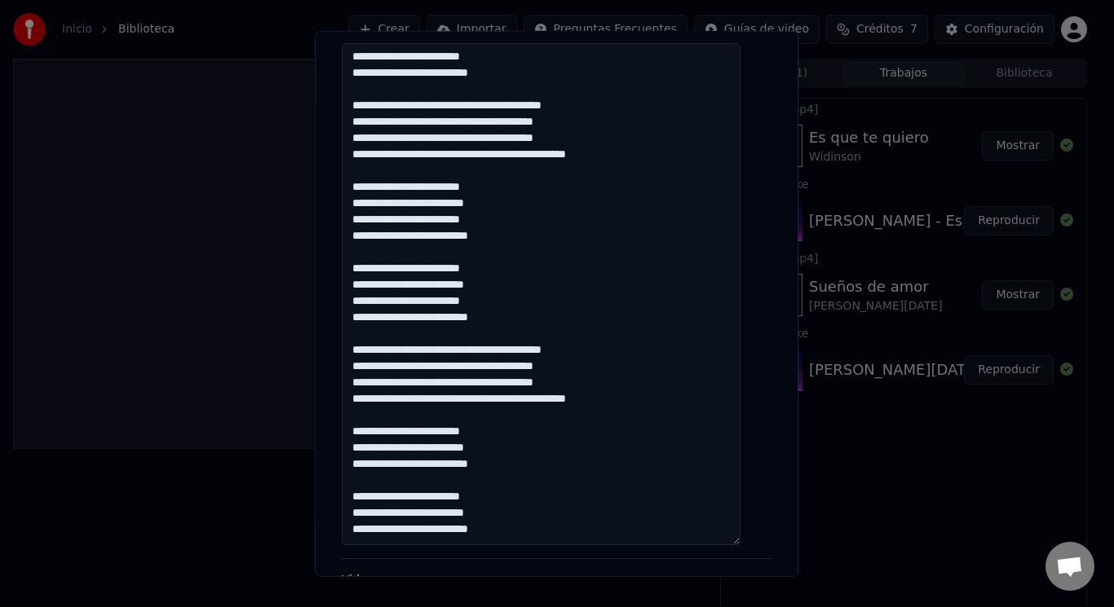
drag, startPoint x: 501, startPoint y: 318, endPoint x: 360, endPoint y: 191, distance: 189.9
click at [360, 191] on textarea "**********" at bounding box center [541, 294] width 399 height 502
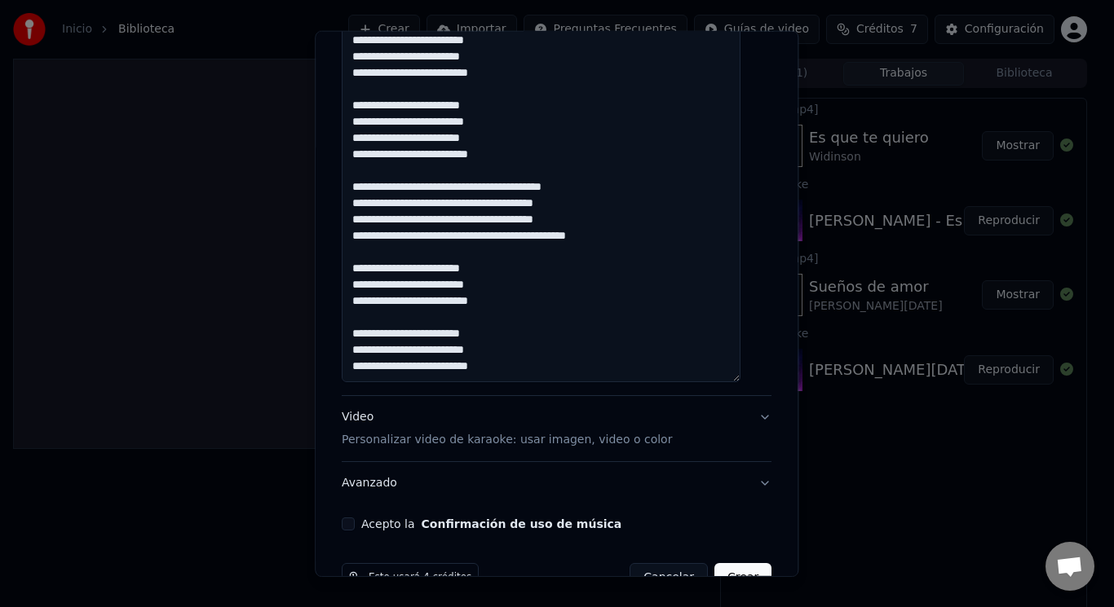
drag, startPoint x: 510, startPoint y: 366, endPoint x: 360, endPoint y: 275, distance: 175.6
click at [360, 275] on textarea "**********" at bounding box center [541, 131] width 399 height 502
paste textarea "**********"
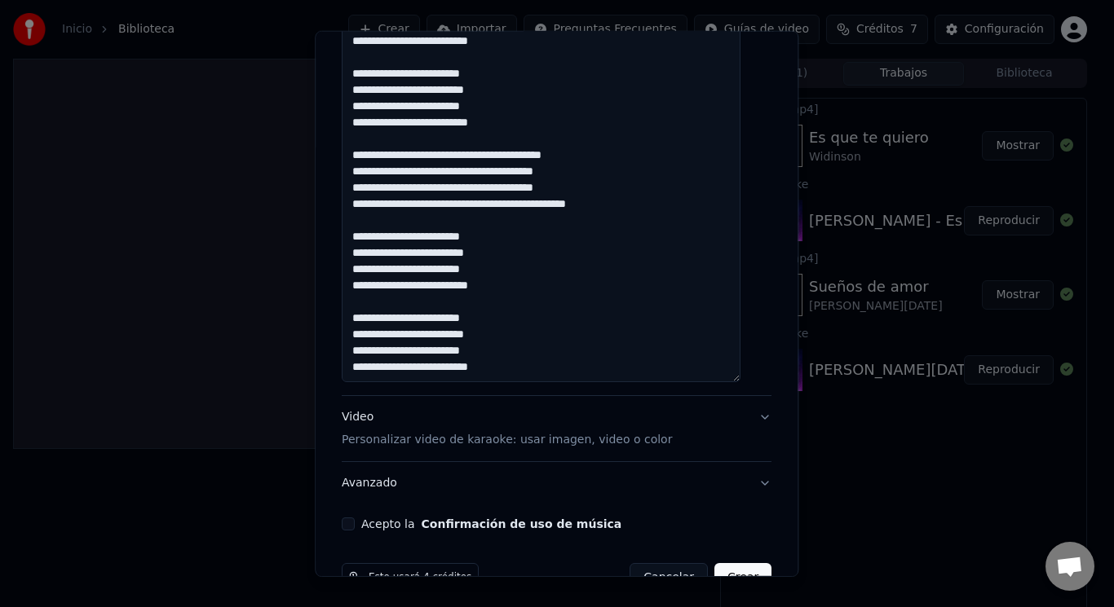
scroll to position [549, 0]
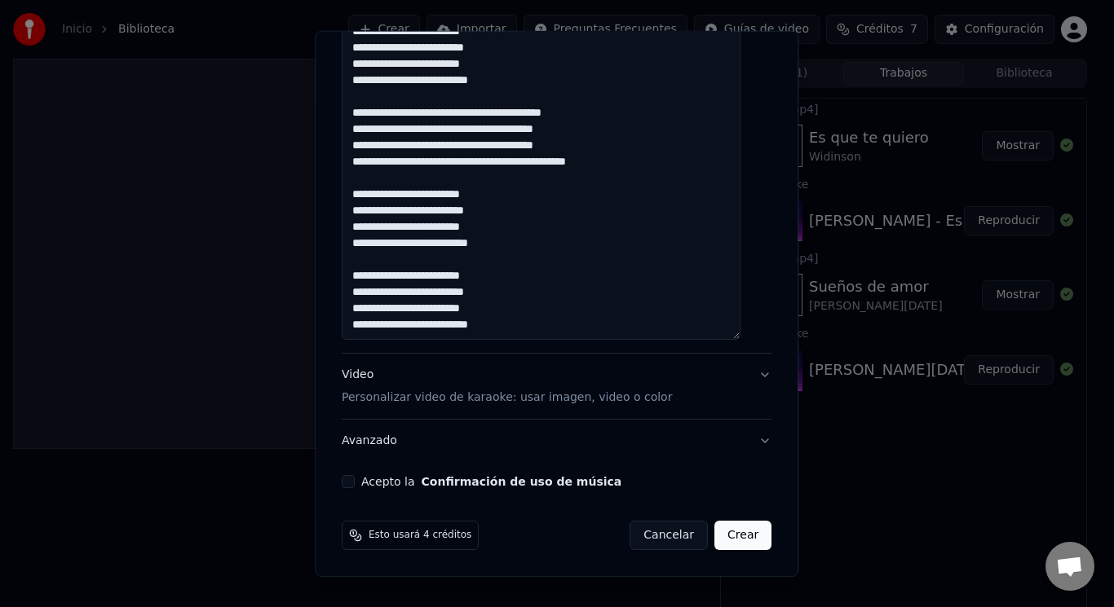
drag, startPoint x: 362, startPoint y: 196, endPoint x: 506, endPoint y: 242, distance: 151.6
click at [507, 242] on textarea "**********" at bounding box center [541, 89] width 399 height 502
click at [512, 327] on textarea "**********" at bounding box center [541, 89] width 399 height 502
paste textarea "**********"
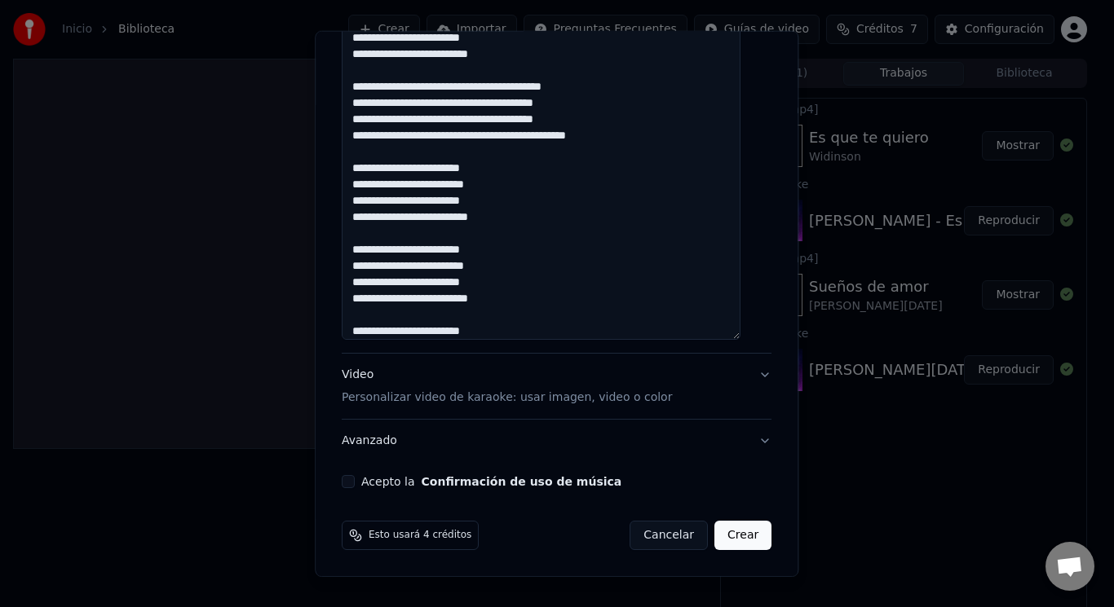
scroll to position [141, 0]
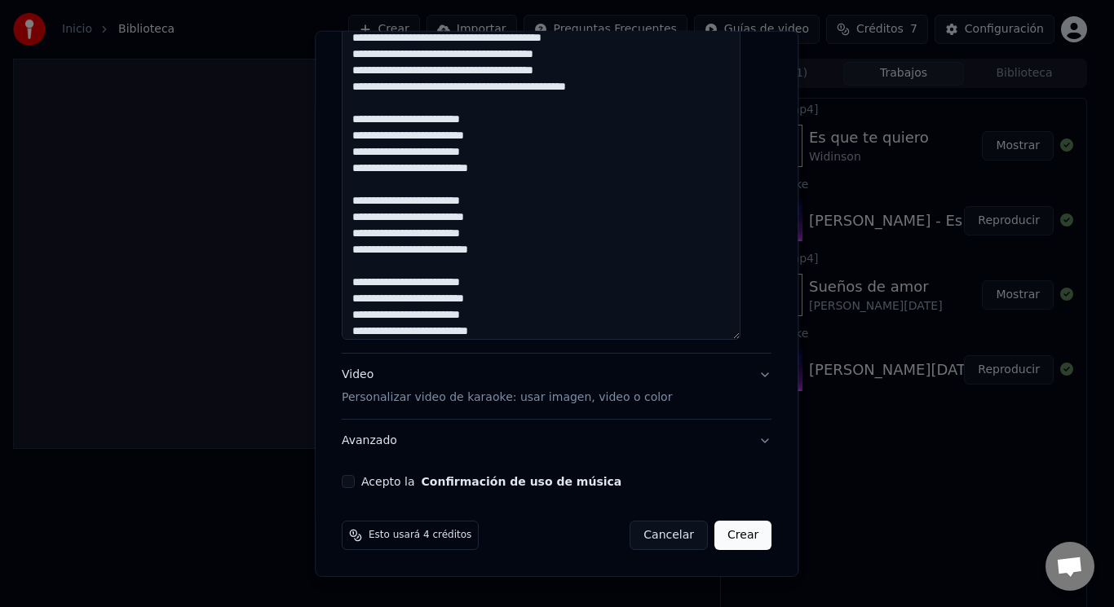
drag, startPoint x: 510, startPoint y: 250, endPoint x: 358, endPoint y: 201, distance: 159.6
click at [358, 201] on textarea at bounding box center [541, 89] width 399 height 502
click at [505, 328] on textarea at bounding box center [541, 89] width 399 height 502
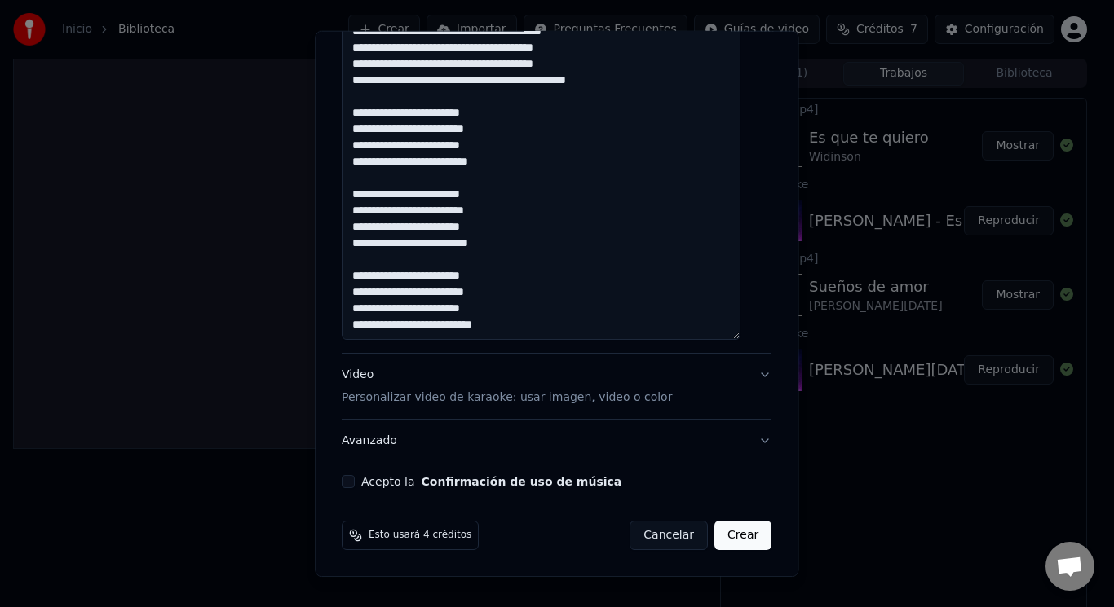
paste textarea "**********"
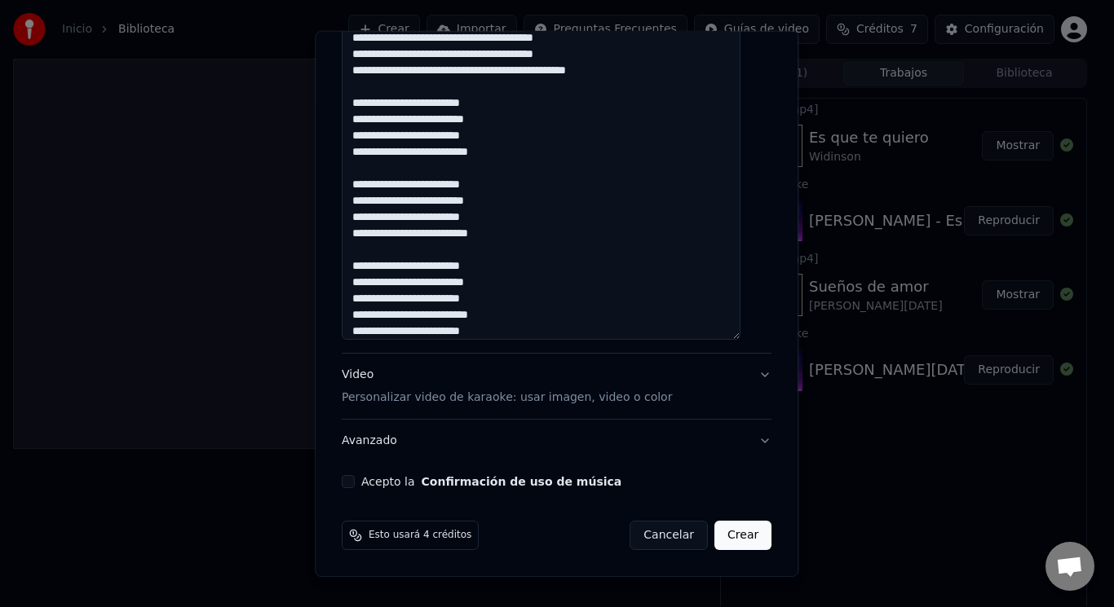
scroll to position [206, 0]
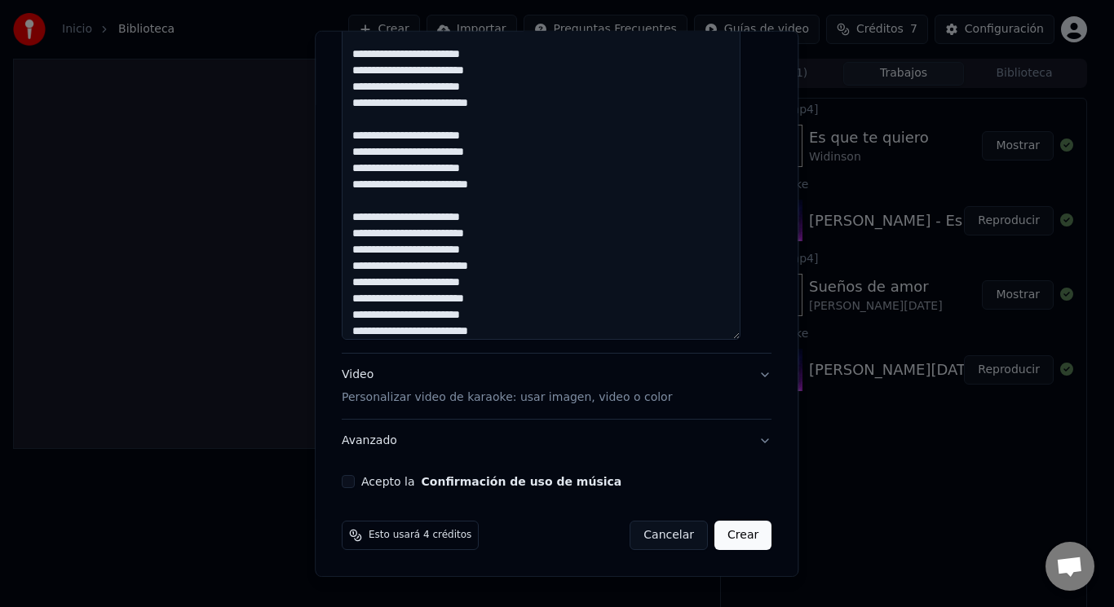
click at [510, 267] on textarea at bounding box center [541, 89] width 399 height 502
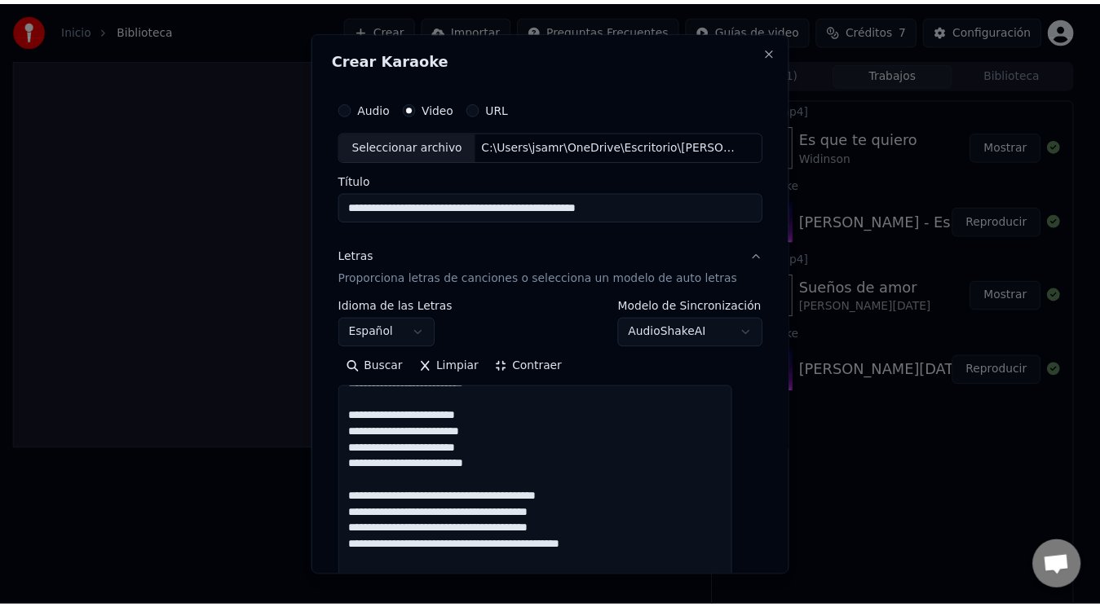
scroll to position [549, 0]
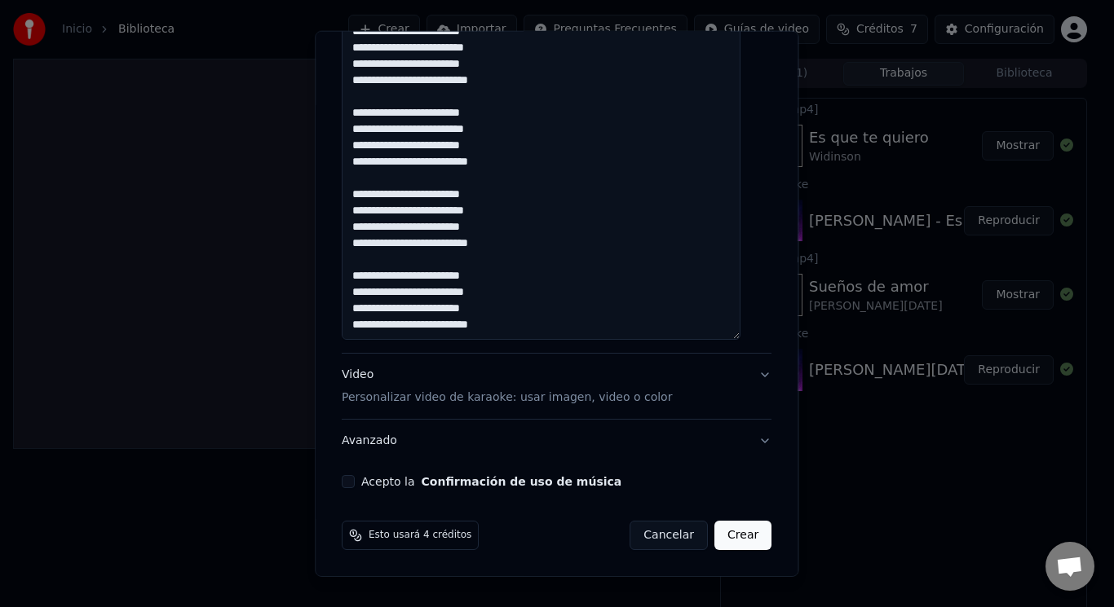
type textarea "**********"
click at [740, 532] on button "Crear" at bounding box center [742, 535] width 57 height 29
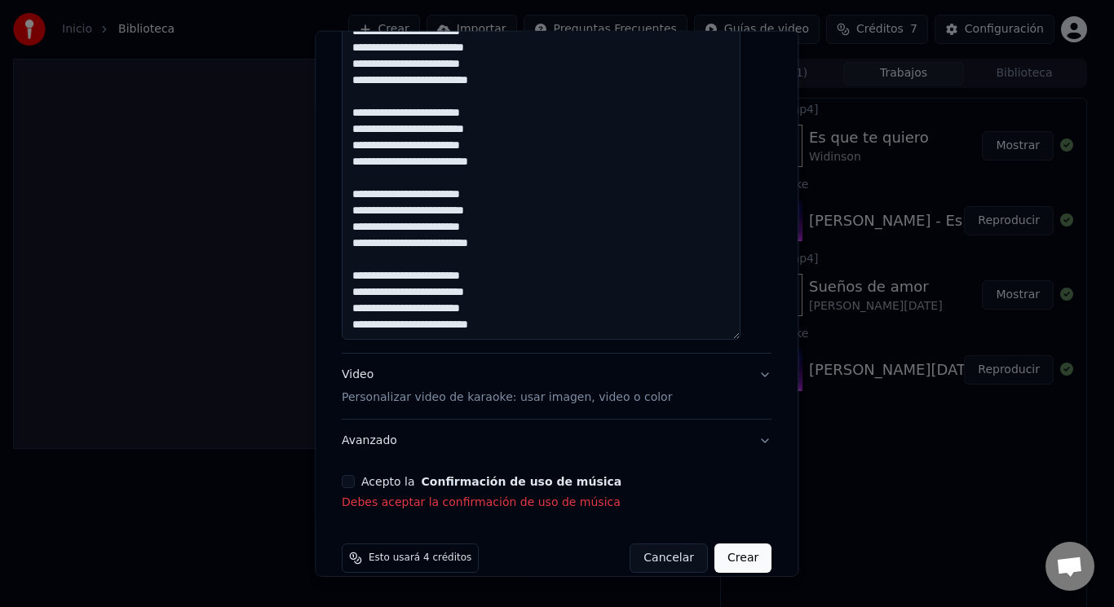
click at [355, 483] on button "Acepto la Confirmación de uso de música" at bounding box center [348, 481] width 13 height 13
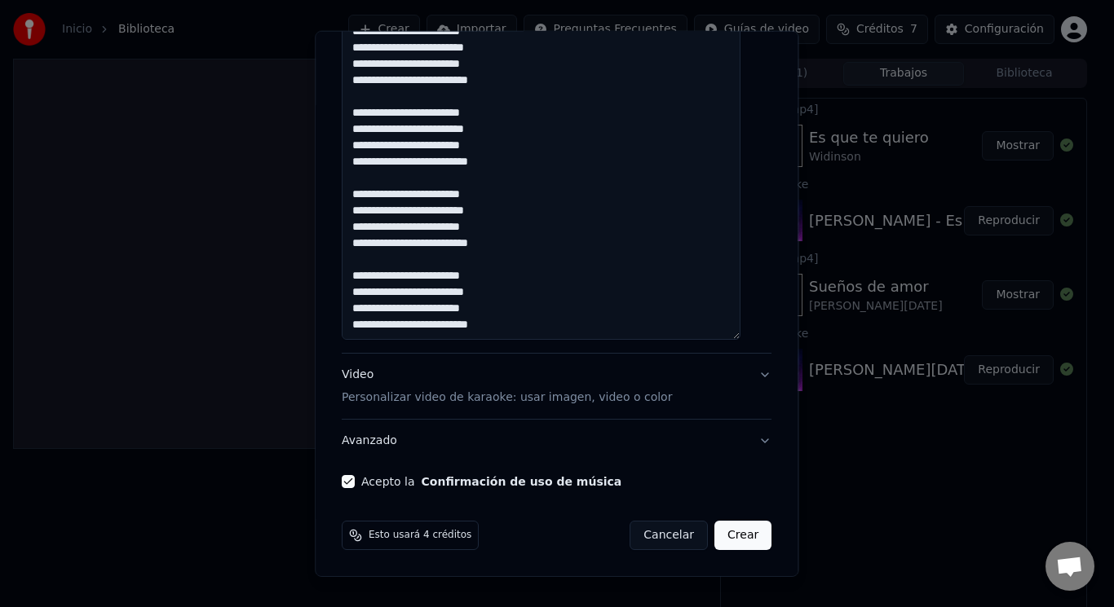
click at [719, 543] on button "Crear" at bounding box center [742, 535] width 57 height 29
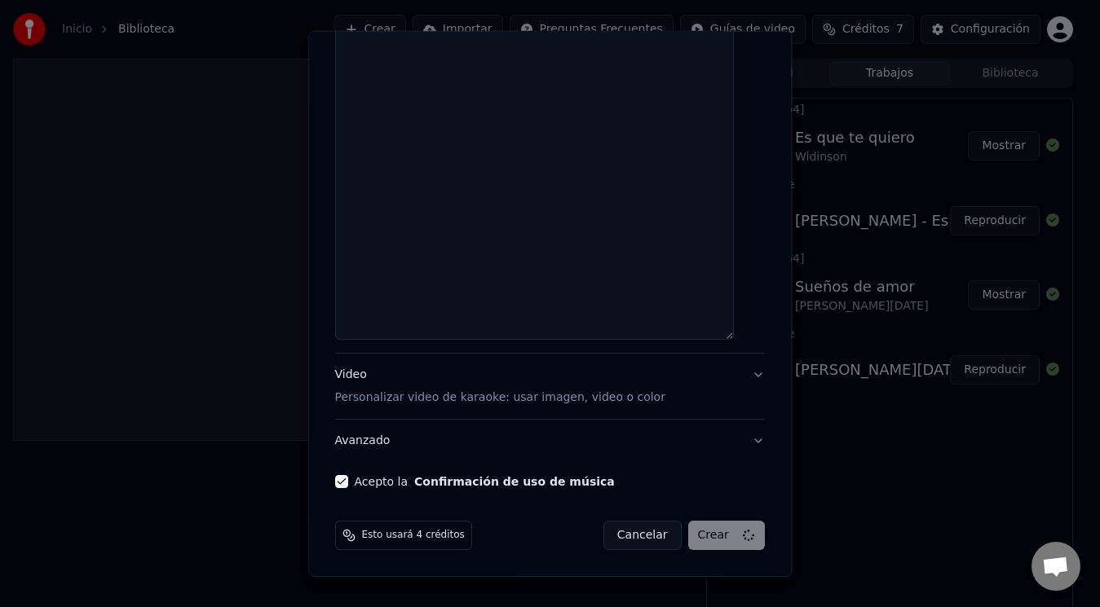
select select
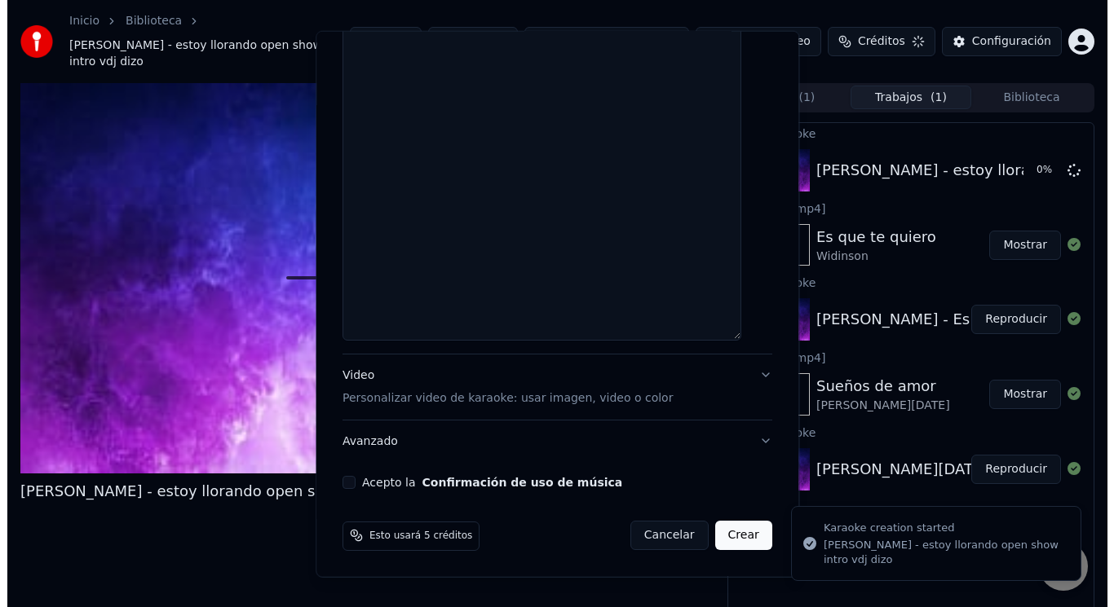
scroll to position [0, 0]
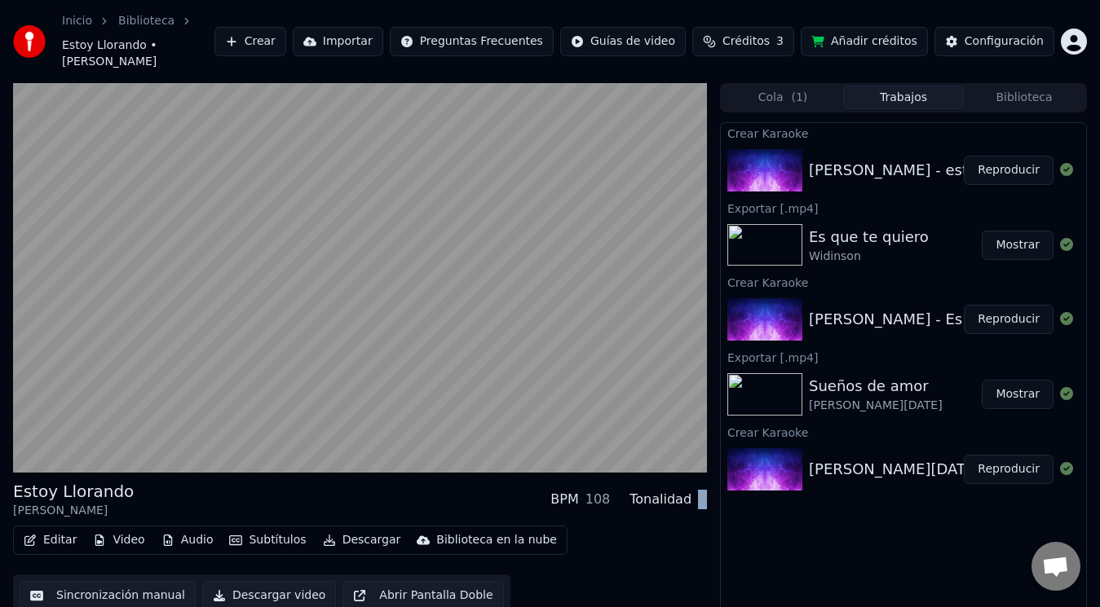
drag, startPoint x: 700, startPoint y: 489, endPoint x: 709, endPoint y: 490, distance: 9.0
click at [709, 490] on div "Estoy Llorando [PERSON_NAME] BPM 108 Tonalidad A Editar Video Audio Subtítulos …" at bounding box center [550, 360] width 1100 height 555
click at [713, 529] on div "Estoy Llorando [PERSON_NAME] BPM 108 Tonalidad A Editar Video Audio Subtítulos …" at bounding box center [550, 360] width 1100 height 555
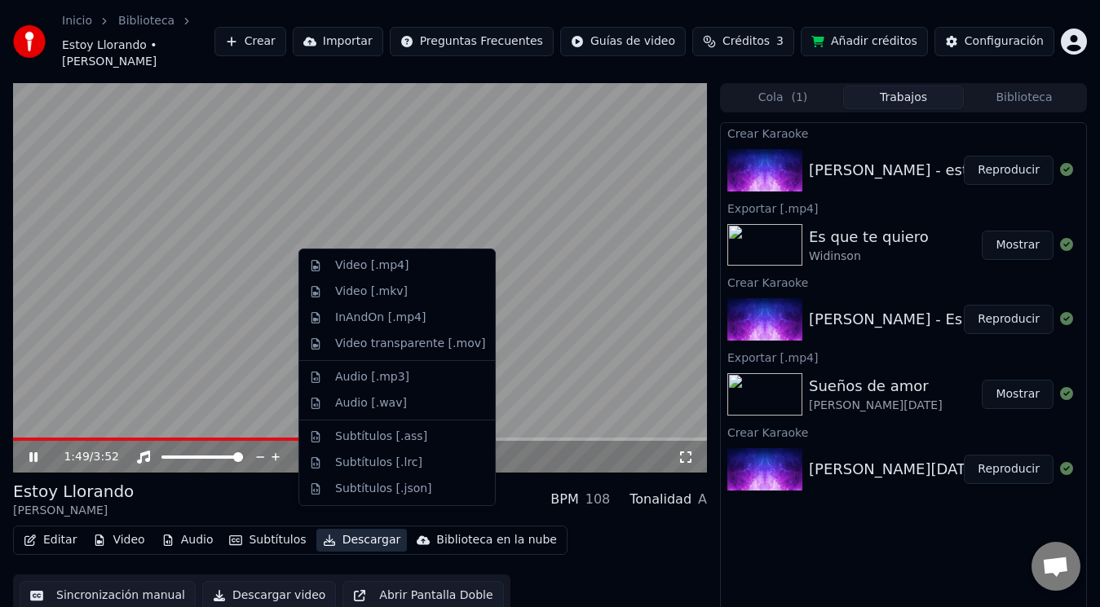
click at [352, 529] on button "Descargar" at bounding box center [361, 540] width 91 height 23
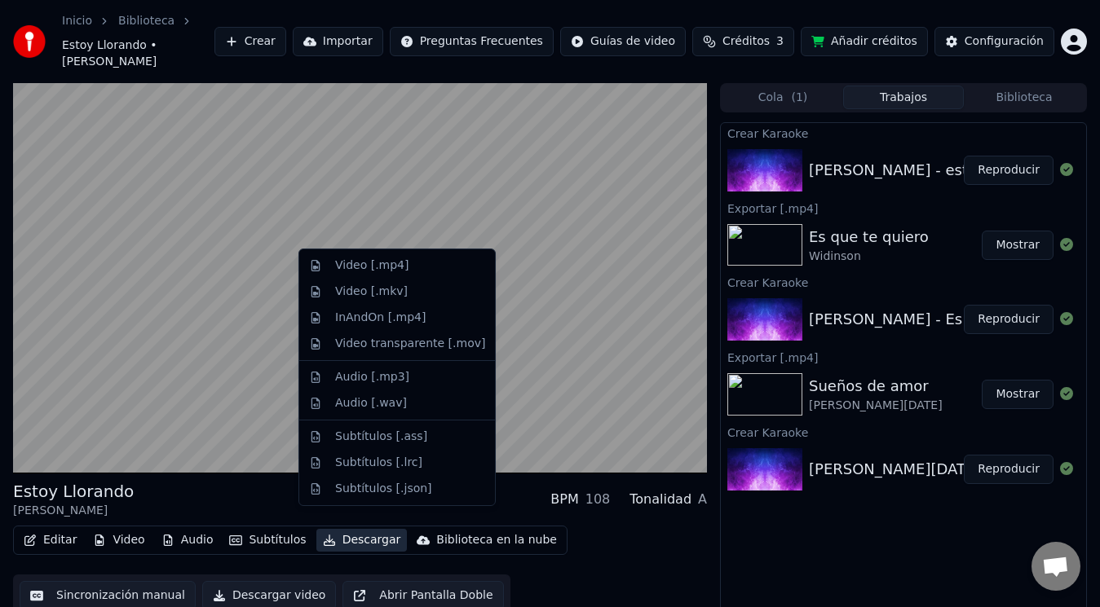
click at [589, 526] on div "Editar Video Audio Subtítulos Descargar Biblioteca en la nube Sincronización ma…" at bounding box center [360, 571] width 694 height 91
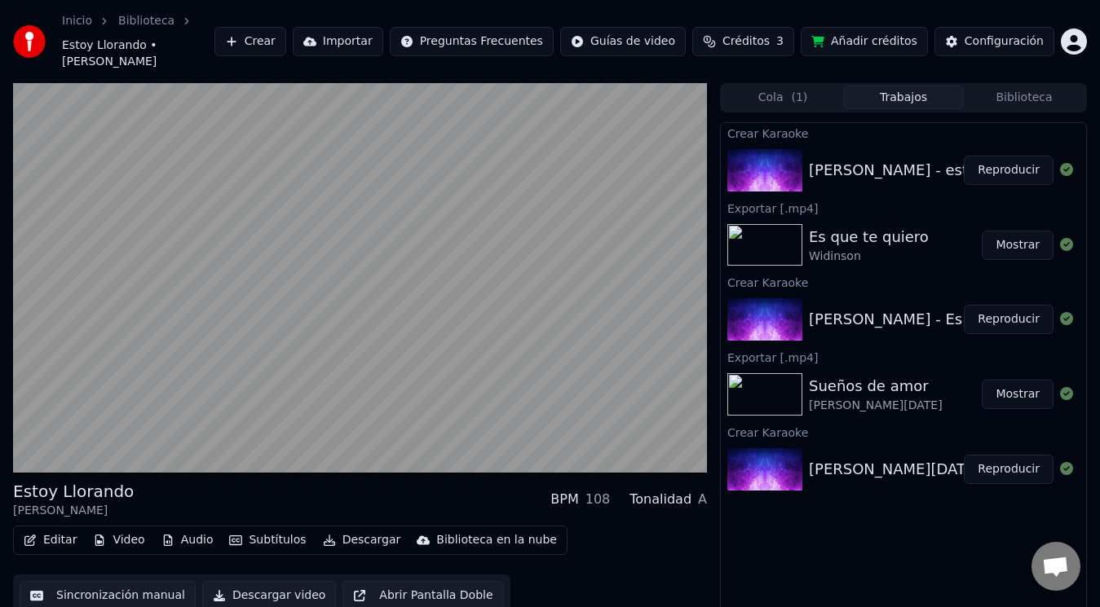
click at [256, 583] on button "Descargar video" at bounding box center [269, 595] width 134 height 29
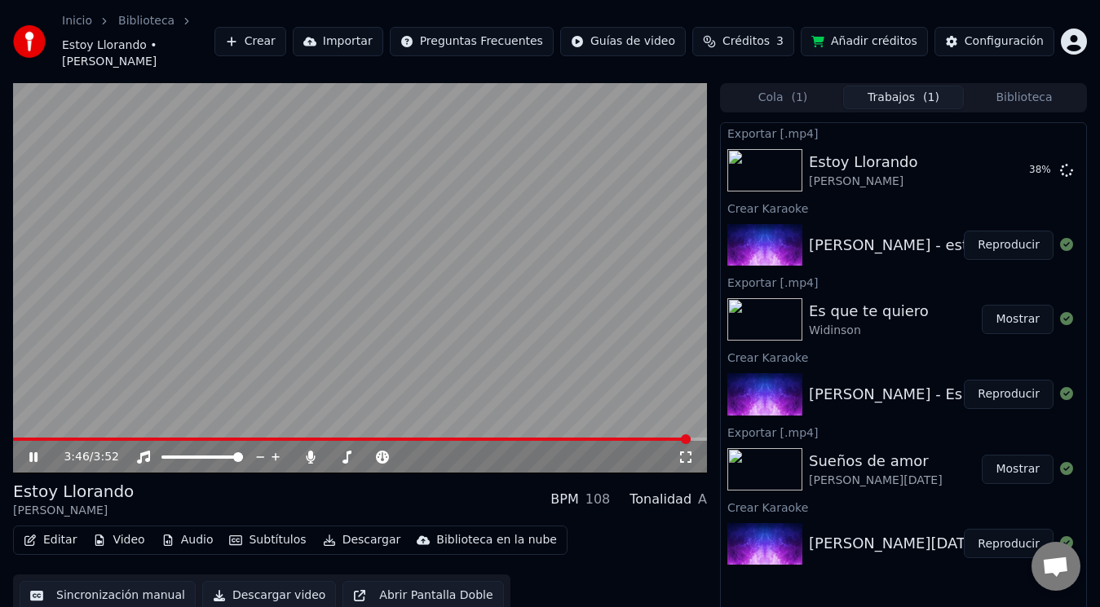
click at [37, 451] on icon at bounding box center [45, 457] width 38 height 13
click at [1022, 156] on button "Mostrar" at bounding box center [1018, 170] width 72 height 29
click at [286, 36] on button "Crear" at bounding box center [250, 41] width 72 height 29
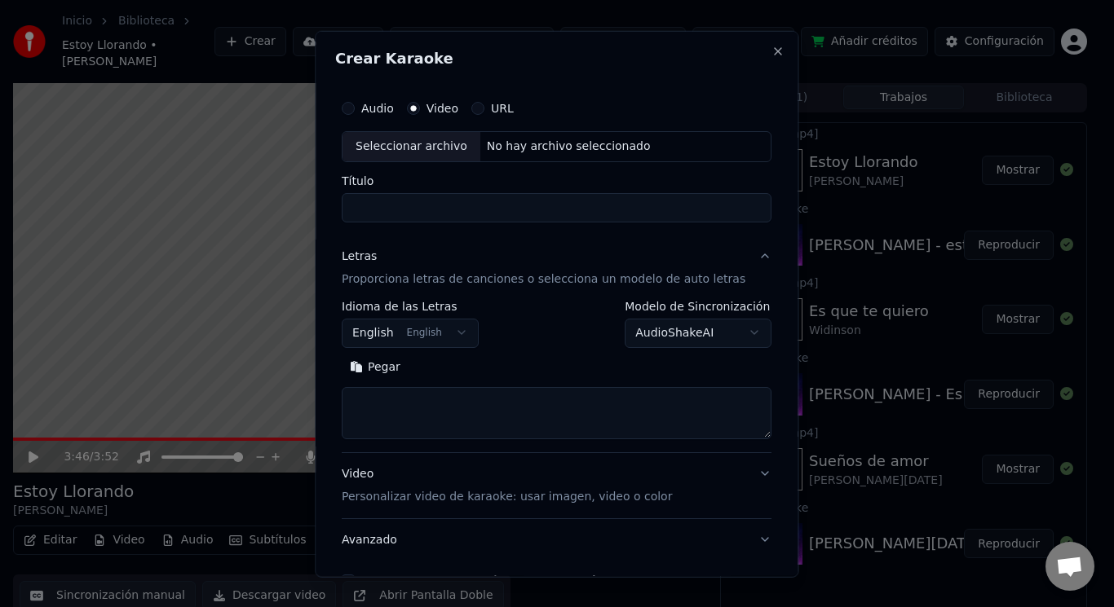
click at [445, 149] on div "Seleccionar archivo" at bounding box center [411, 145] width 138 height 29
type input "**********"
click at [652, 211] on input "**********" at bounding box center [557, 206] width 430 height 29
click at [406, 410] on textarea at bounding box center [557, 412] width 430 height 52
click at [431, 332] on button "English English" at bounding box center [410, 332] width 137 height 29
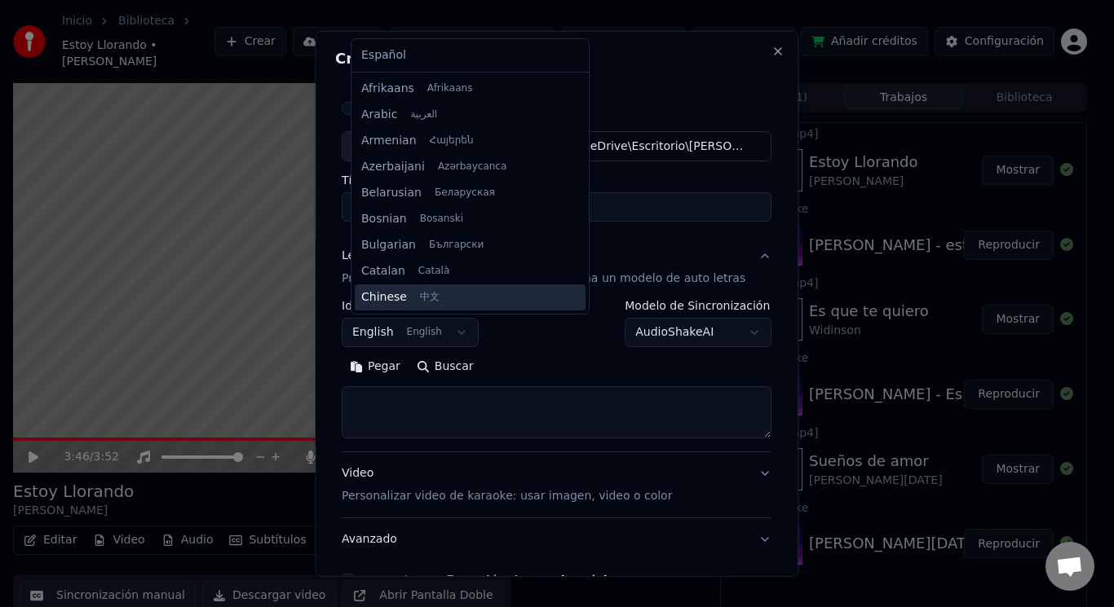
scroll to position [130, 0]
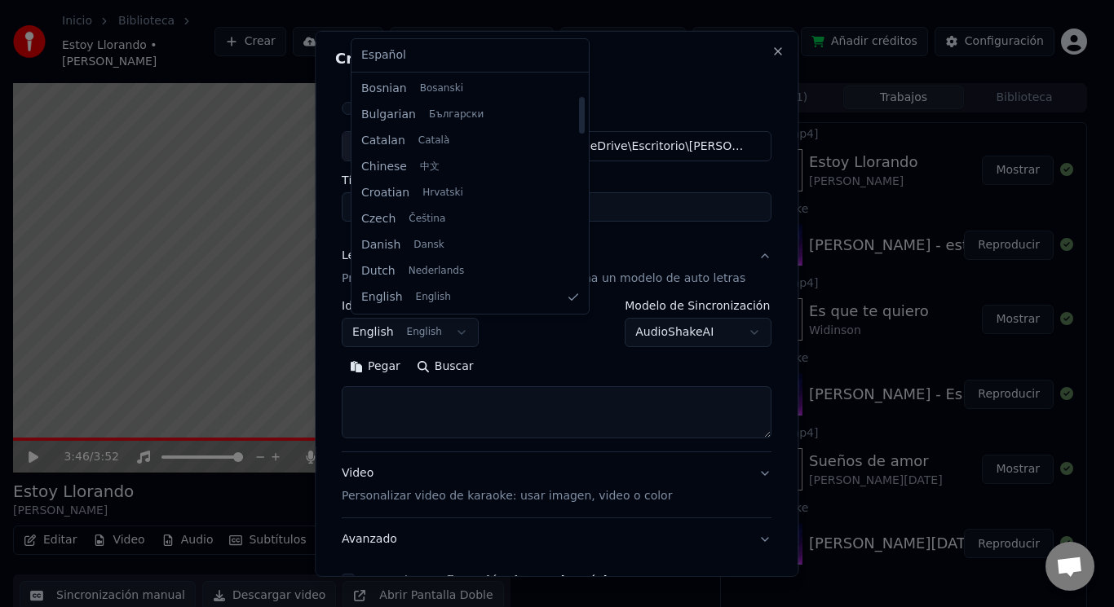
select select "**"
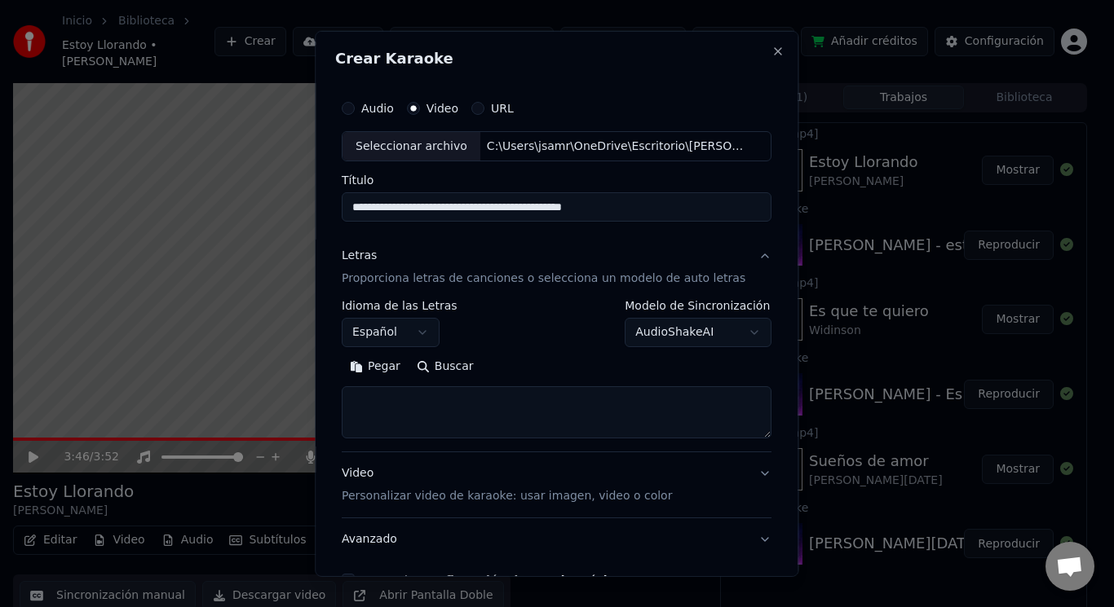
click at [394, 398] on textarea at bounding box center [557, 412] width 430 height 52
paste textarea "**********"
click at [459, 401] on textarea "**********" at bounding box center [541, 412] width 399 height 52
click at [505, 404] on textarea "**********" at bounding box center [541, 412] width 399 height 52
click at [513, 421] on textarea "**********" at bounding box center [541, 412] width 399 height 52
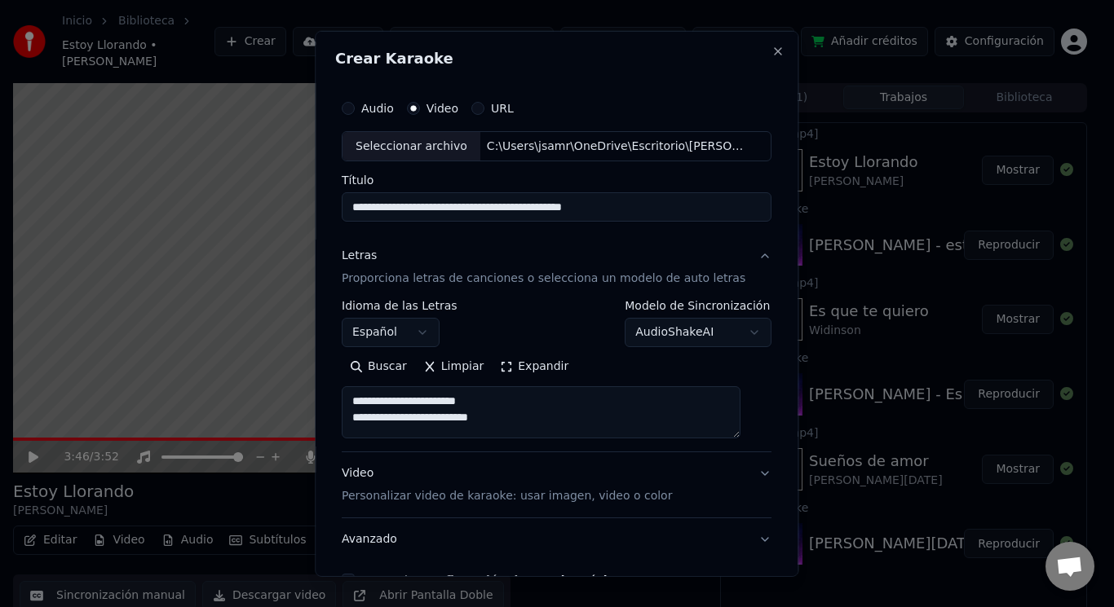
paste textarea "**********"
drag, startPoint x: 519, startPoint y: 422, endPoint x: 362, endPoint y: 406, distance: 157.4
click at [362, 406] on textarea "**********" at bounding box center [541, 412] width 399 height 52
click at [536, 365] on button "Expandir" at bounding box center [534, 367] width 85 height 26
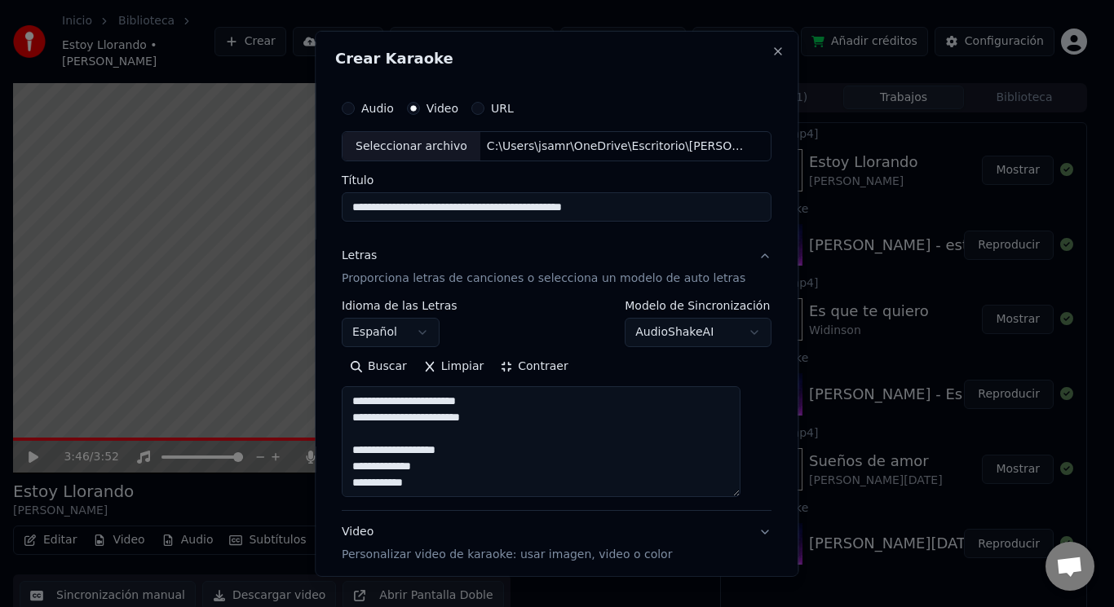
click at [368, 439] on textarea "**********" at bounding box center [541, 441] width 399 height 111
paste textarea "**********"
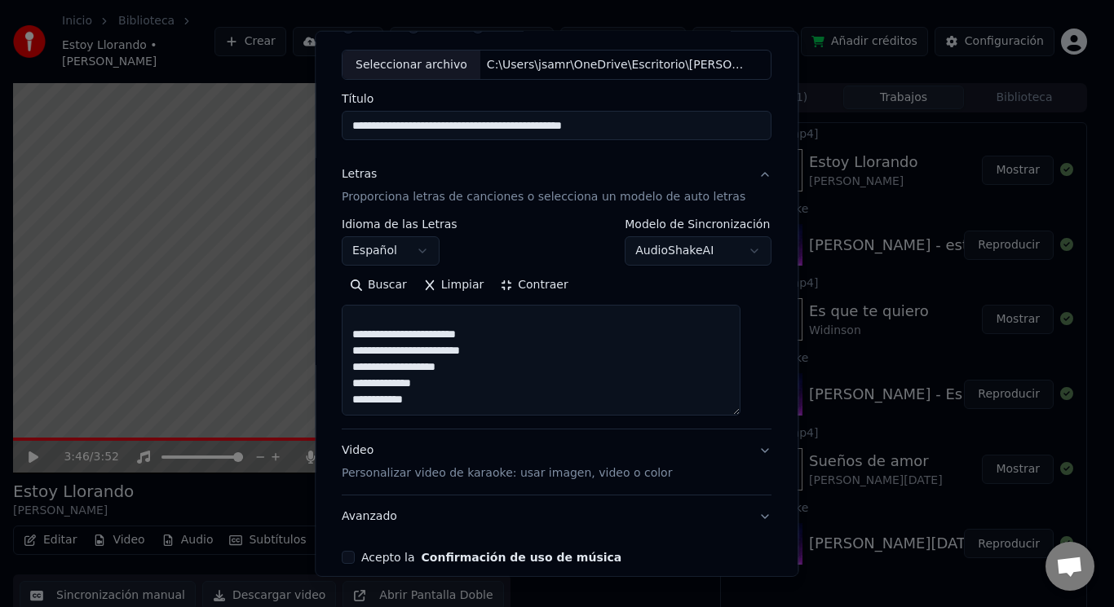
click at [429, 401] on textarea "**********" at bounding box center [541, 360] width 399 height 111
paste textarea "**********"
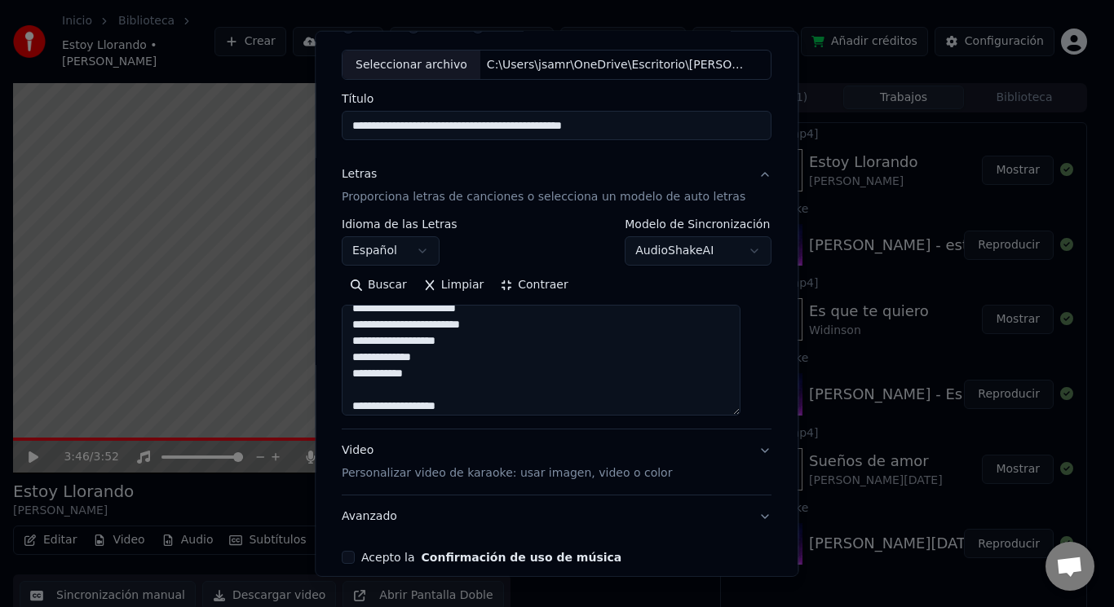
scroll to position [125, 0]
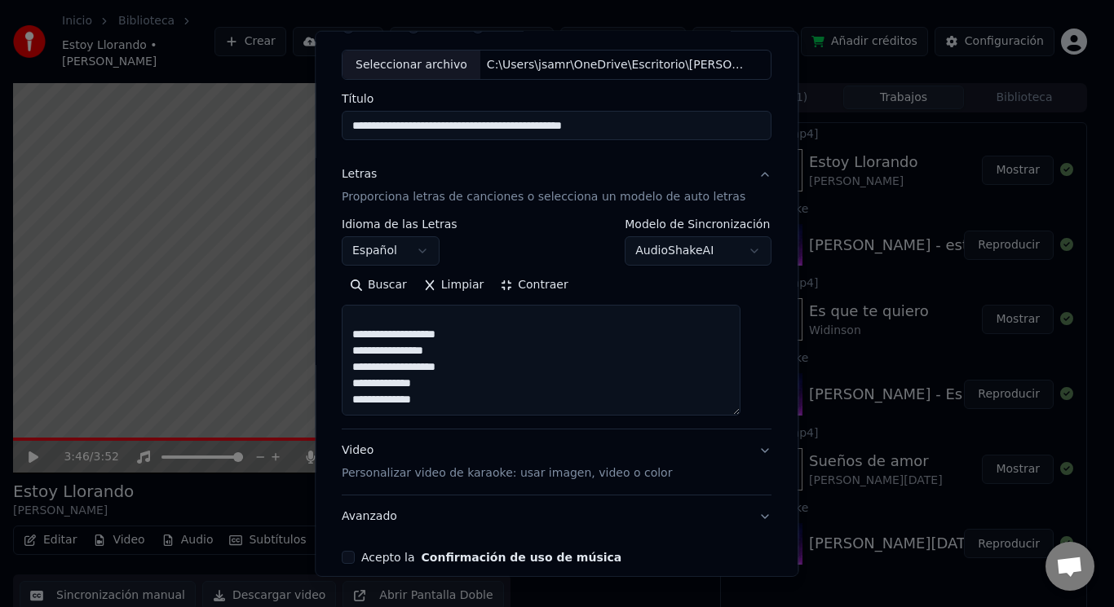
paste textarea "**********"
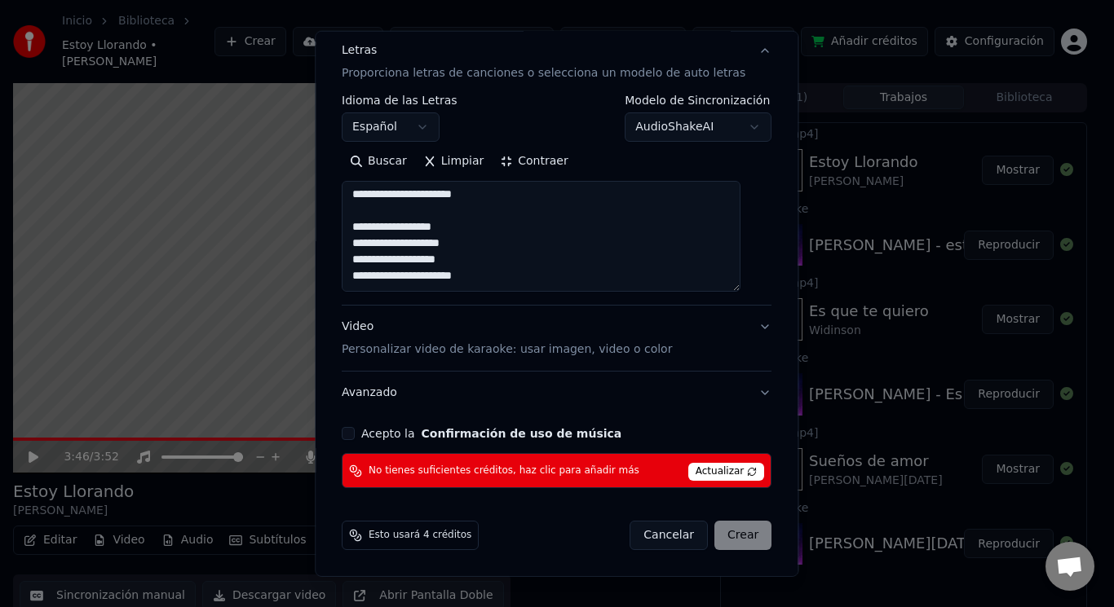
type textarea "**********"
click at [634, 472] on div "No tienes suficientes créditos, haz clic para añadir más Actualizar" at bounding box center [557, 470] width 430 height 35
click at [592, 467] on span "No tienes suficientes créditos, haz clic para añadir más" at bounding box center [504, 471] width 271 height 13
click at [722, 535] on div "Cancelar Crear" at bounding box center [701, 535] width 142 height 29
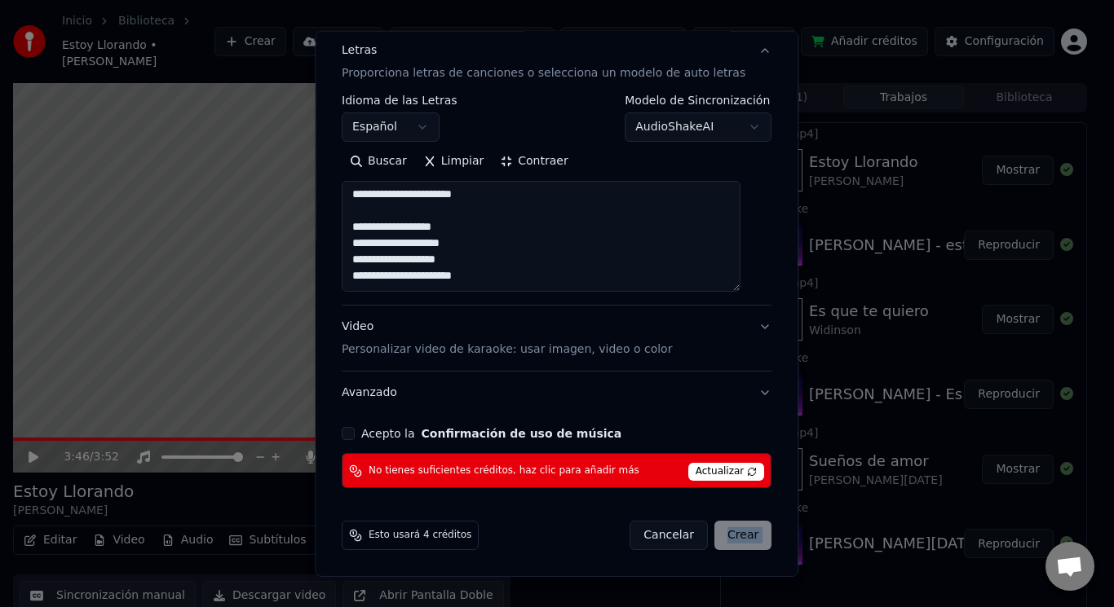
click at [722, 535] on div "Cancelar Crear" at bounding box center [701, 535] width 142 height 29
click at [552, 510] on form "**********" at bounding box center [556, 218] width 443 height 678
drag, startPoint x: 378, startPoint y: 532, endPoint x: 467, endPoint y: 541, distance: 90.2
click at [467, 541] on div "Esto usará 4 créditos" at bounding box center [410, 535] width 137 height 29
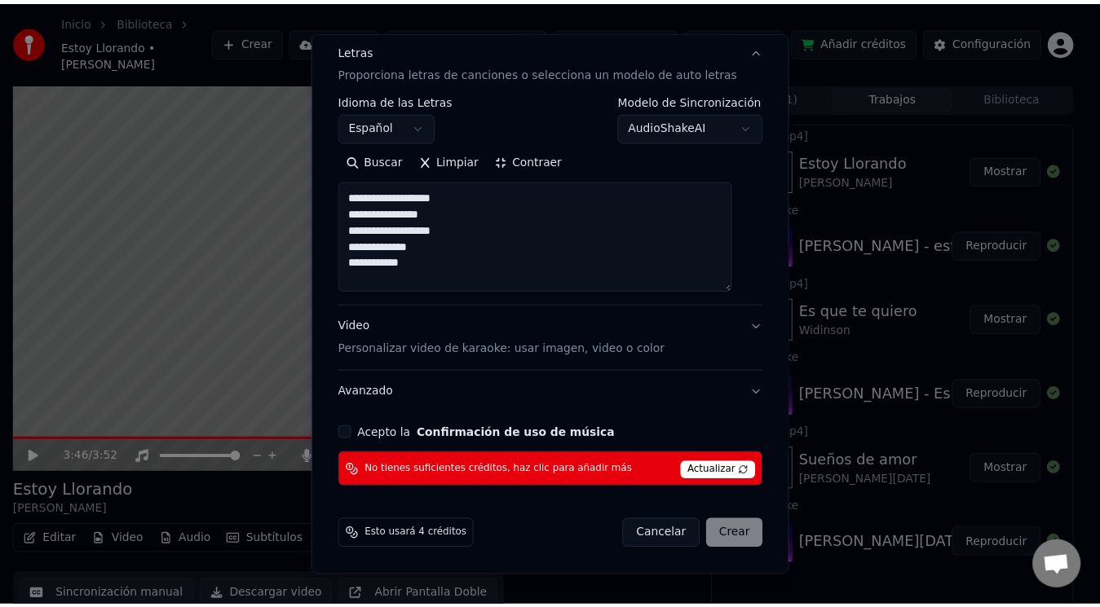
scroll to position [0, 0]
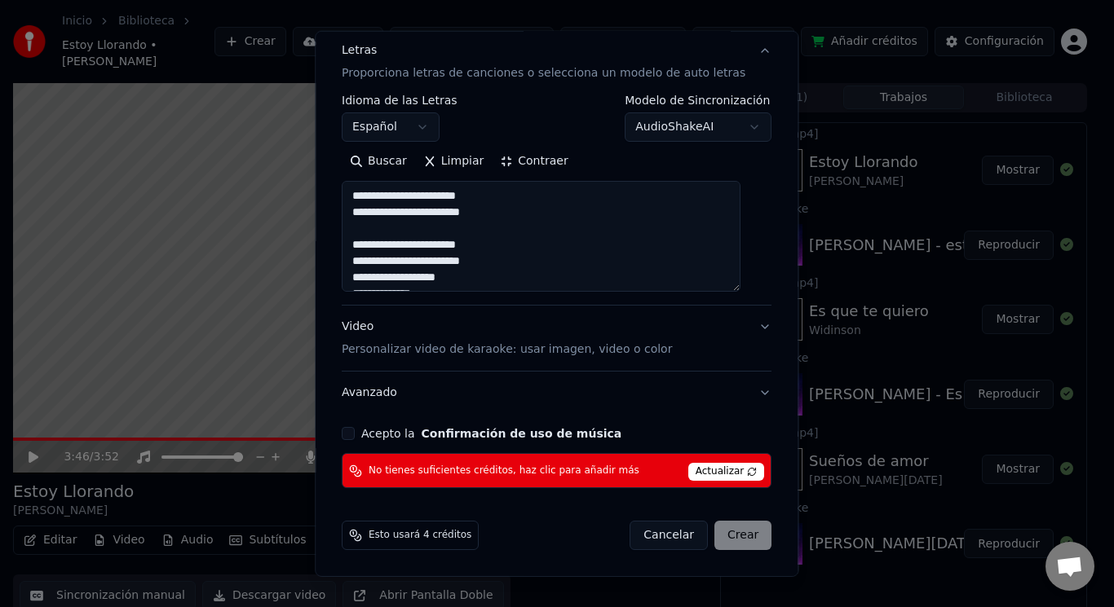
drag, startPoint x: 488, startPoint y: 278, endPoint x: 357, endPoint y: 192, distance: 157.2
click at [357, 192] on textarea "**********" at bounding box center [541, 236] width 399 height 111
drag, startPoint x: 661, startPoint y: 538, endPoint x: 674, endPoint y: 534, distance: 13.7
click at [660, 539] on button "Cancelar" at bounding box center [669, 535] width 78 height 29
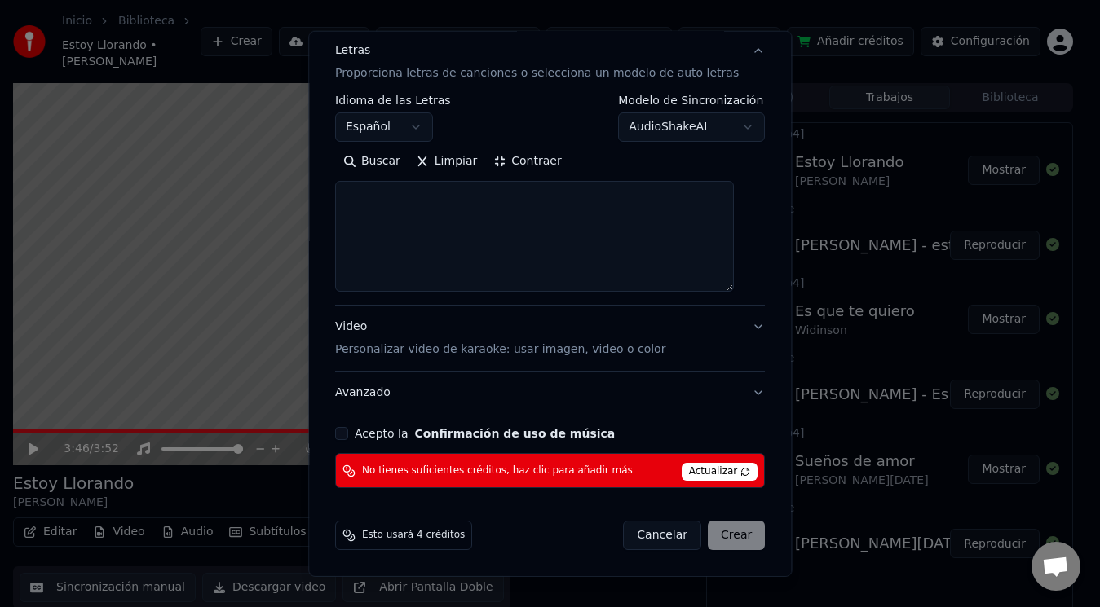
select select
